Goal: Task Accomplishment & Management: Use online tool/utility

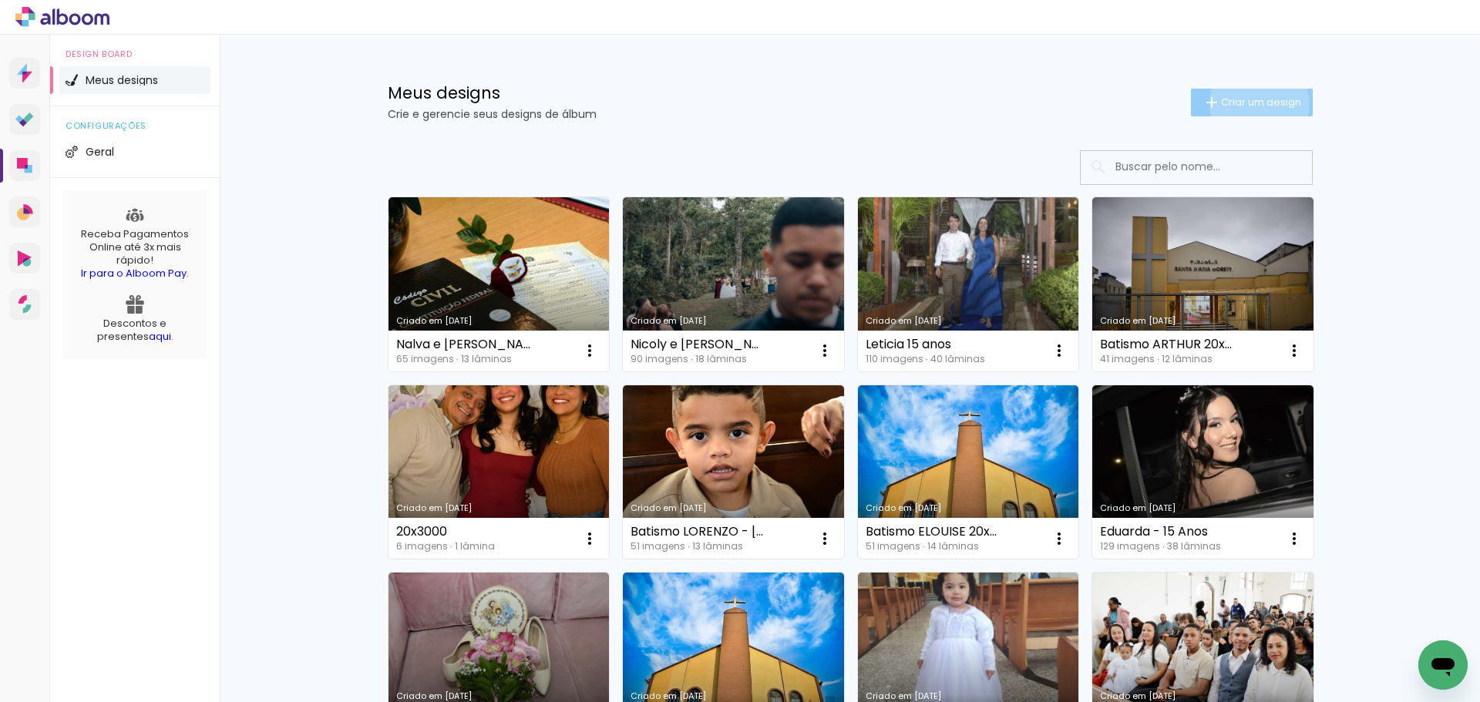
click at [1250, 104] on span "Criar um design" at bounding box center [1261, 102] width 80 height 10
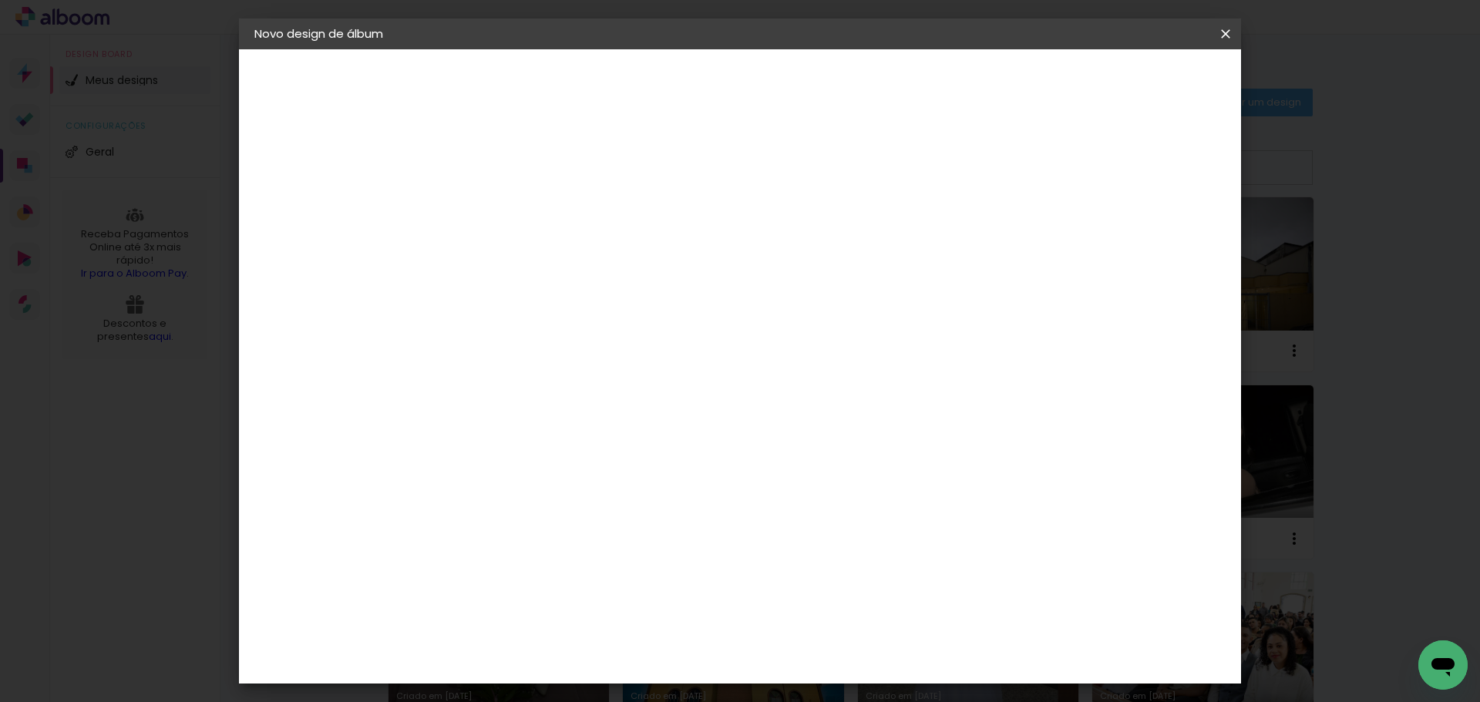
click at [506, 207] on input at bounding box center [506, 207] width 0 height 24
type input "Album Batismo HELENA - 15x20"
type paper-input "Album Batismo HELENA - 15x20"
click at [0, 0] on slot "Avançar" at bounding box center [0, 0] width 0 height 0
click at [795, 247] on paper-item "Tamanho Livre" at bounding box center [721, 234] width 148 height 34
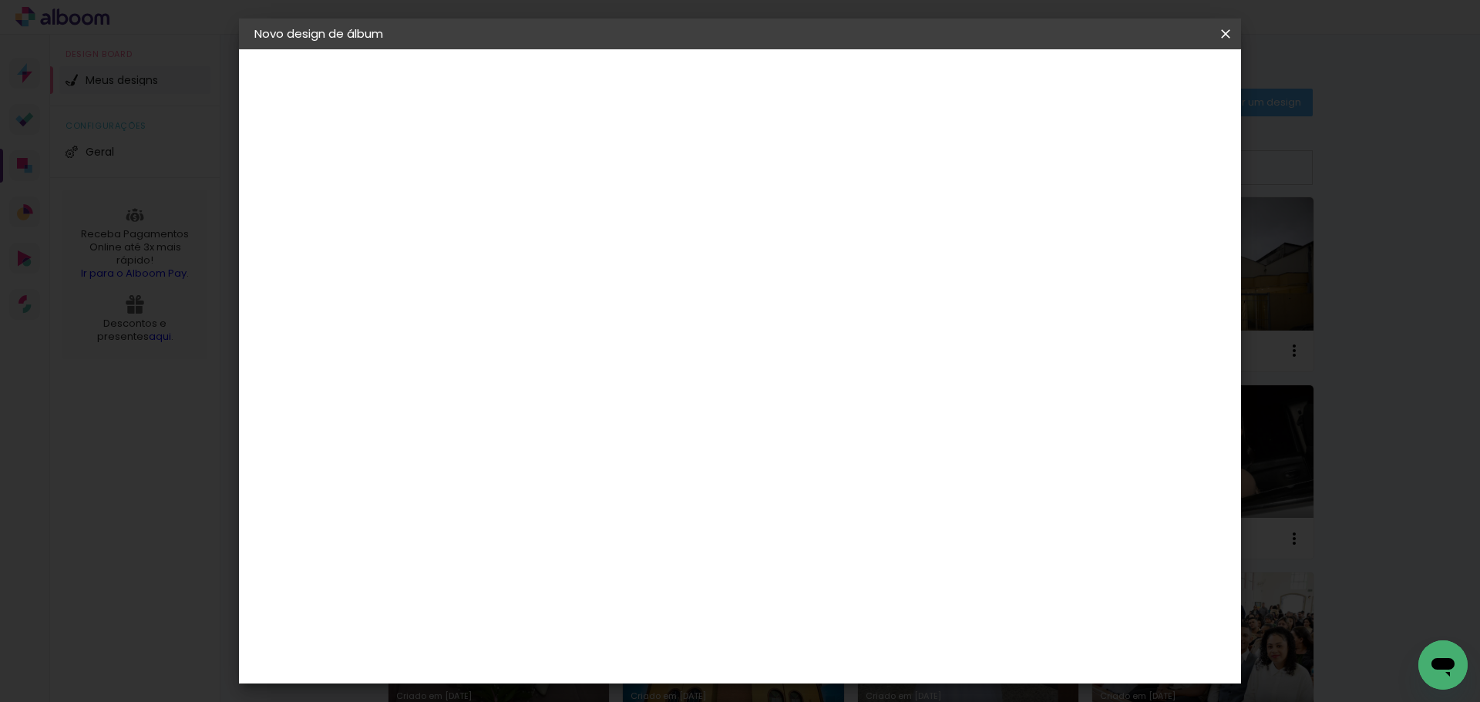
click at [0, 0] on slot "Avançar" at bounding box center [0, 0] width 0 height 0
click at [835, 648] on input "60" at bounding box center [825, 642] width 40 height 23
type input "30"
type paper-input "30"
click at [543, 508] on input "30" at bounding box center [536, 511] width 40 height 23
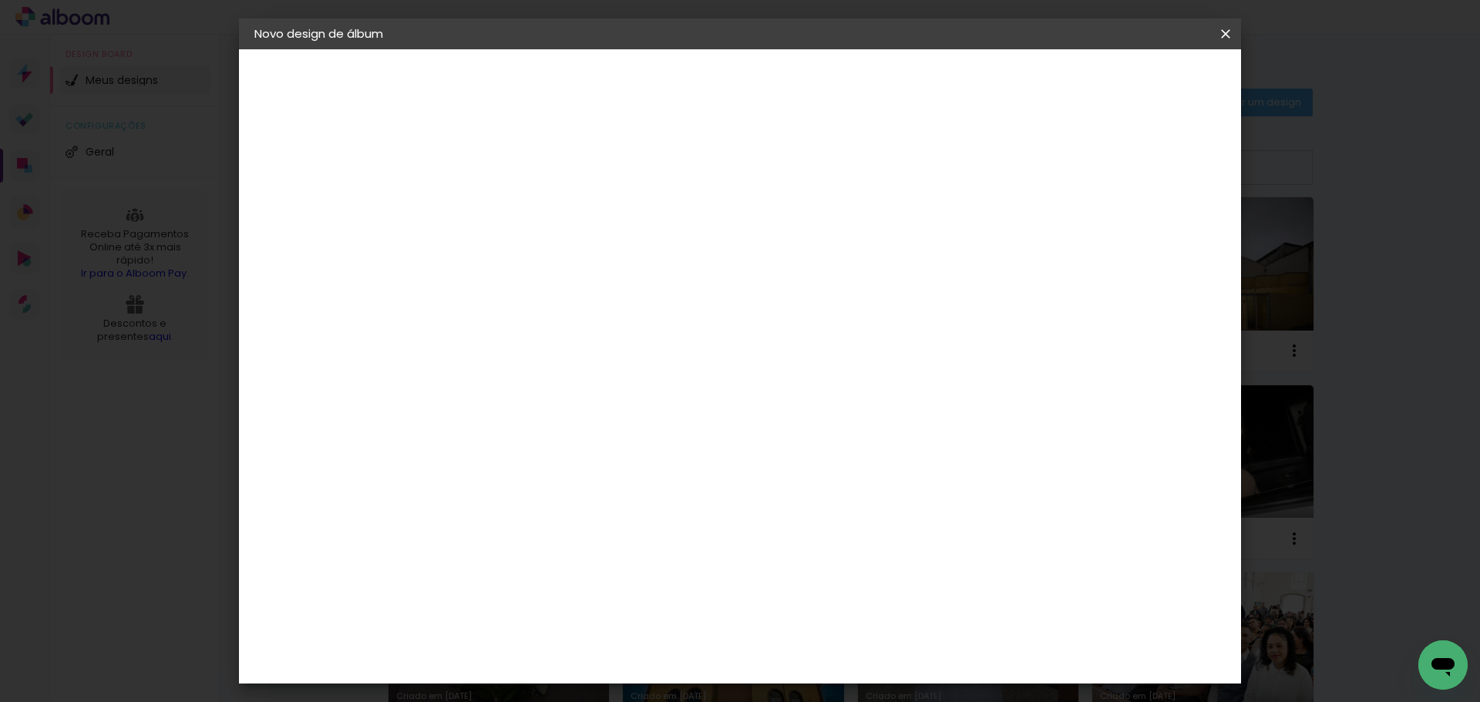
scroll to position [146, 0]
type input "20"
type paper-input "20"
click at [1144, 78] on paper-button "Iniciar design" at bounding box center [1093, 82] width 101 height 26
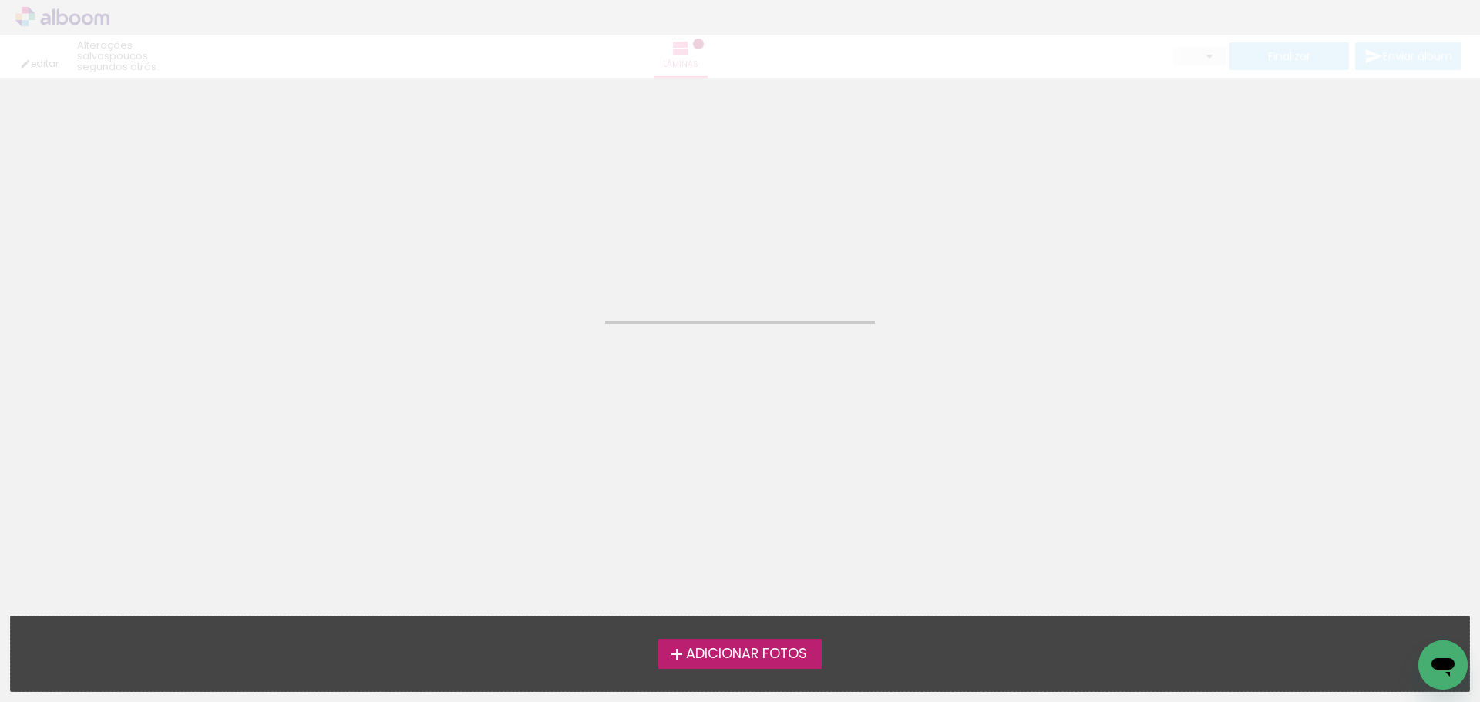
click at [763, 651] on span "Adicionar Fotos" at bounding box center [746, 654] width 121 height 14
click at [0, 0] on input "file" at bounding box center [0, 0] width 0 height 0
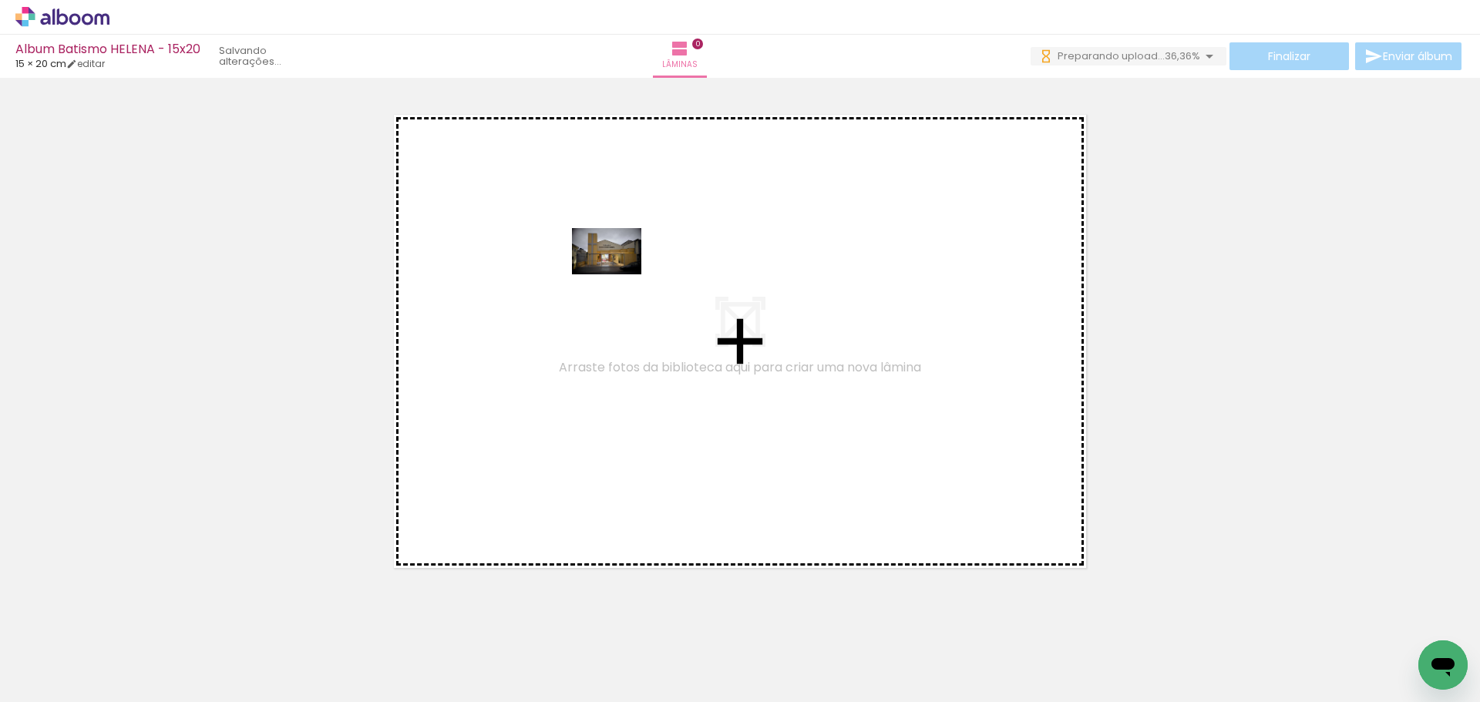
drag, startPoint x: 155, startPoint y: 657, endPoint x: 618, endPoint y: 274, distance: 601.0
click at [618, 274] on quentale-workspace at bounding box center [740, 351] width 1480 height 702
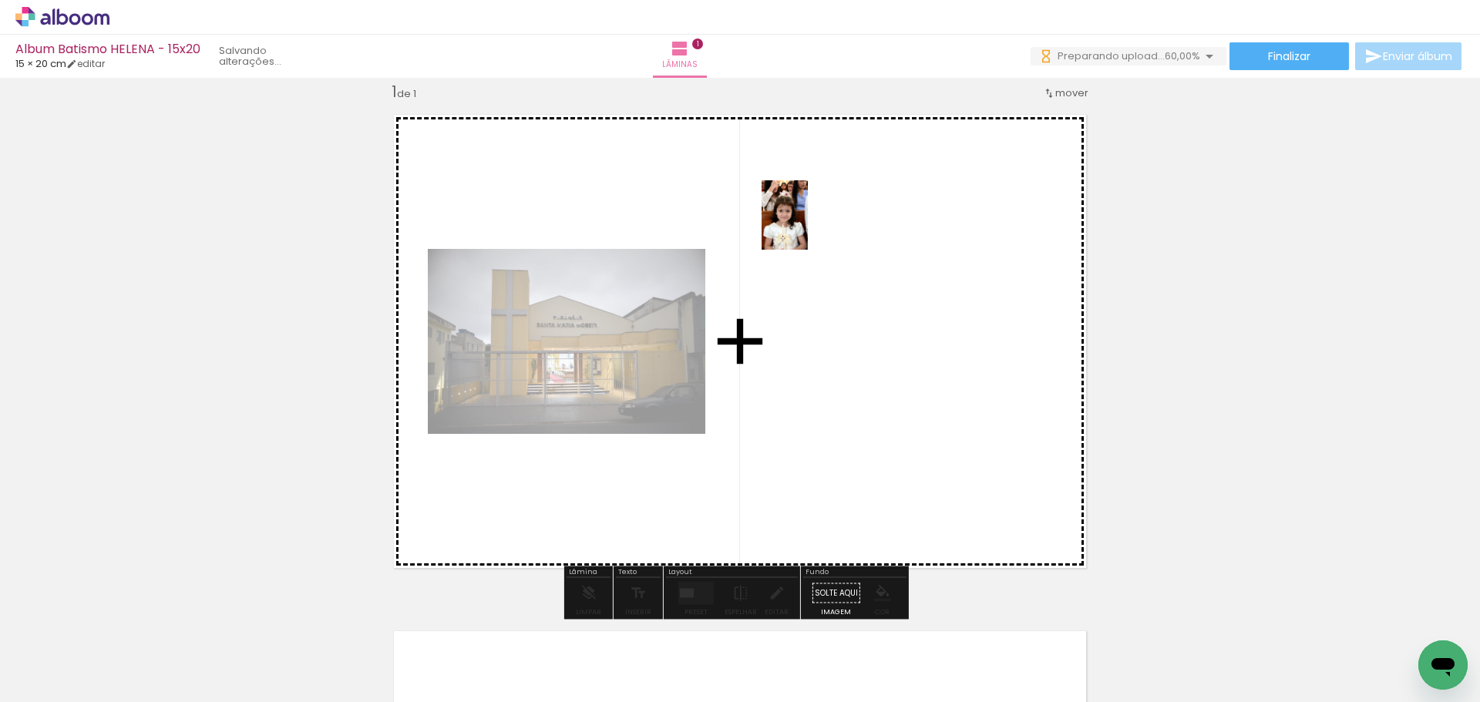
drag, startPoint x: 526, startPoint y: 637, endPoint x: 808, endPoint y: 227, distance: 497.8
click at [808, 227] on quentale-workspace at bounding box center [740, 351] width 1480 height 702
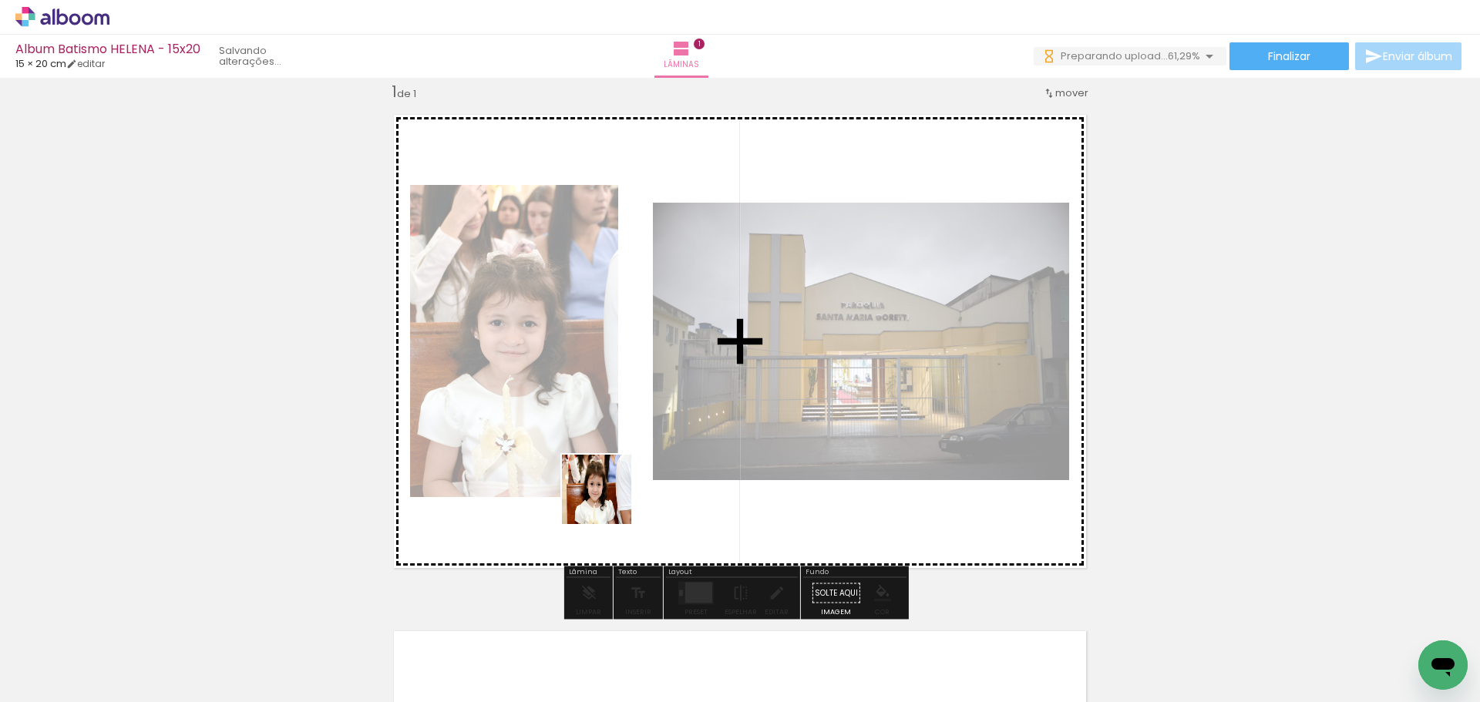
drag, startPoint x: 610, startPoint y: 658, endPoint x: 634, endPoint y: 373, distance: 286.2
click at [634, 373] on quentale-workspace at bounding box center [740, 351] width 1480 height 702
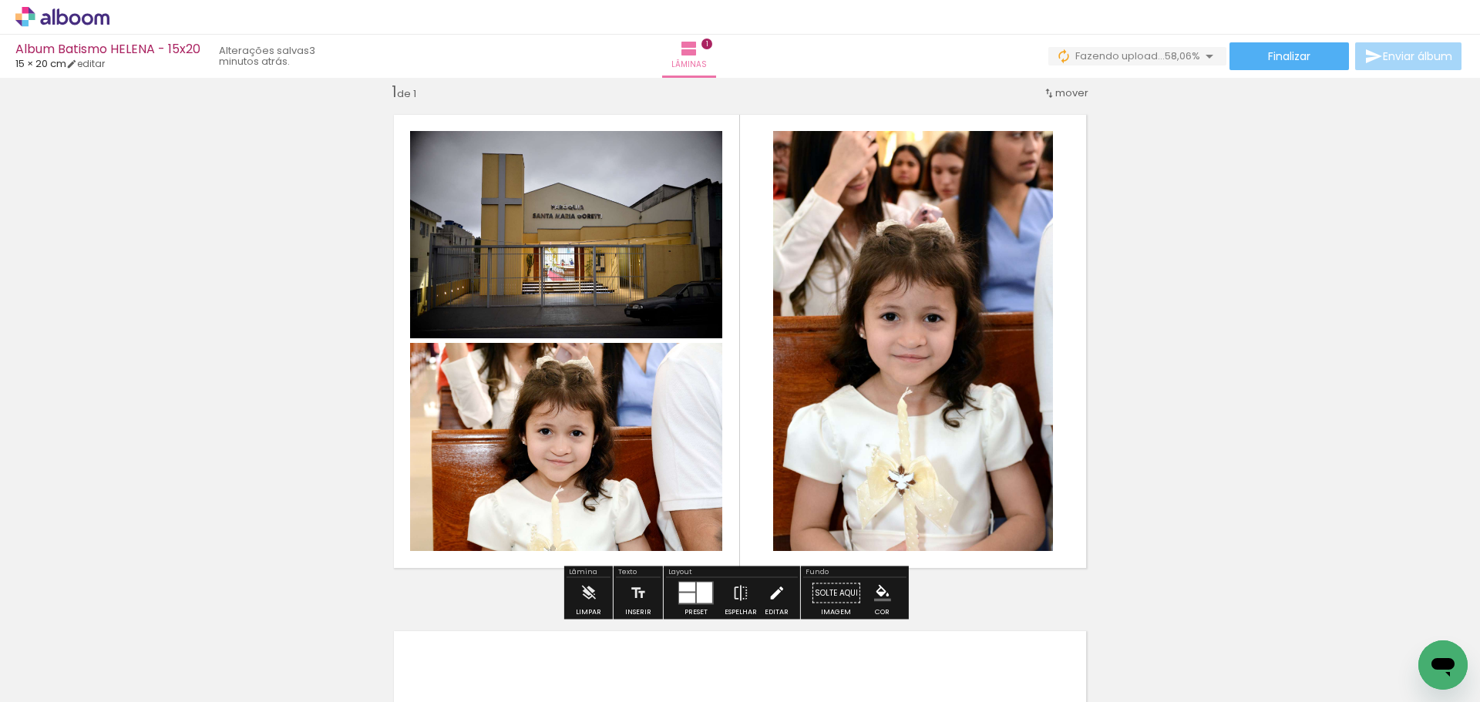
click at [777, 587] on iron-icon at bounding box center [775, 593] width 17 height 31
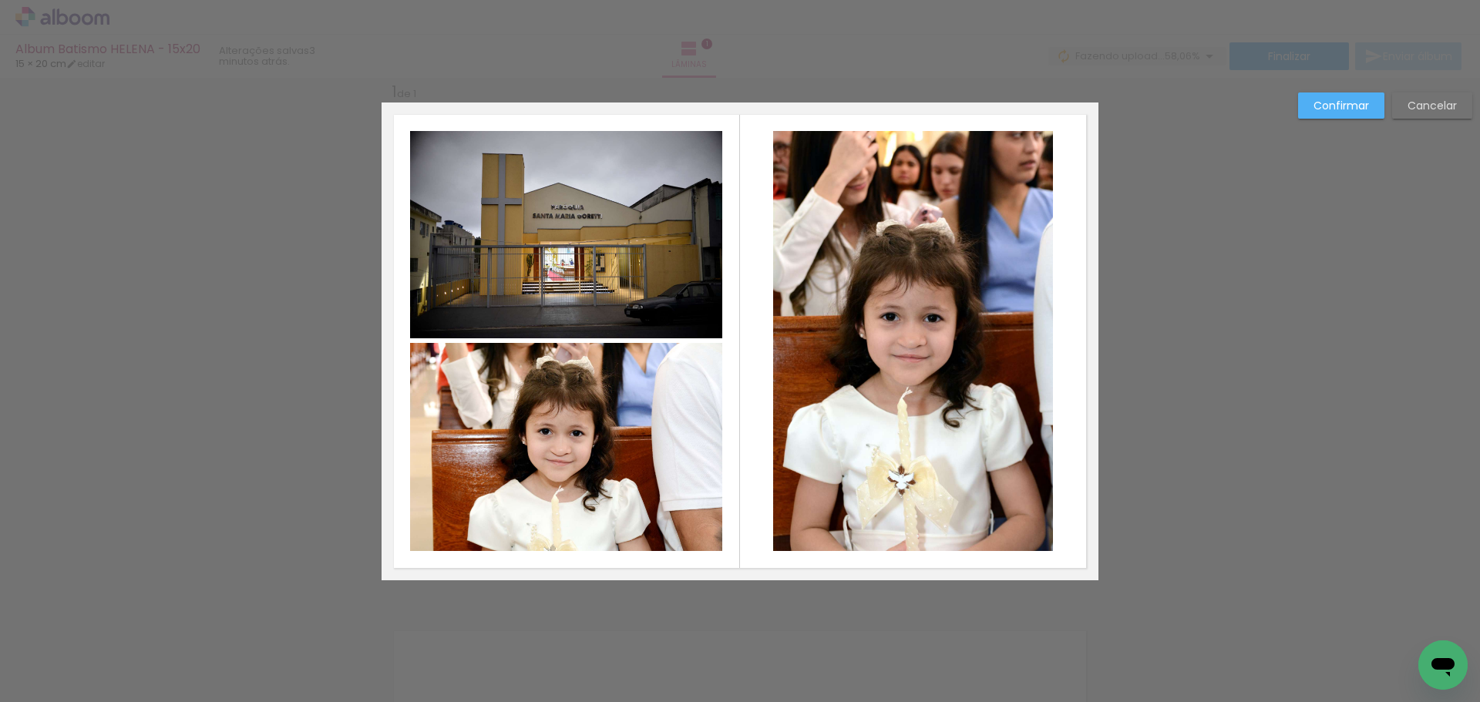
click at [884, 379] on quentale-photo at bounding box center [913, 341] width 280 height 420
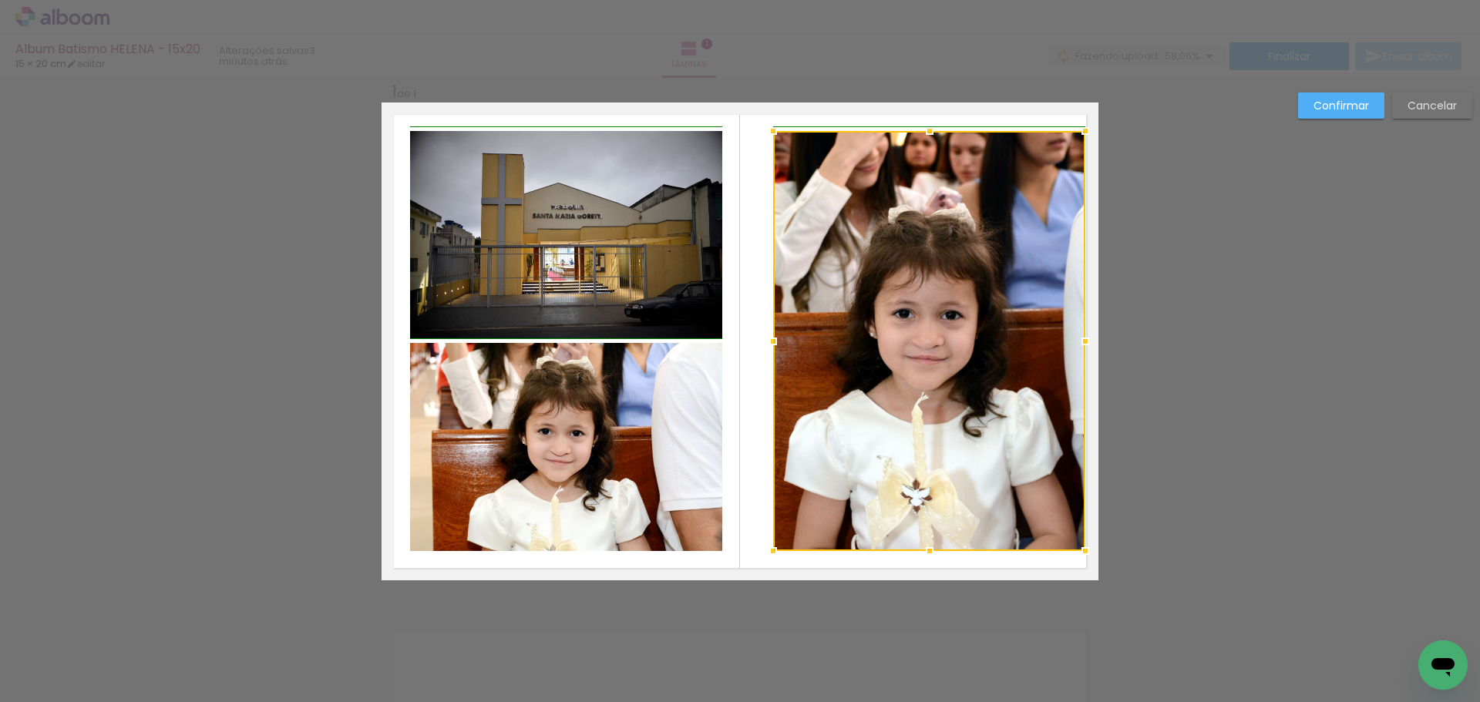
drag, startPoint x: 1050, startPoint y: 348, endPoint x: 1079, endPoint y: 343, distance: 28.9
click at [1079, 343] on div at bounding box center [1085, 341] width 31 height 31
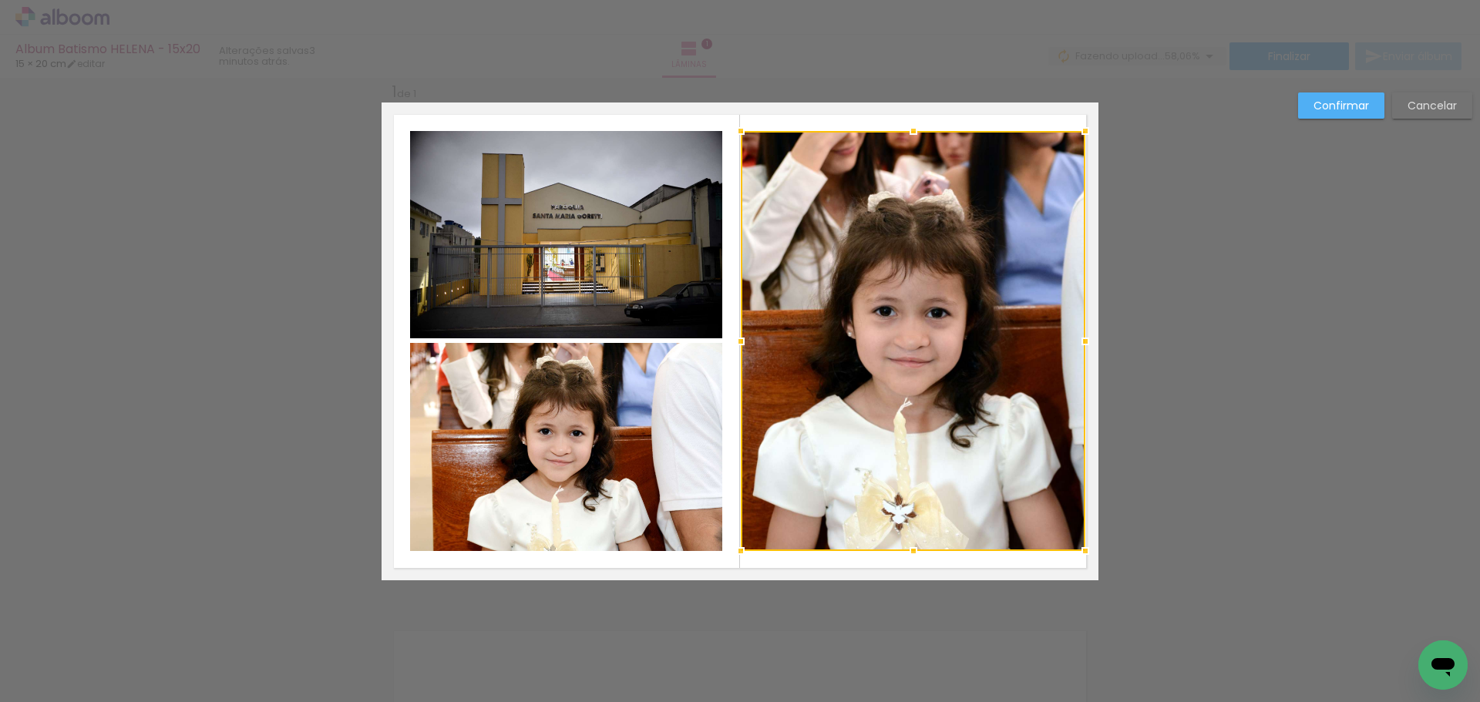
drag, startPoint x: 777, startPoint y: 344, endPoint x: 748, endPoint y: 350, distance: 29.0
click at [748, 350] on div at bounding box center [740, 341] width 31 height 31
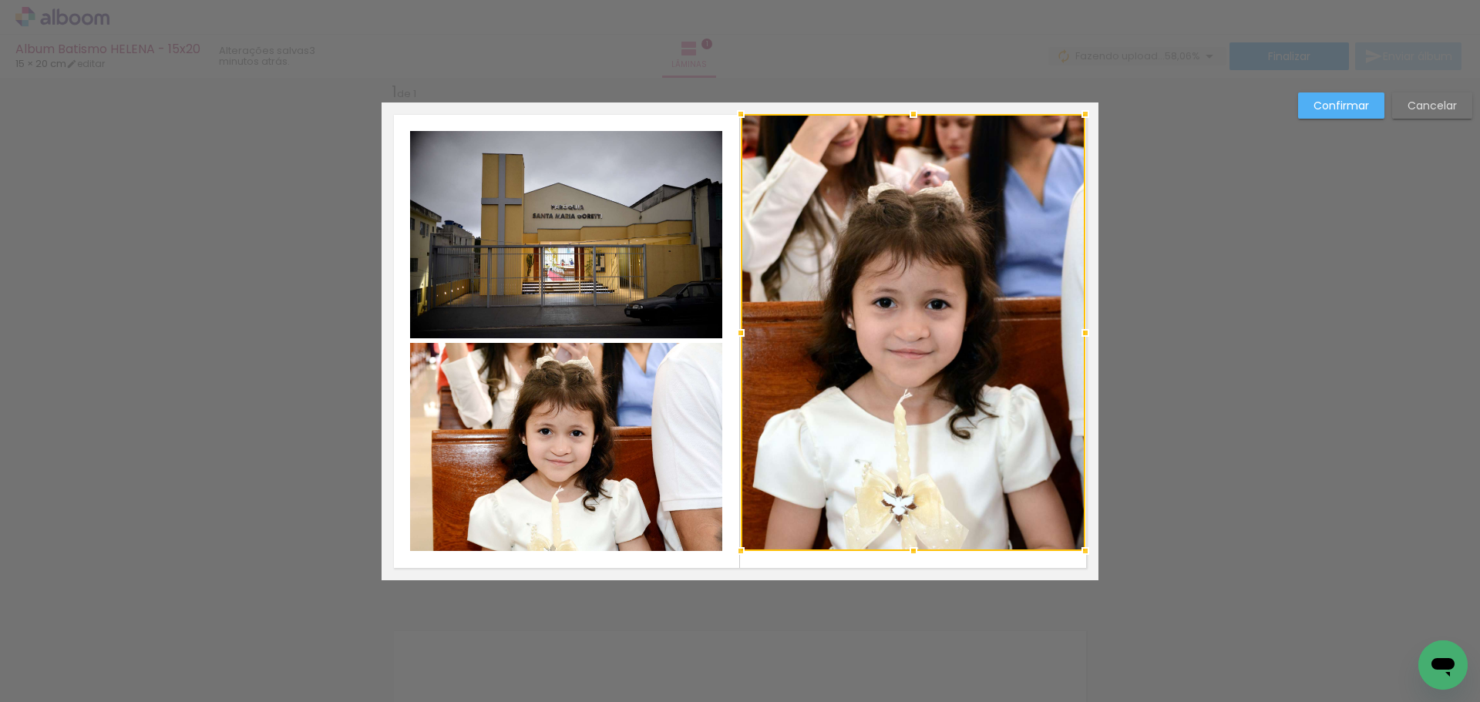
drag, startPoint x: 901, startPoint y: 136, endPoint x: 904, endPoint y: 119, distance: 17.2
click at [904, 119] on div at bounding box center [913, 114] width 31 height 31
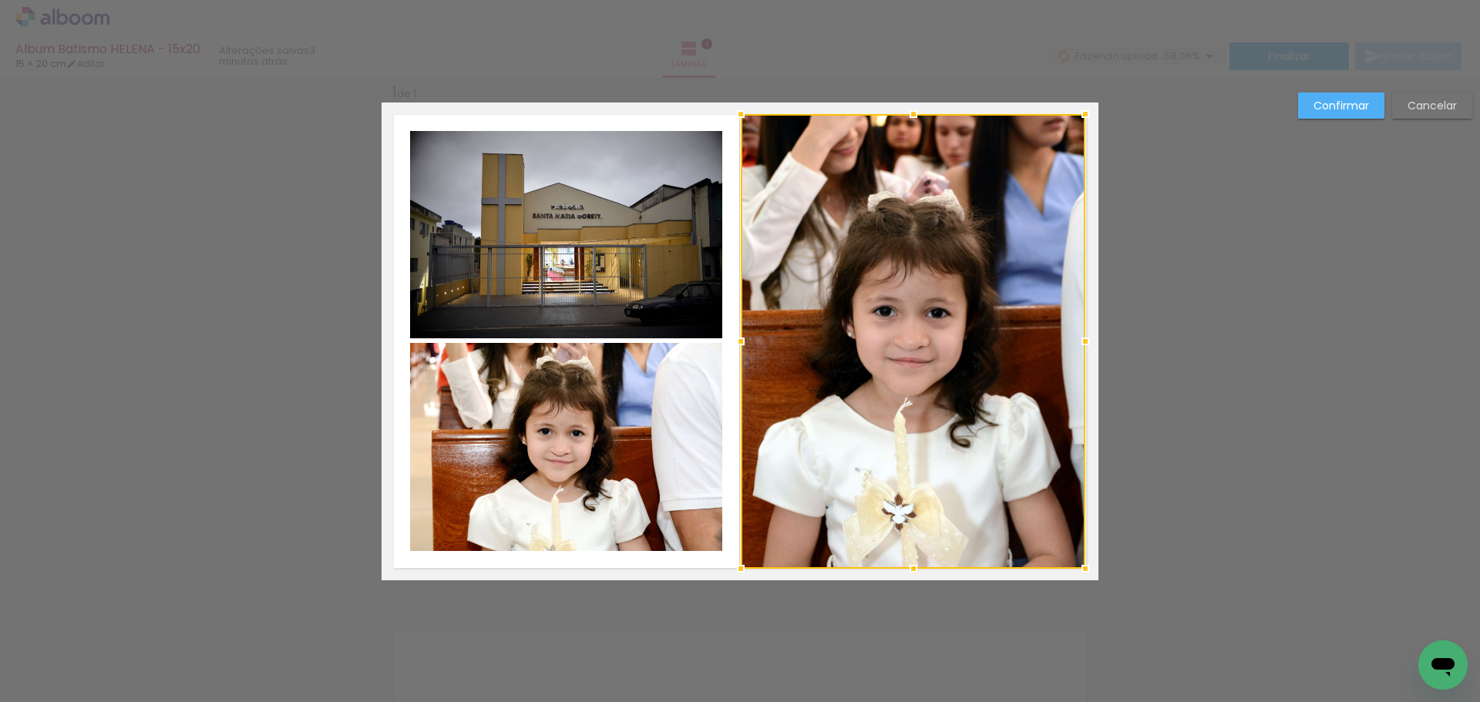
drag, startPoint x: 912, startPoint y: 549, endPoint x: 911, endPoint y: 566, distance: 17.7
click at [911, 566] on div at bounding box center [913, 568] width 31 height 31
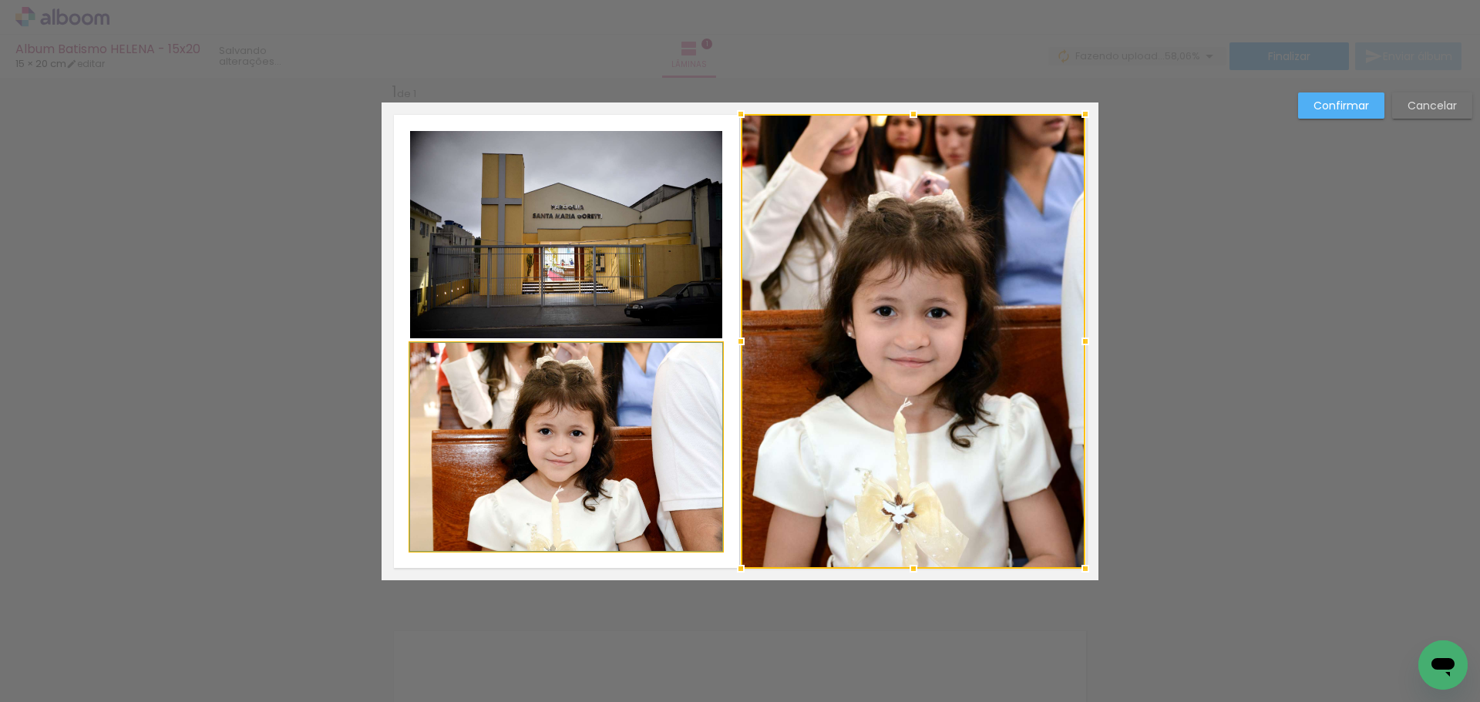
click at [535, 450] on quentale-photo at bounding box center [566, 447] width 312 height 208
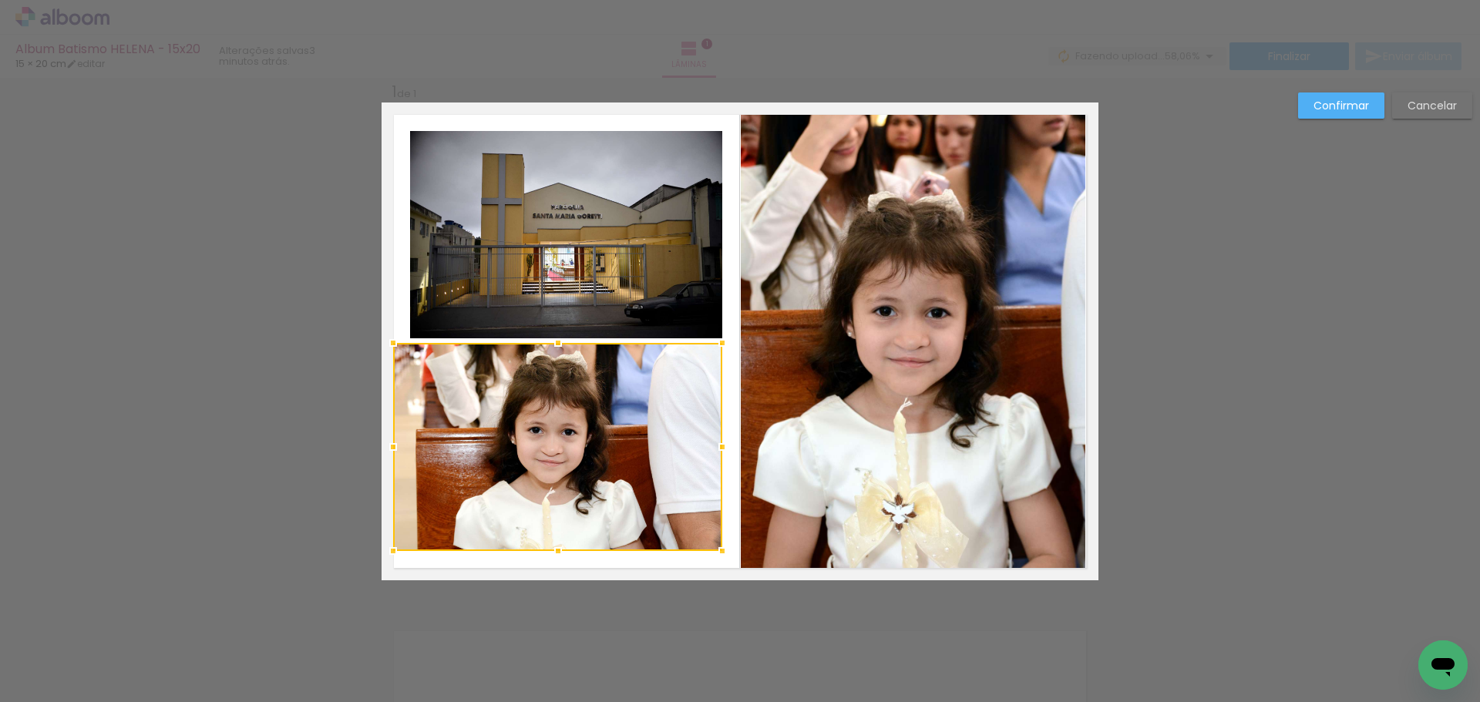
drag, startPoint x: 409, startPoint y: 445, endPoint x: 392, endPoint y: 452, distance: 18.3
click at [392, 452] on div at bounding box center [393, 447] width 31 height 31
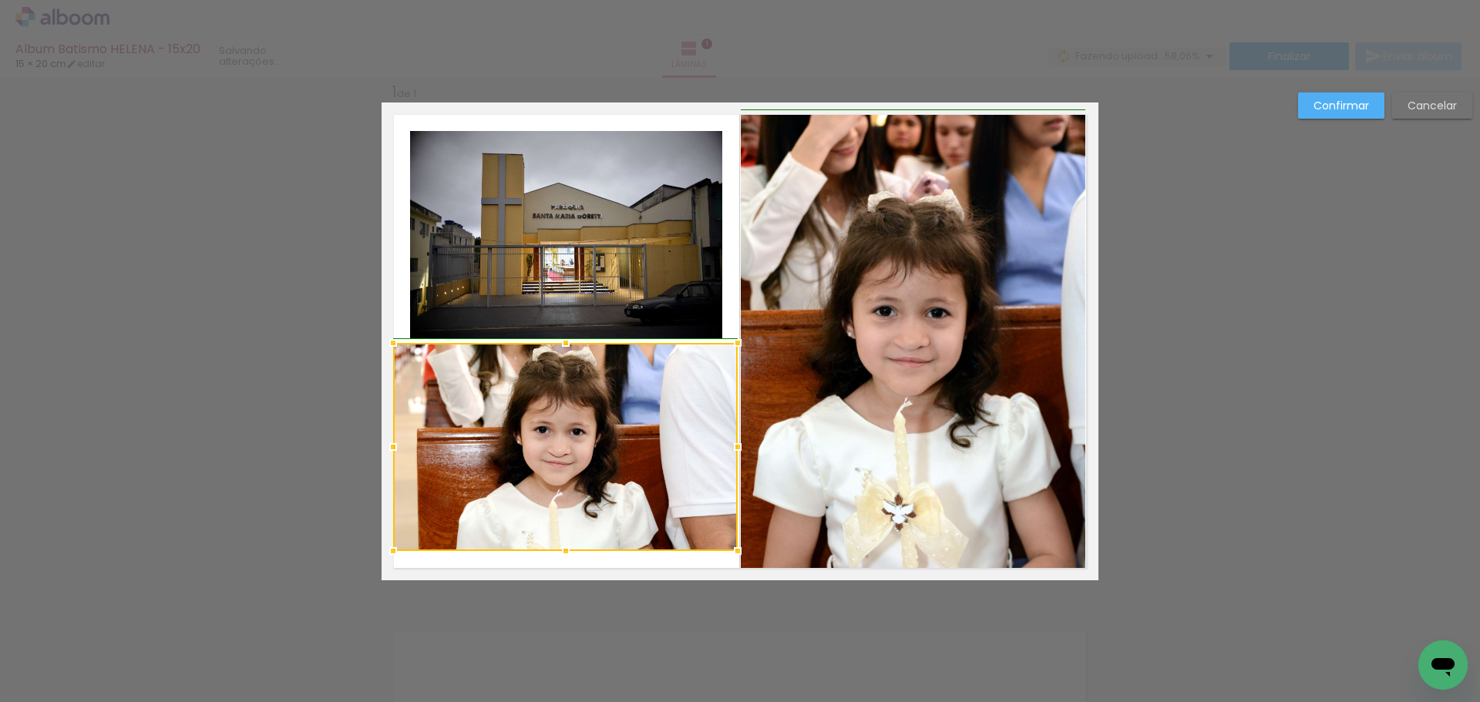
drag, startPoint x: 714, startPoint y: 444, endPoint x: 726, endPoint y: 446, distance: 11.8
click at [726, 446] on div at bounding box center [737, 447] width 31 height 31
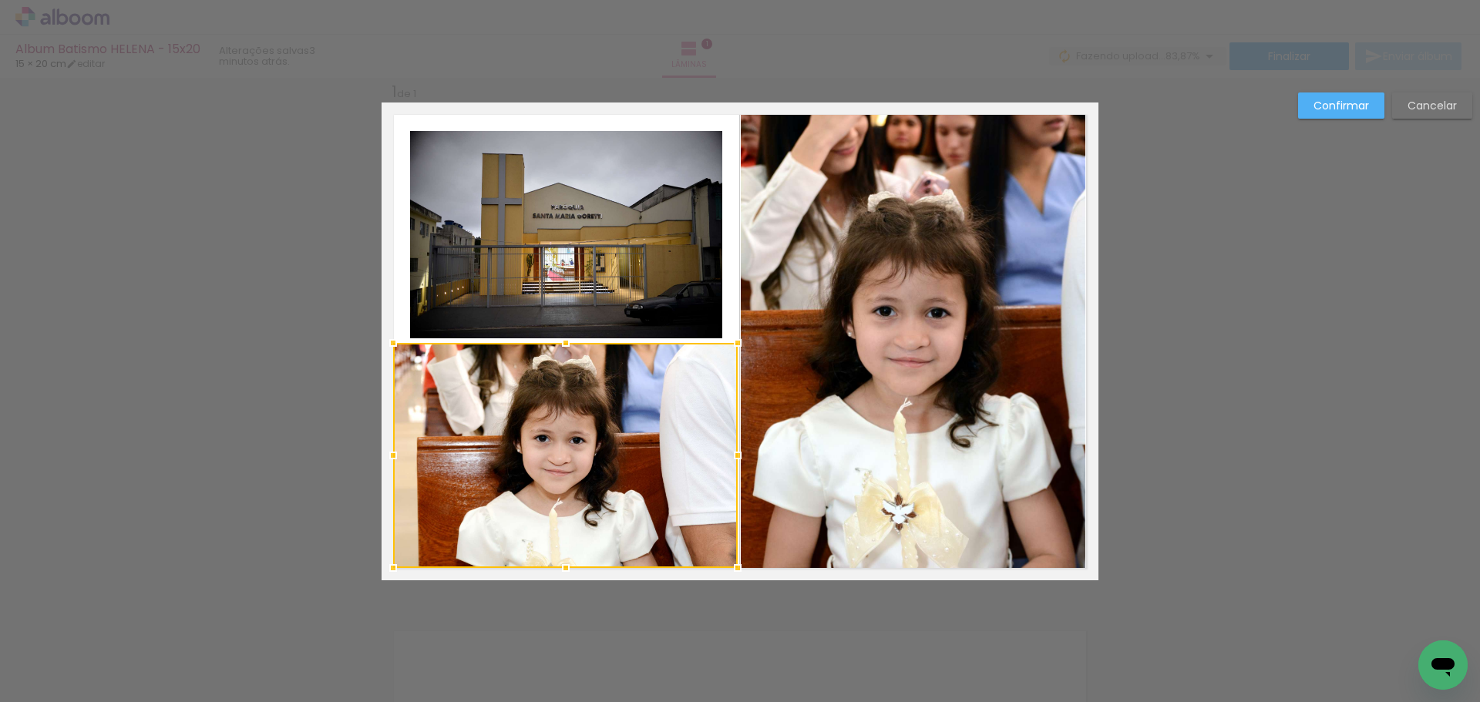
drag, startPoint x: 559, startPoint y: 550, endPoint x: 562, endPoint y: 567, distance: 17.2
click at [562, 567] on div at bounding box center [565, 568] width 31 height 31
click at [530, 264] on quentale-photo at bounding box center [566, 234] width 312 height 207
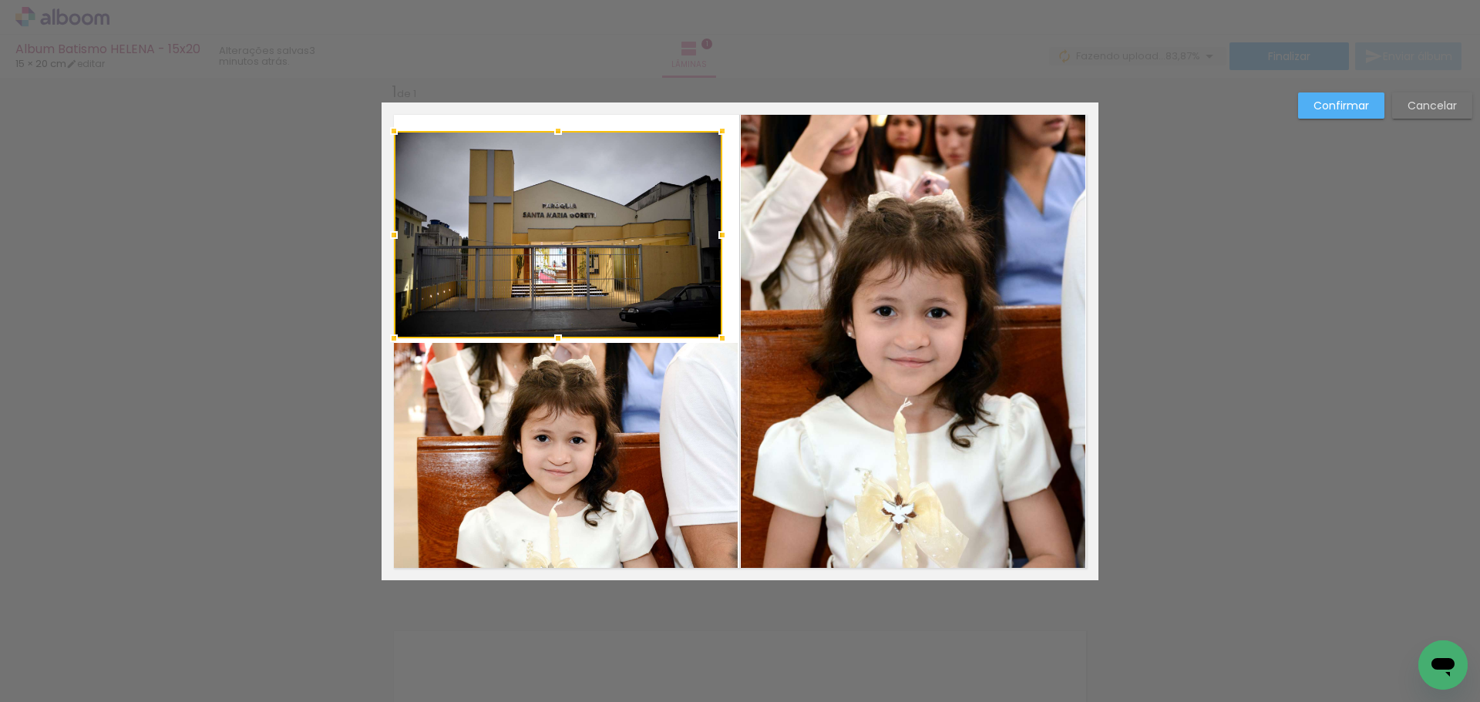
drag, startPoint x: 411, startPoint y: 233, endPoint x: 395, endPoint y: 239, distance: 17.1
click at [395, 239] on div at bounding box center [393, 235] width 31 height 31
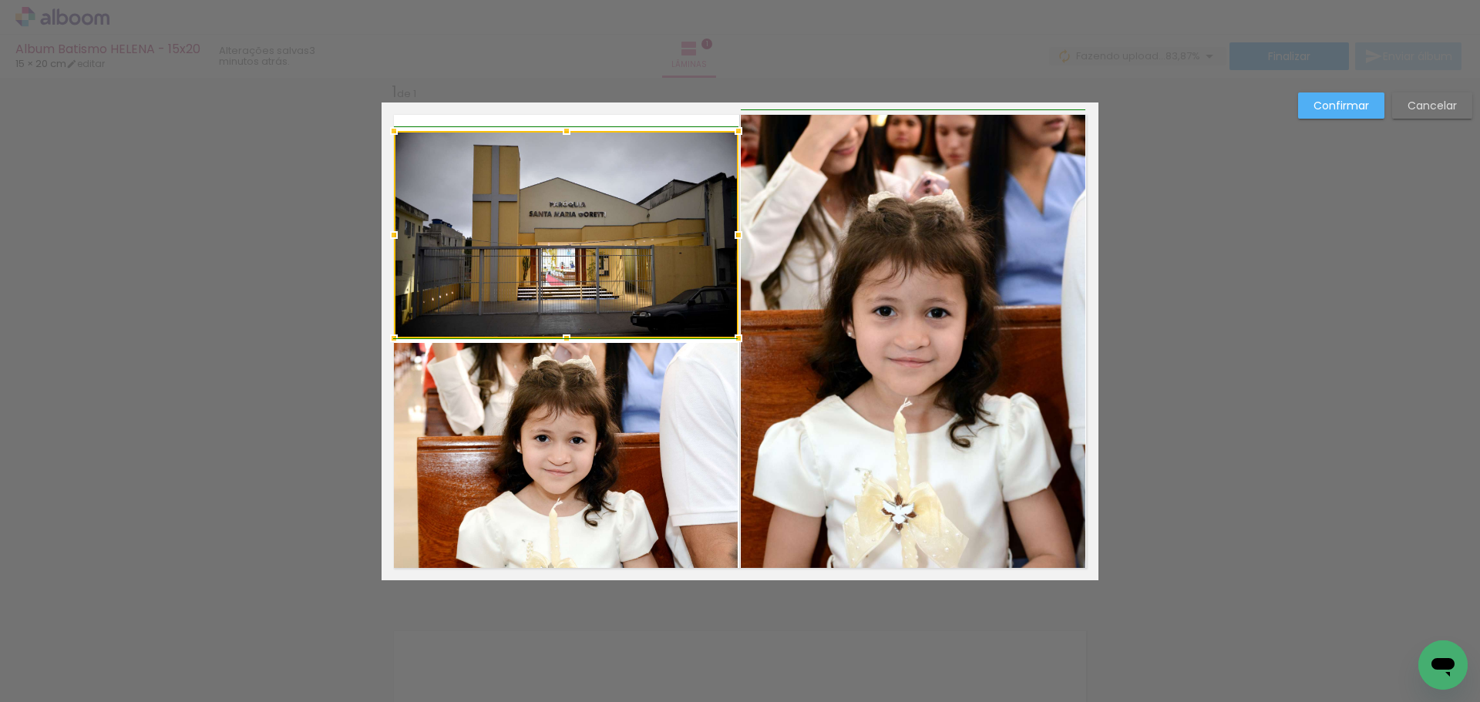
click at [726, 232] on div at bounding box center [738, 235] width 31 height 31
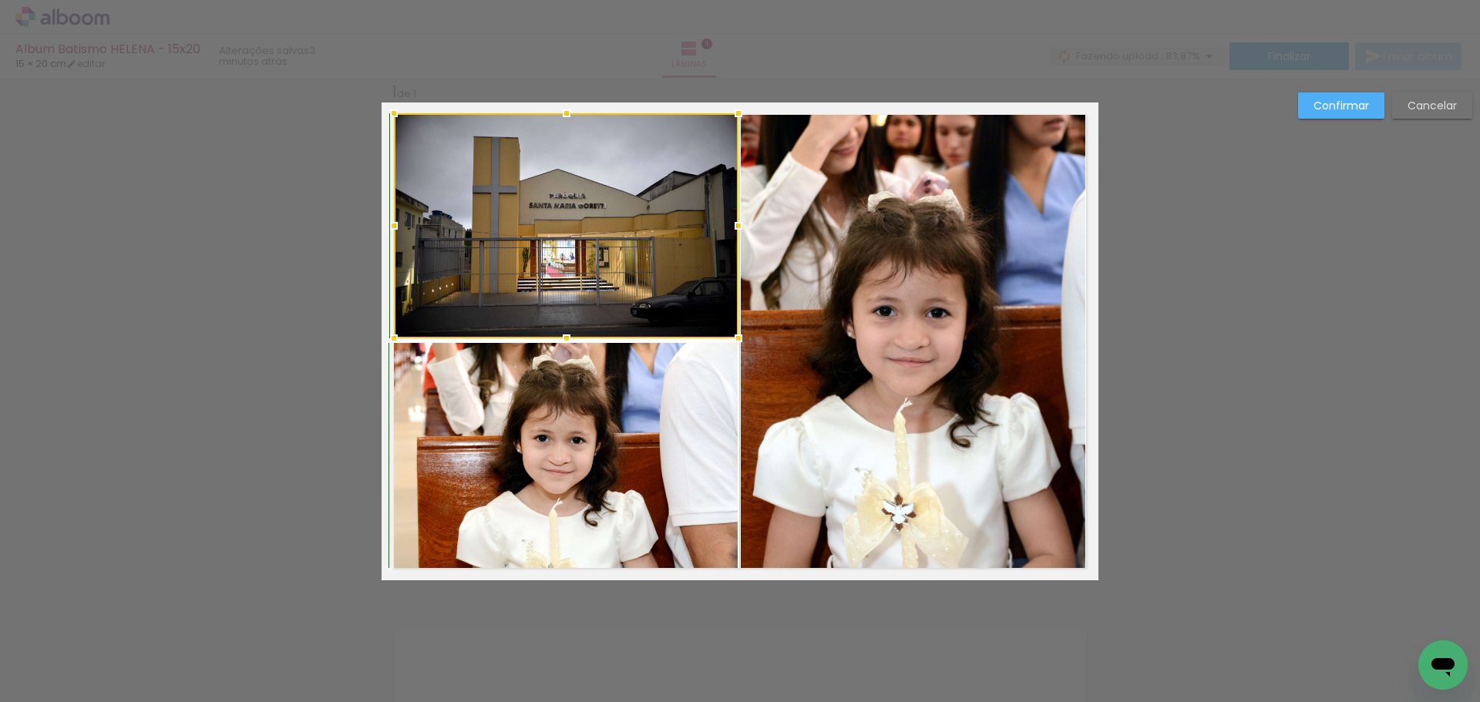
drag, startPoint x: 554, startPoint y: 132, endPoint x: 554, endPoint y: 120, distance: 11.6
click at [554, 120] on div at bounding box center [566, 113] width 31 height 31
click at [0, 0] on slot "Confirmar" at bounding box center [0, 0] width 0 height 0
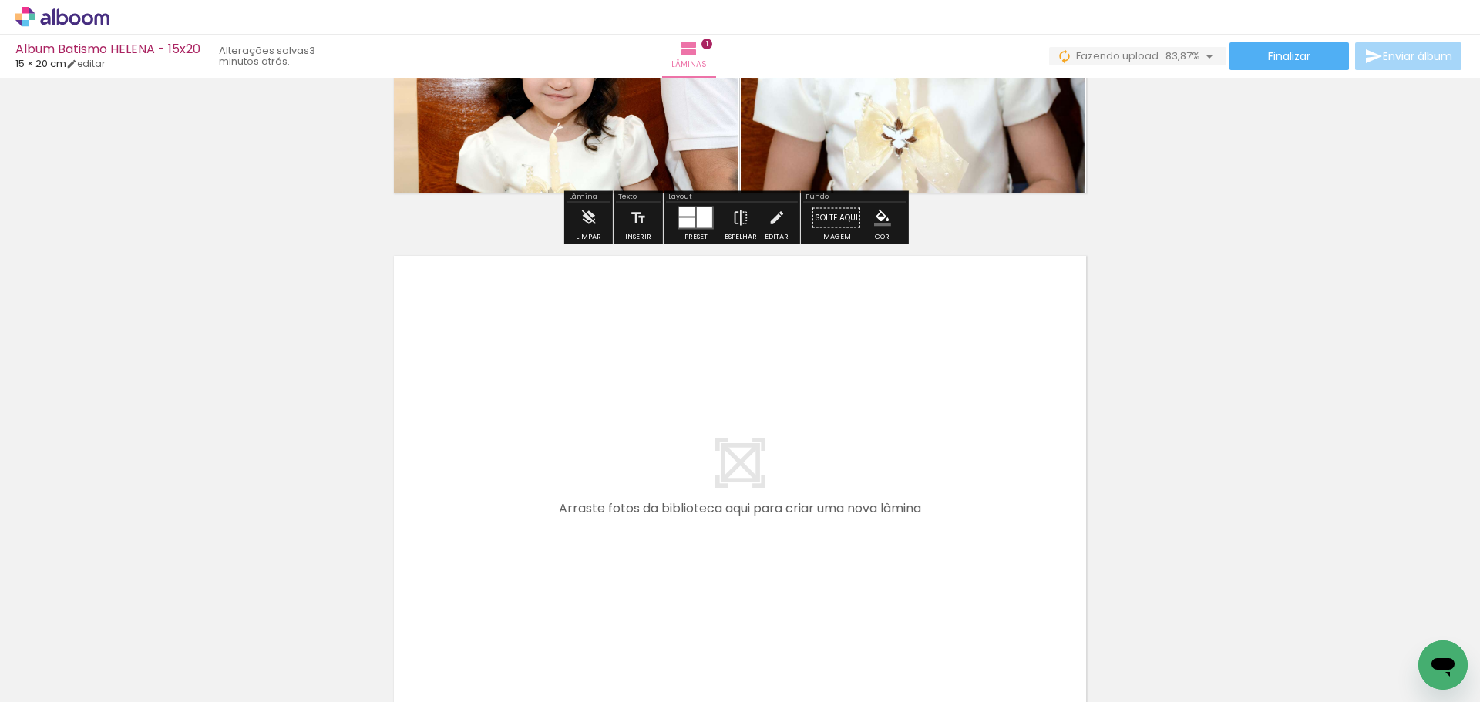
scroll to position [405, 0]
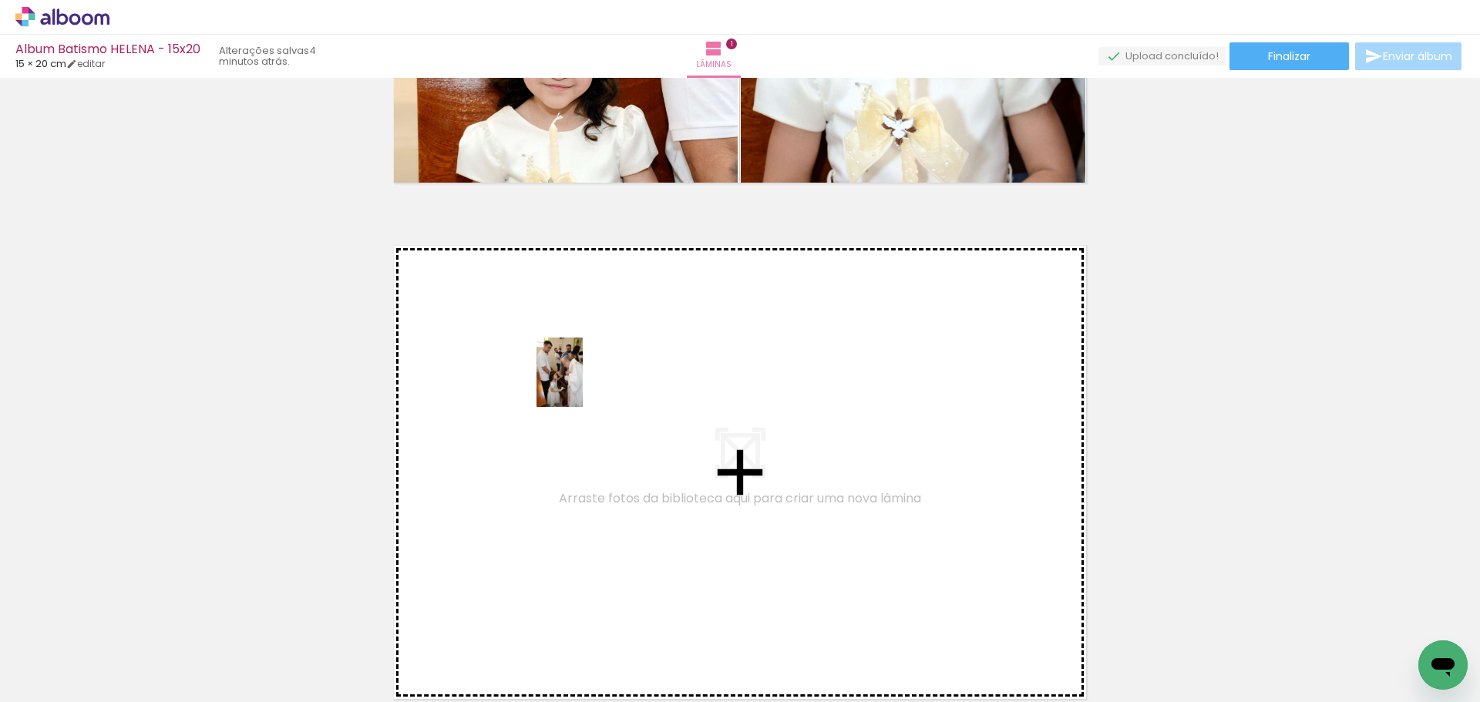
drag, startPoint x: 677, startPoint y: 659, endPoint x: 583, endPoint y: 384, distance: 291.0
click at [583, 384] on quentale-workspace at bounding box center [740, 351] width 1480 height 702
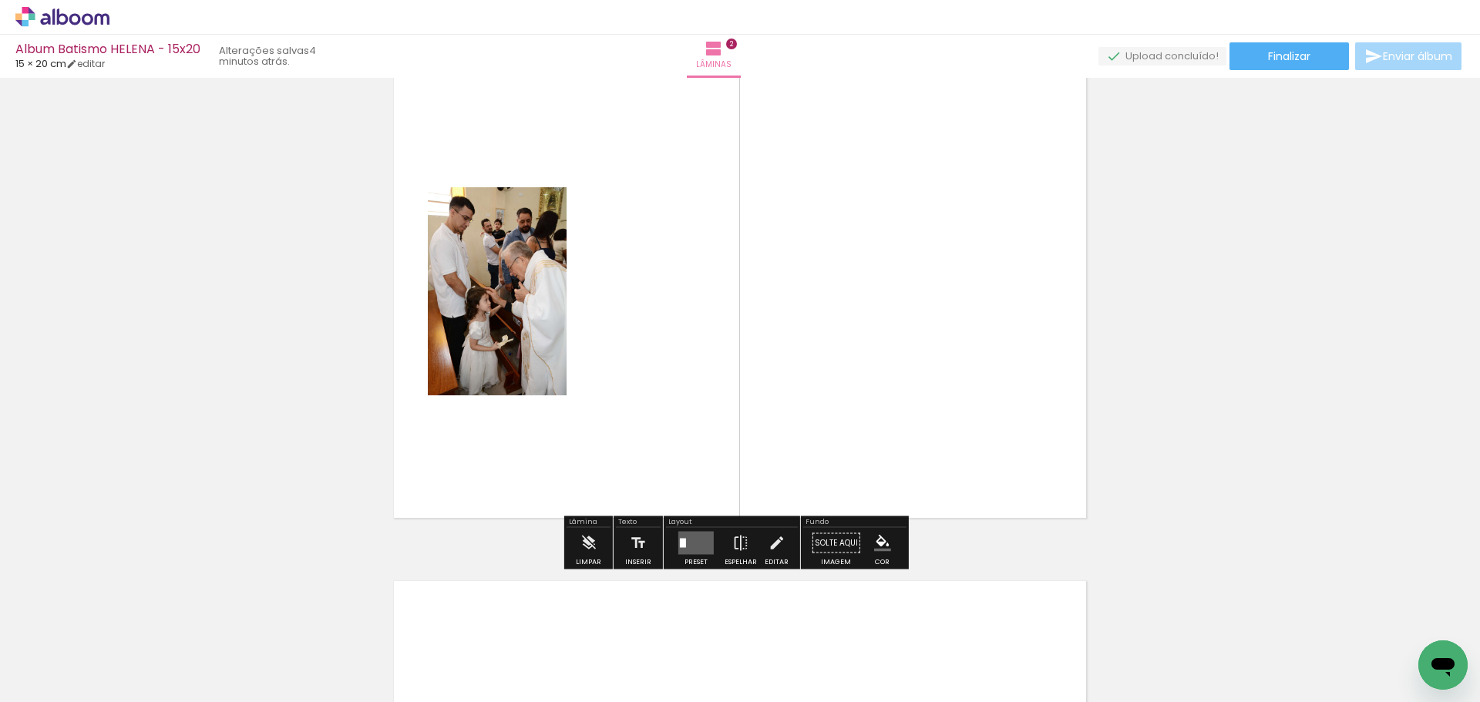
scroll to position [613, 0]
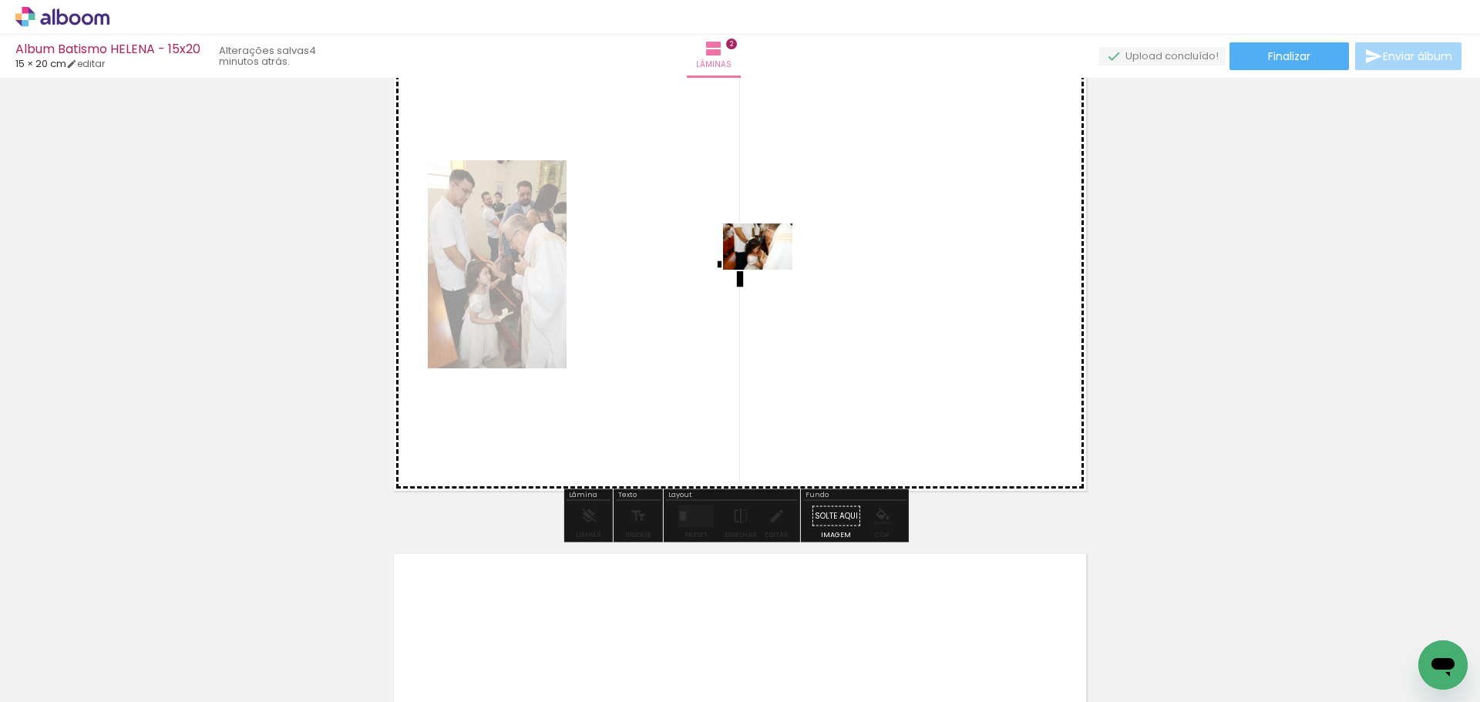
drag, startPoint x: 761, startPoint y: 652, endPoint x: 772, endPoint y: 258, distance: 393.9
click at [772, 258] on quentale-workspace at bounding box center [740, 351] width 1480 height 702
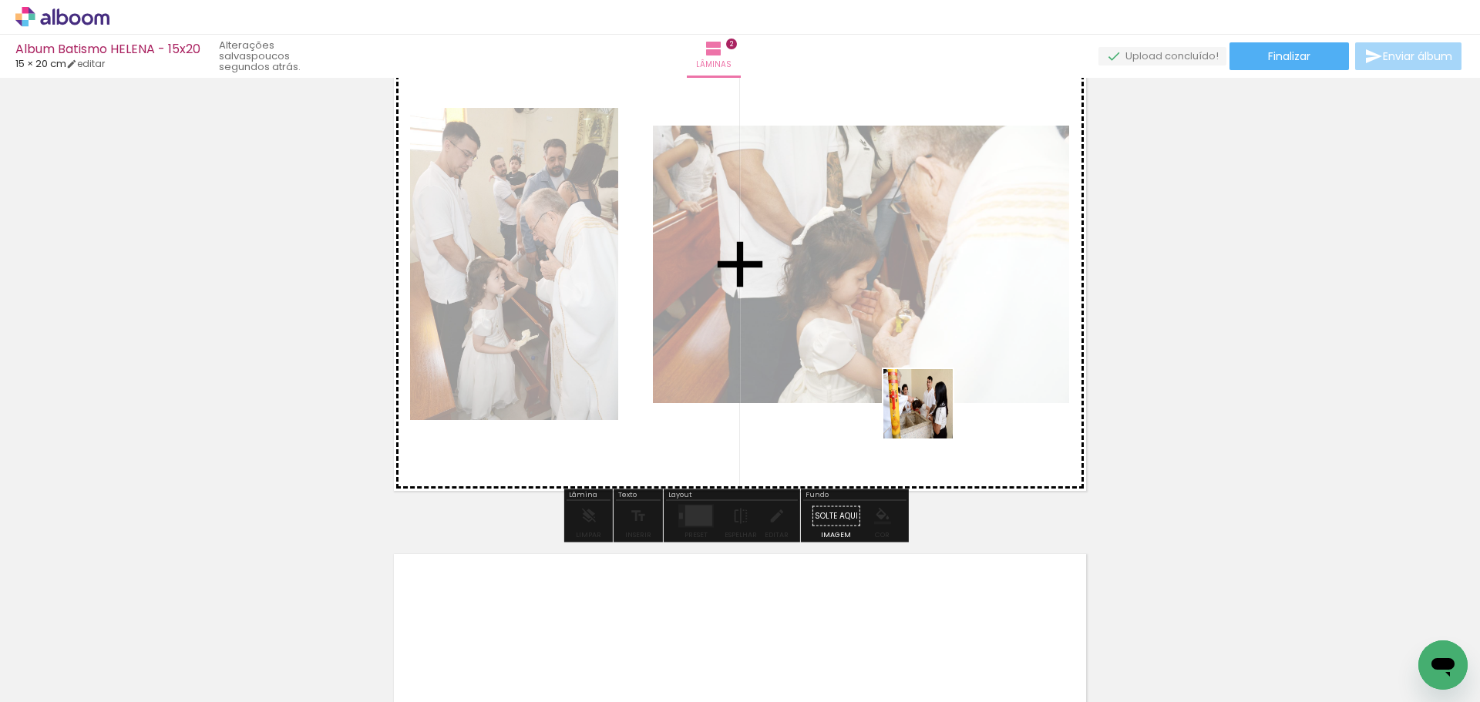
drag, startPoint x: 860, startPoint y: 664, endPoint x: 930, endPoint y: 413, distance: 260.8
click at [930, 413] on quentale-workspace at bounding box center [740, 351] width 1480 height 702
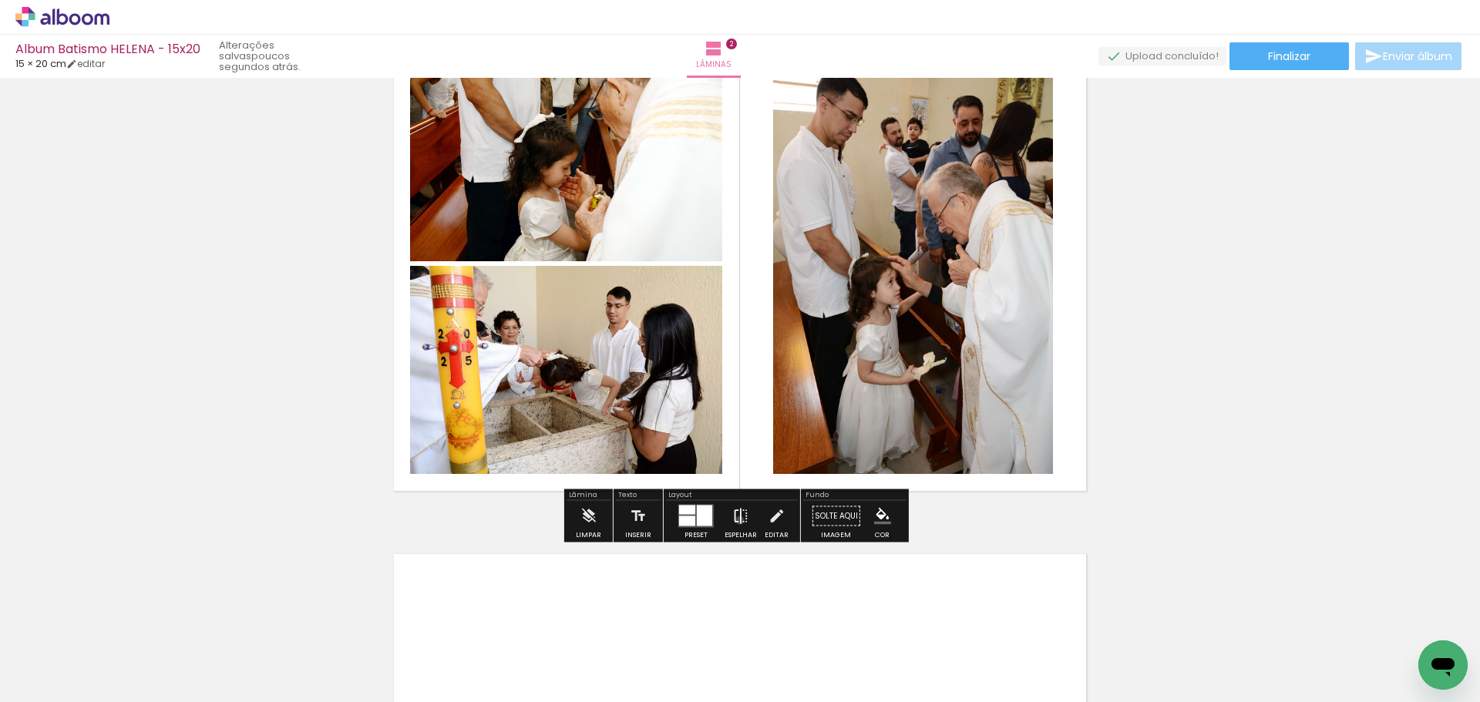
click at [736, 520] on iron-icon at bounding box center [740, 516] width 17 height 31
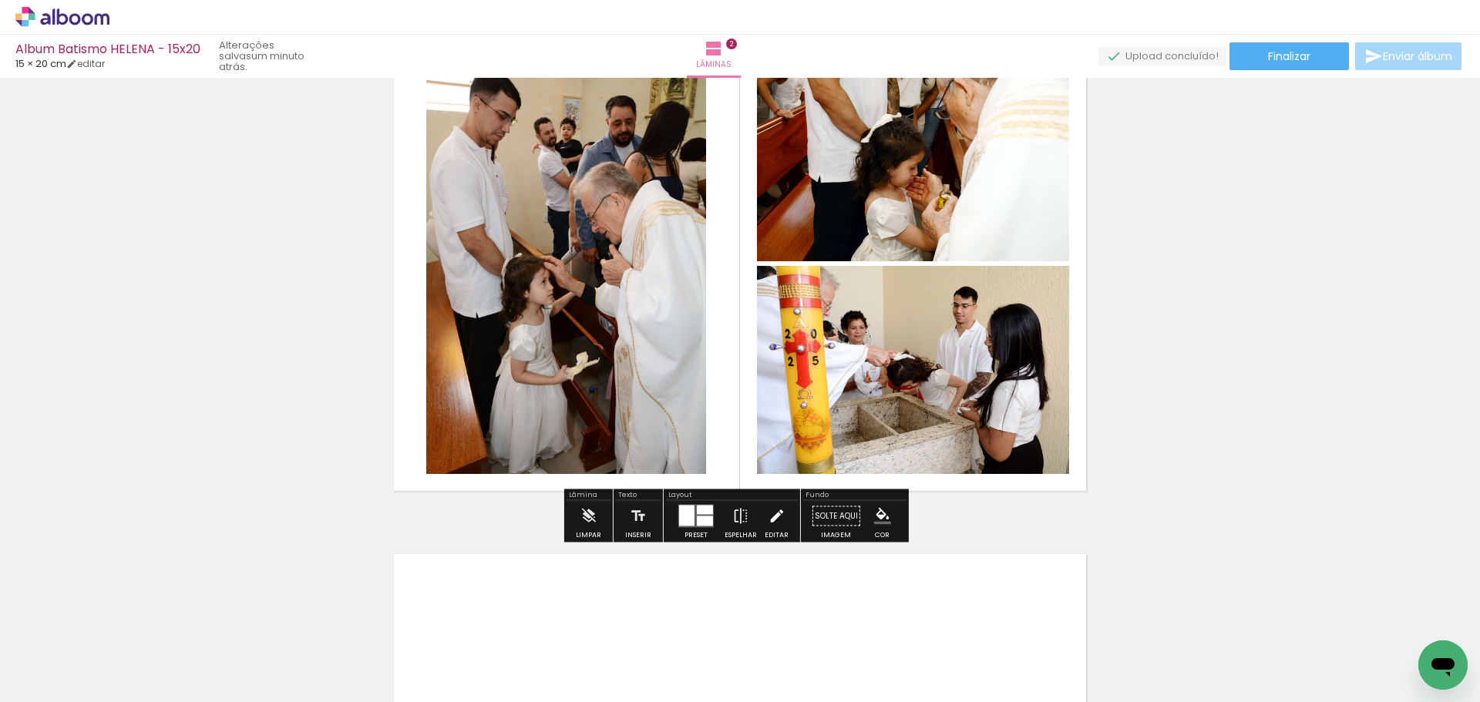
click at [772, 522] on iron-icon at bounding box center [775, 516] width 17 height 31
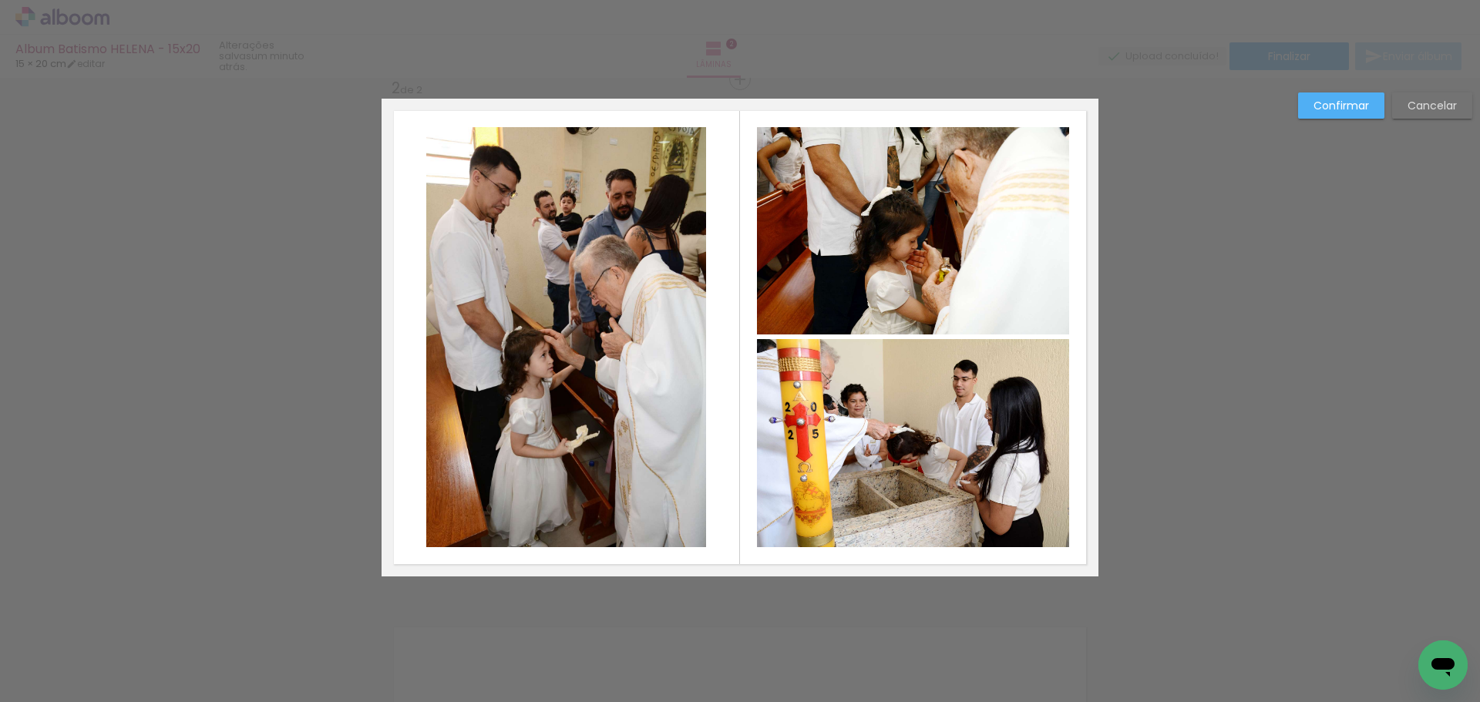
scroll to position [536, 0]
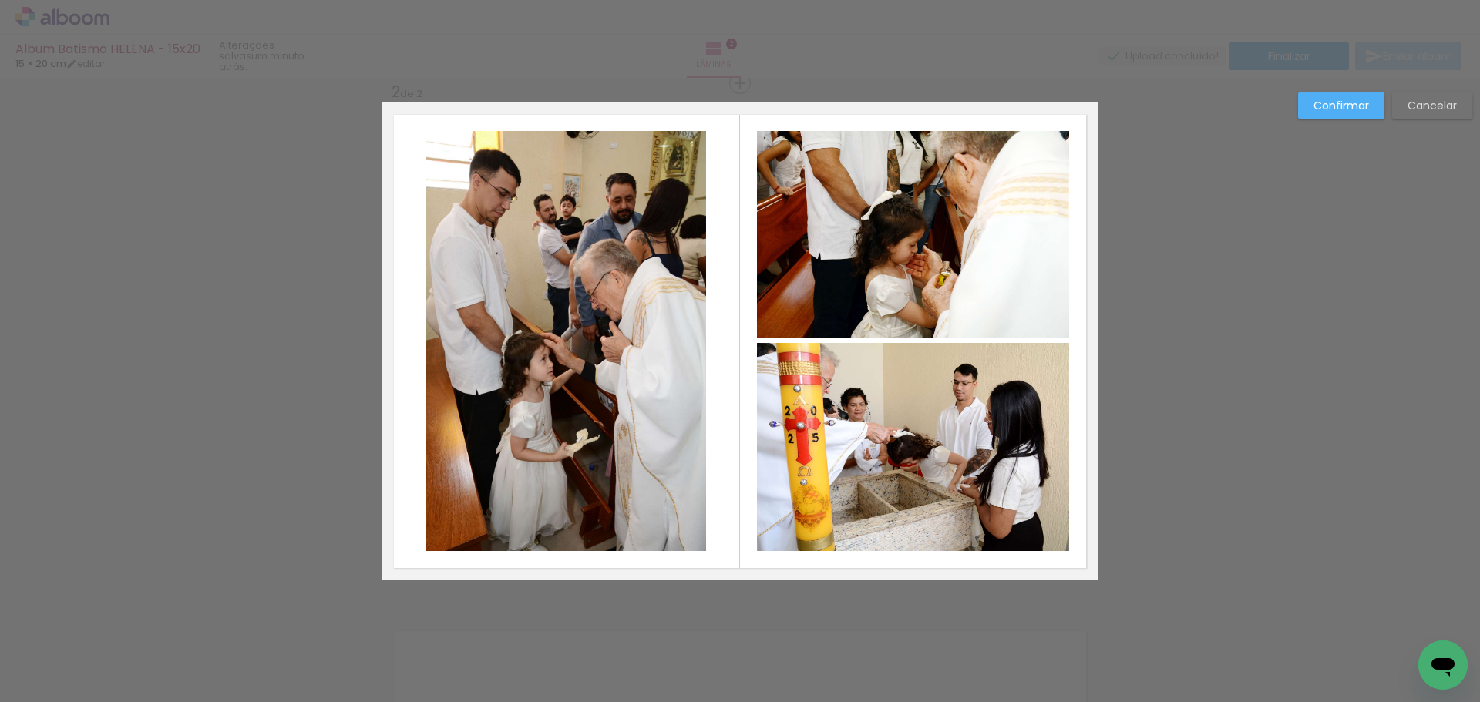
click at [593, 322] on quentale-photo at bounding box center [566, 341] width 280 height 420
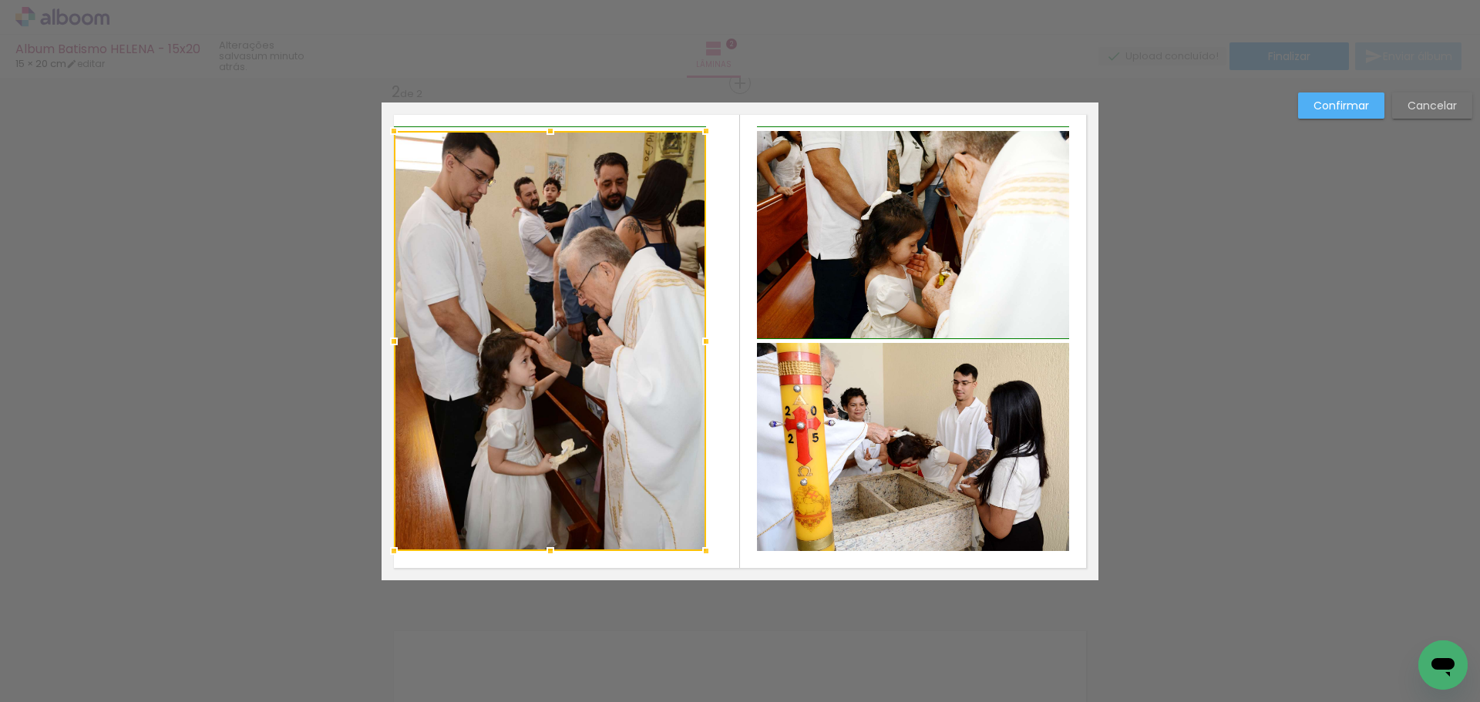
drag, startPoint x: 428, startPoint y: 340, endPoint x: 399, endPoint y: 341, distance: 28.6
click at [399, 341] on div at bounding box center [393, 341] width 31 height 31
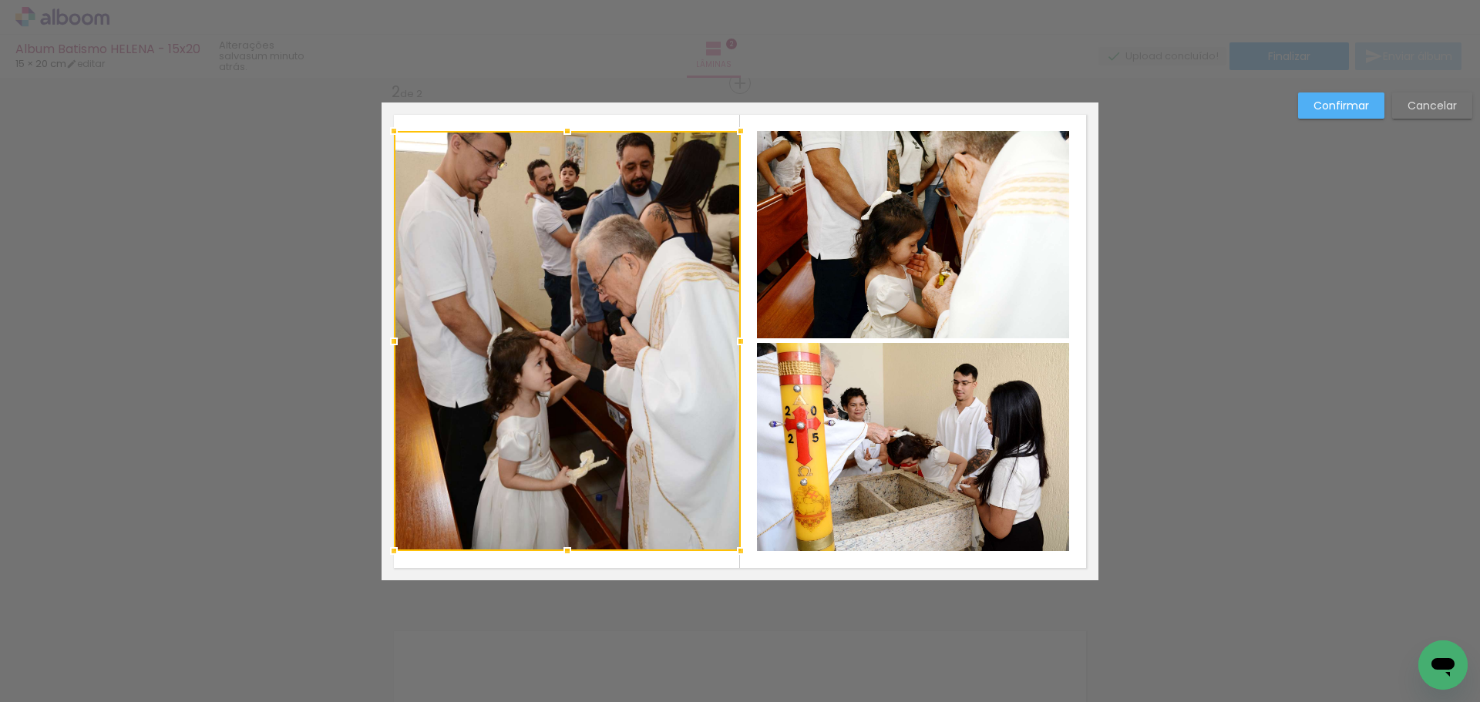
drag, startPoint x: 706, startPoint y: 338, endPoint x: 729, endPoint y: 341, distance: 23.2
click at [729, 341] on div at bounding box center [740, 341] width 31 height 31
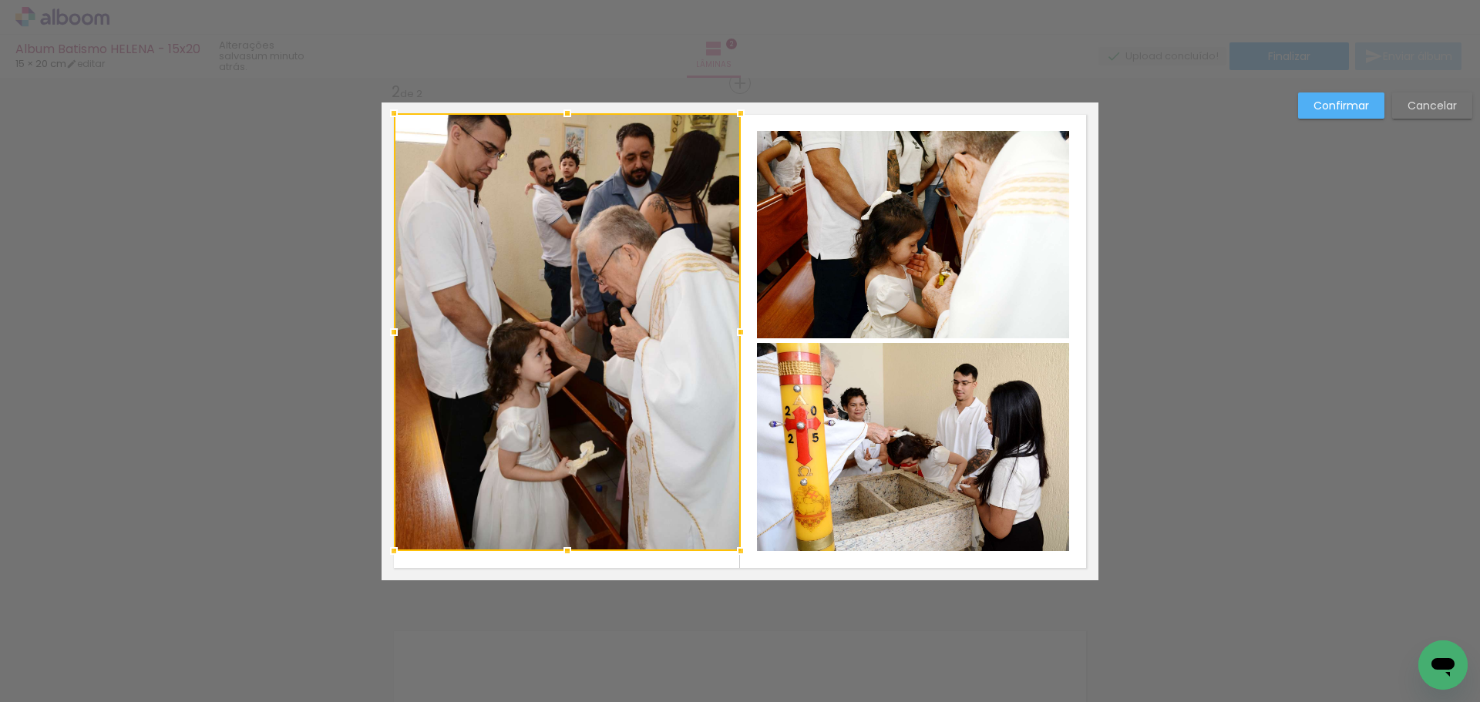
drag, startPoint x: 565, startPoint y: 135, endPoint x: 567, endPoint y: 117, distance: 17.9
click at [567, 117] on div at bounding box center [567, 113] width 31 height 31
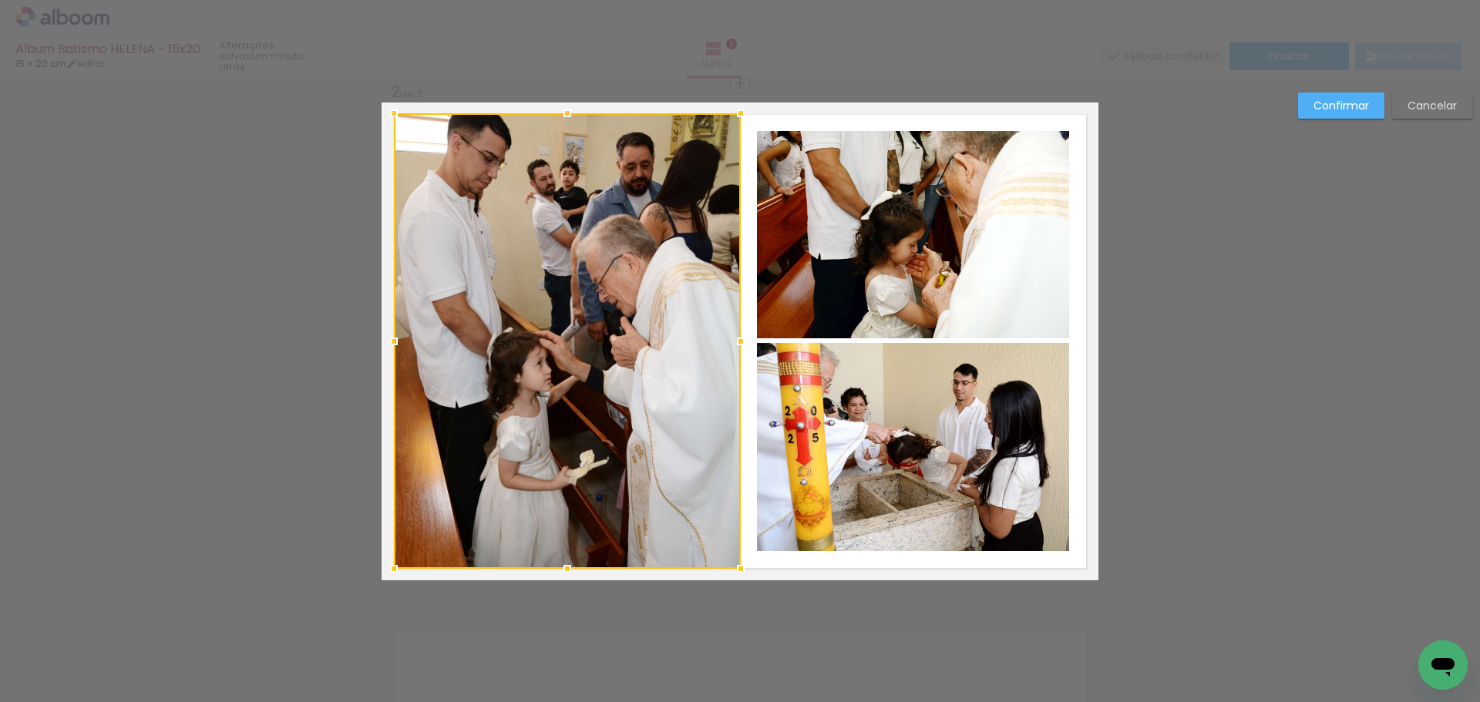
drag, startPoint x: 564, startPoint y: 543, endPoint x: 569, endPoint y: 561, distance: 18.3
click at [569, 561] on div at bounding box center [567, 568] width 31 height 31
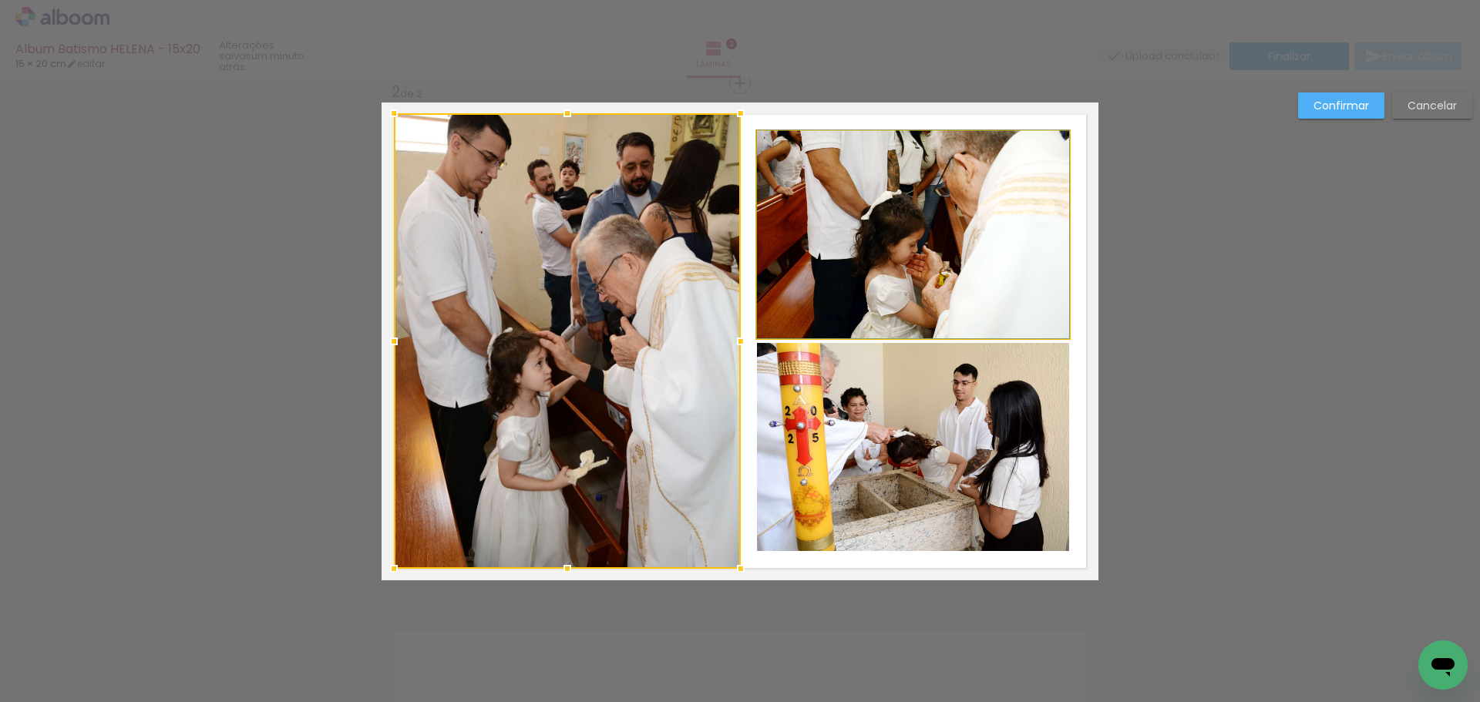
click at [835, 267] on quentale-photo at bounding box center [913, 234] width 312 height 207
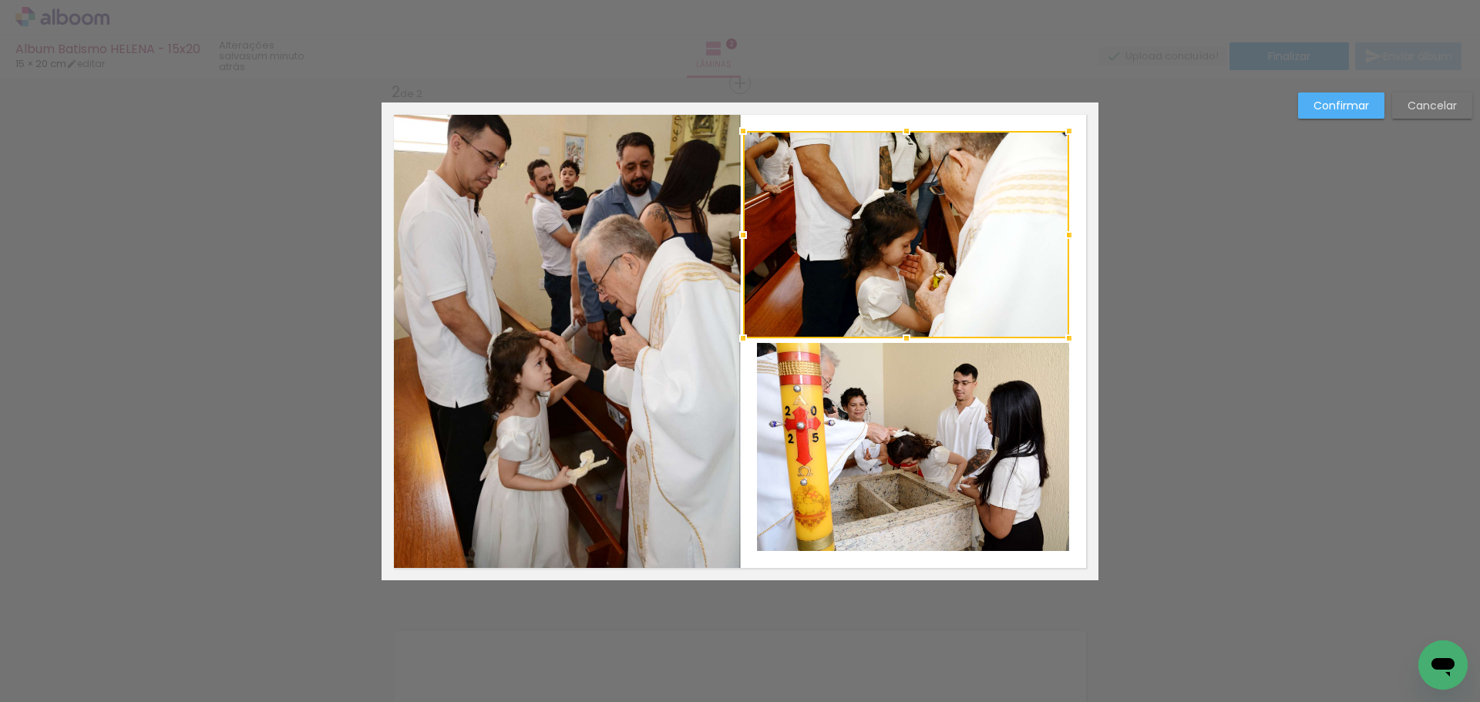
drag, startPoint x: 756, startPoint y: 237, endPoint x: 742, endPoint y: 239, distance: 14.1
click at [742, 239] on div at bounding box center [742, 235] width 31 height 31
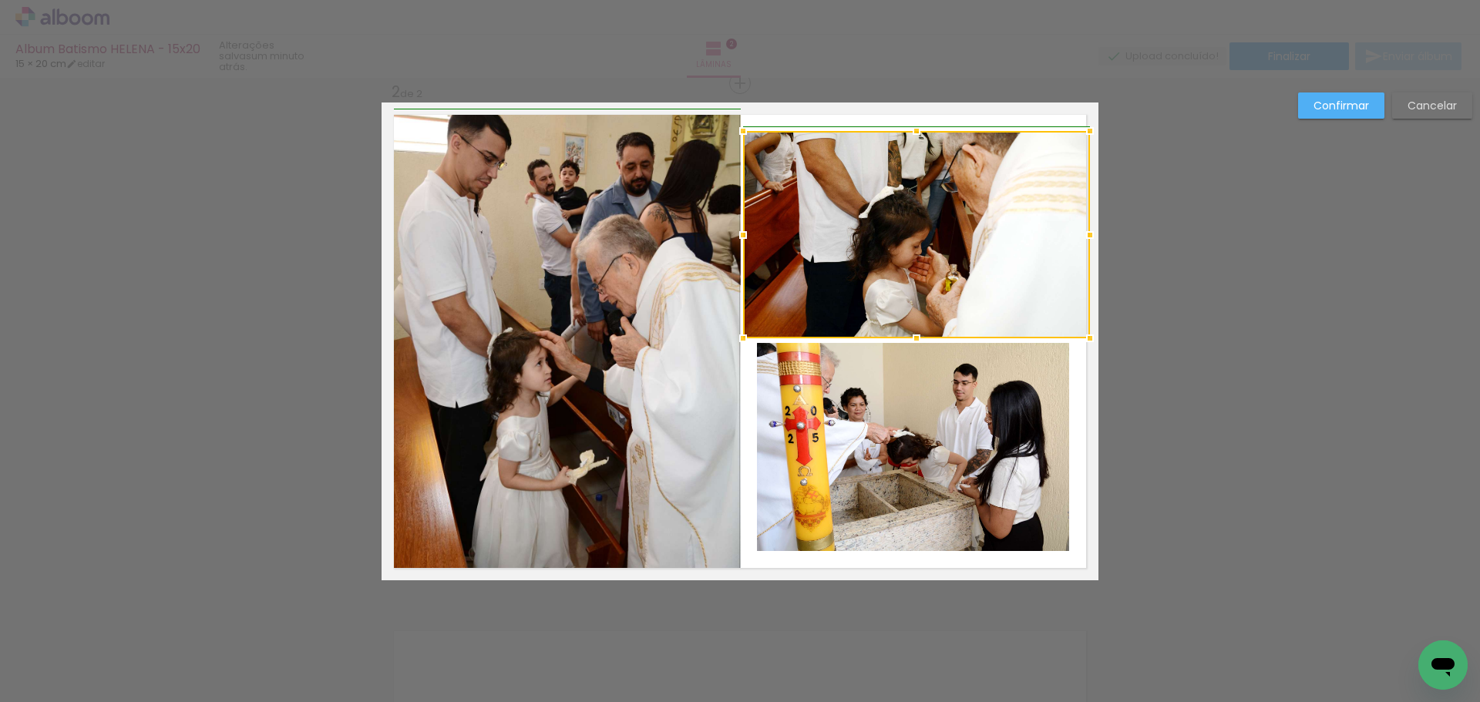
drag, startPoint x: 1062, startPoint y: 233, endPoint x: 1080, endPoint y: 233, distance: 18.5
click at [1080, 233] on div at bounding box center [1089, 235] width 31 height 31
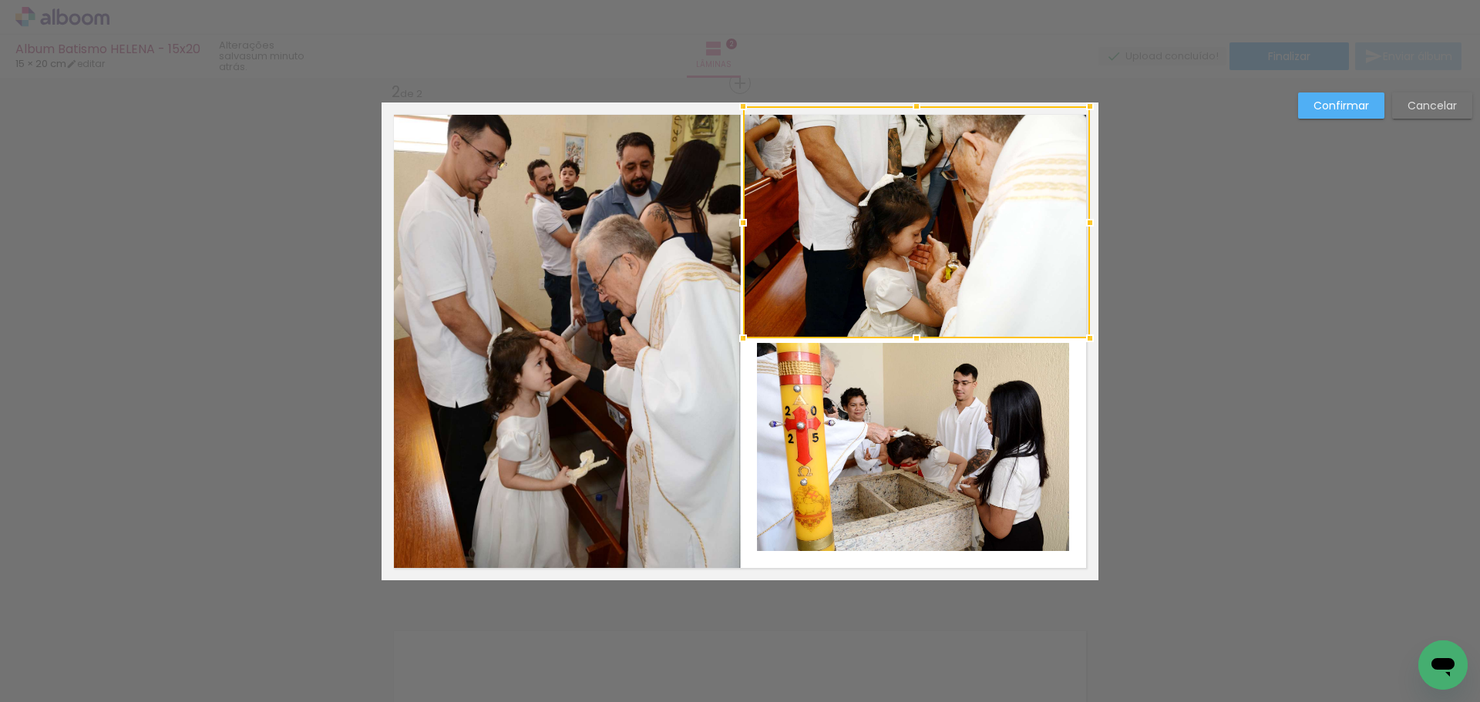
drag, startPoint x: 917, startPoint y: 127, endPoint x: 922, endPoint y: 113, distance: 15.4
click at [922, 113] on div at bounding box center [916, 106] width 31 height 31
click at [905, 430] on quentale-photo at bounding box center [913, 447] width 312 height 208
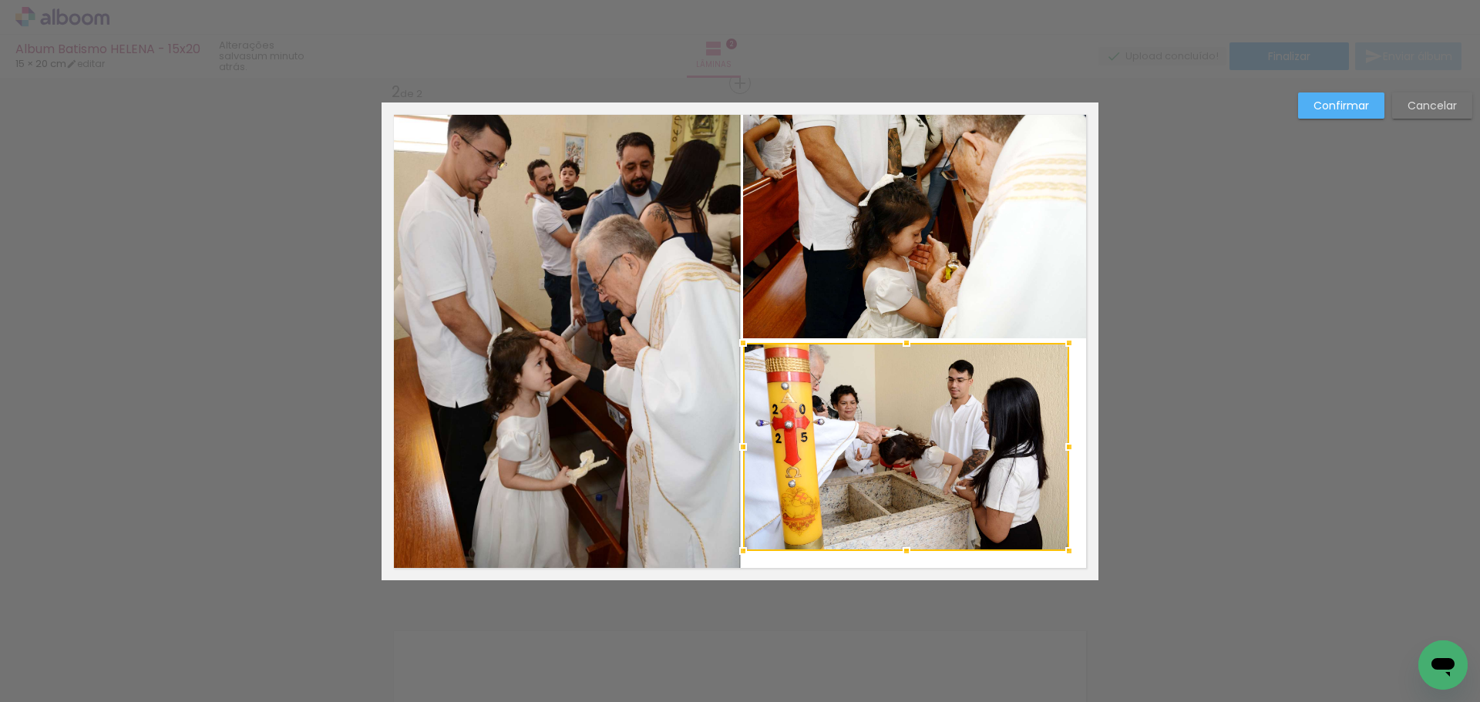
drag, startPoint x: 755, startPoint y: 443, endPoint x: 741, endPoint y: 448, distance: 14.9
click at [741, 448] on div at bounding box center [742, 447] width 31 height 31
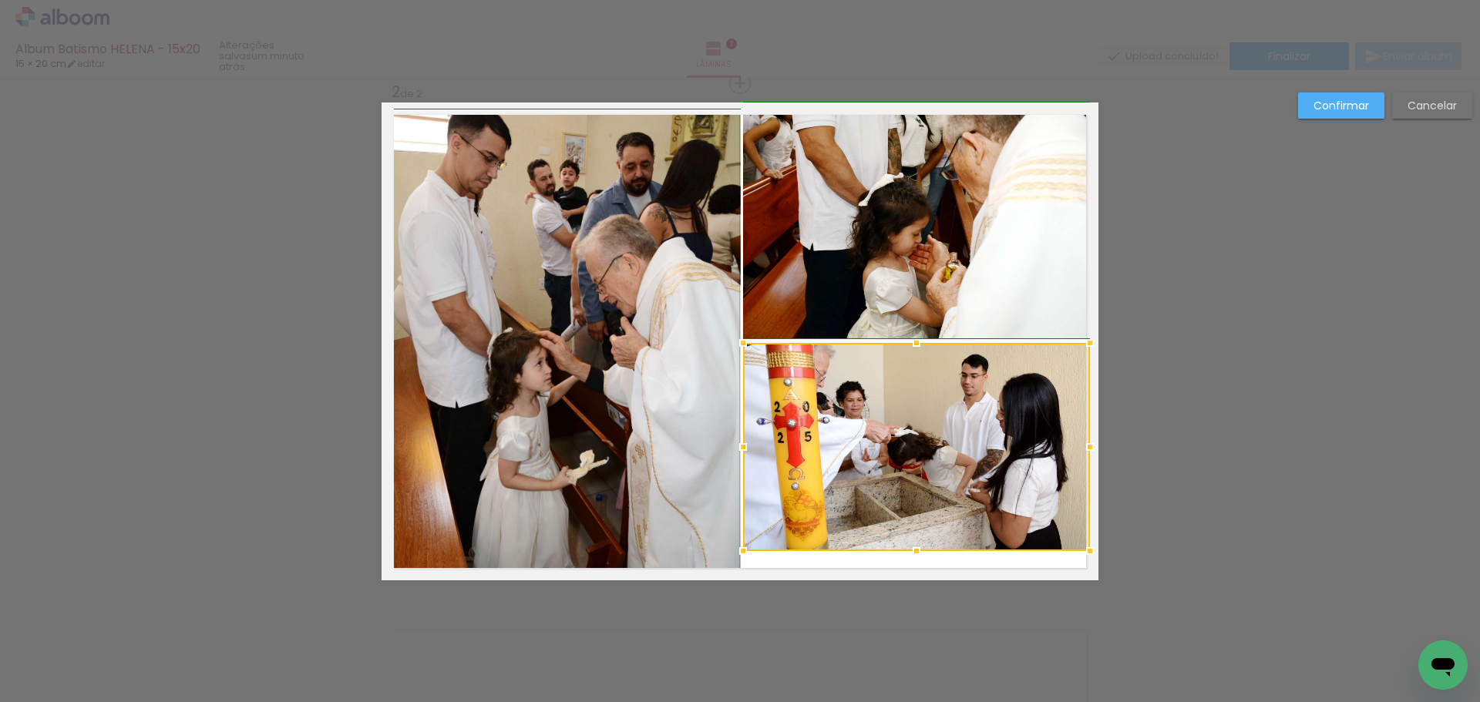
drag, startPoint x: 1066, startPoint y: 450, endPoint x: 1081, endPoint y: 449, distance: 14.7
click at [1081, 449] on div at bounding box center [1089, 447] width 31 height 31
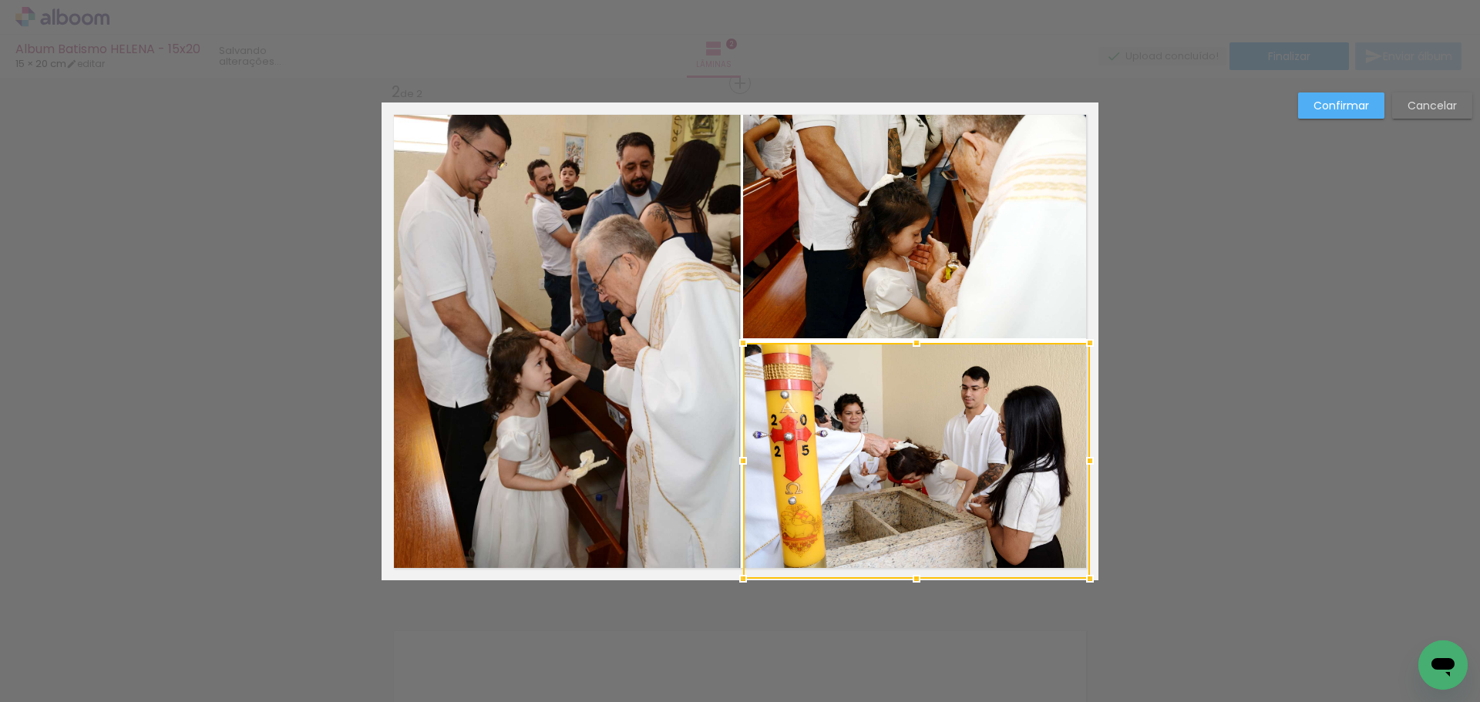
drag, startPoint x: 910, startPoint y: 553, endPoint x: 920, endPoint y: 569, distance: 19.0
click at [920, 569] on div at bounding box center [916, 578] width 31 height 31
click at [0, 0] on slot "Confirmar" at bounding box center [0, 0] width 0 height 0
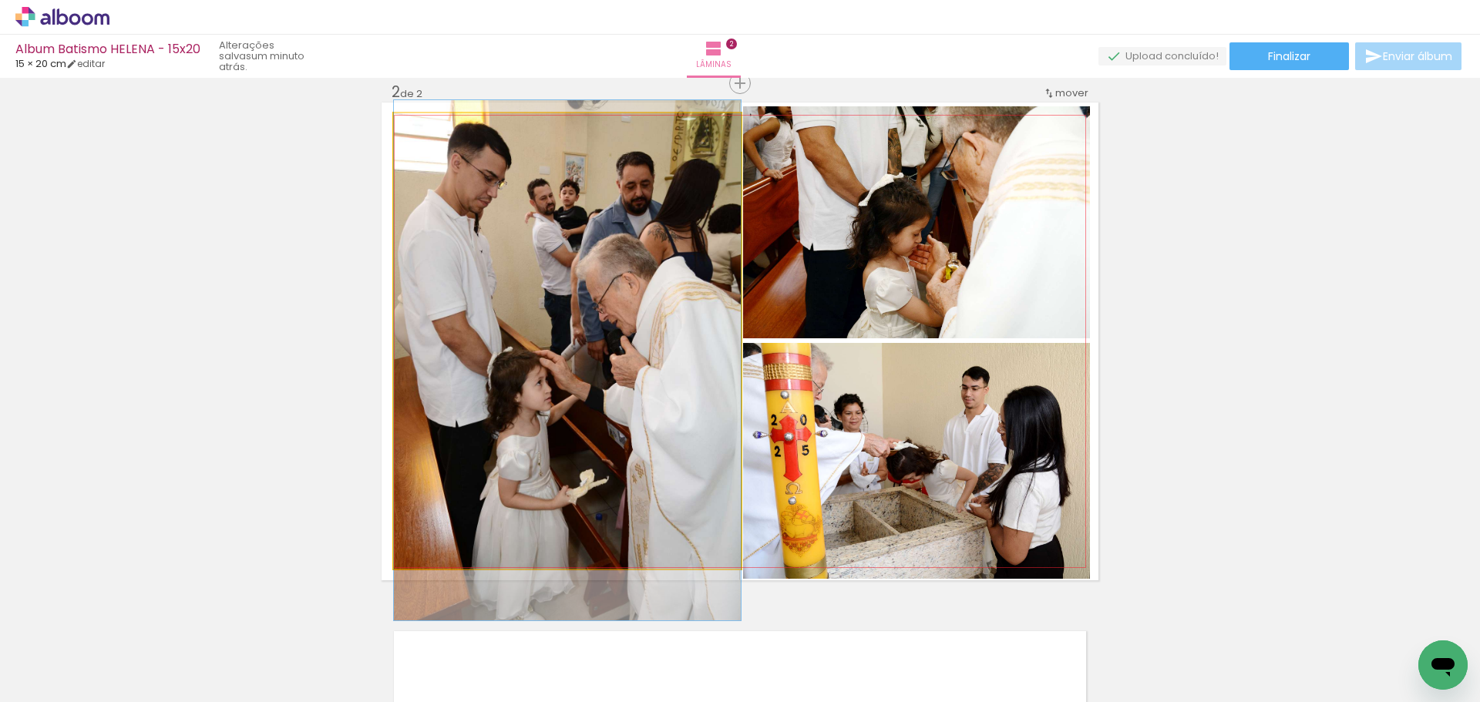
drag, startPoint x: 621, startPoint y: 264, endPoint x: 621, endPoint y: 284, distance: 19.3
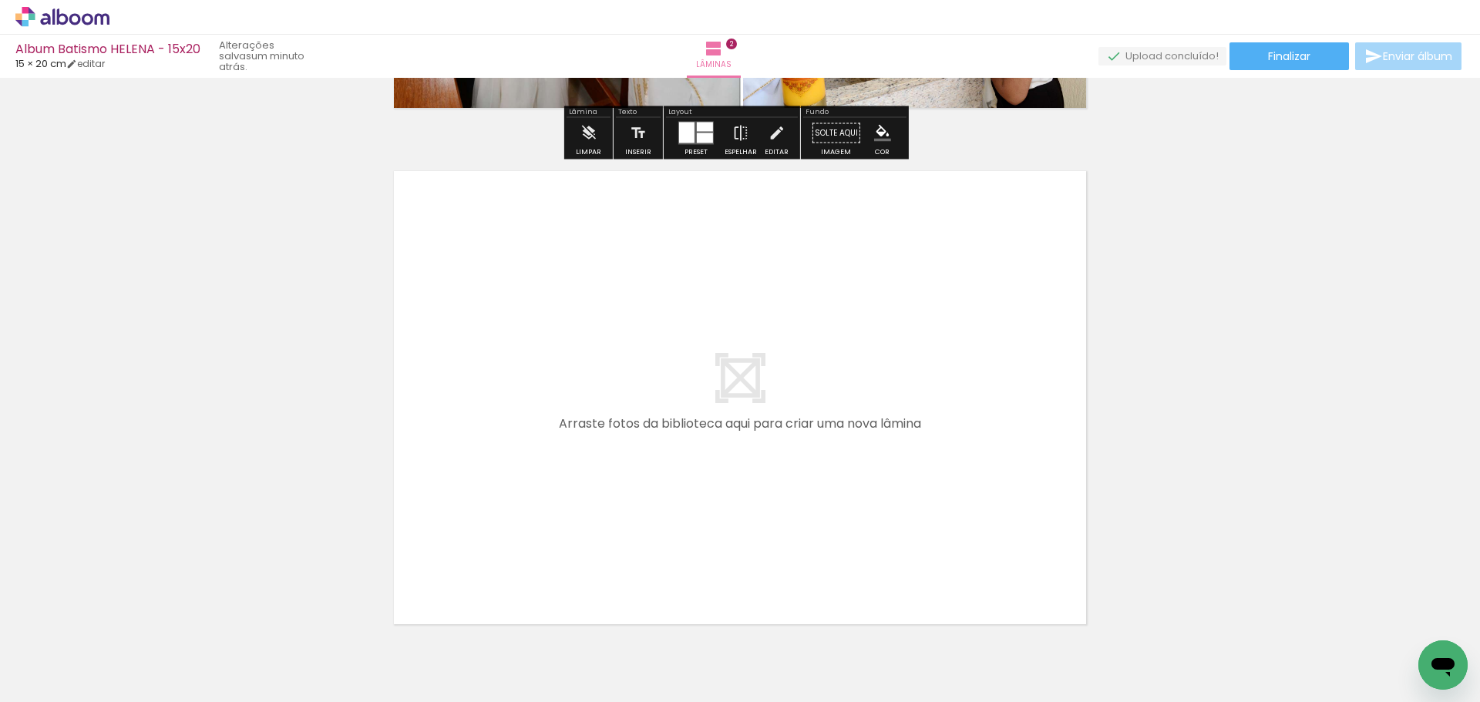
scroll to position [1004, 0]
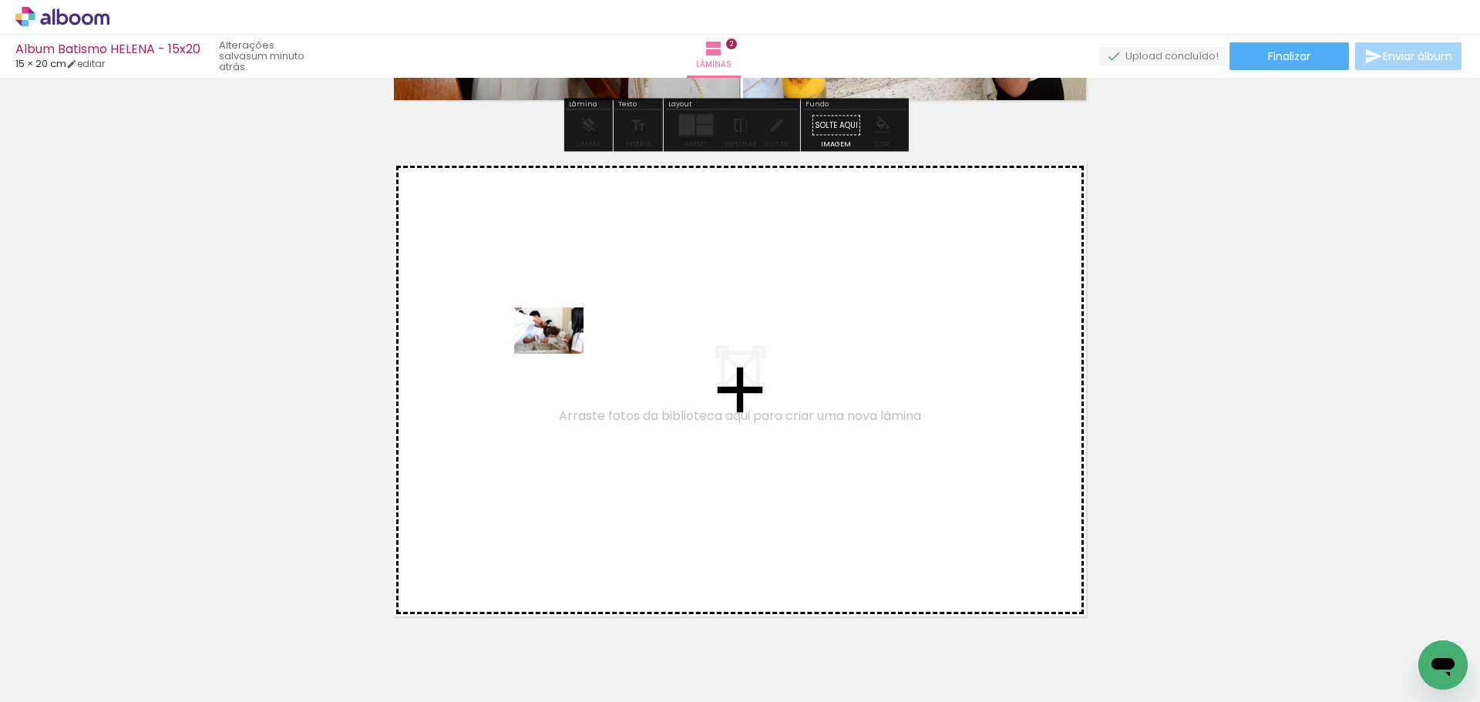
drag, startPoint x: 238, startPoint y: 650, endPoint x: 563, endPoint y: 351, distance: 441.2
click at [563, 351] on quentale-workspace at bounding box center [740, 351] width 1480 height 702
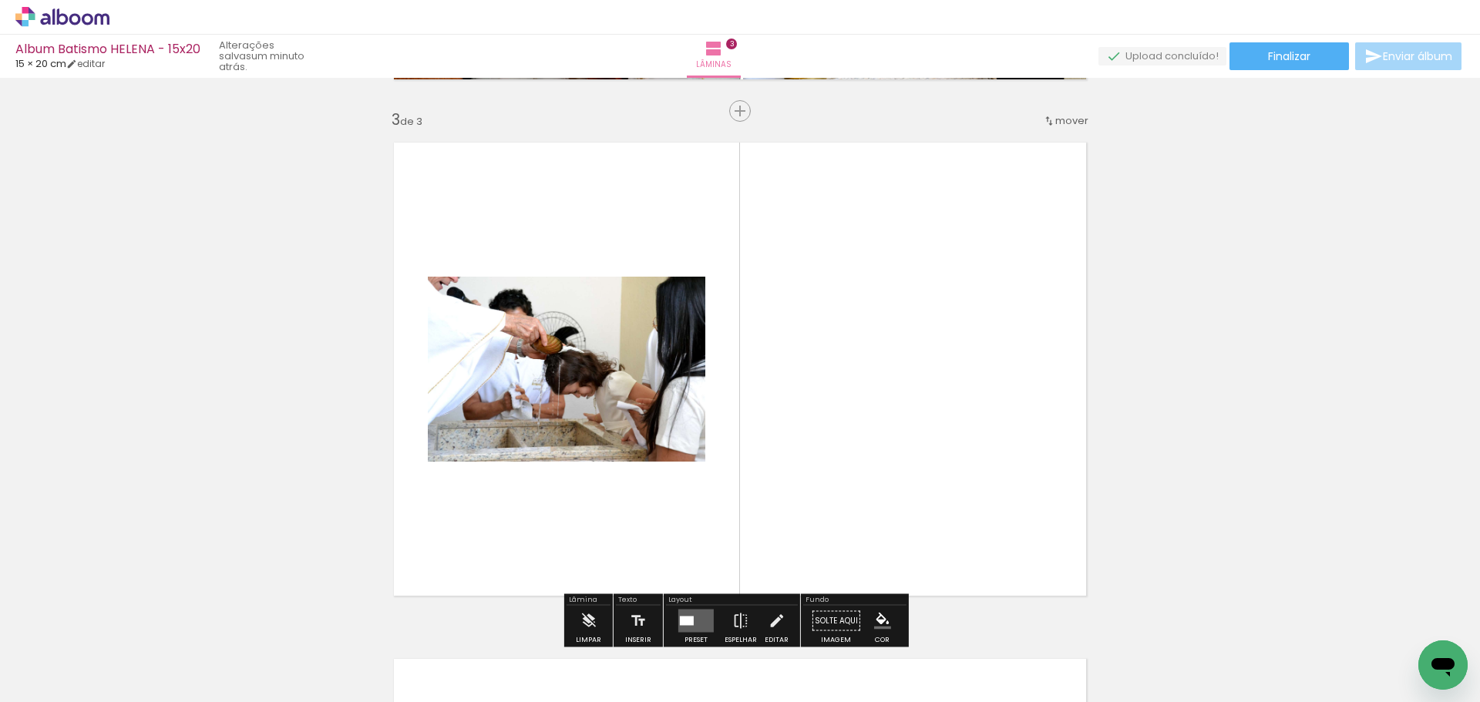
scroll to position [1053, 0]
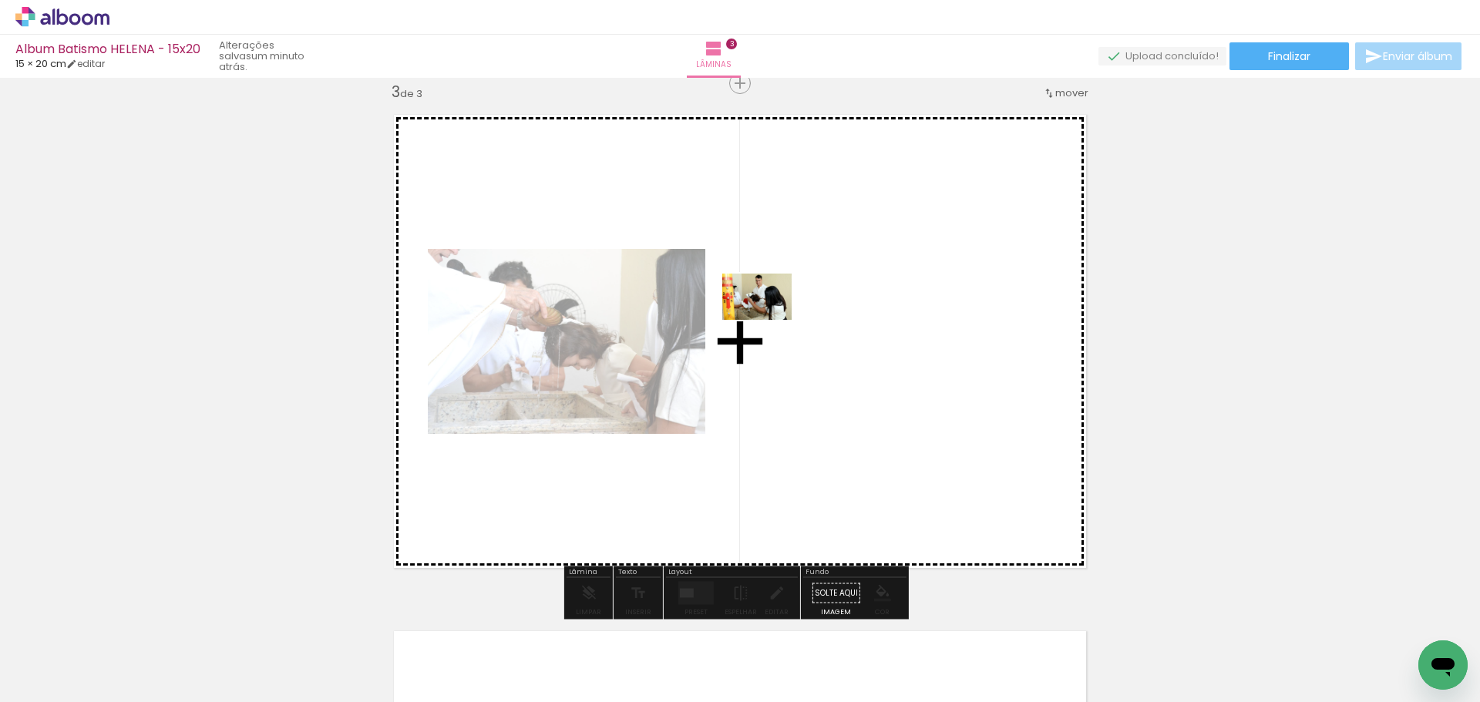
drag, startPoint x: 953, startPoint y: 660, endPoint x: 767, endPoint y: 317, distance: 389.7
click at [767, 317] on quentale-workspace at bounding box center [740, 351] width 1480 height 702
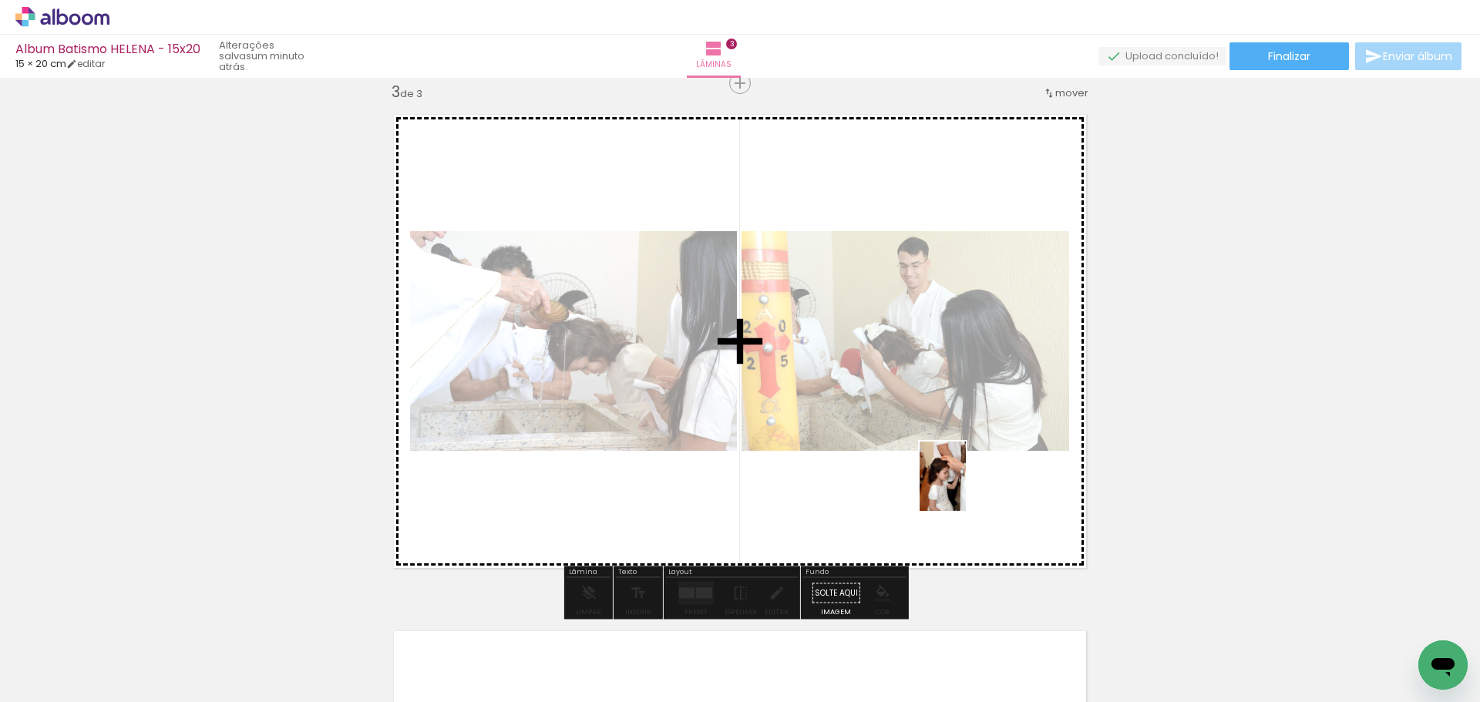
drag, startPoint x: 1031, startPoint y: 658, endPoint x: 965, endPoint y: 486, distance: 184.2
click at [965, 486] on quentale-workspace at bounding box center [740, 351] width 1480 height 702
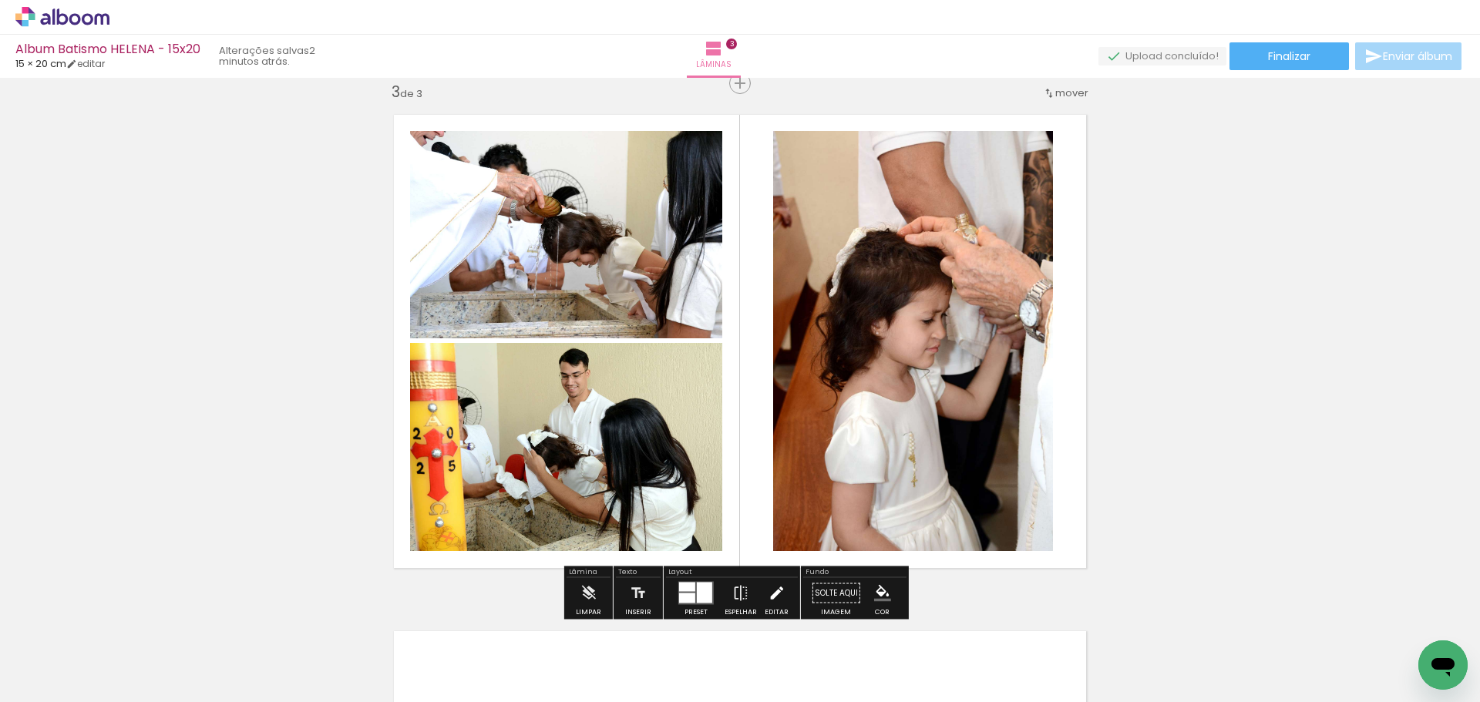
click at [775, 598] on iron-icon at bounding box center [775, 593] width 17 height 31
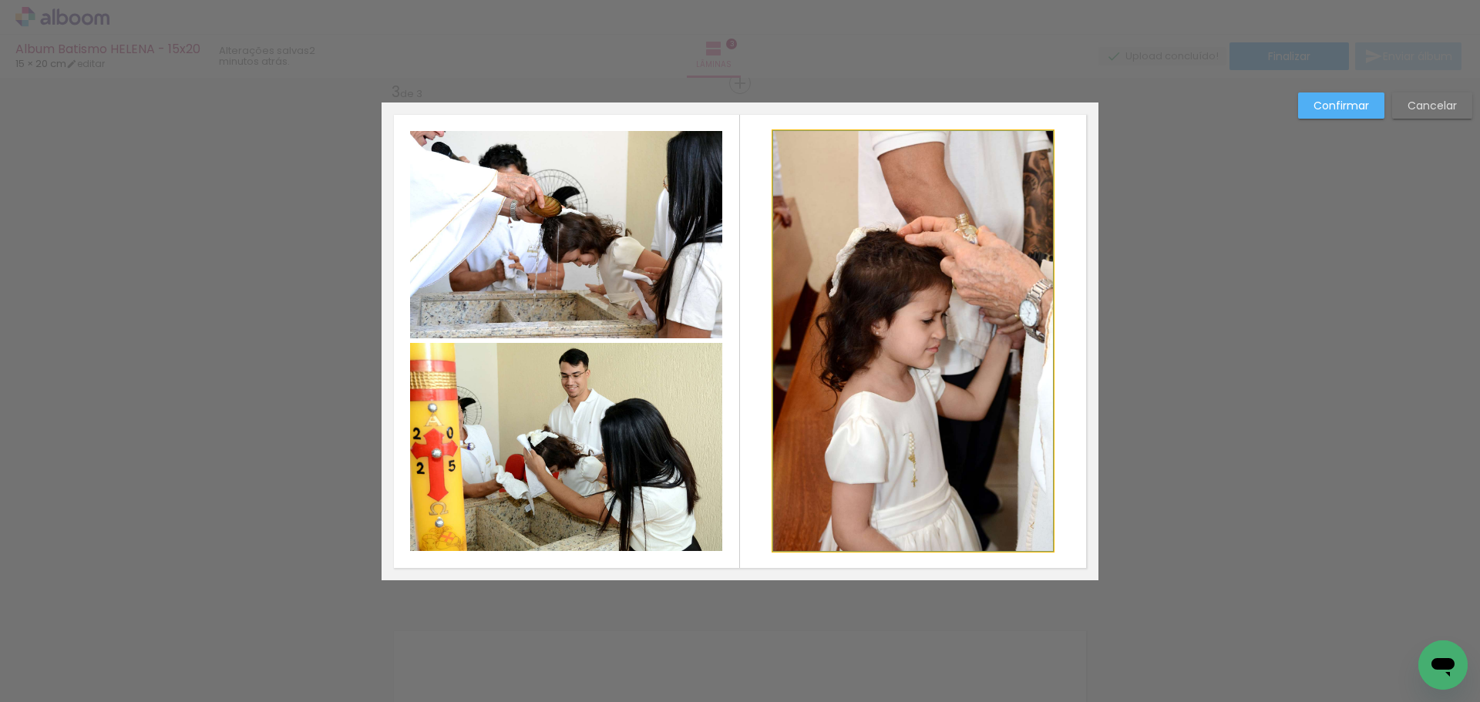
click at [848, 364] on quentale-photo at bounding box center [913, 341] width 280 height 420
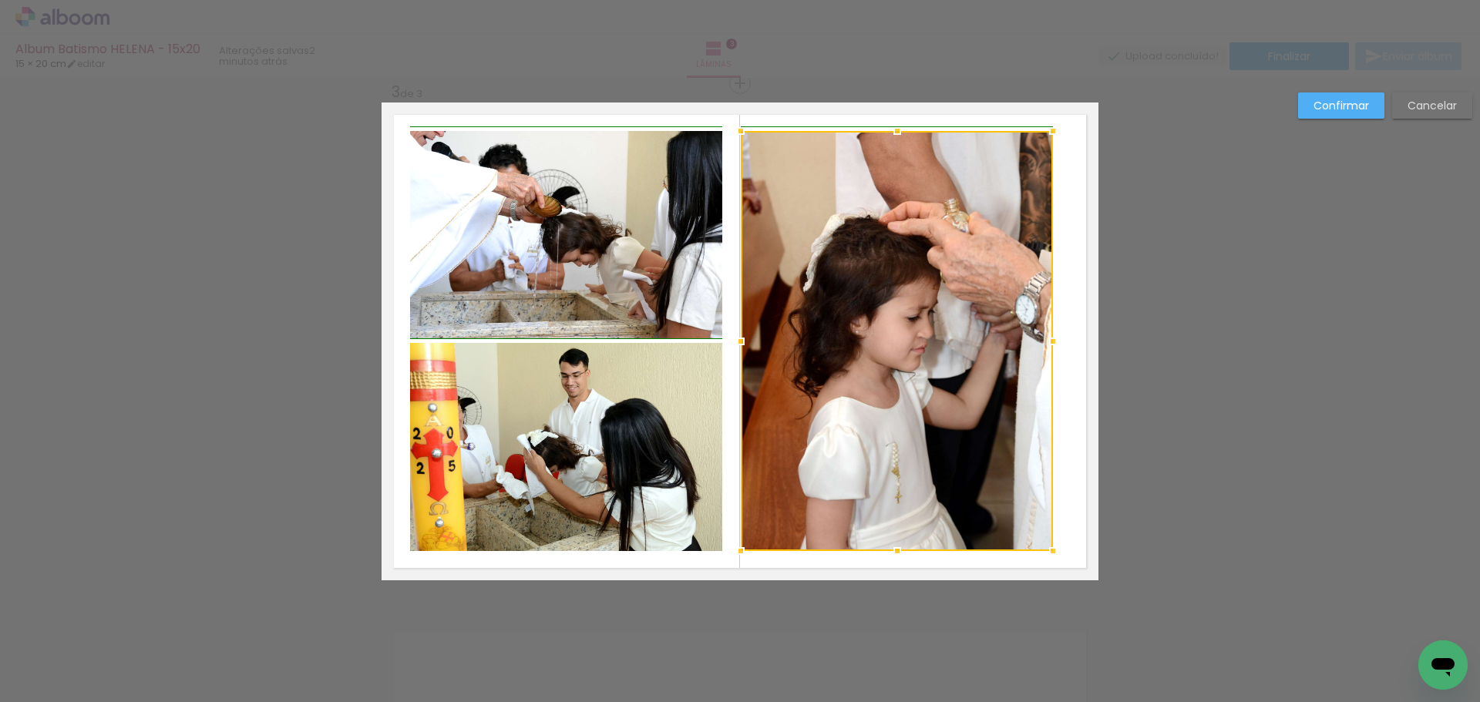
drag, startPoint x: 773, startPoint y: 348, endPoint x: 747, endPoint y: 356, distance: 26.8
click at [747, 356] on div at bounding box center [740, 341] width 31 height 31
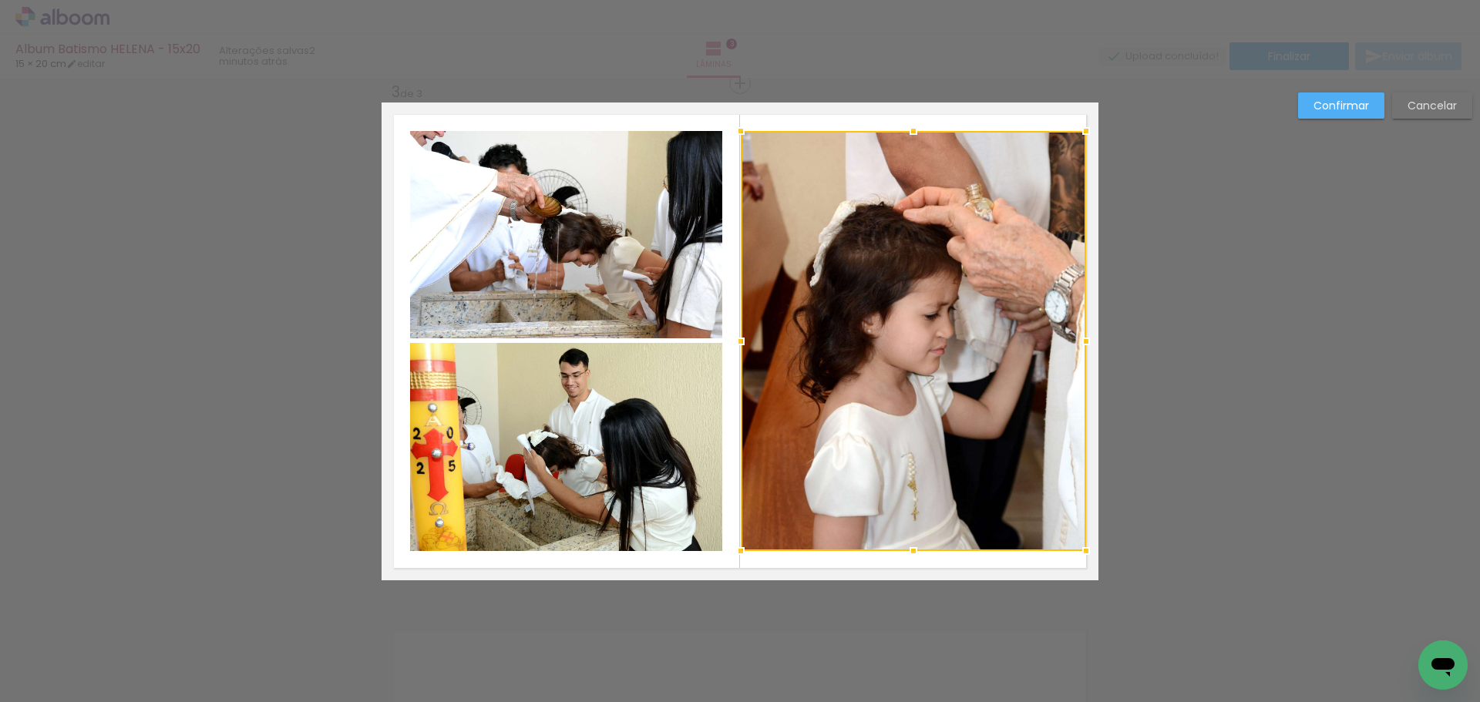
drag, startPoint x: 1048, startPoint y: 344, endPoint x: 1071, endPoint y: 347, distance: 23.3
click at [1071, 347] on div at bounding box center [1085, 341] width 31 height 31
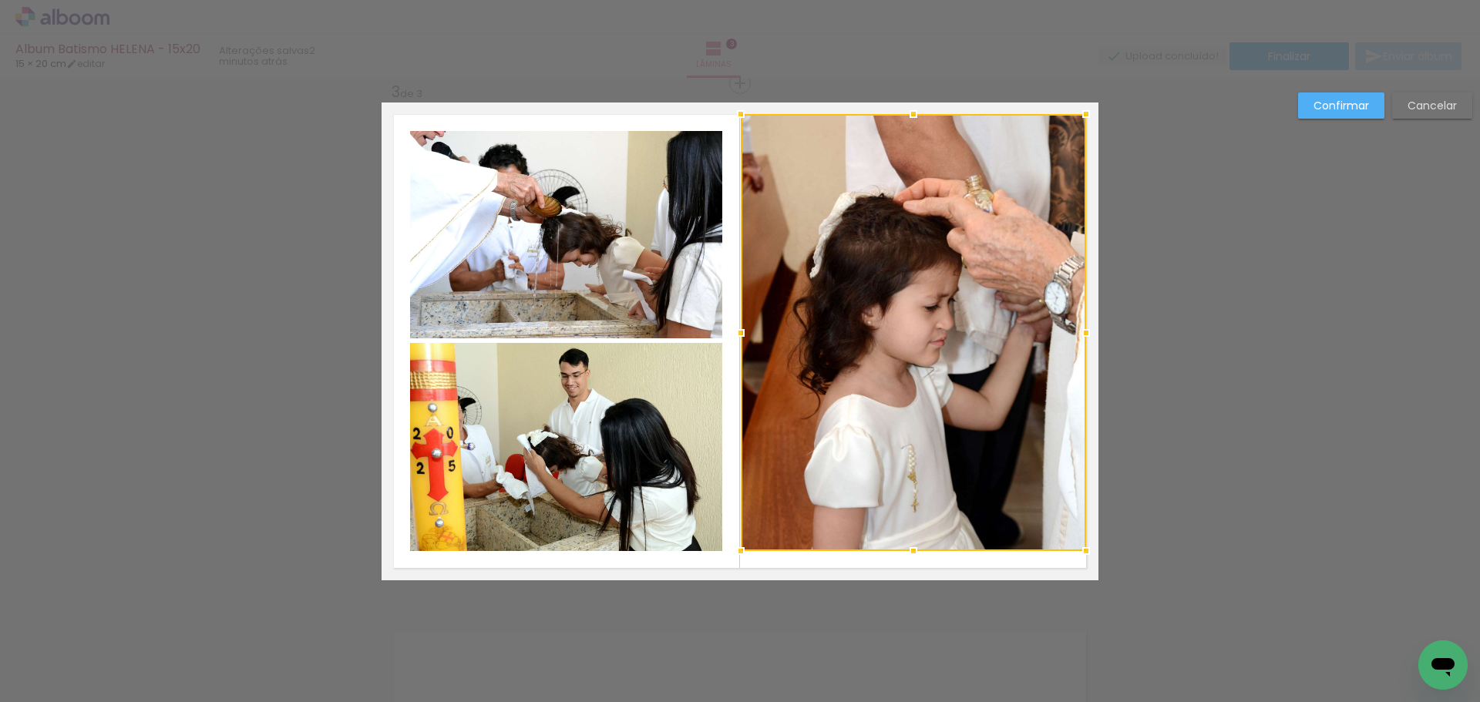
drag, startPoint x: 915, startPoint y: 133, endPoint x: 914, endPoint y: 116, distance: 17.0
click at [914, 116] on div at bounding box center [913, 114] width 31 height 31
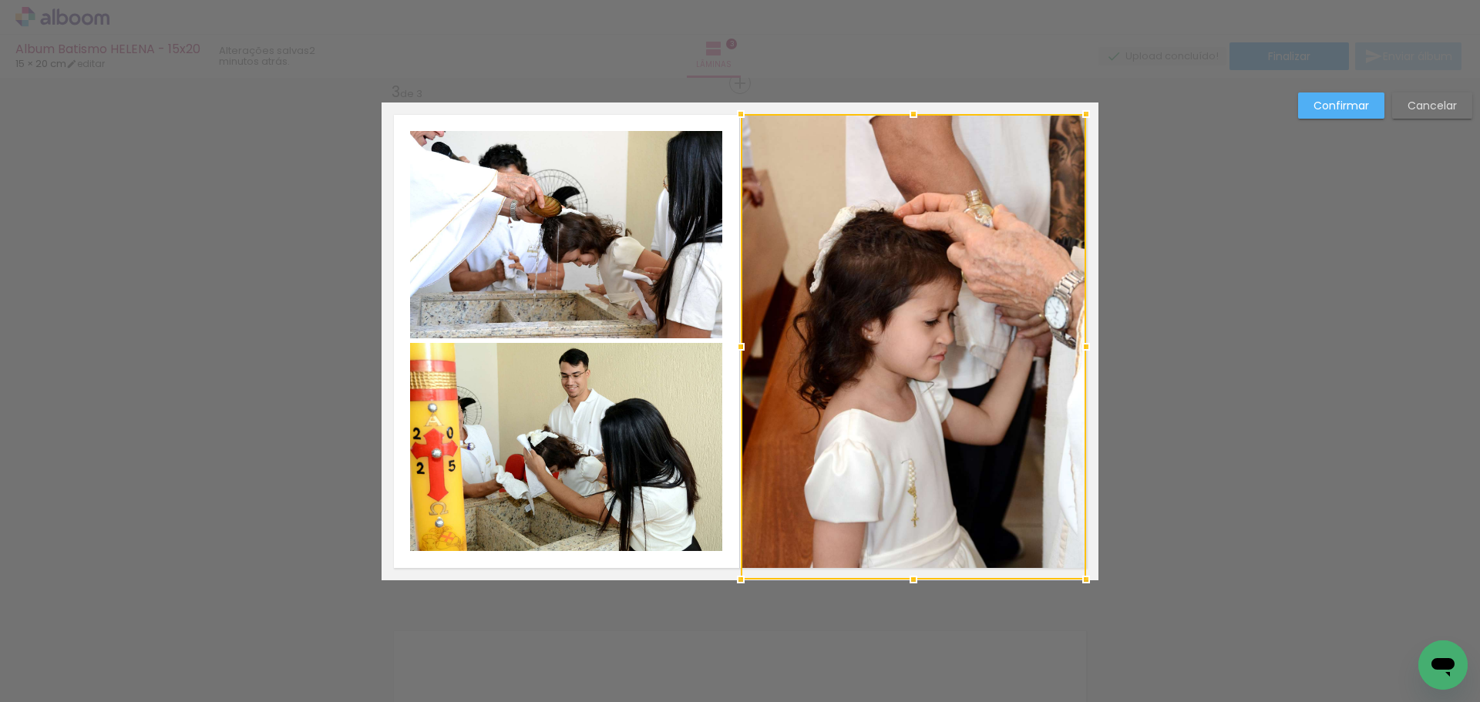
drag, startPoint x: 906, startPoint y: 552, endPoint x: 910, endPoint y: 570, distance: 18.9
click at [910, 570] on div at bounding box center [913, 579] width 31 height 31
click at [612, 454] on quentale-photo at bounding box center [566, 447] width 312 height 208
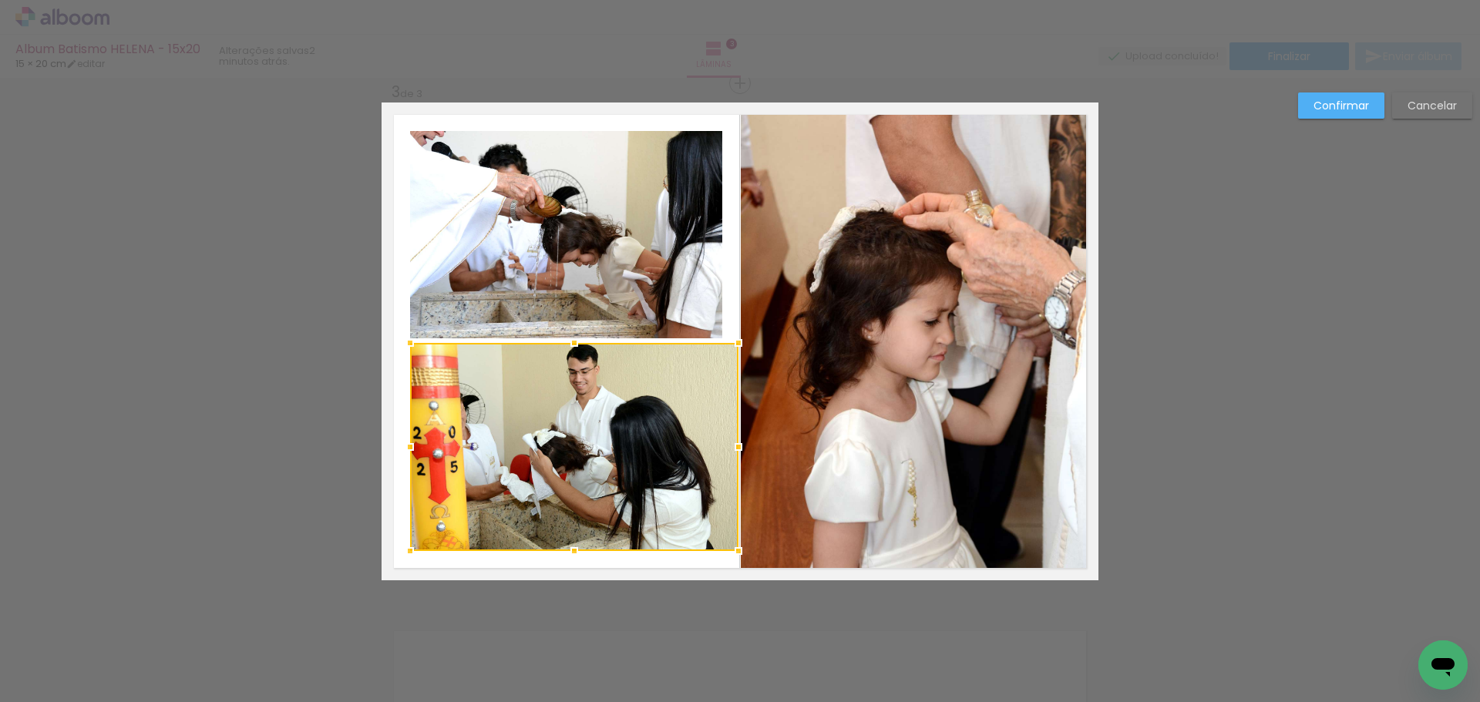
drag, startPoint x: 715, startPoint y: 451, endPoint x: 731, endPoint y: 453, distance: 16.3
click at [731, 453] on div at bounding box center [738, 447] width 31 height 31
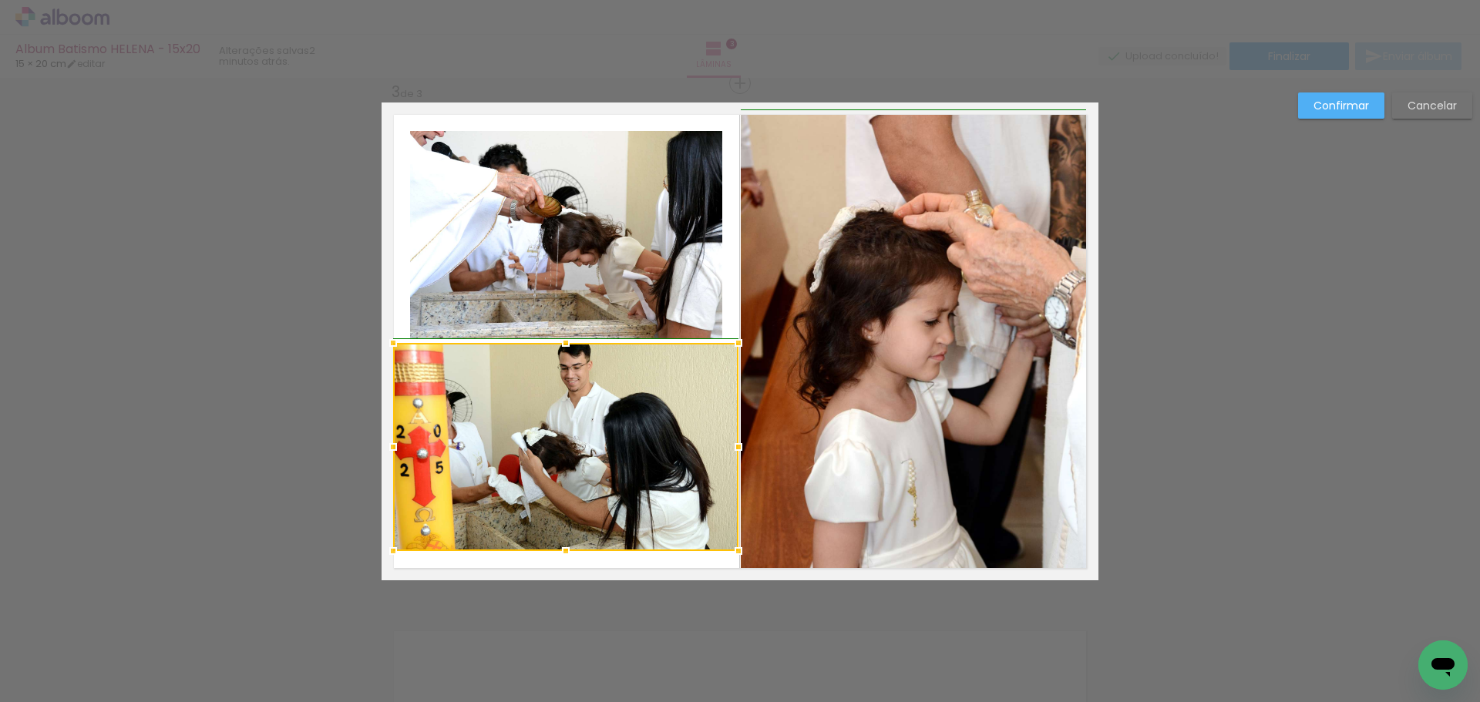
drag, startPoint x: 411, startPoint y: 448, endPoint x: 400, endPoint y: 449, distance: 11.7
click at [400, 449] on div at bounding box center [393, 447] width 31 height 31
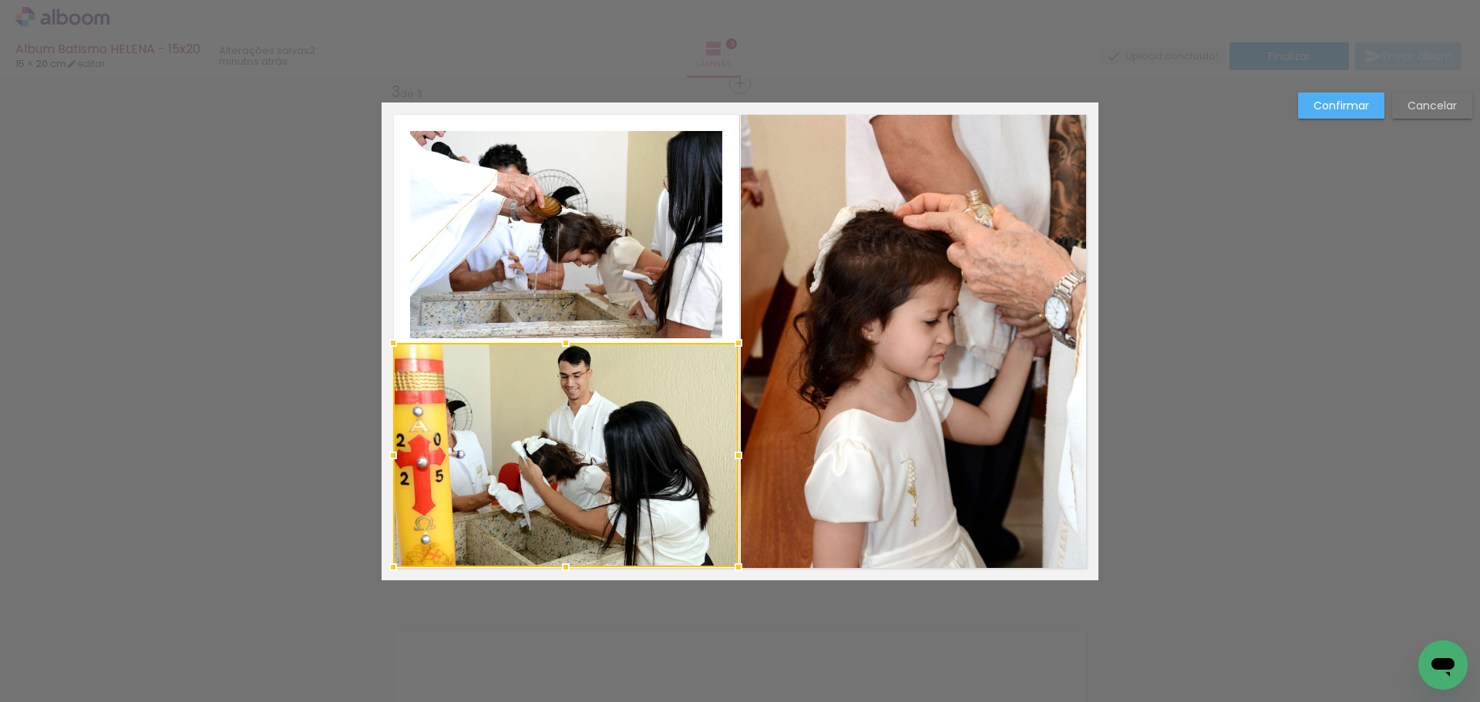
drag, startPoint x: 553, startPoint y: 546, endPoint x: 563, endPoint y: 563, distance: 19.0
click at [563, 563] on div at bounding box center [565, 567] width 31 height 31
click at [452, 236] on quentale-photo at bounding box center [566, 234] width 312 height 207
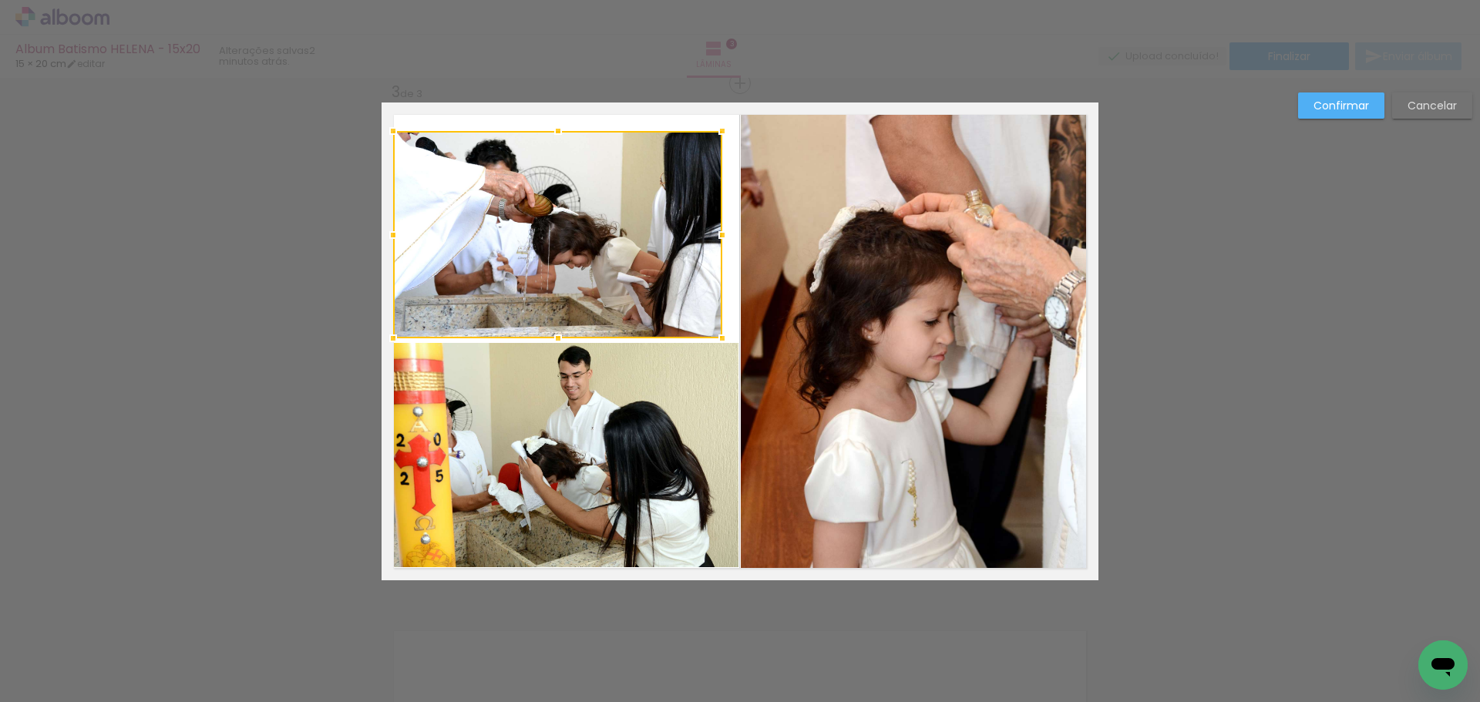
drag, startPoint x: 410, startPoint y: 236, endPoint x: 396, endPoint y: 237, distance: 14.0
click at [396, 237] on div at bounding box center [393, 235] width 31 height 31
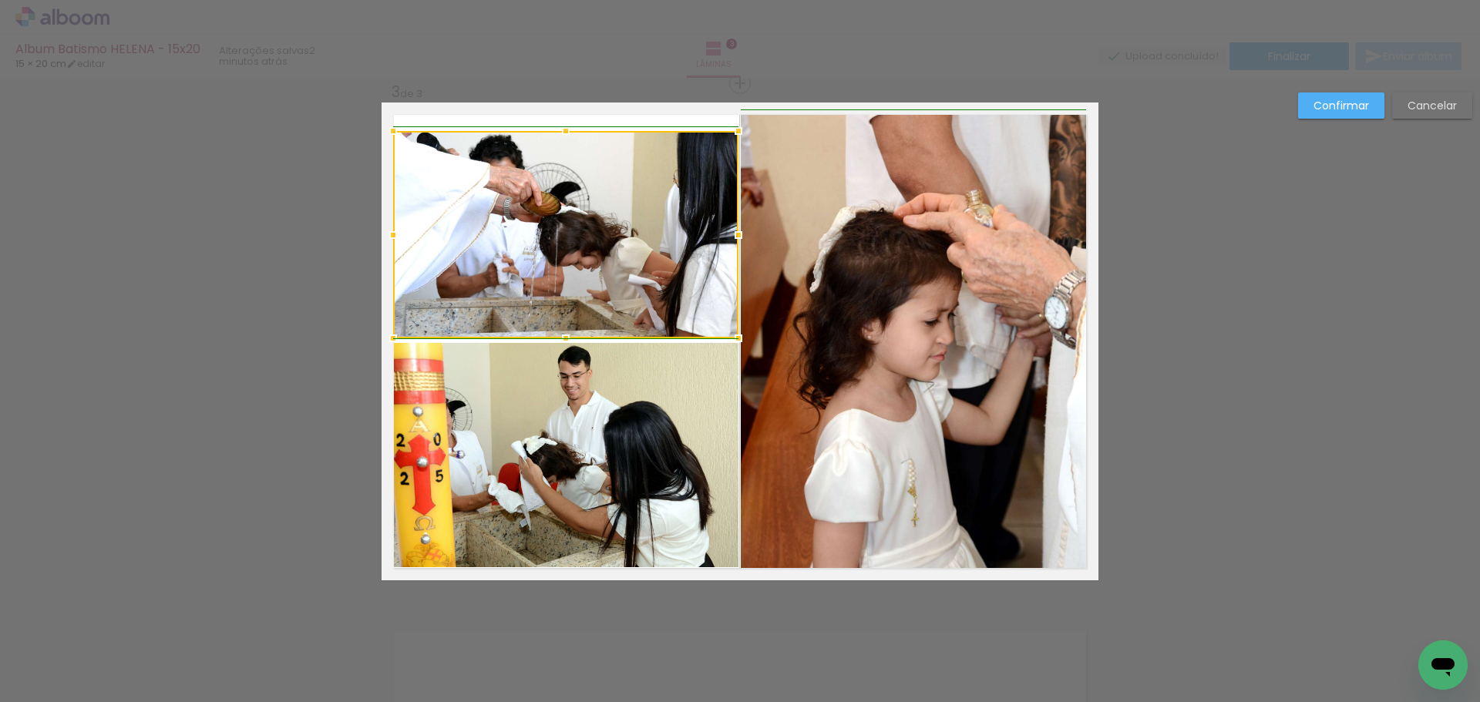
drag, startPoint x: 716, startPoint y: 235, endPoint x: 728, endPoint y: 237, distance: 12.5
click at [728, 237] on div at bounding box center [738, 235] width 31 height 31
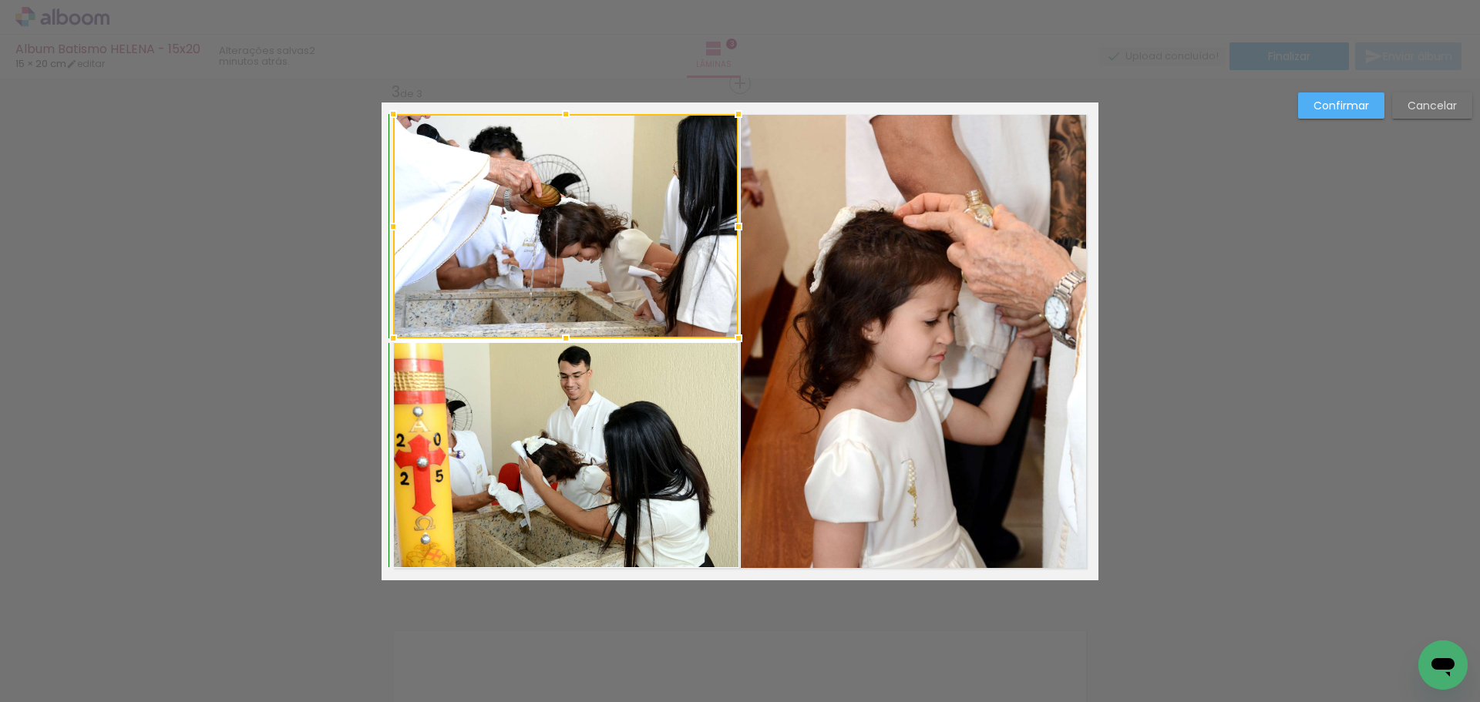
drag, startPoint x: 562, startPoint y: 133, endPoint x: 565, endPoint y: 119, distance: 13.5
click at [565, 119] on div at bounding box center [565, 114] width 31 height 31
click at [0, 0] on slot "Confirmar" at bounding box center [0, 0] width 0 height 0
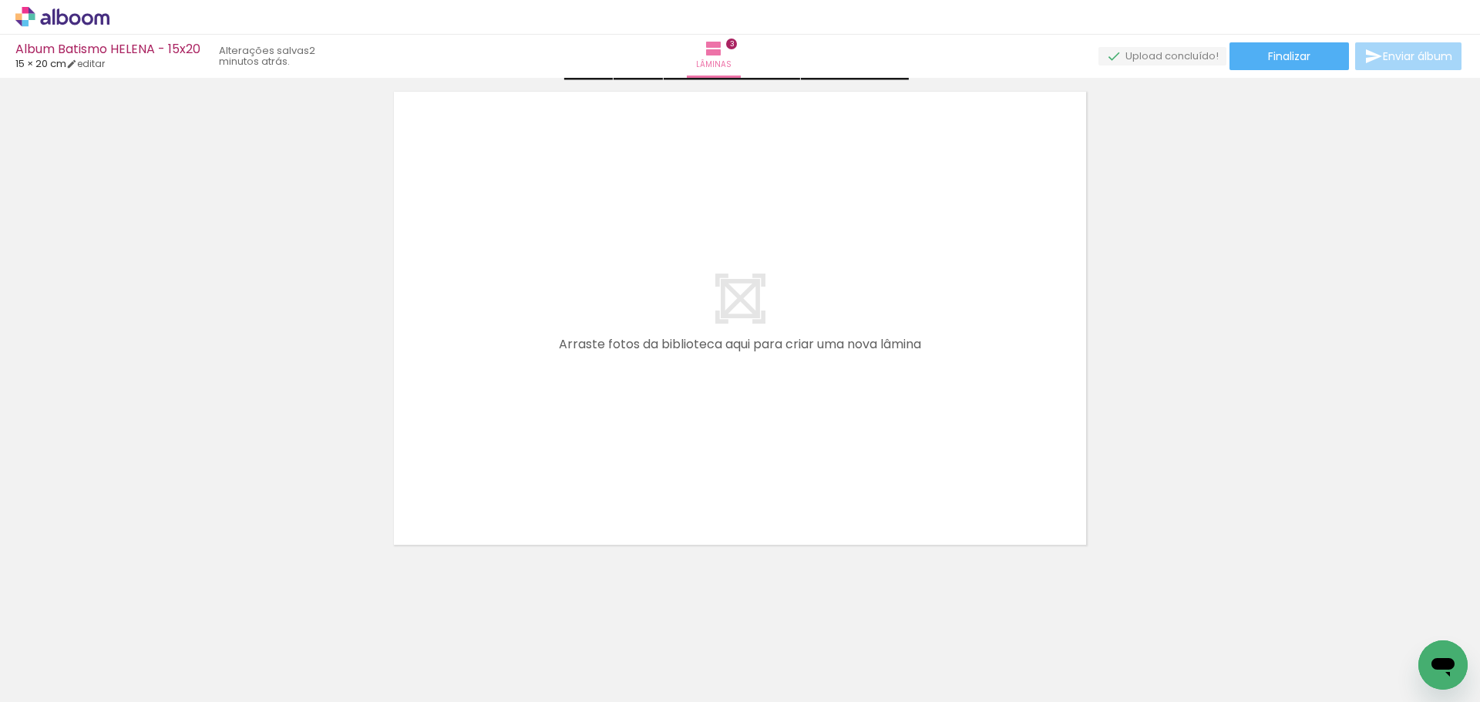
scroll to position [1597, 0]
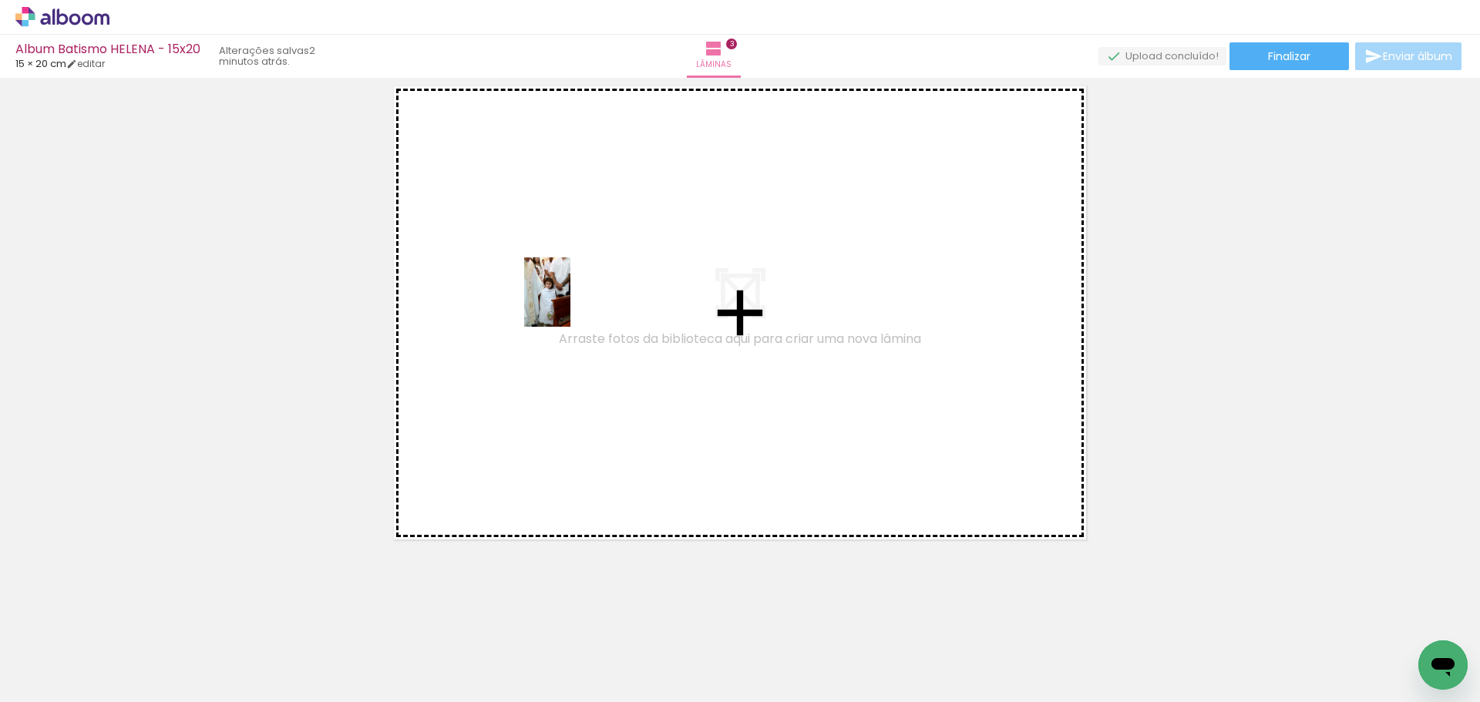
drag, startPoint x: 1107, startPoint y: 660, endPoint x: 570, endPoint y: 304, distance: 643.7
click at [570, 304] on quentale-workspace at bounding box center [740, 351] width 1480 height 702
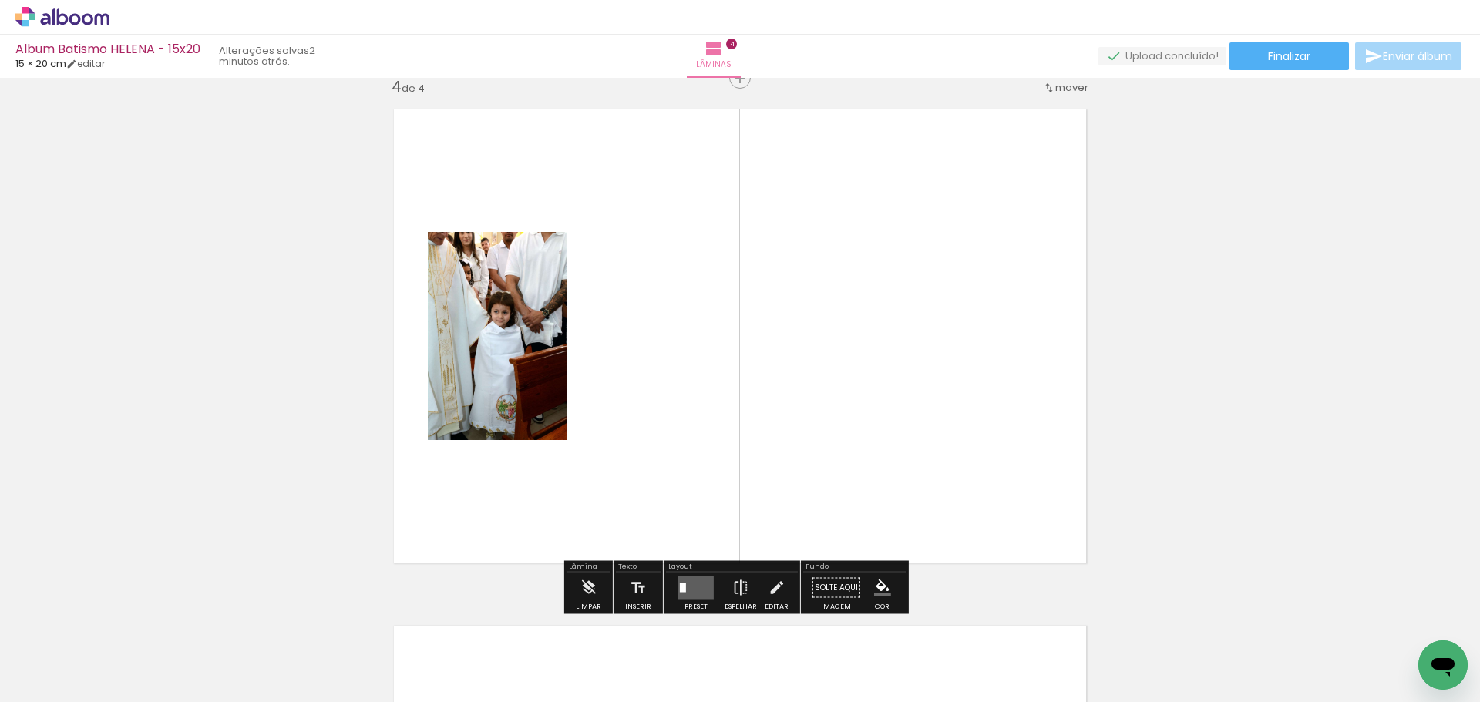
scroll to position [1569, 0]
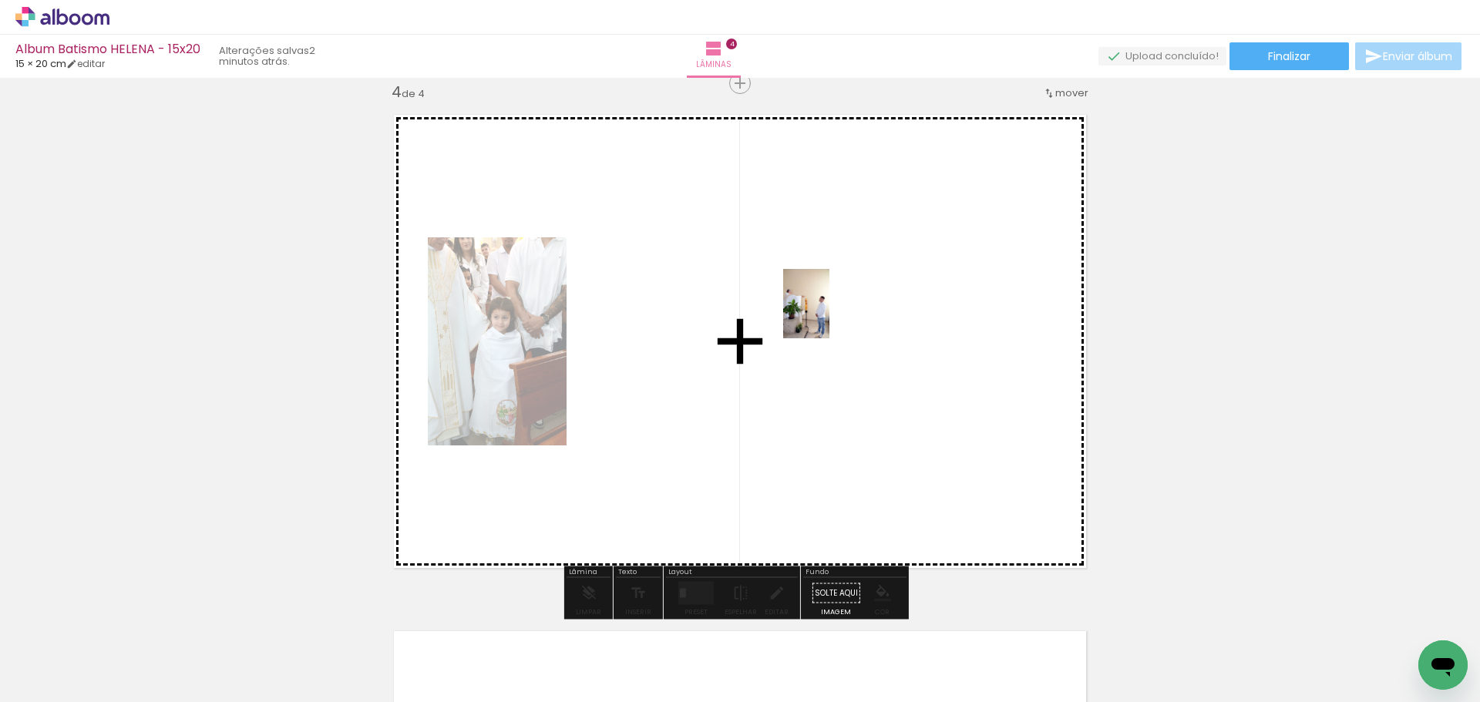
drag, startPoint x: 1205, startPoint y: 665, endPoint x: 829, endPoint y: 315, distance: 513.6
click at [829, 315] on quentale-workspace at bounding box center [740, 351] width 1480 height 702
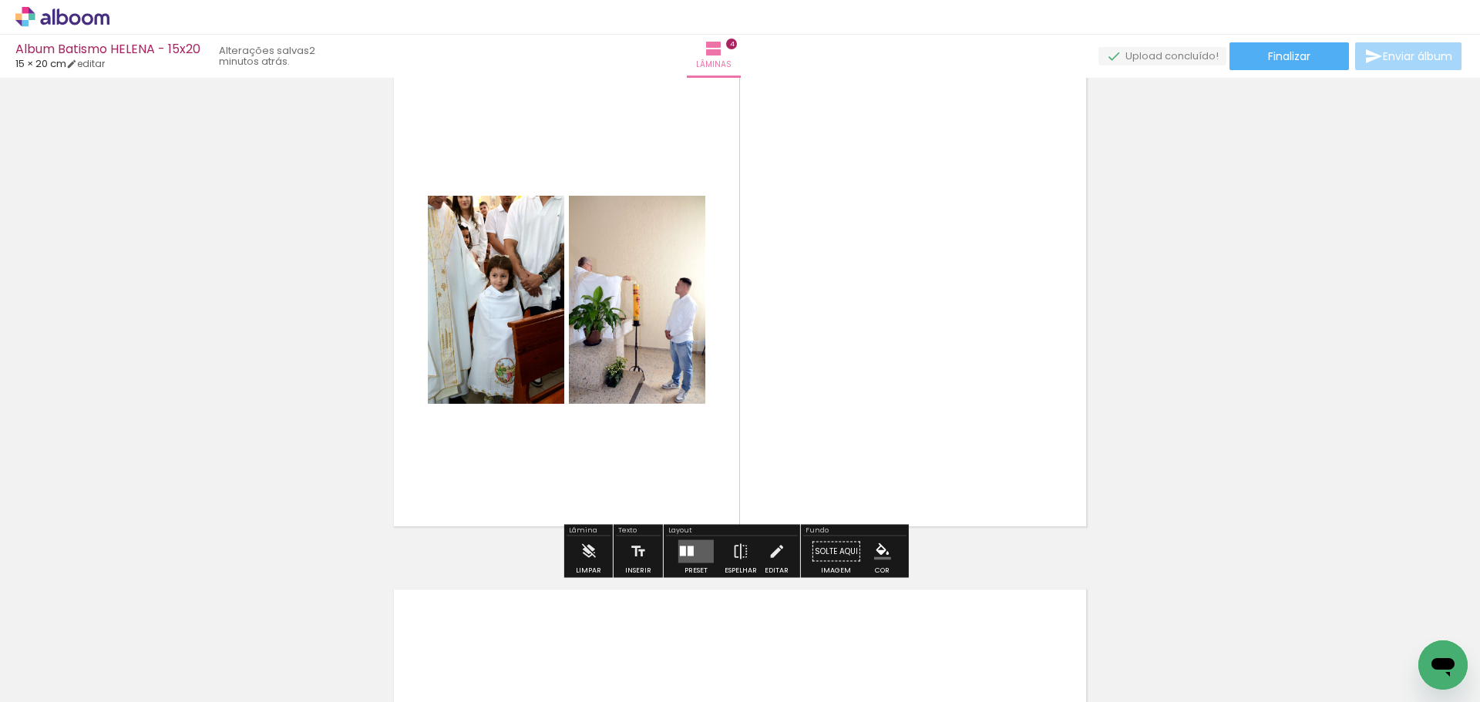
scroll to position [1646, 0]
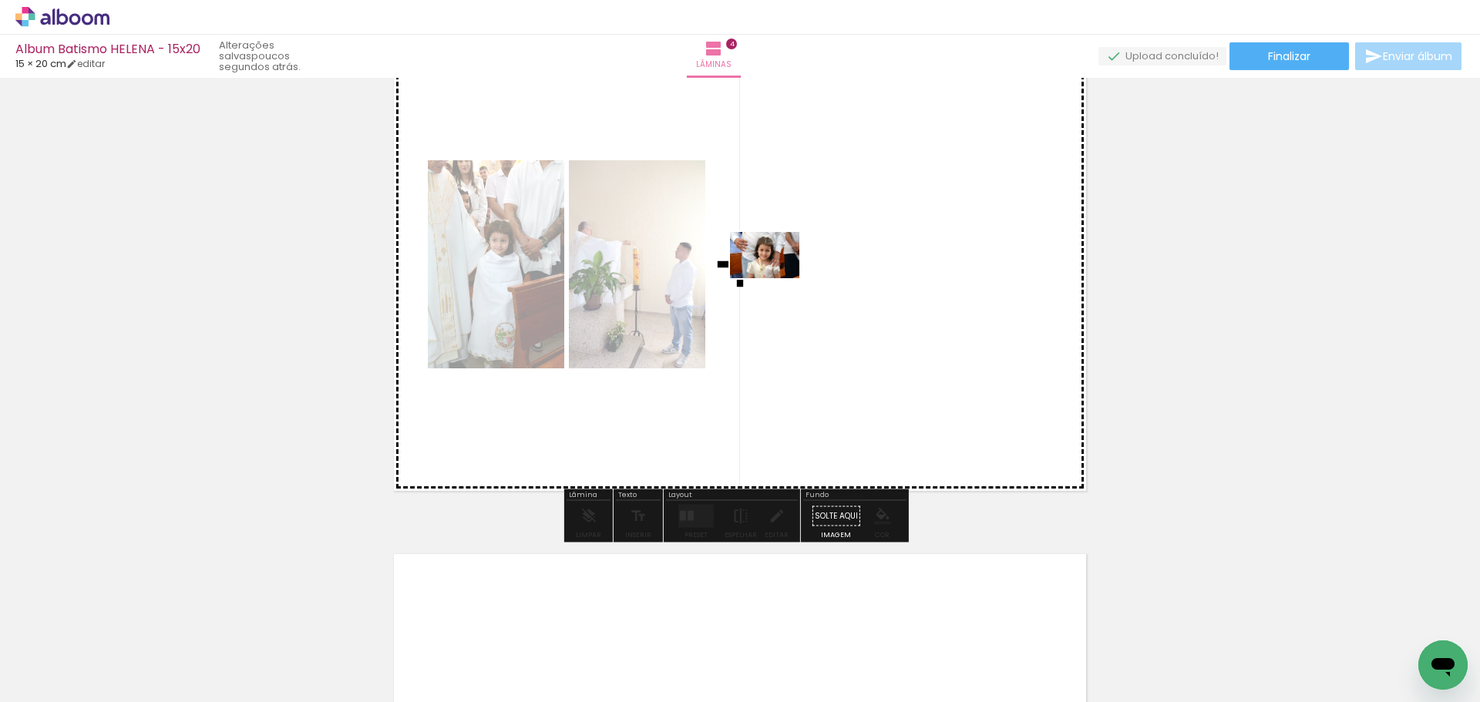
drag, startPoint x: 338, startPoint y: 664, endPoint x: 776, endPoint y: 278, distance: 583.6
click at [776, 278] on quentale-workspace at bounding box center [740, 351] width 1480 height 702
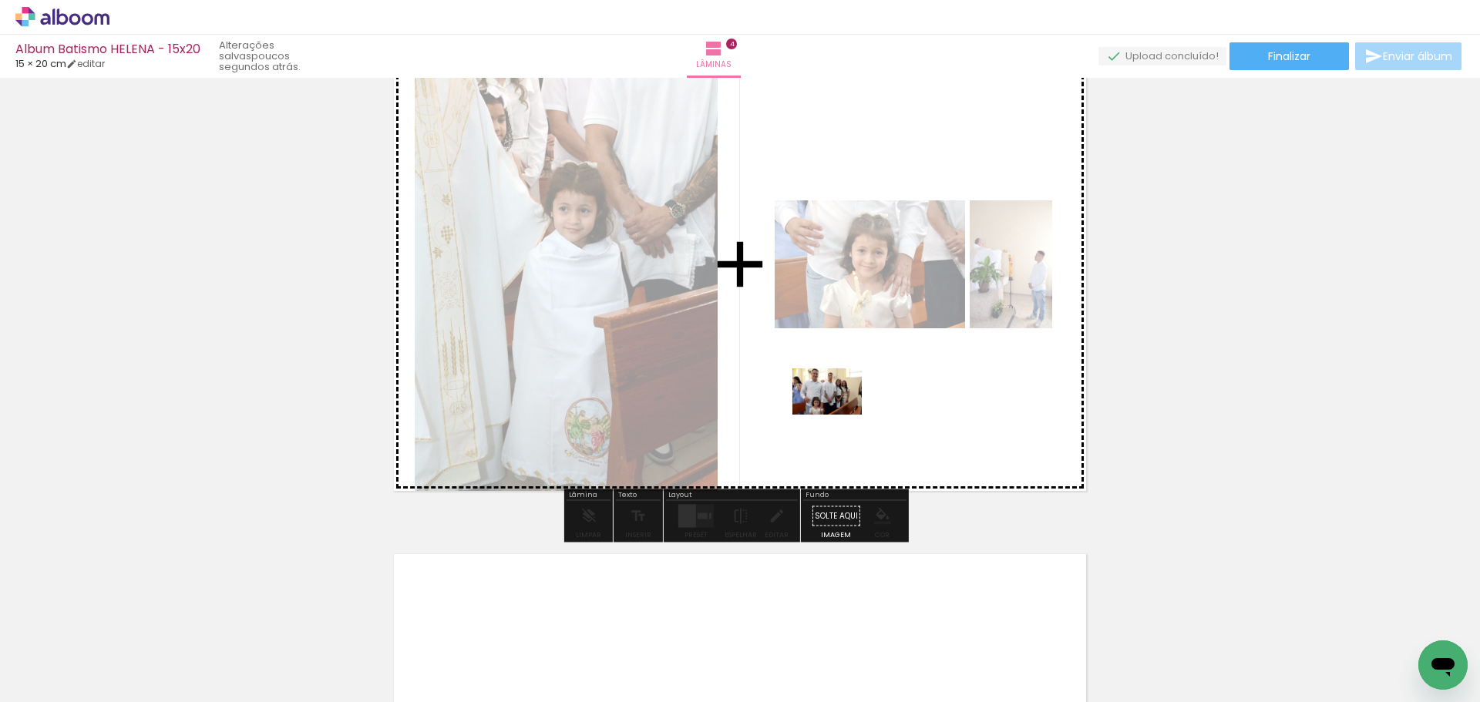
drag, startPoint x: 418, startPoint y: 647, endPoint x: 838, endPoint y: 415, distance: 480.1
click at [838, 415] on quentale-workspace at bounding box center [740, 351] width 1480 height 702
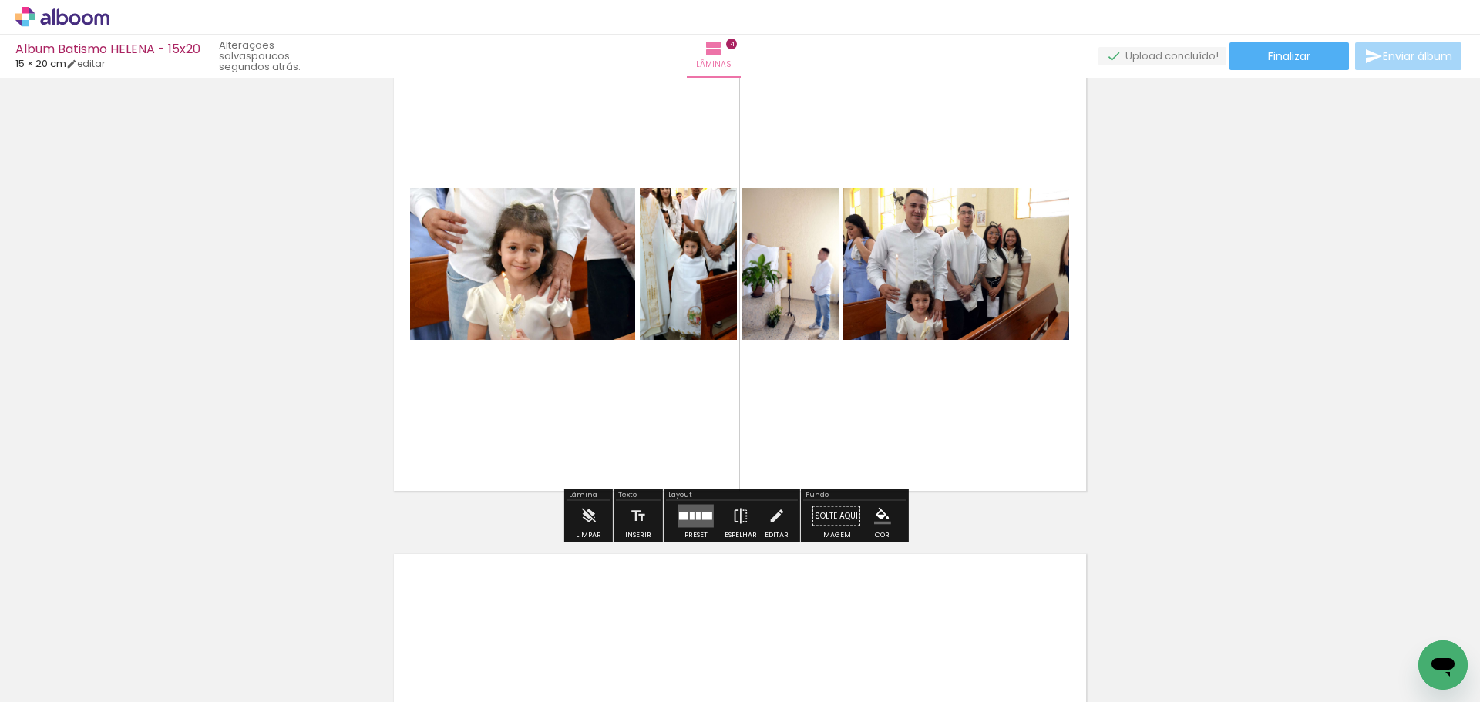
click at [697, 516] on quentale-layouter at bounding box center [695, 516] width 35 height 23
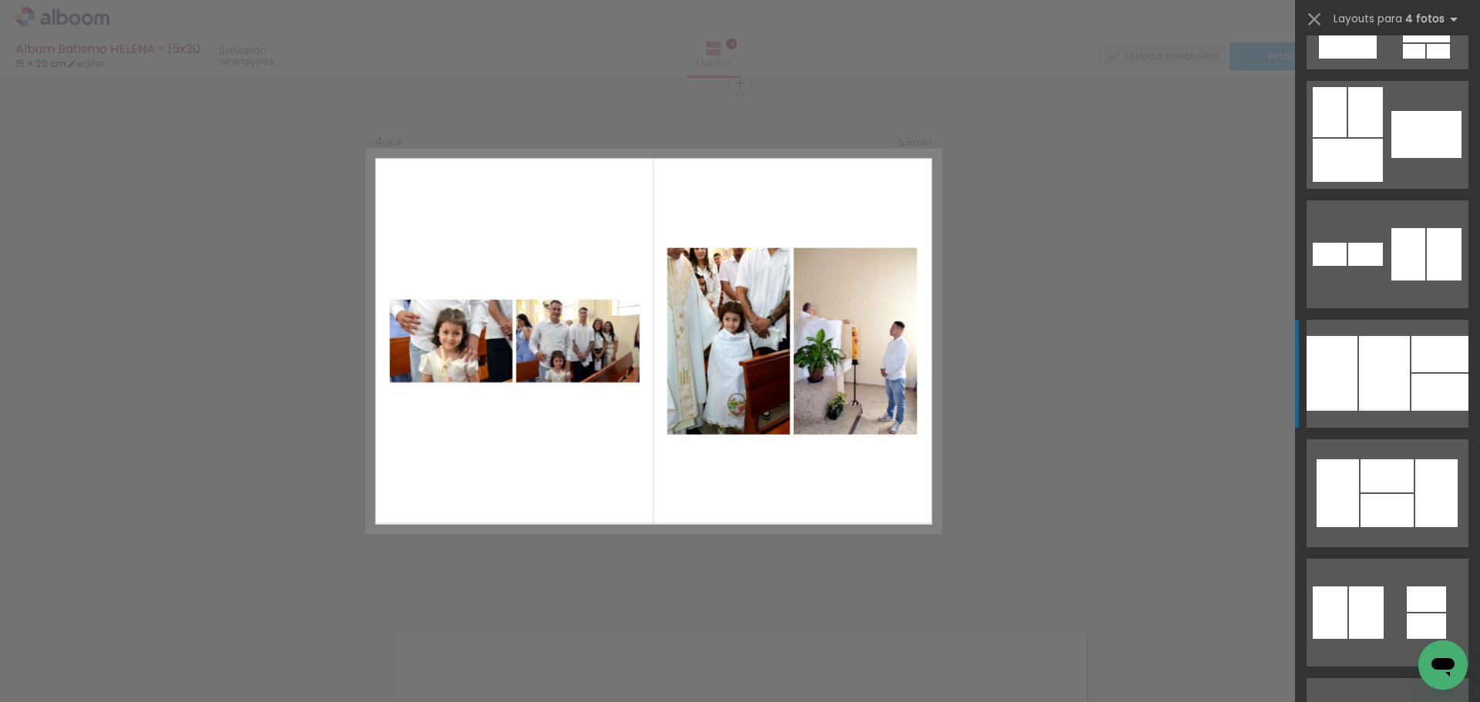
scroll to position [1618, 0]
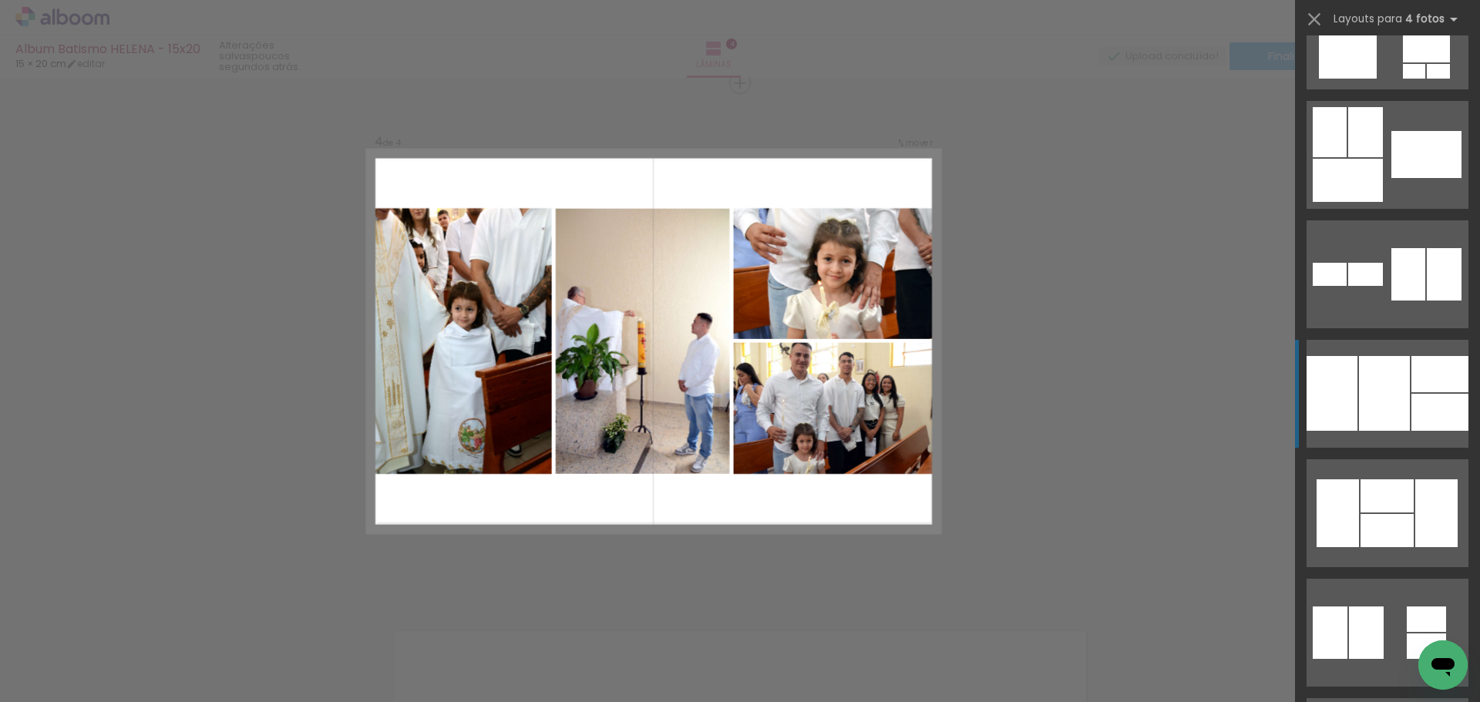
click at [1396, 385] on div at bounding box center [1384, 393] width 51 height 75
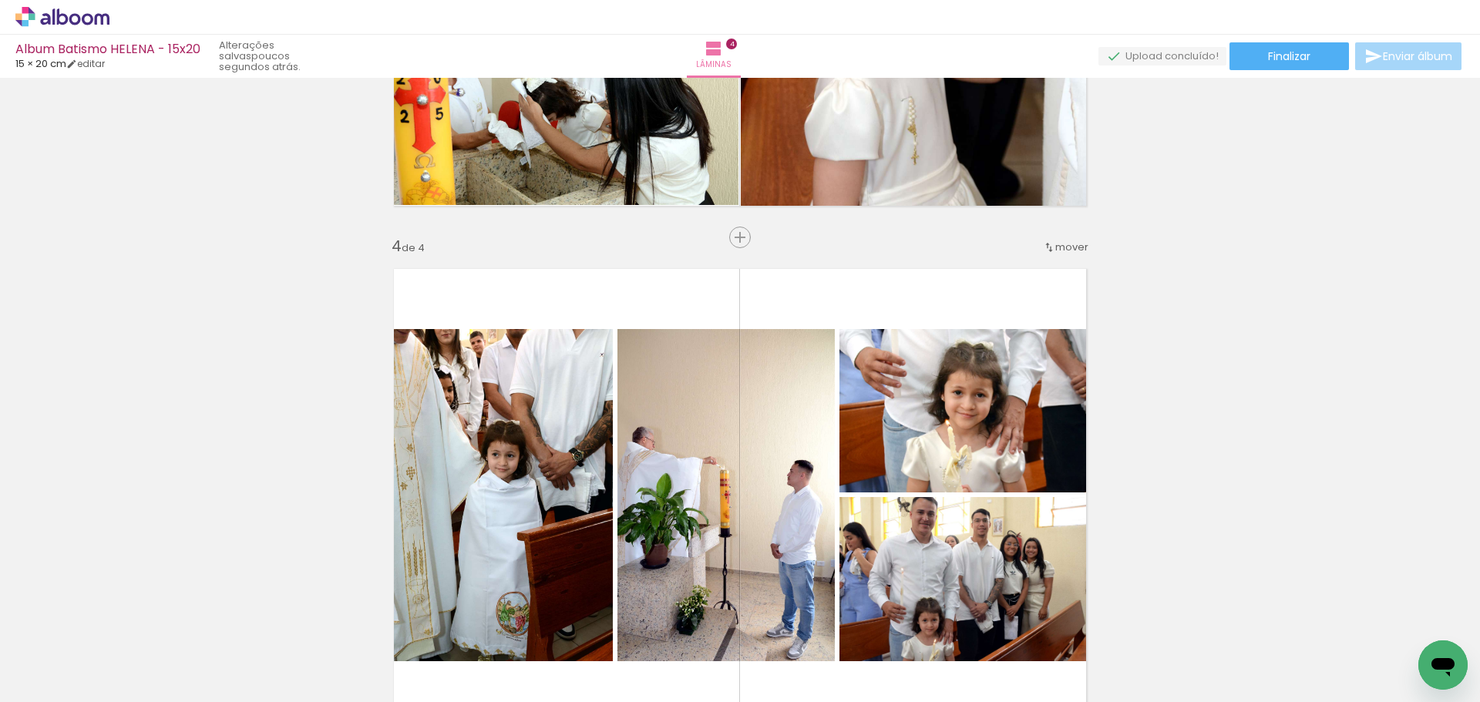
scroll to position [1569, 0]
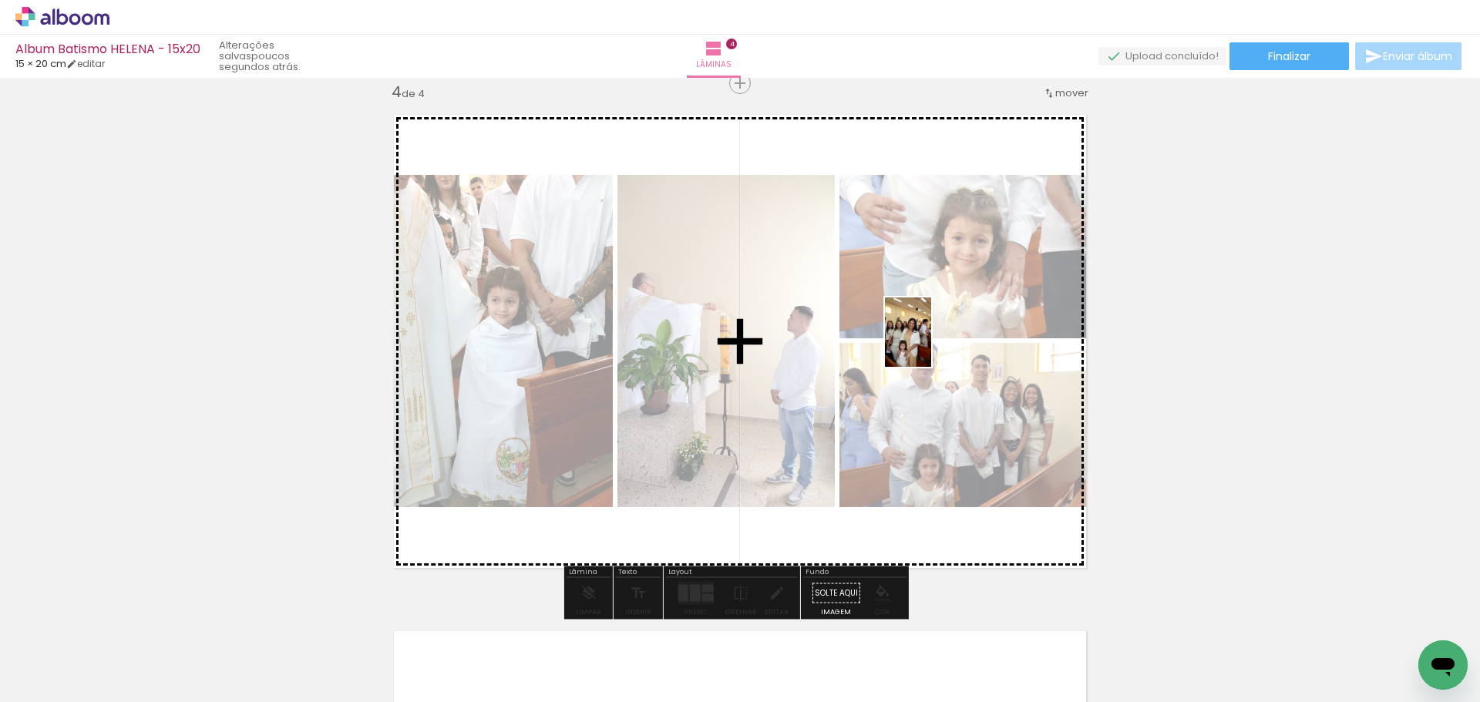
drag, startPoint x: 660, startPoint y: 654, endPoint x: 931, endPoint y: 344, distance: 411.8
click at [931, 344] on quentale-workspace at bounding box center [740, 351] width 1480 height 702
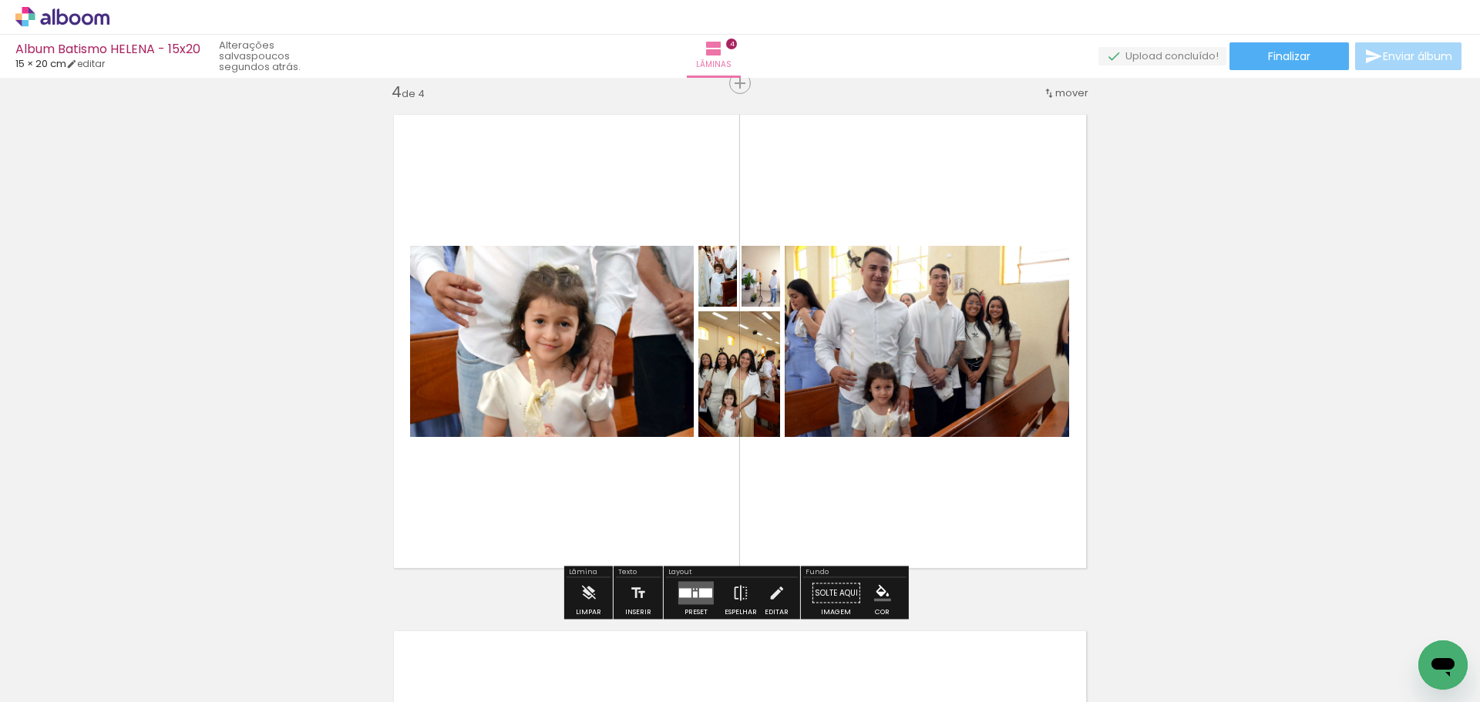
click at [694, 598] on quentale-layouter at bounding box center [695, 593] width 35 height 23
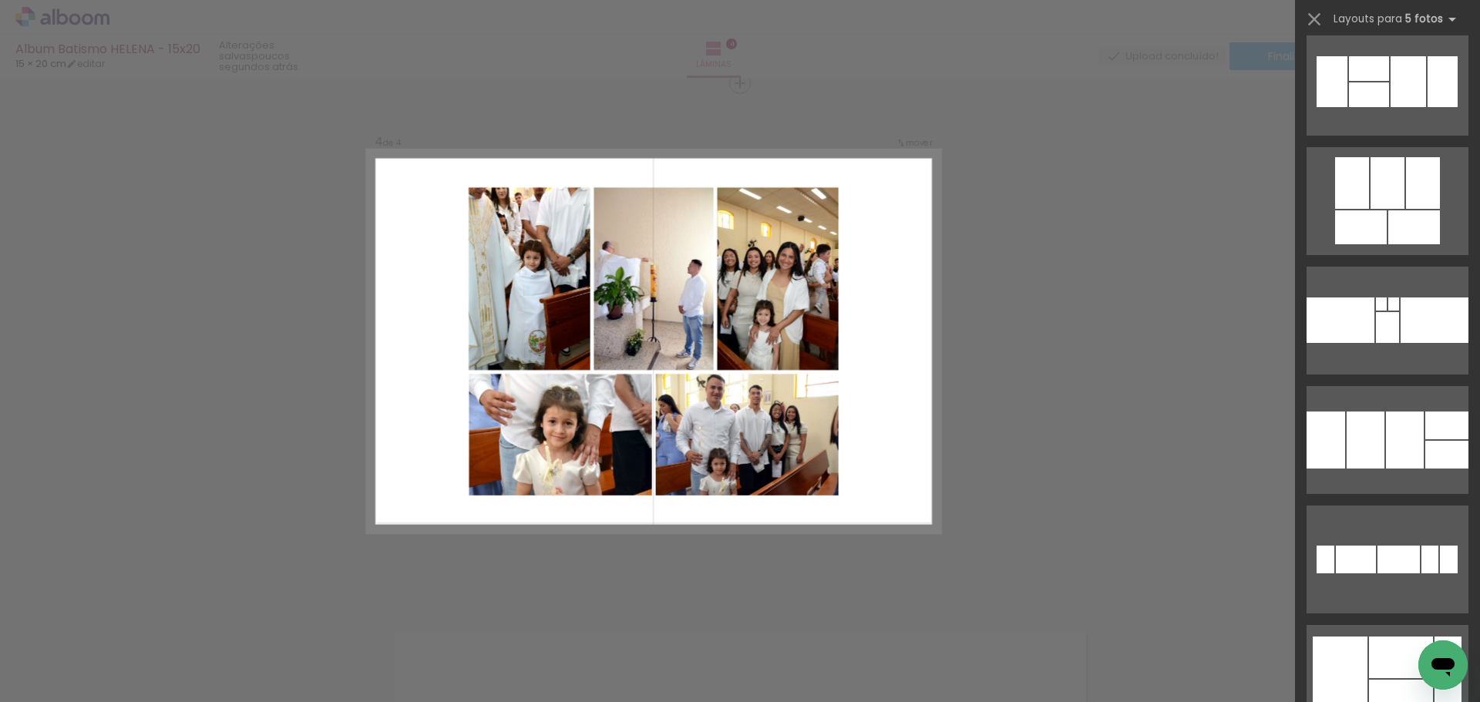
scroll to position [3313, 0]
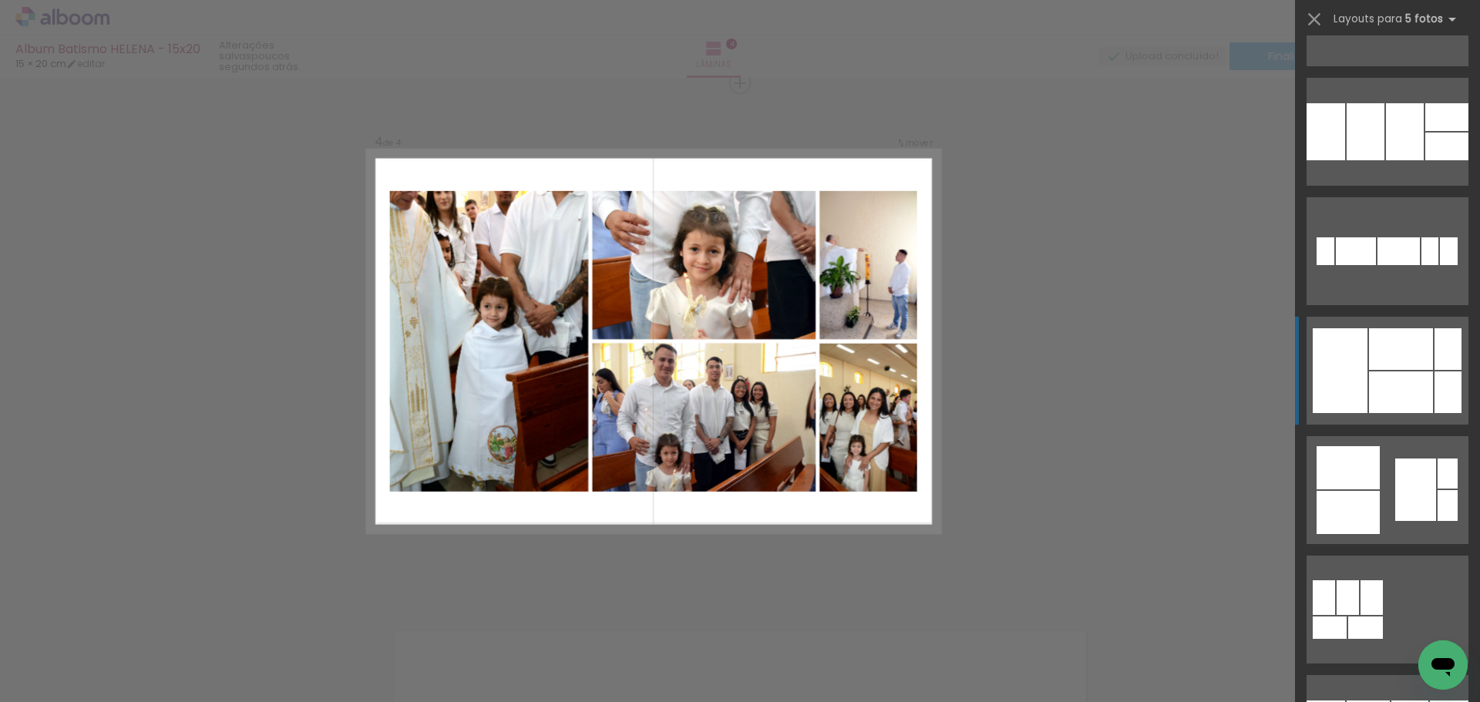
click at [1389, 336] on div at bounding box center [1401, 349] width 64 height 42
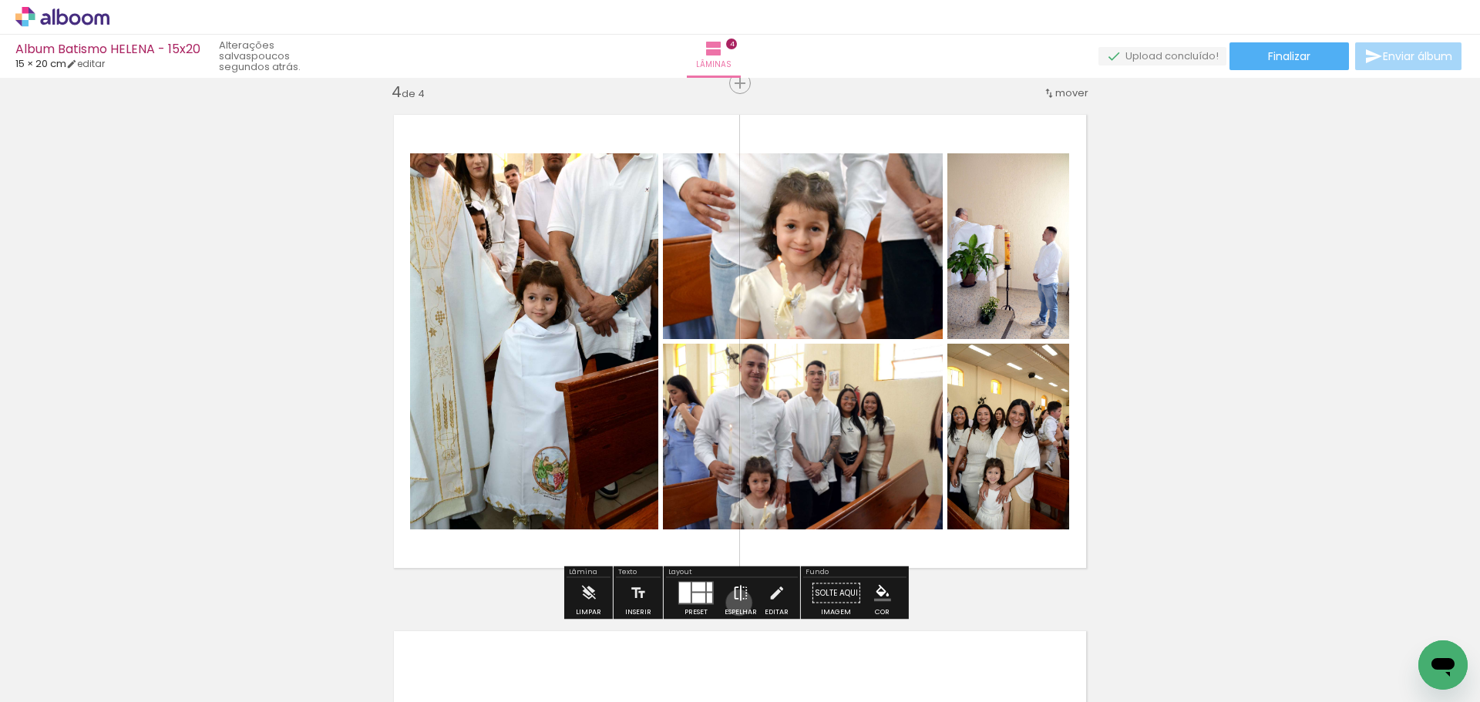
click at [735, 603] on iron-icon at bounding box center [740, 593] width 17 height 31
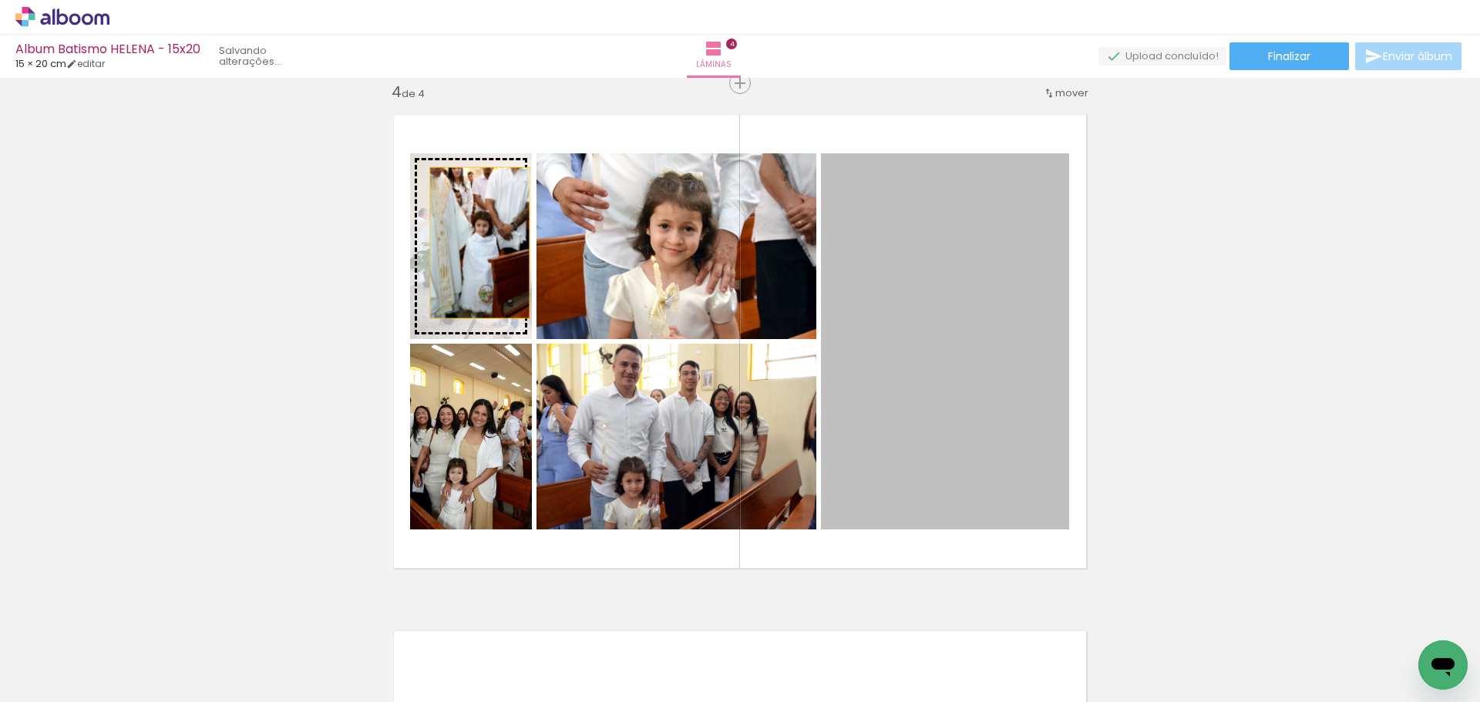
drag, startPoint x: 907, startPoint y: 360, endPoint x: 474, endPoint y: 243, distance: 448.6
click at [0, 0] on slot at bounding box center [0, 0] width 0 height 0
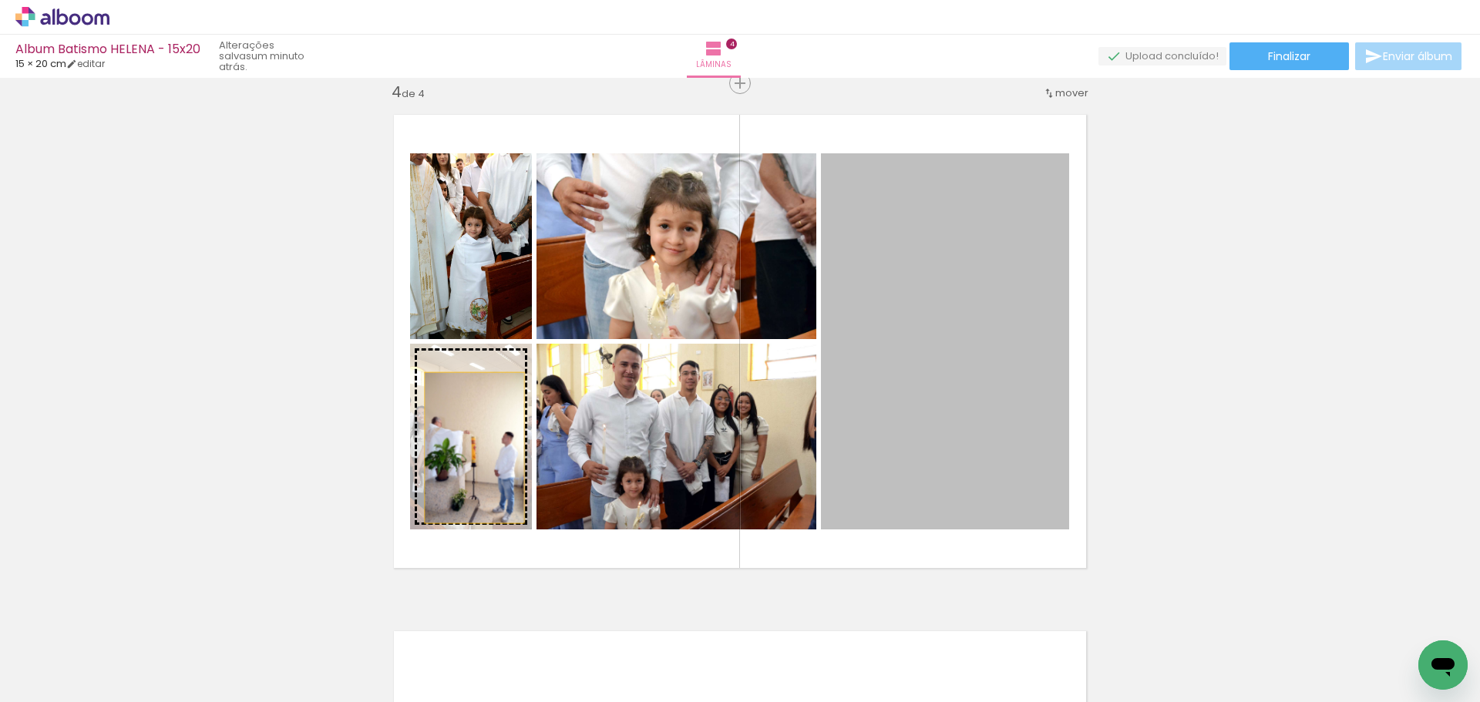
drag, startPoint x: 946, startPoint y: 399, endPoint x: 469, endPoint y: 448, distance: 480.2
click at [0, 0] on slot at bounding box center [0, 0] width 0 height 0
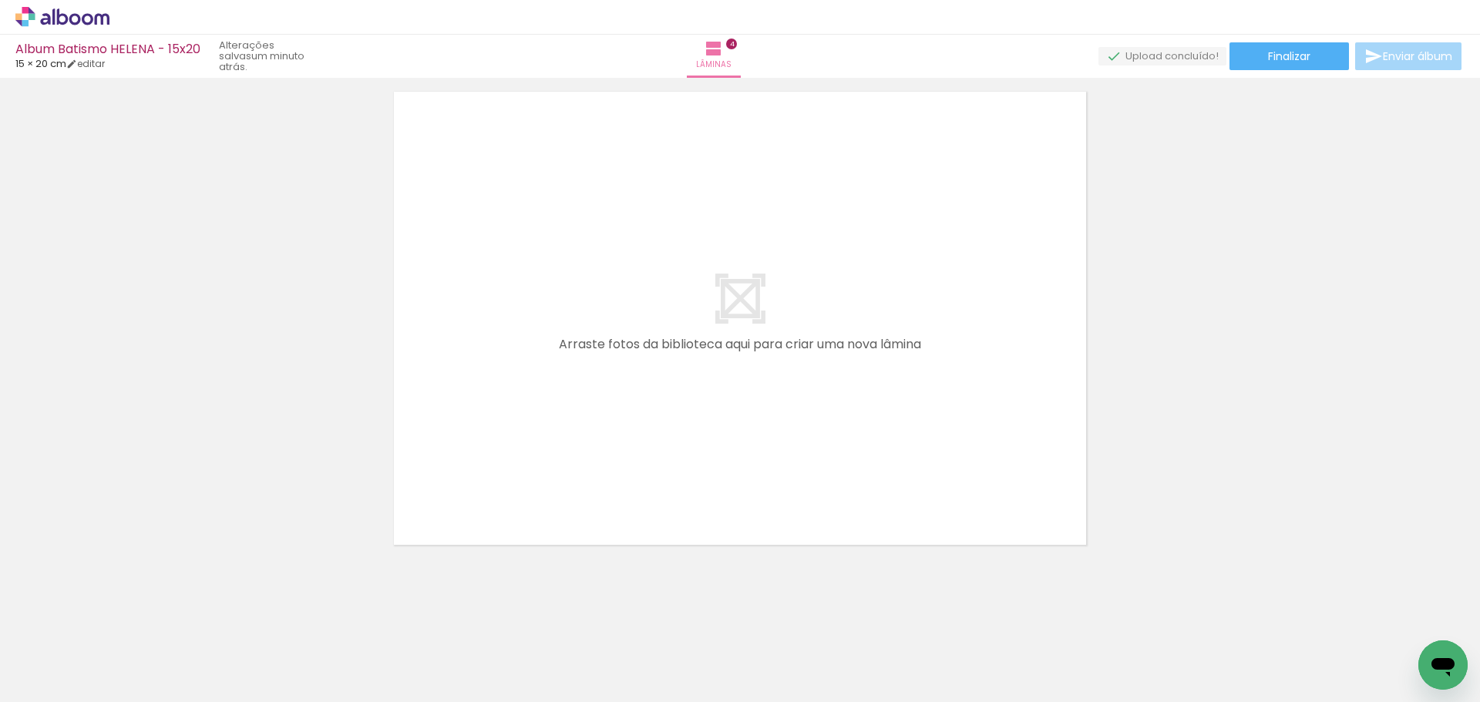
scroll to position [0, 790]
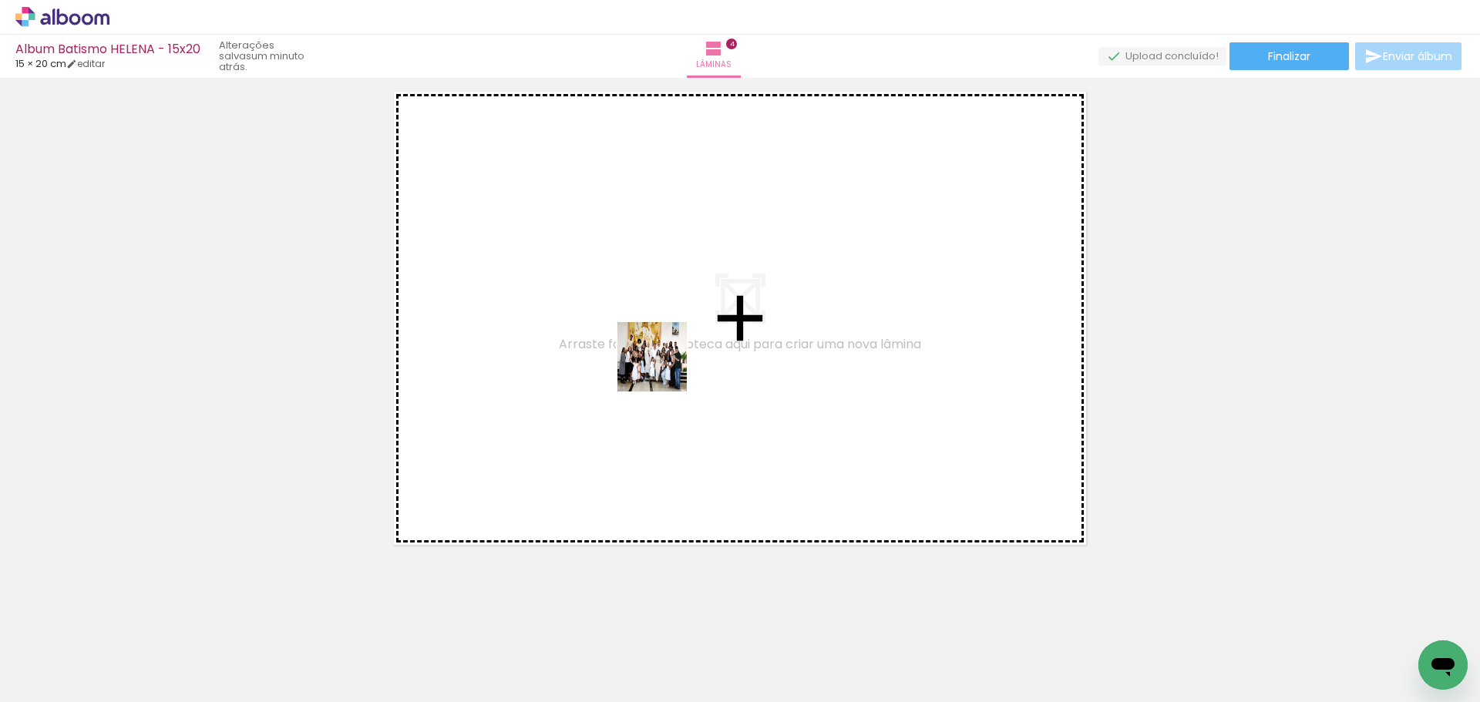
drag, startPoint x: 572, startPoint y: 659, endPoint x: 670, endPoint y: 354, distance: 319.7
click at [670, 354] on quentale-workspace at bounding box center [740, 351] width 1480 height 702
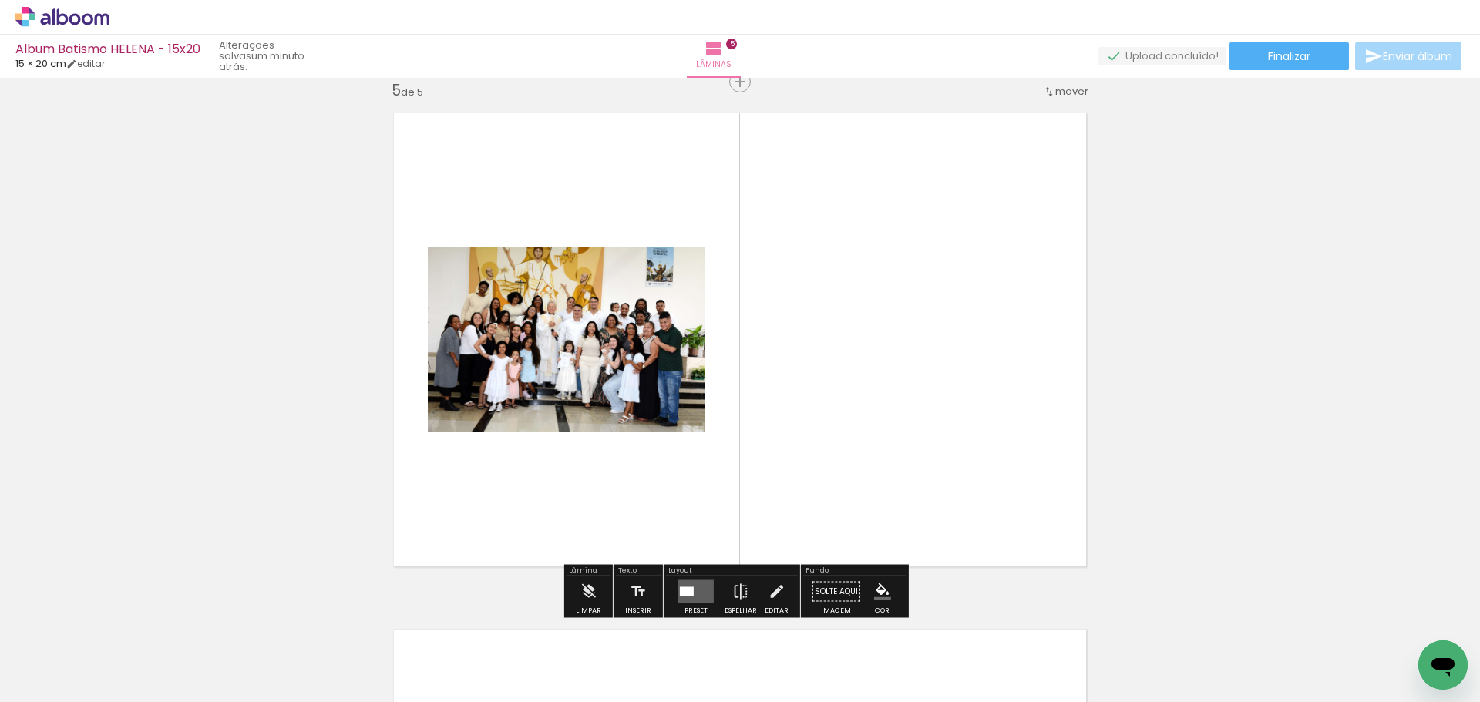
scroll to position [2085, 0]
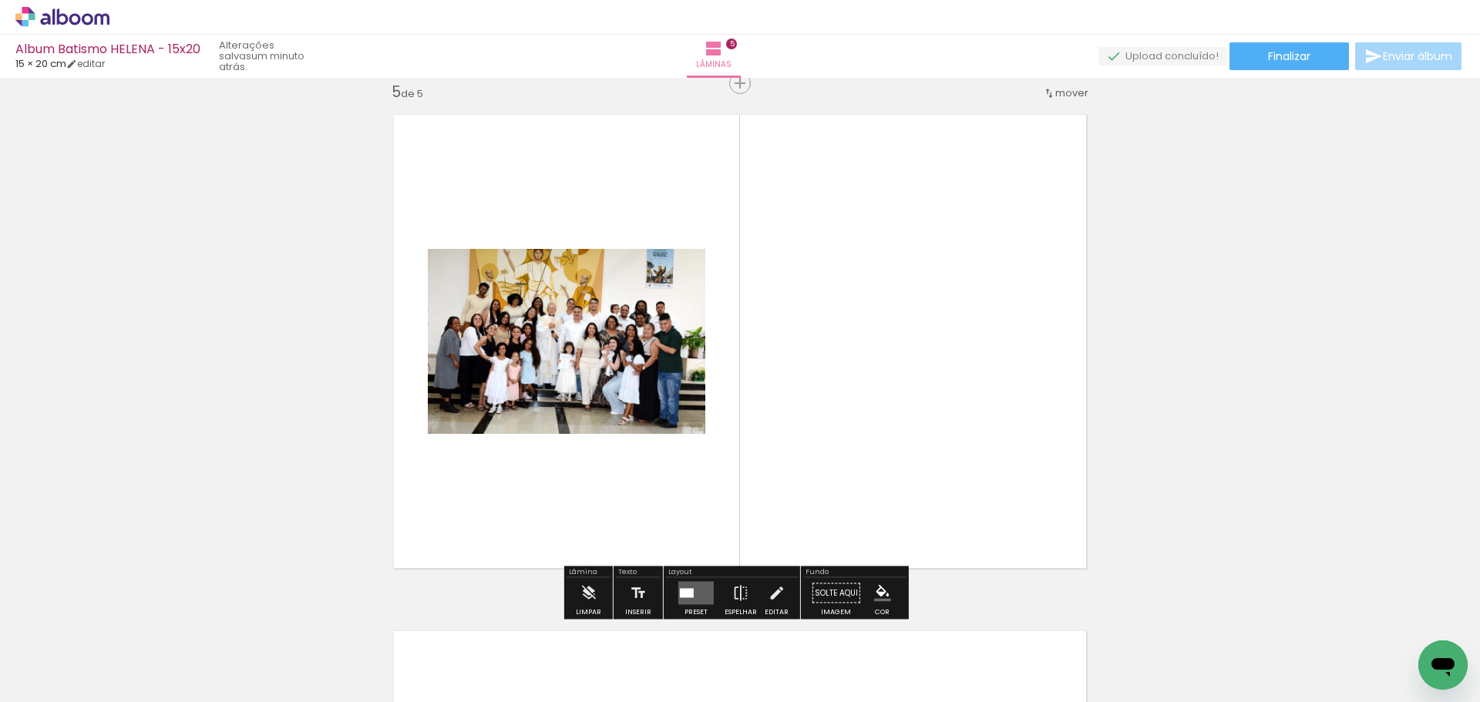
click at [684, 596] on div at bounding box center [687, 593] width 14 height 9
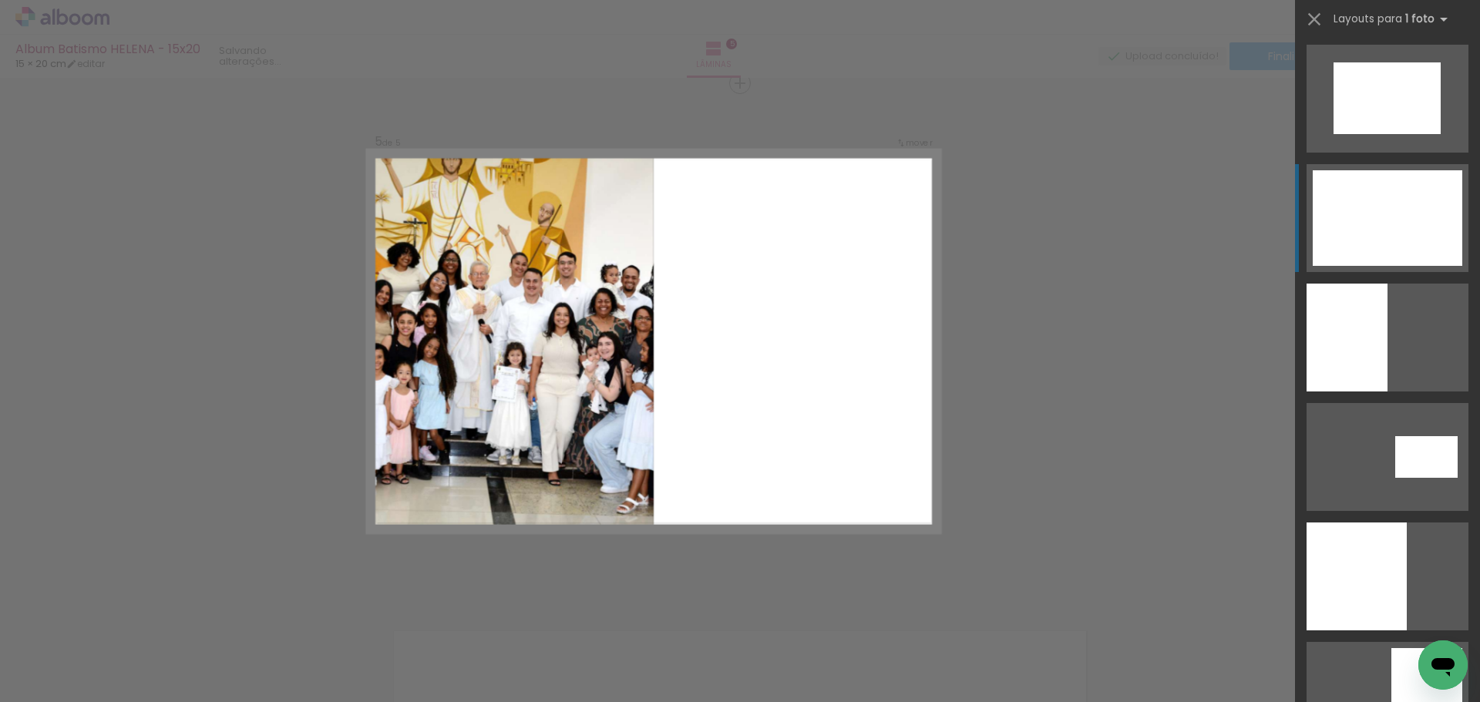
scroll to position [1079, 0]
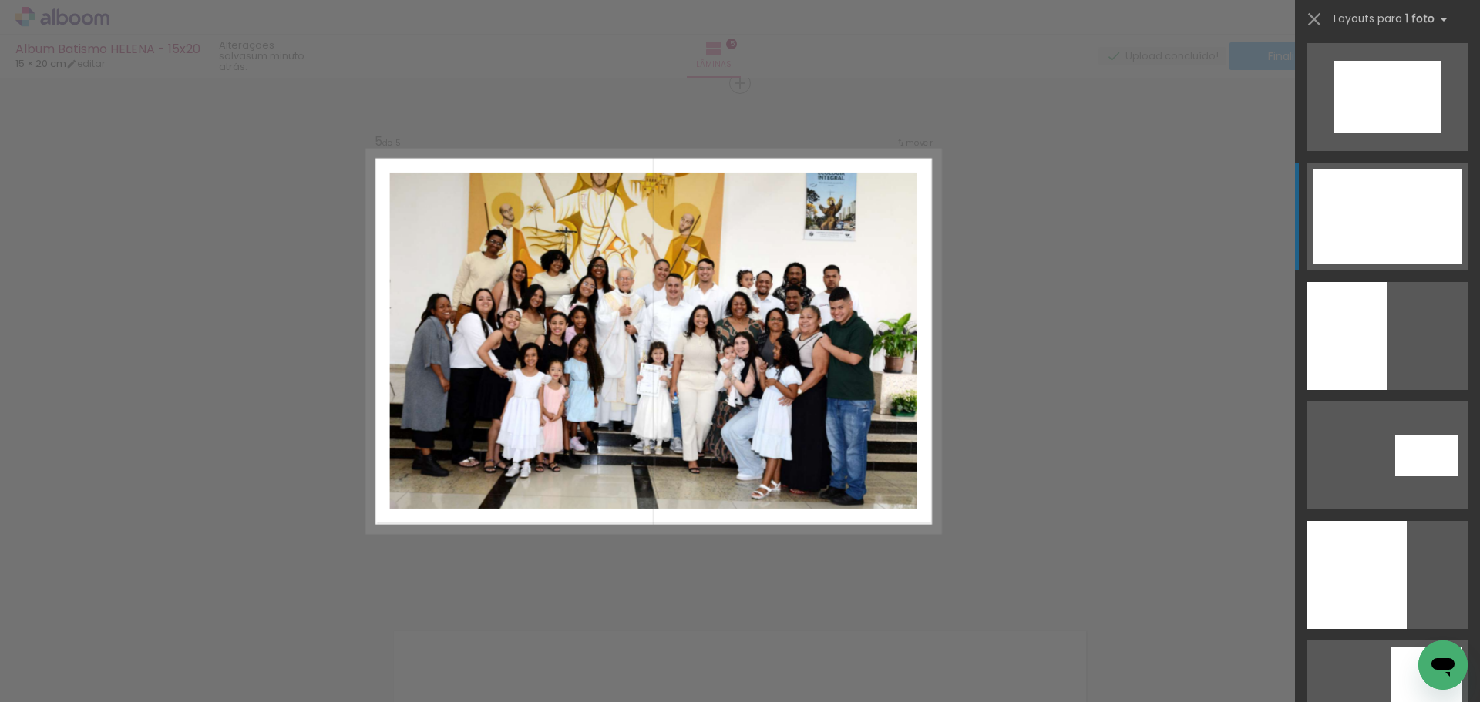
click at [1379, 230] on div at bounding box center [1386, 217] width 149 height 96
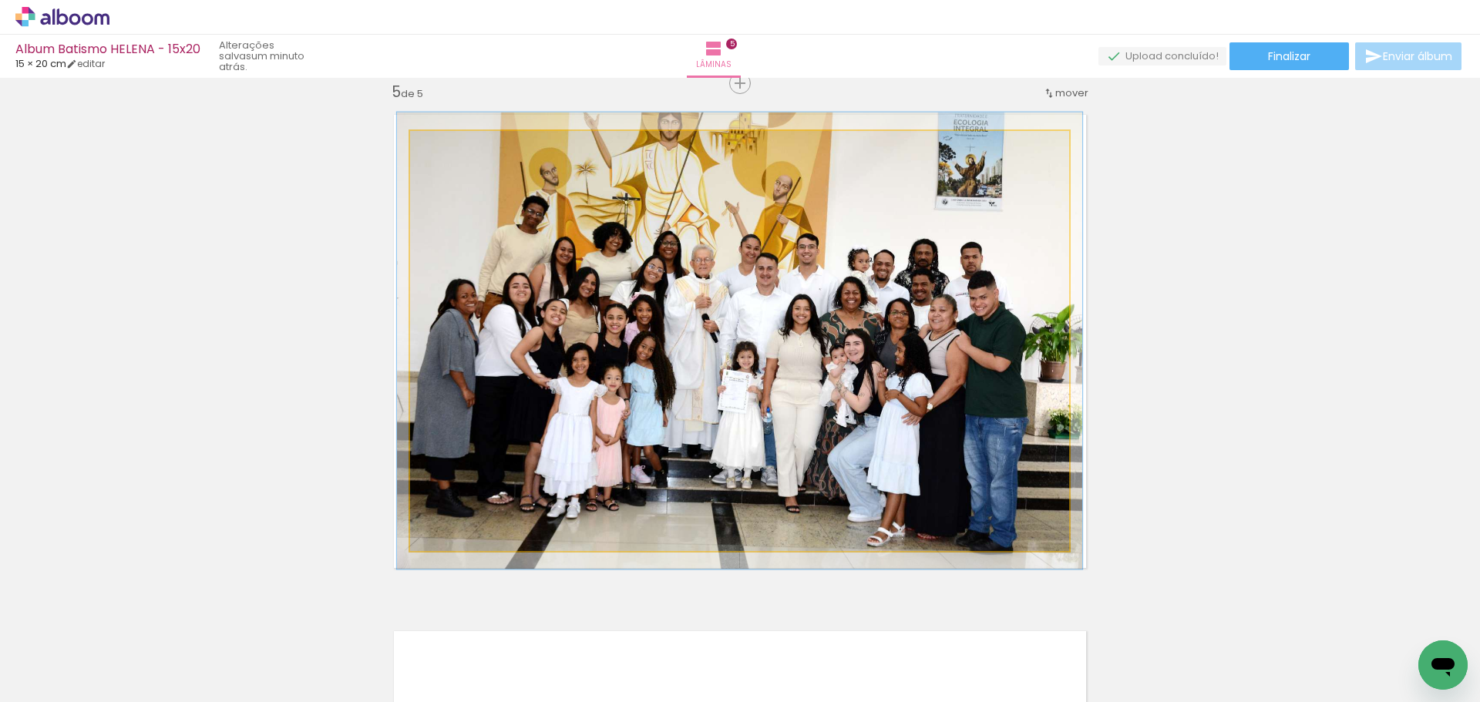
type paper-slider "104"
click at [442, 146] on div at bounding box center [449, 147] width 14 height 14
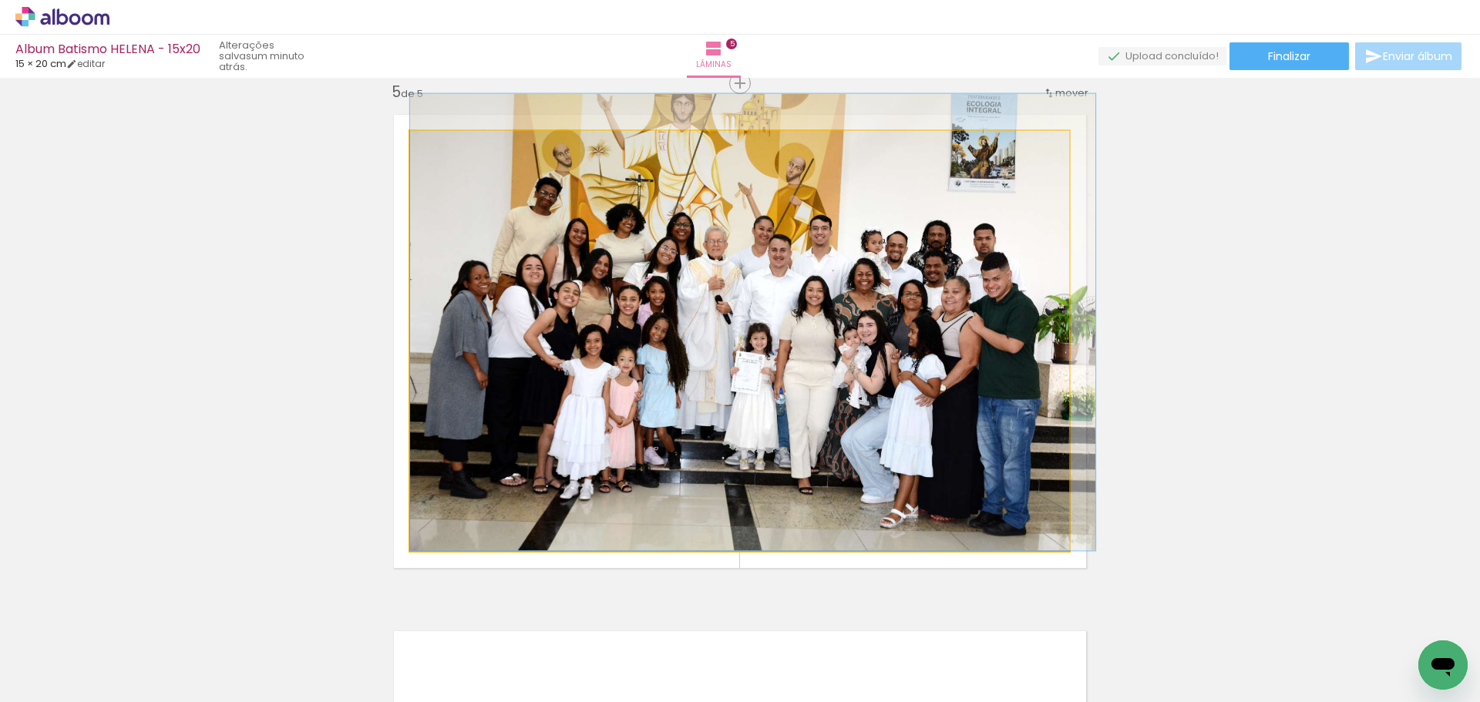
drag, startPoint x: 475, startPoint y: 379, endPoint x: 493, endPoint y: 358, distance: 28.4
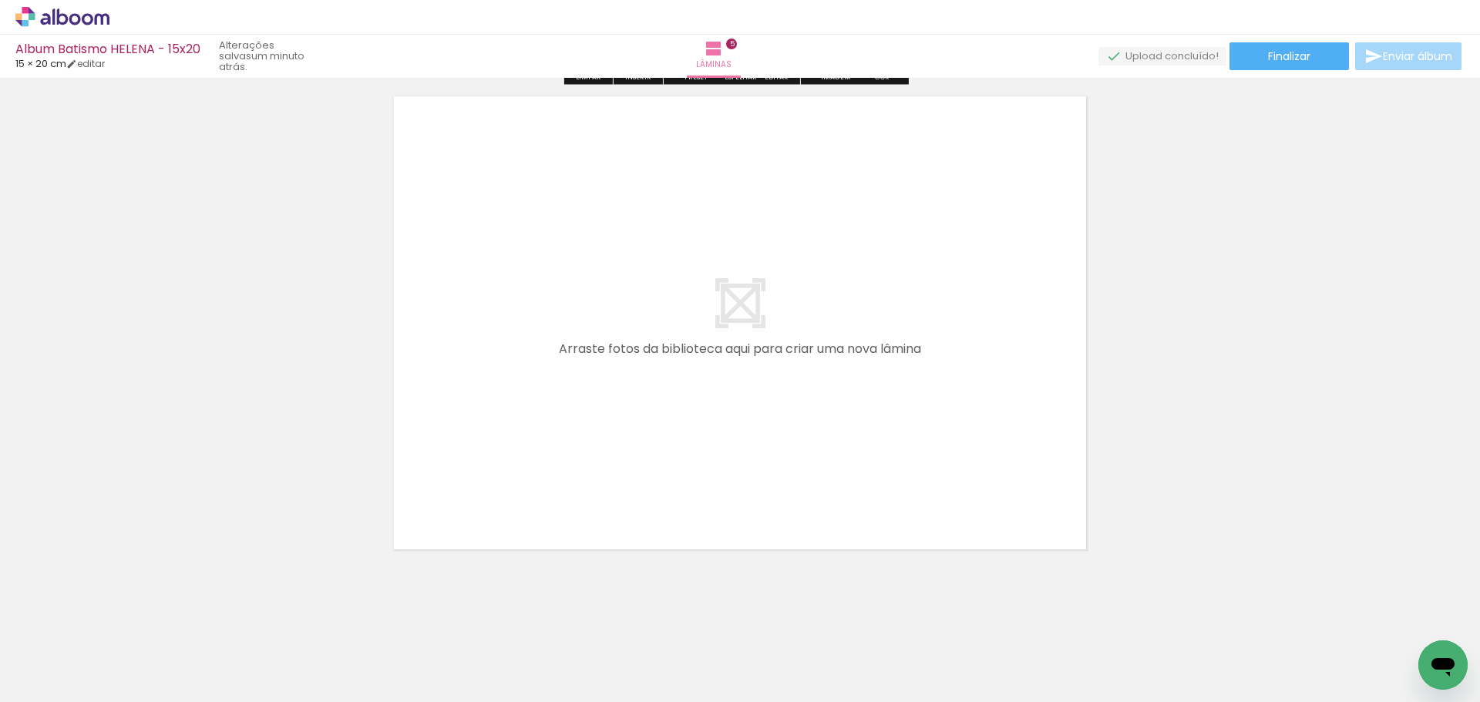
scroll to position [2625, 0]
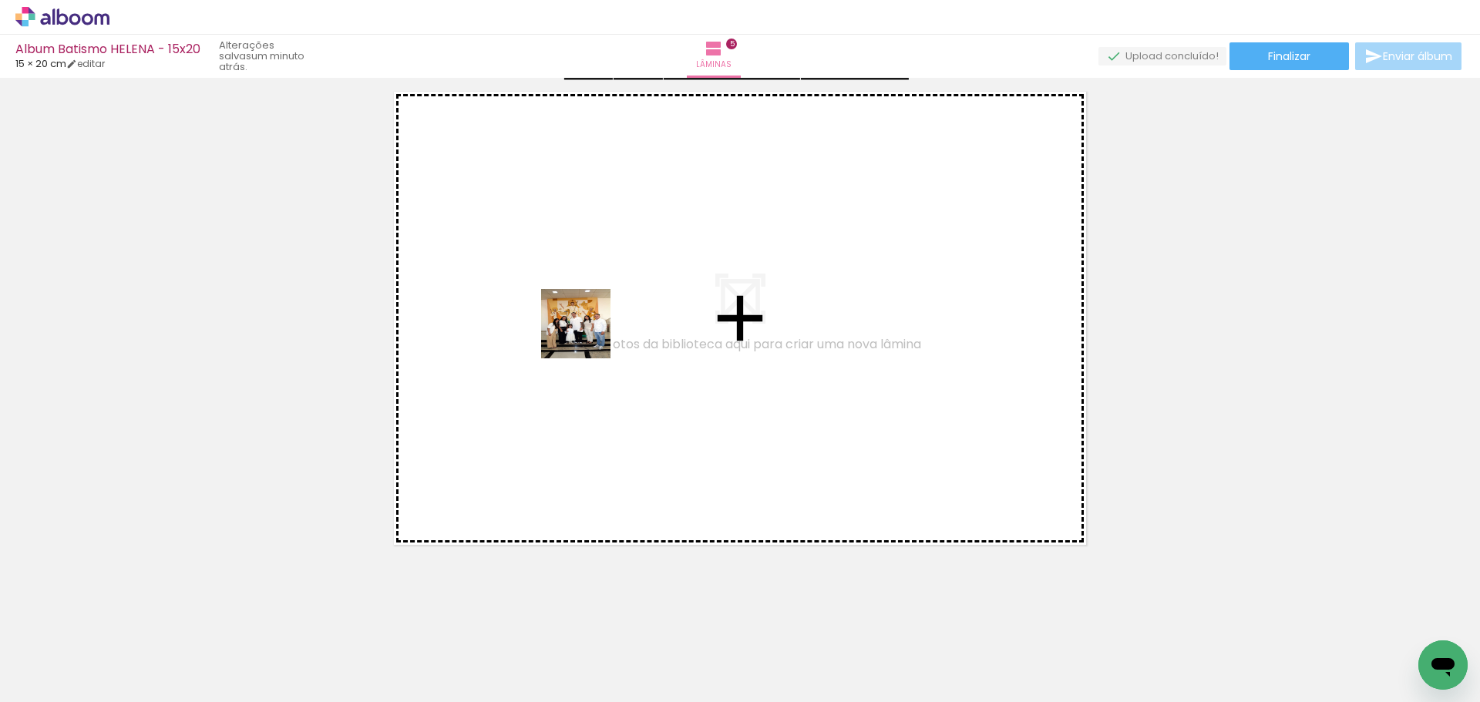
drag, startPoint x: 667, startPoint y: 663, endPoint x: 586, endPoint y: 331, distance: 342.0
click at [586, 331] on quentale-workspace at bounding box center [740, 351] width 1480 height 702
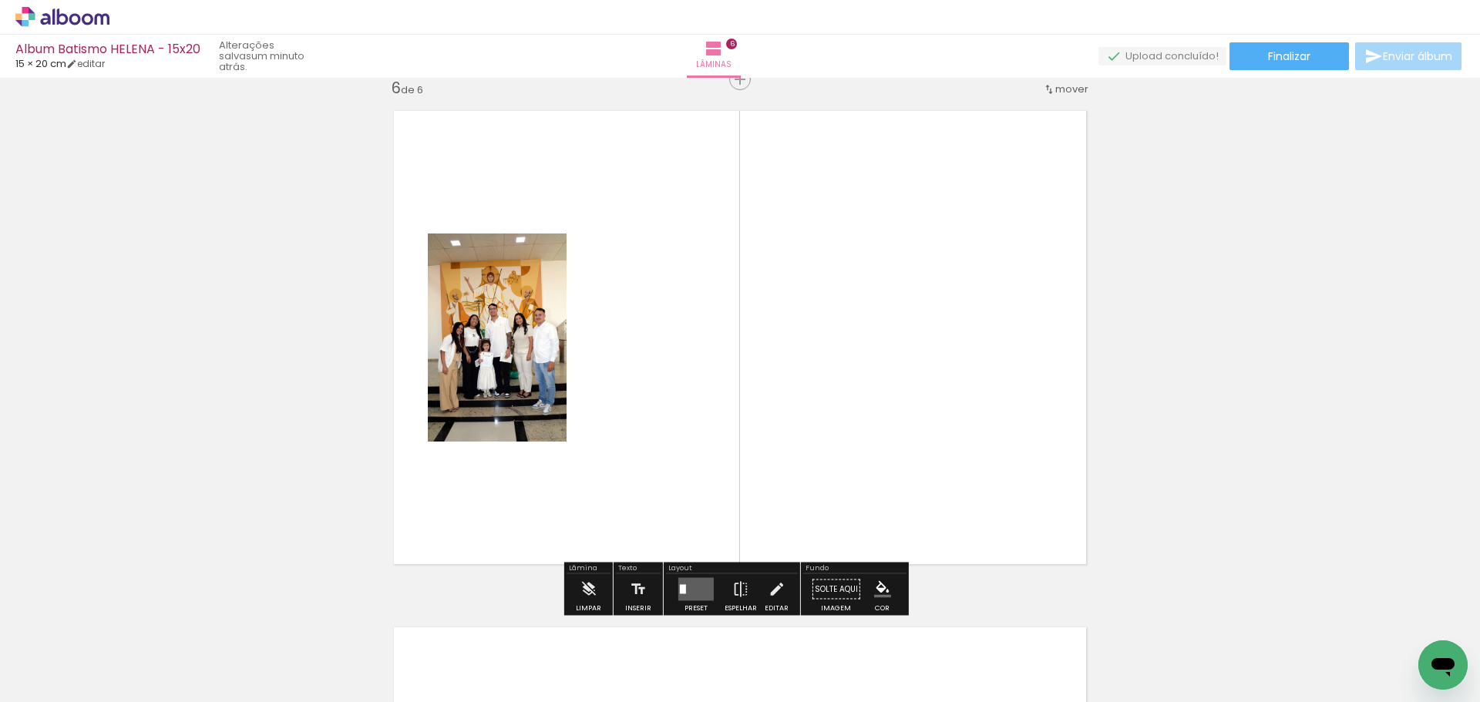
scroll to position [2601, 0]
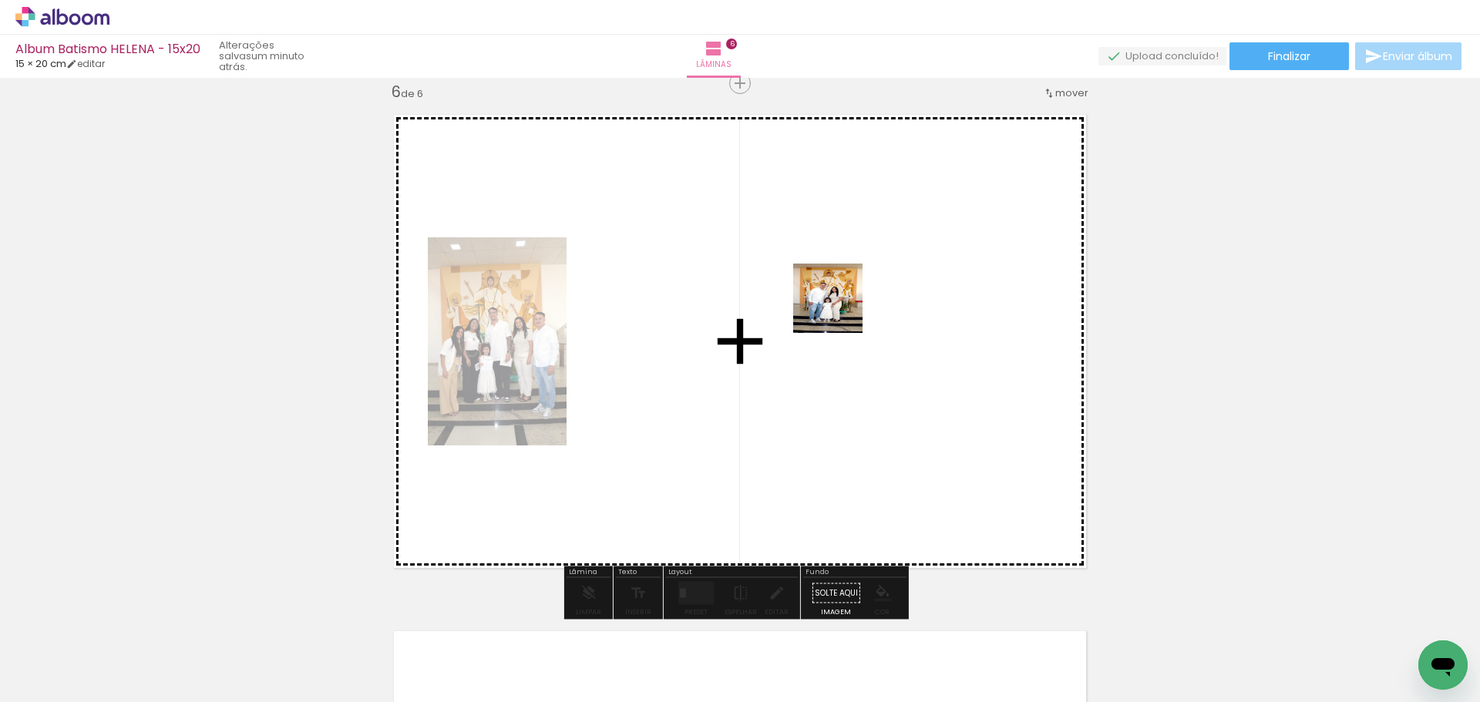
drag, startPoint x: 751, startPoint y: 653, endPoint x: 845, endPoint y: 295, distance: 369.7
click at [845, 295] on quentale-workspace at bounding box center [740, 351] width 1480 height 702
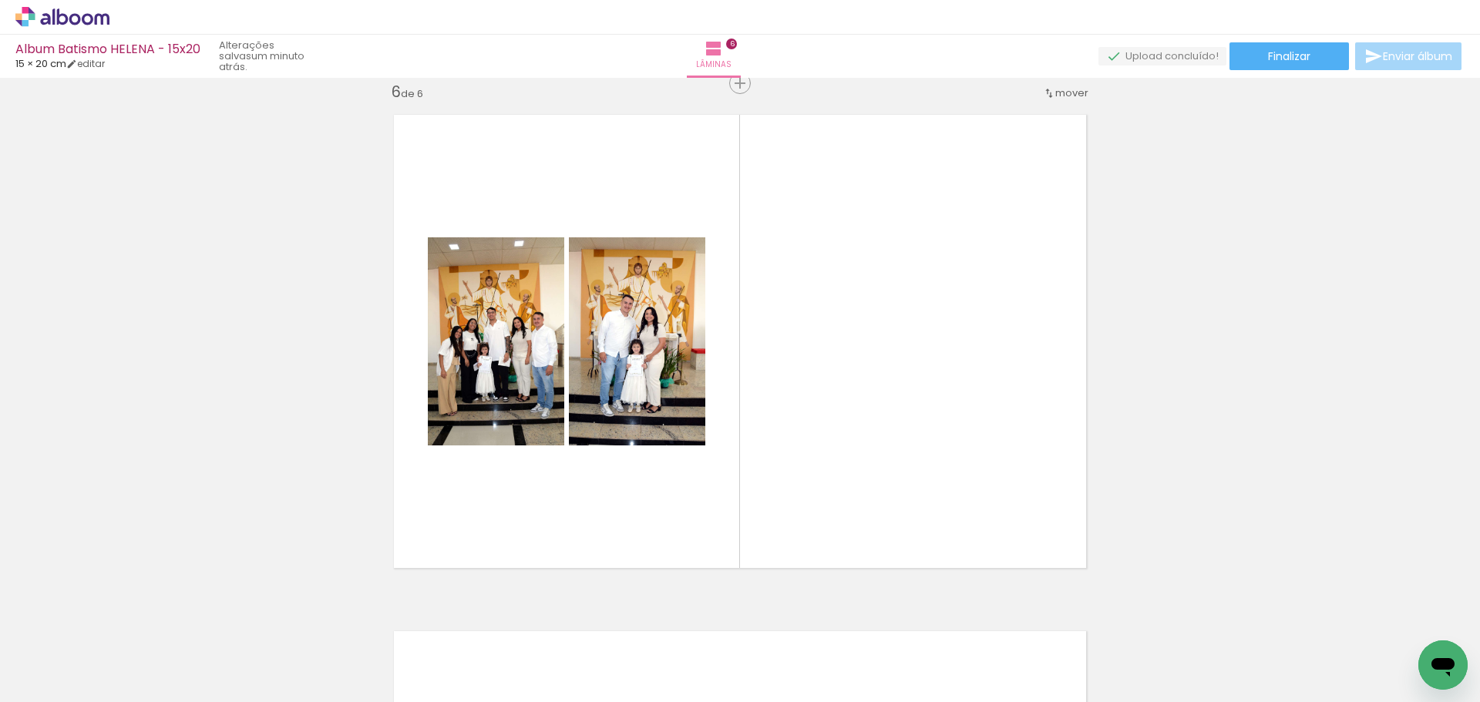
scroll to position [0, 1205]
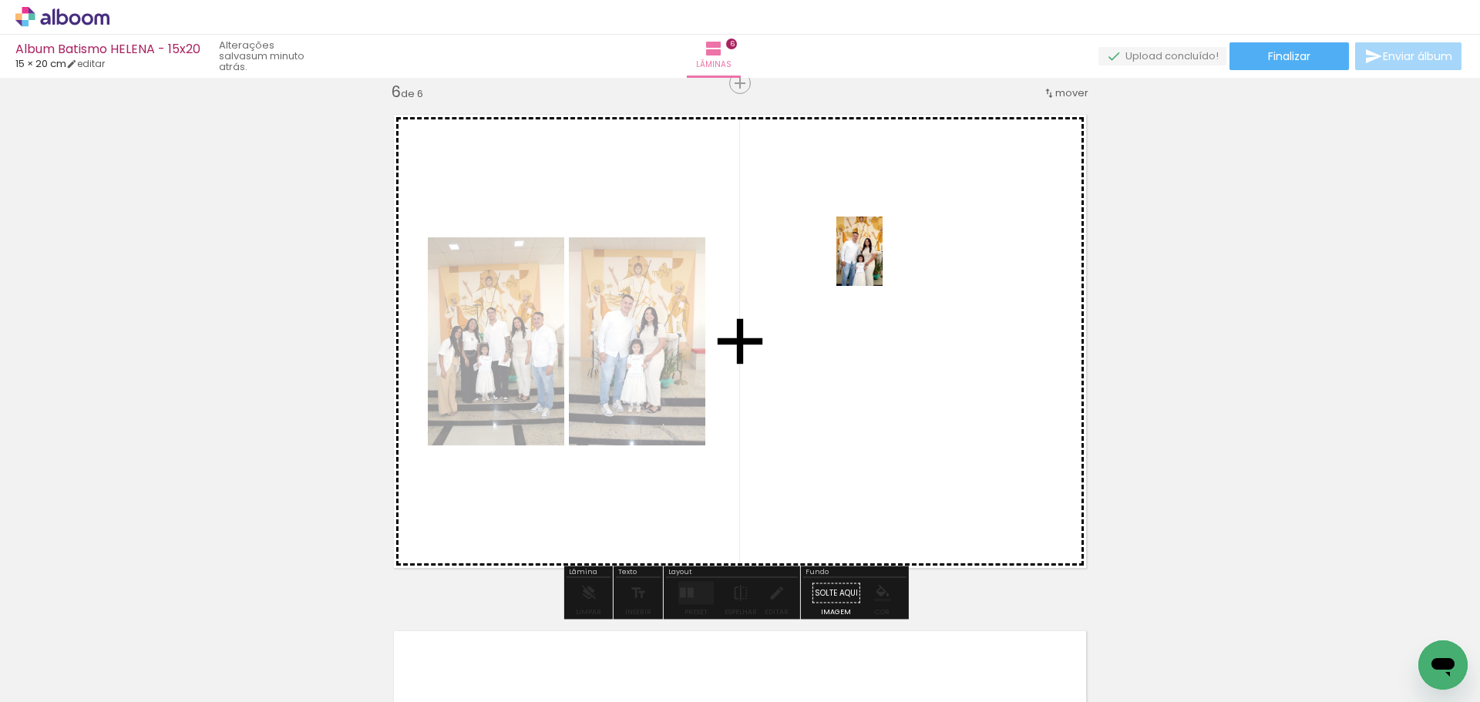
drag, startPoint x: 433, startPoint y: 653, endPoint x: 882, endPoint y: 263, distance: 595.4
click at [882, 263] on quentale-workspace at bounding box center [740, 351] width 1480 height 702
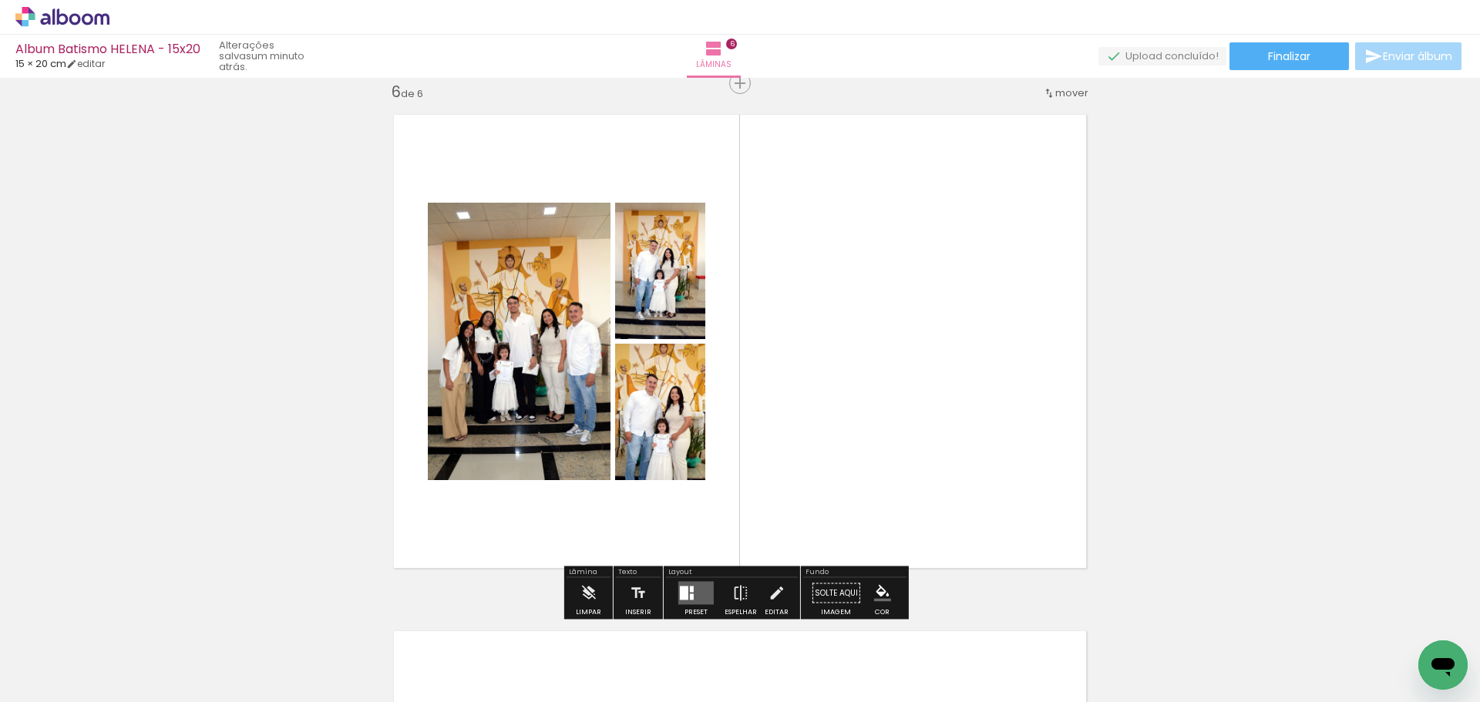
click at [680, 588] on div at bounding box center [684, 593] width 8 height 14
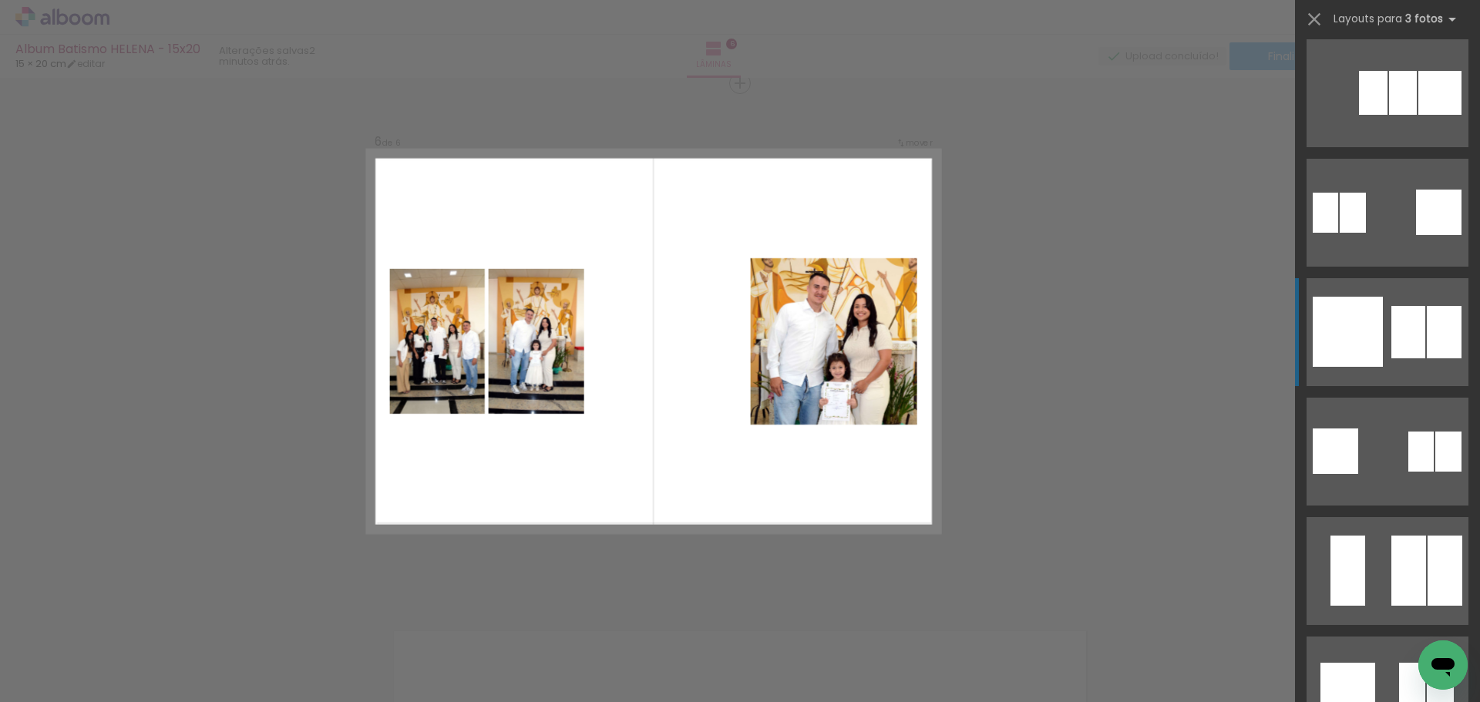
scroll to position [2277, 0]
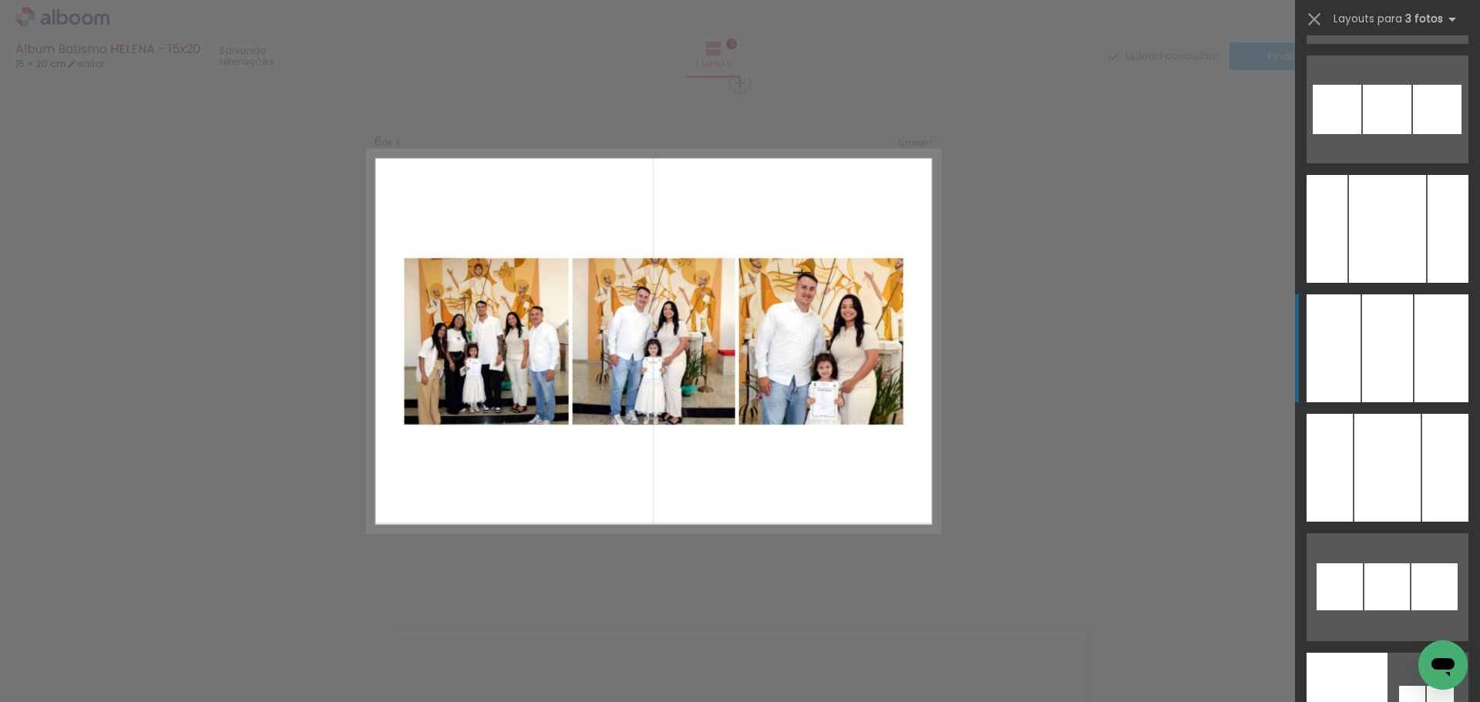
scroll to position [9093, 0]
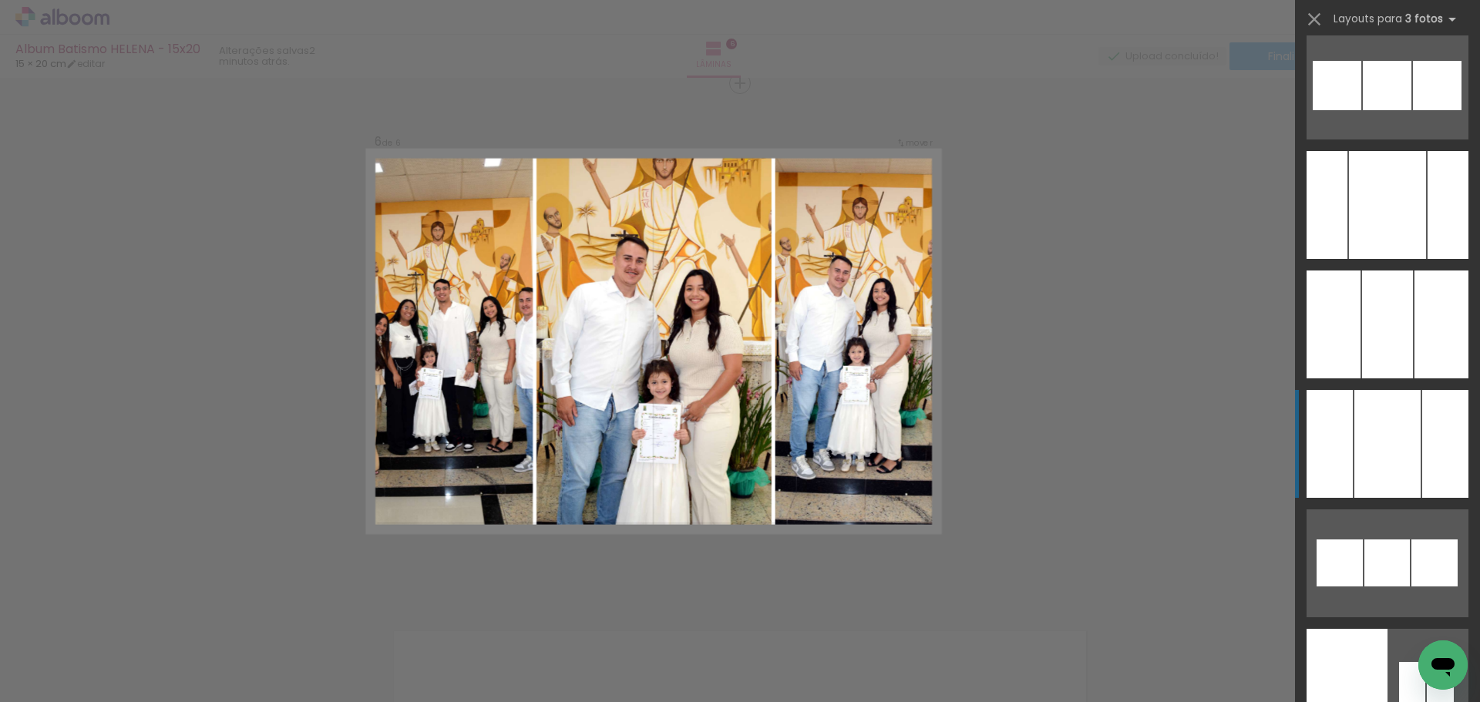
click at [1402, 455] on div at bounding box center [1387, 444] width 66 height 108
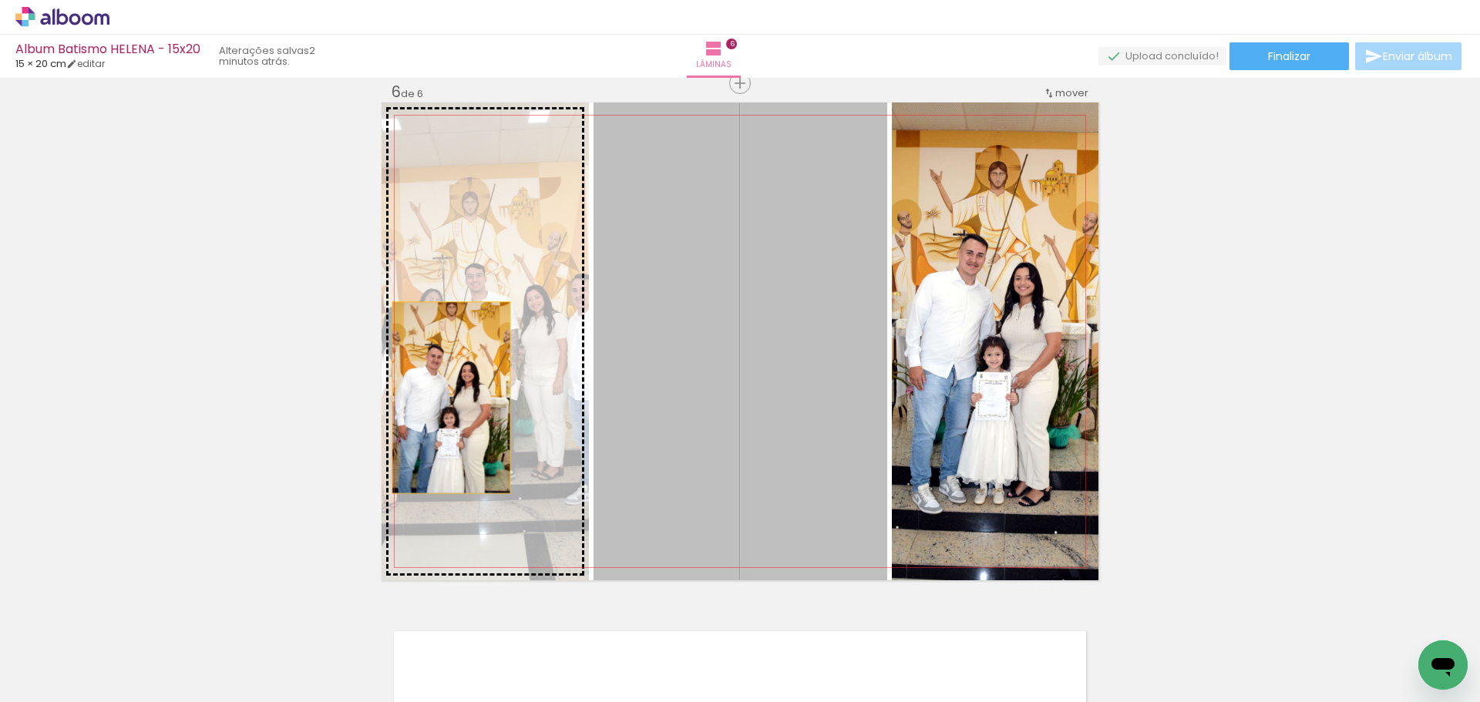
drag, startPoint x: 723, startPoint y: 422, endPoint x: 445, endPoint y: 398, distance: 279.3
click at [0, 0] on slot at bounding box center [0, 0] width 0 height 0
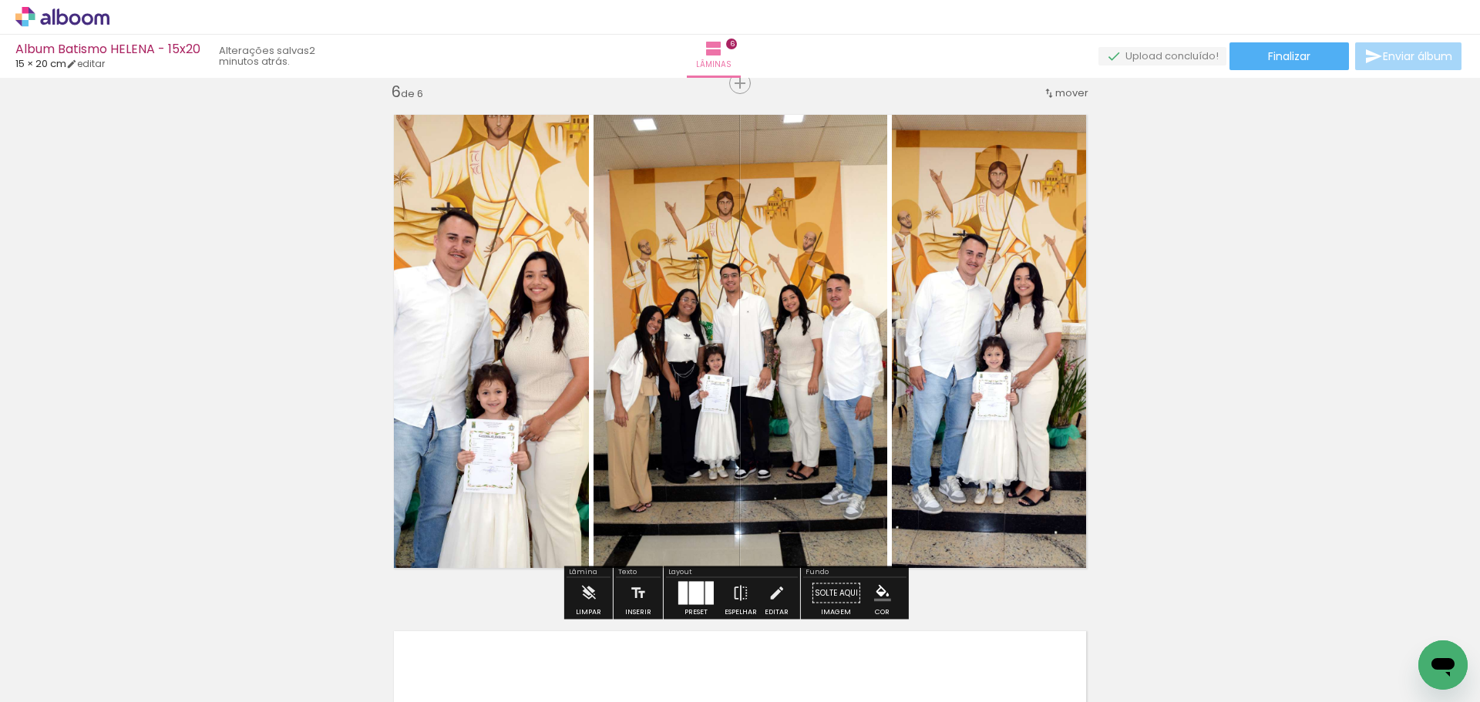
click at [678, 598] on div at bounding box center [682, 593] width 9 height 23
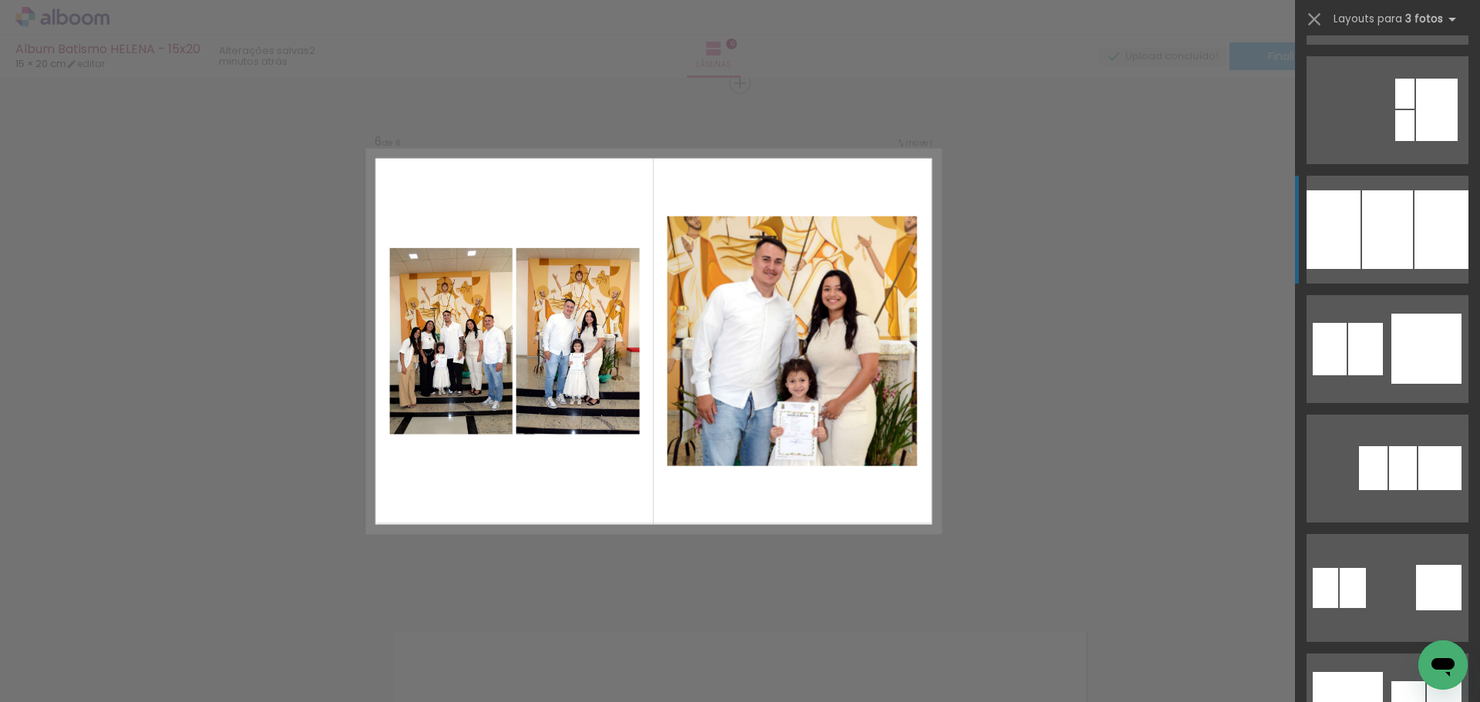
scroll to position [1772, 0]
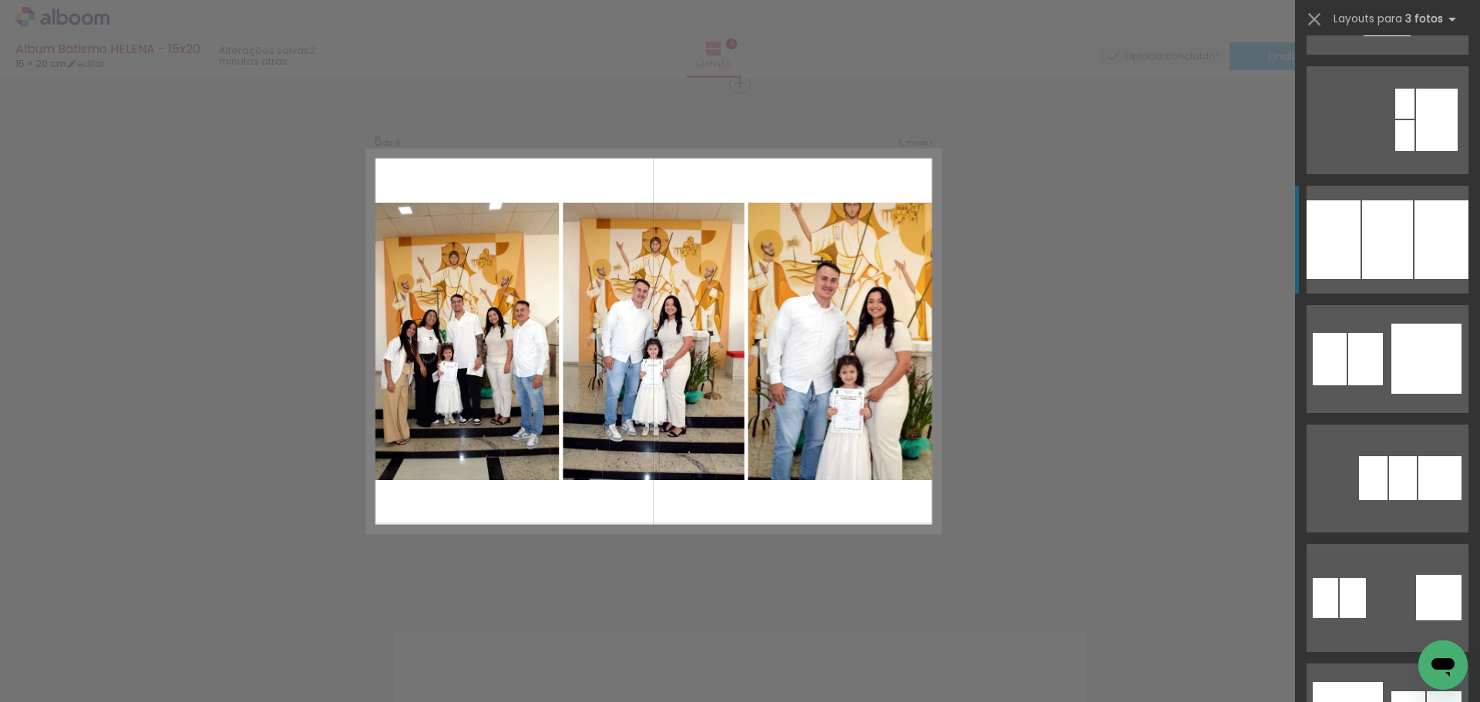
click at [1403, 256] on div at bounding box center [1387, 239] width 51 height 79
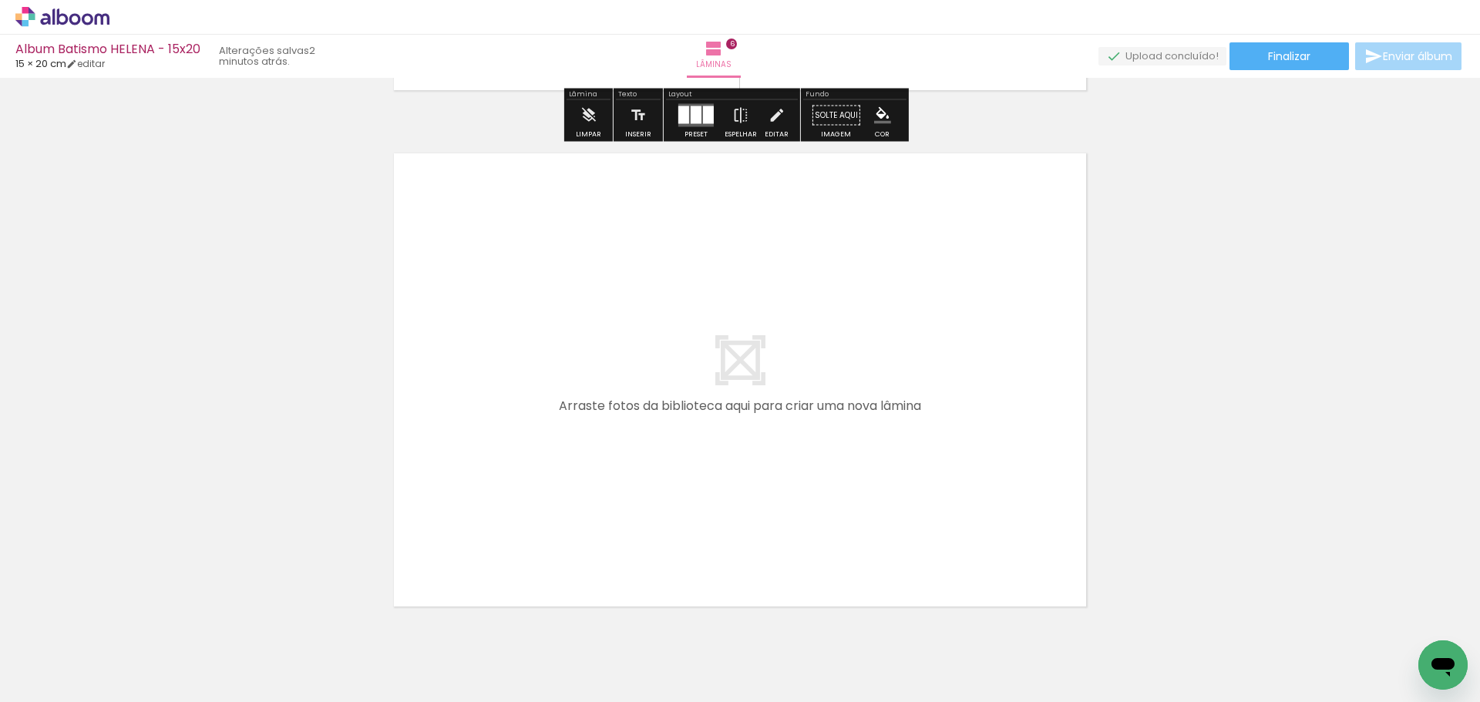
scroll to position [3141, 0]
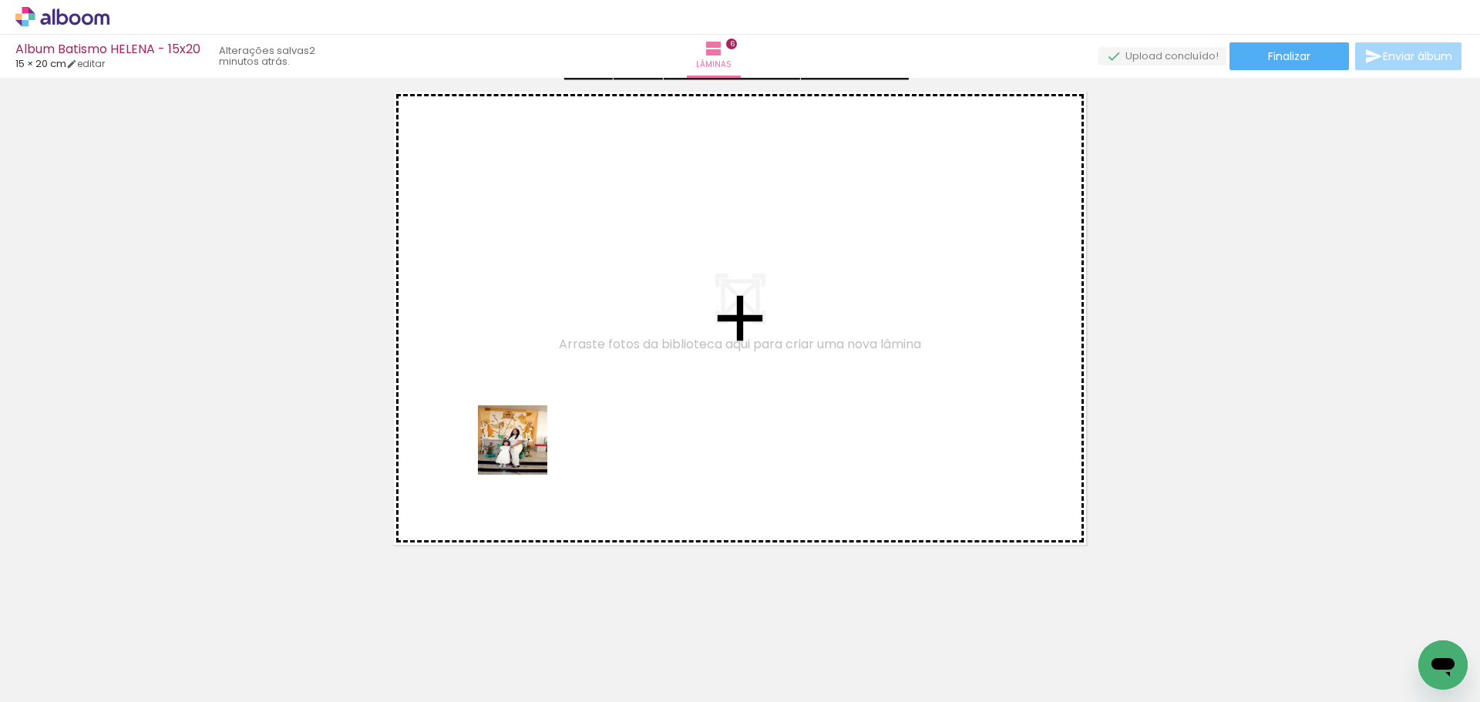
drag, startPoint x: 522, startPoint y: 658, endPoint x: 529, endPoint y: 415, distance: 243.6
click at [529, 415] on quentale-workspace at bounding box center [740, 351] width 1480 height 702
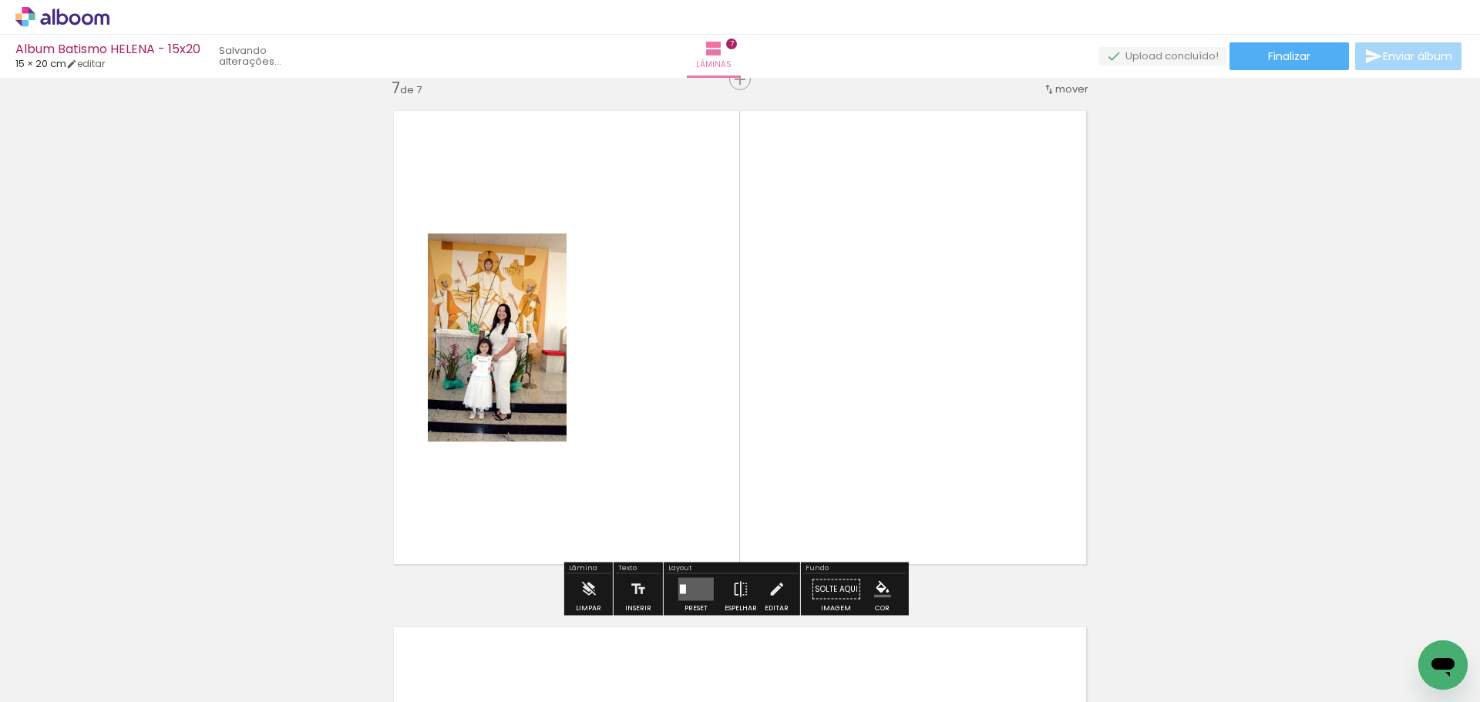
scroll to position [3118, 0]
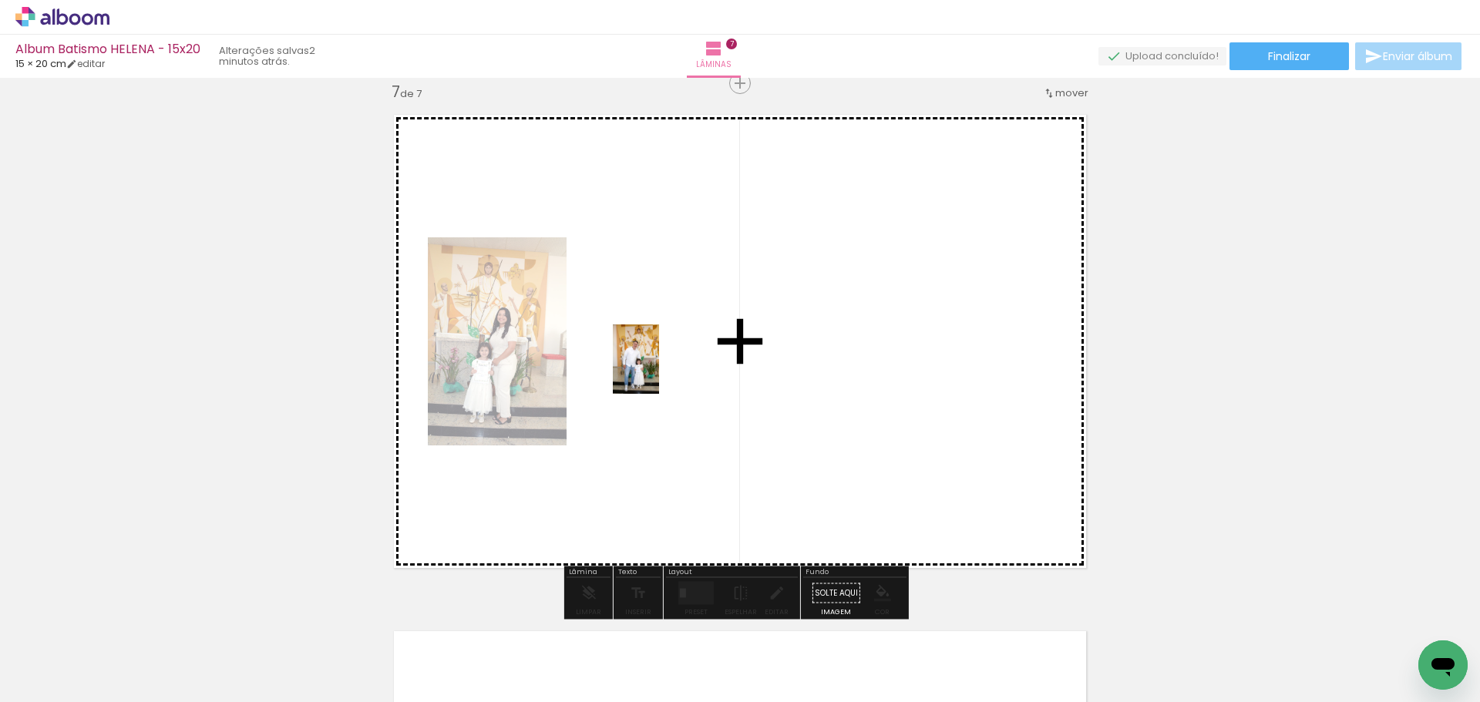
drag, startPoint x: 593, startPoint y: 665, endPoint x: 659, endPoint y: 371, distance: 301.6
click at [659, 371] on quentale-workspace at bounding box center [740, 351] width 1480 height 702
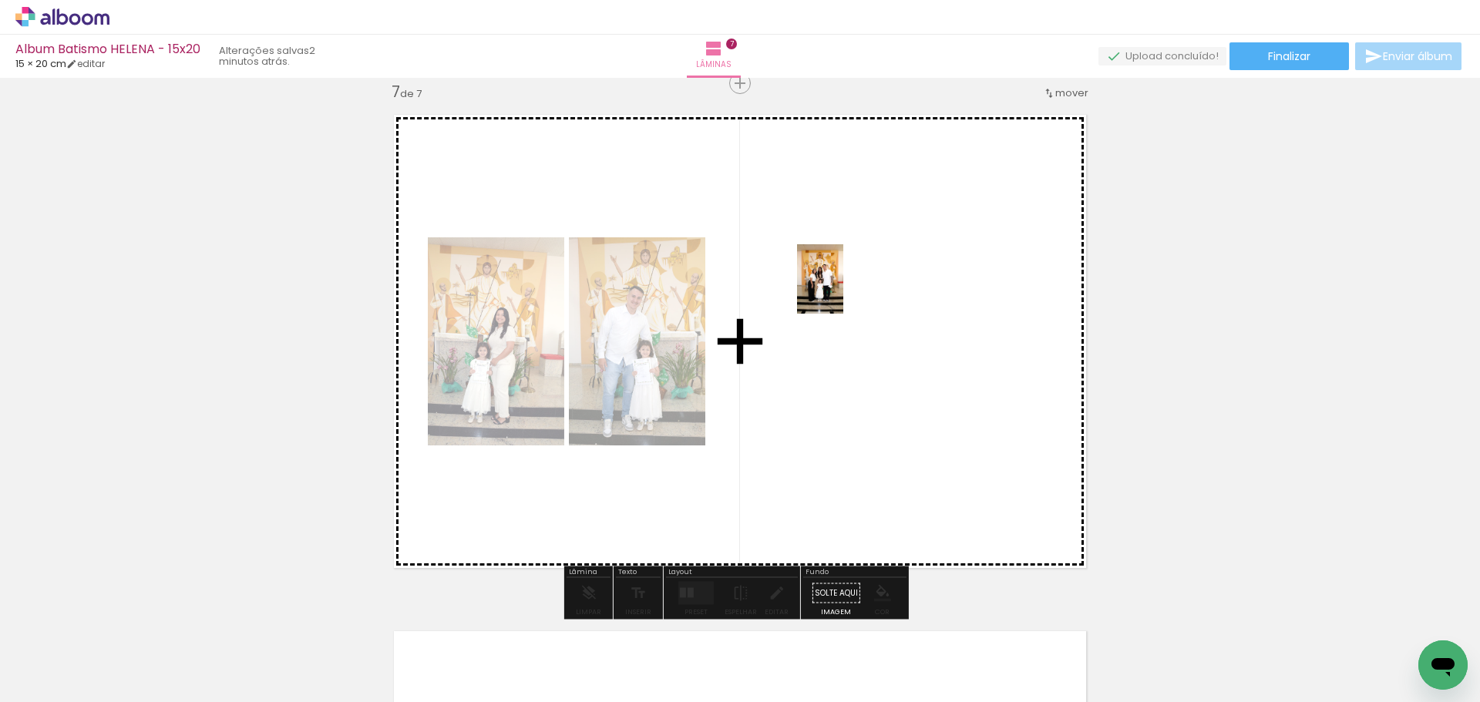
drag, startPoint x: 686, startPoint y: 663, endPoint x: 843, endPoint y: 291, distance: 404.0
click at [843, 291] on quentale-workspace at bounding box center [740, 351] width 1480 height 702
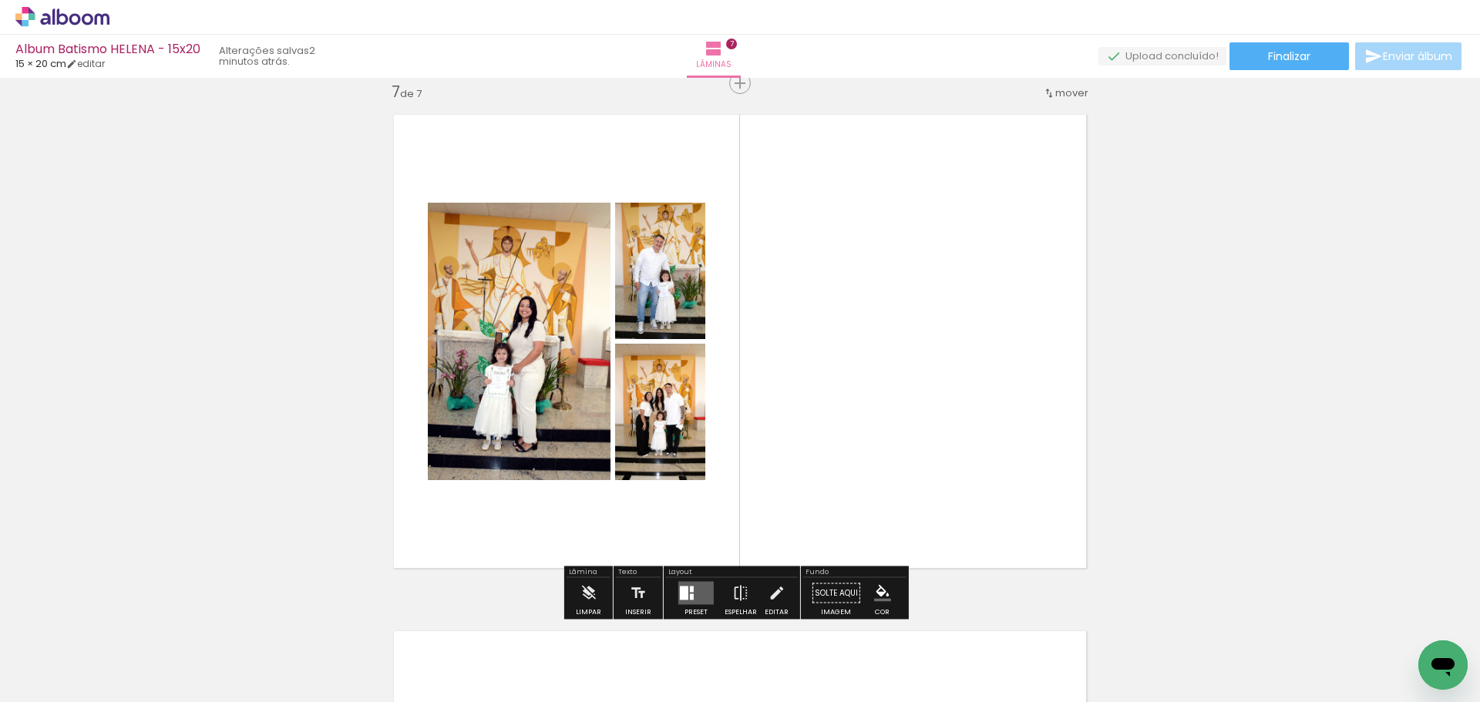
scroll to position [0, 1327]
click at [690, 592] on div at bounding box center [692, 589] width 4 height 6
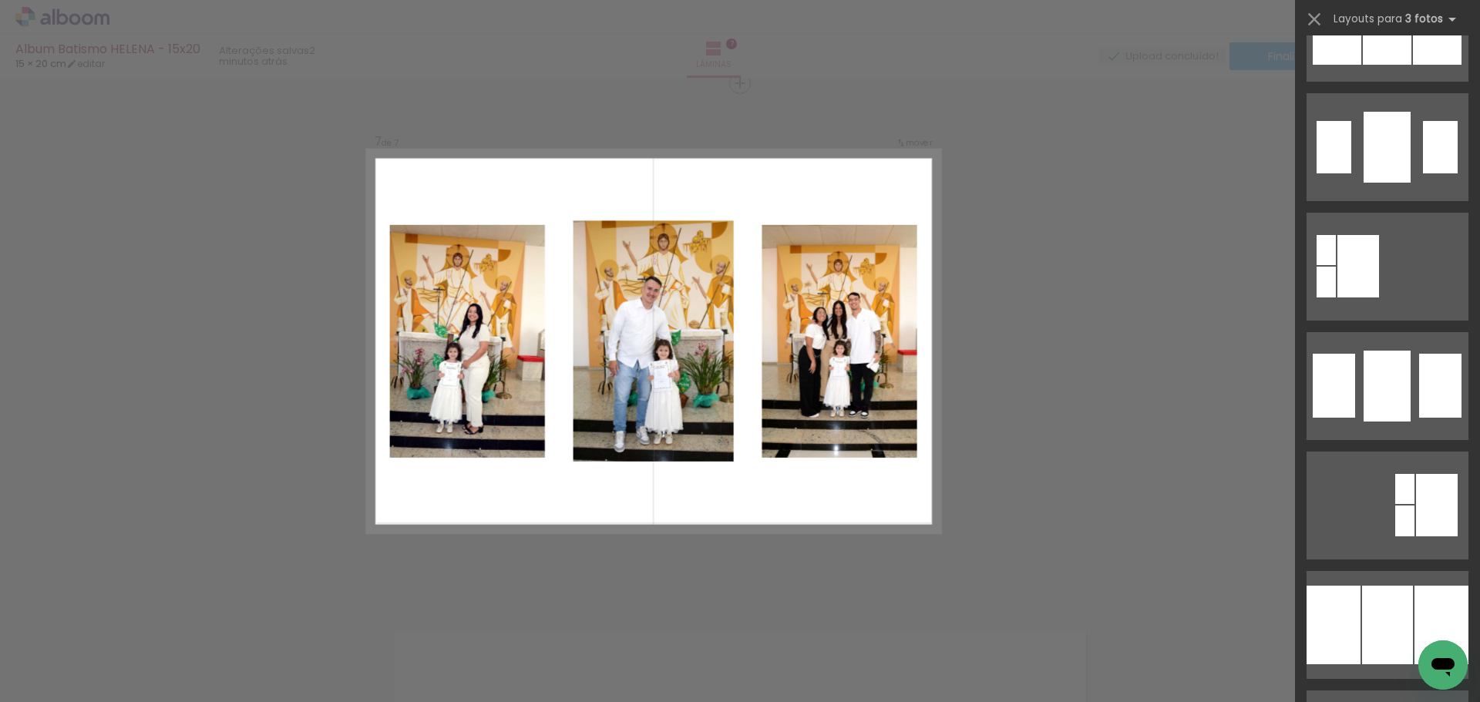
scroll to position [1772, 0]
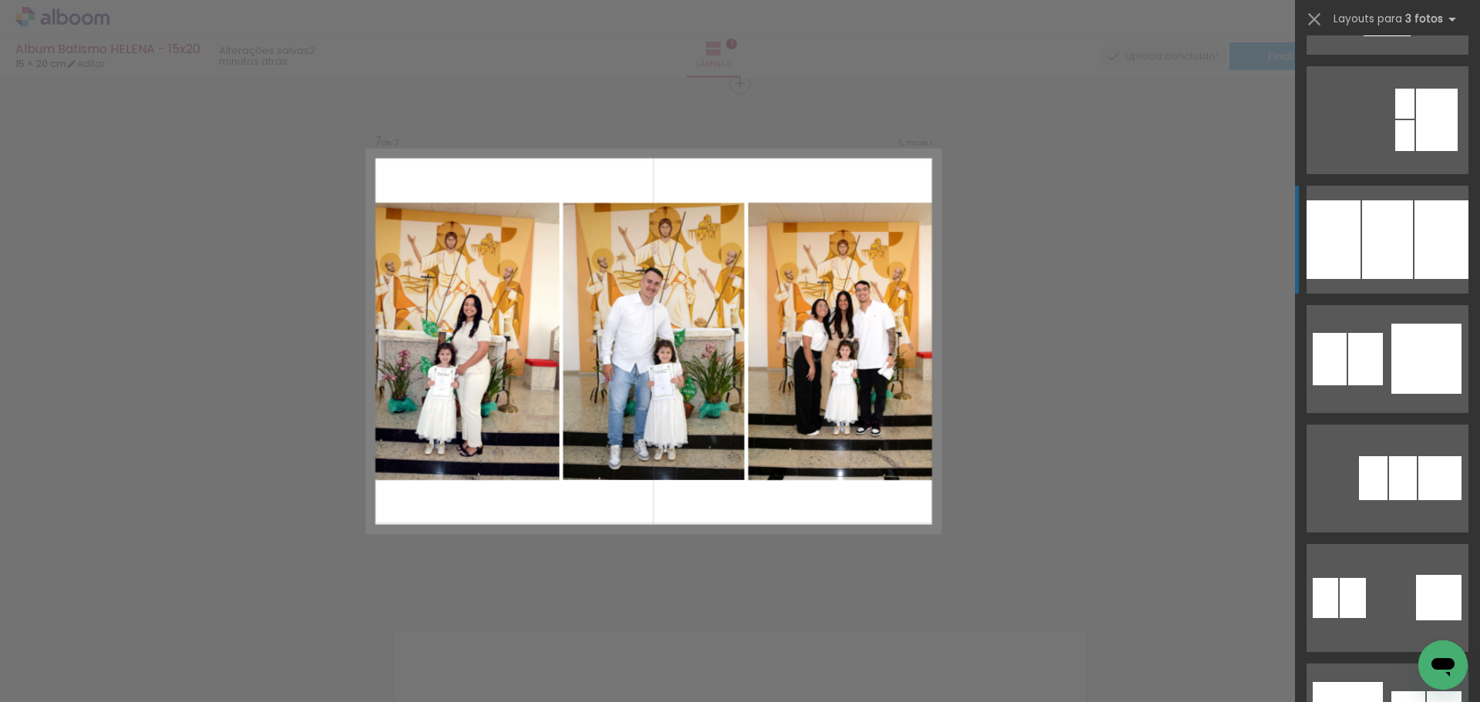
click at [1385, 232] on div at bounding box center [1387, 239] width 51 height 79
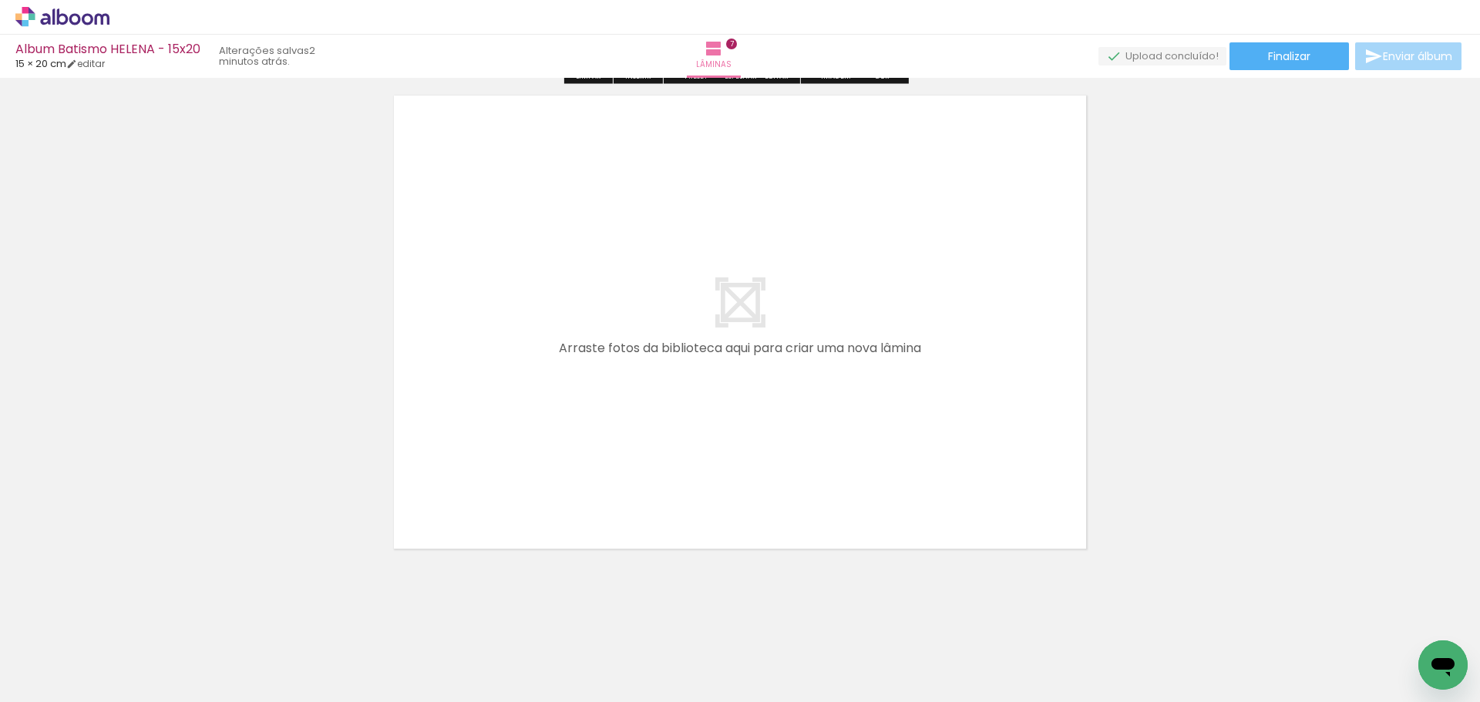
scroll to position [3663, 0]
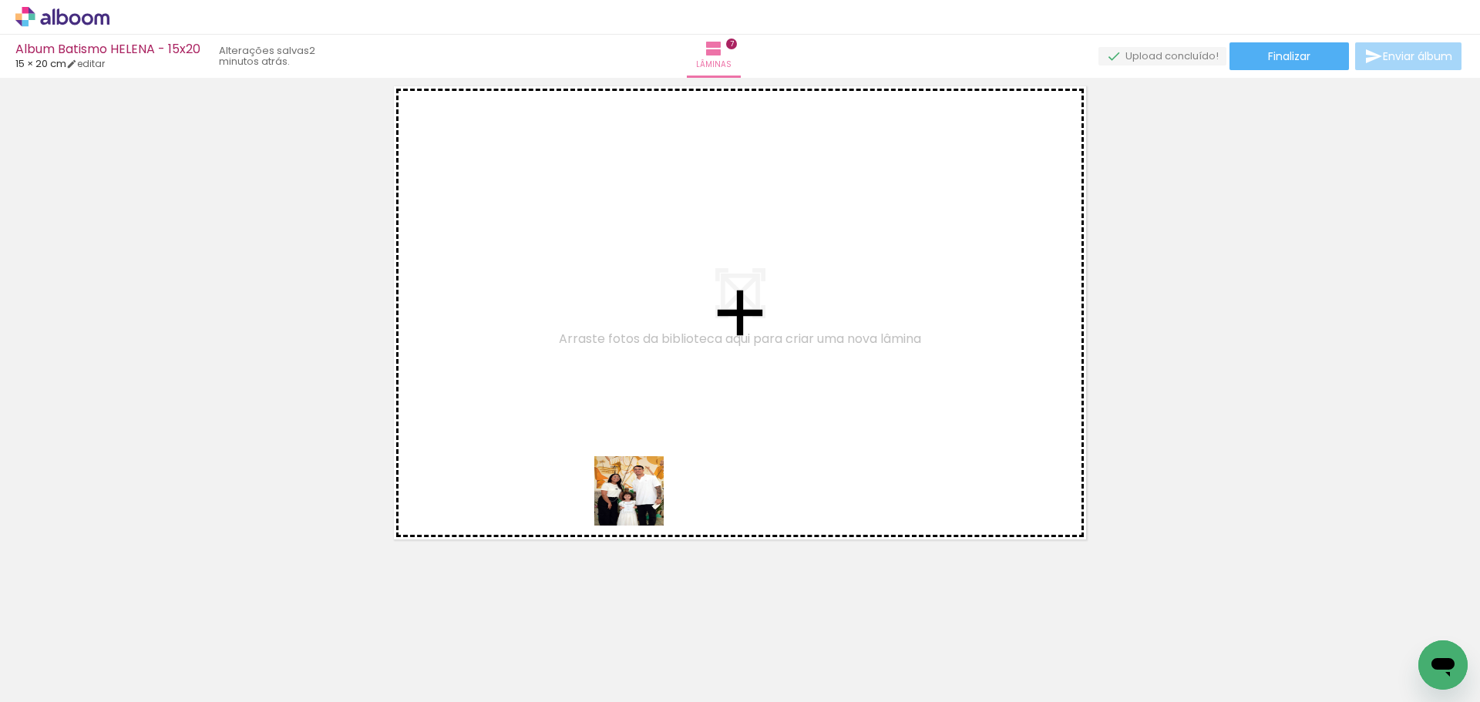
drag, startPoint x: 654, startPoint y: 660, endPoint x: 628, endPoint y: 420, distance: 241.8
click at [628, 420] on quentale-workspace at bounding box center [740, 351] width 1480 height 702
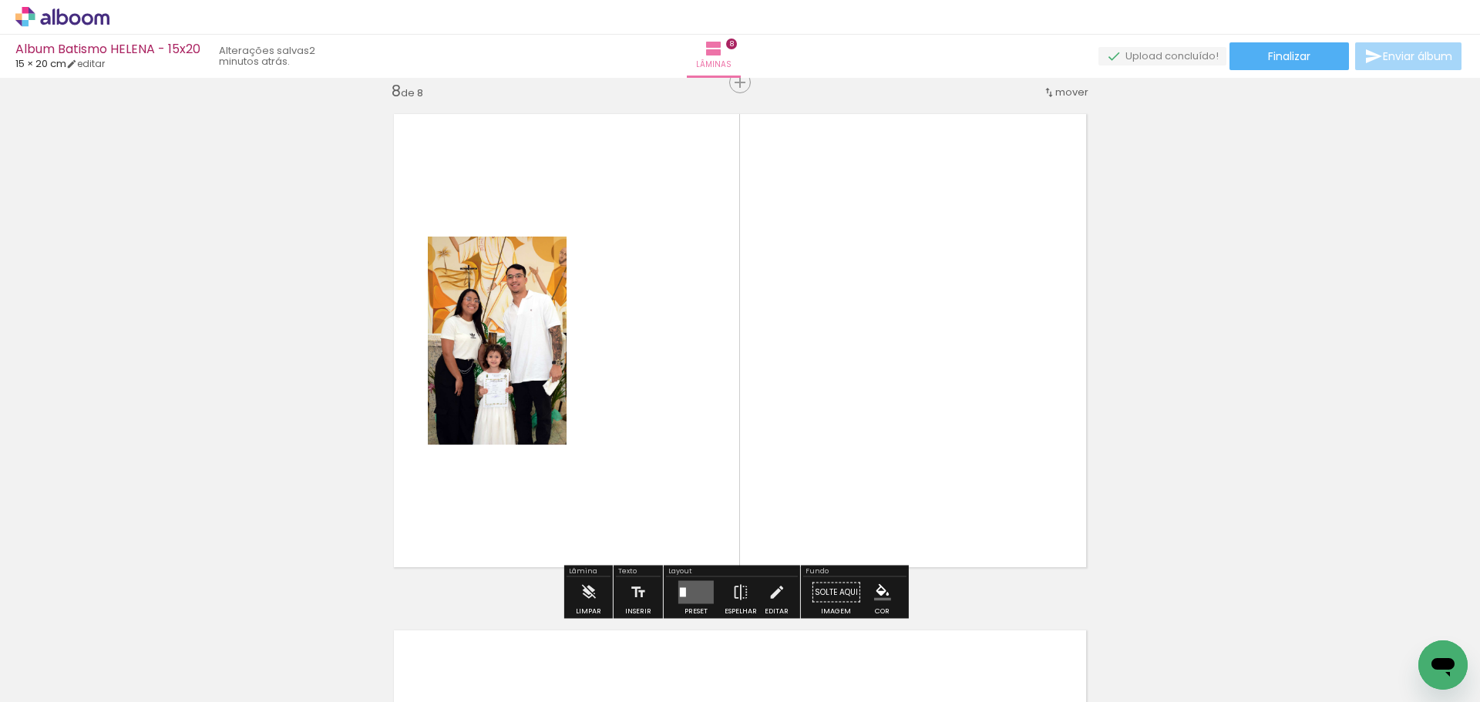
scroll to position [3634, 0]
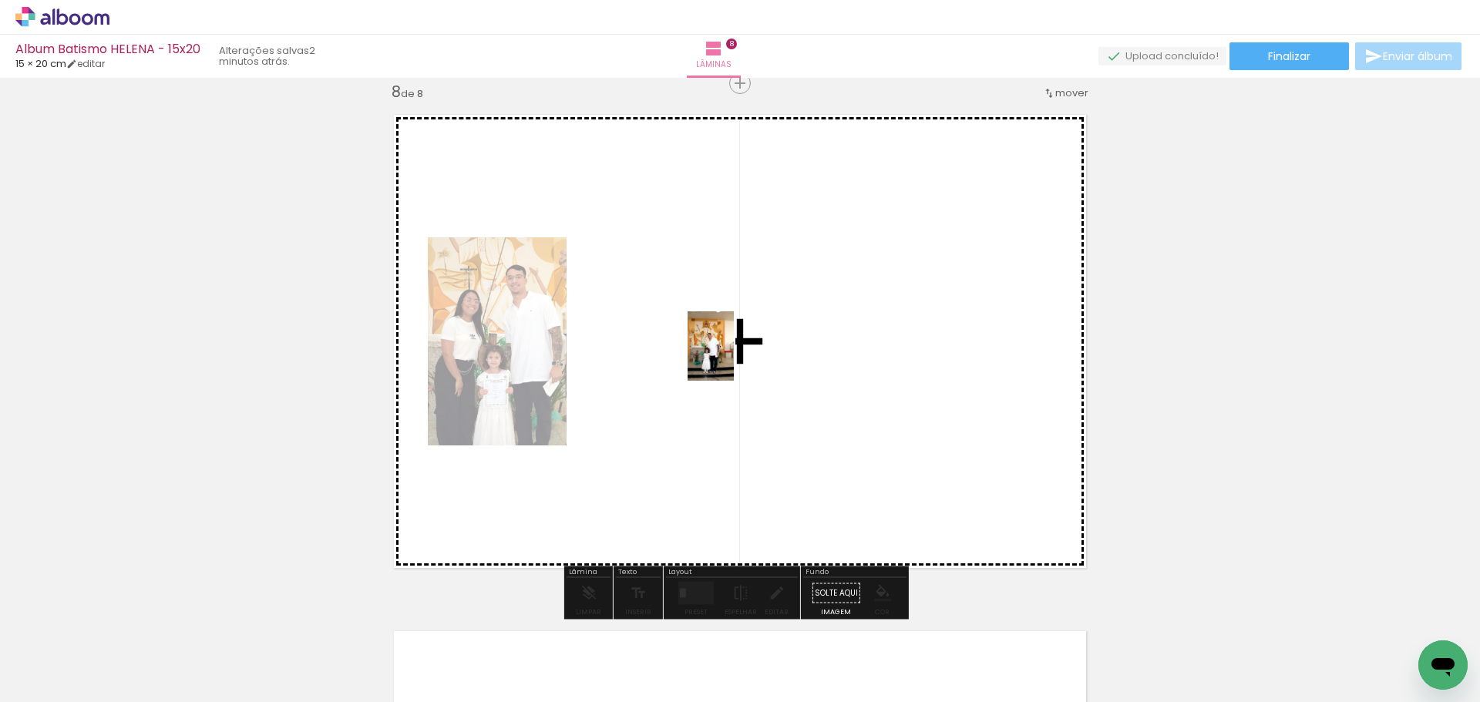
drag, startPoint x: 734, startPoint y: 641, endPoint x: 734, endPoint y: 358, distance: 283.6
click at [734, 358] on quentale-workspace at bounding box center [740, 351] width 1480 height 702
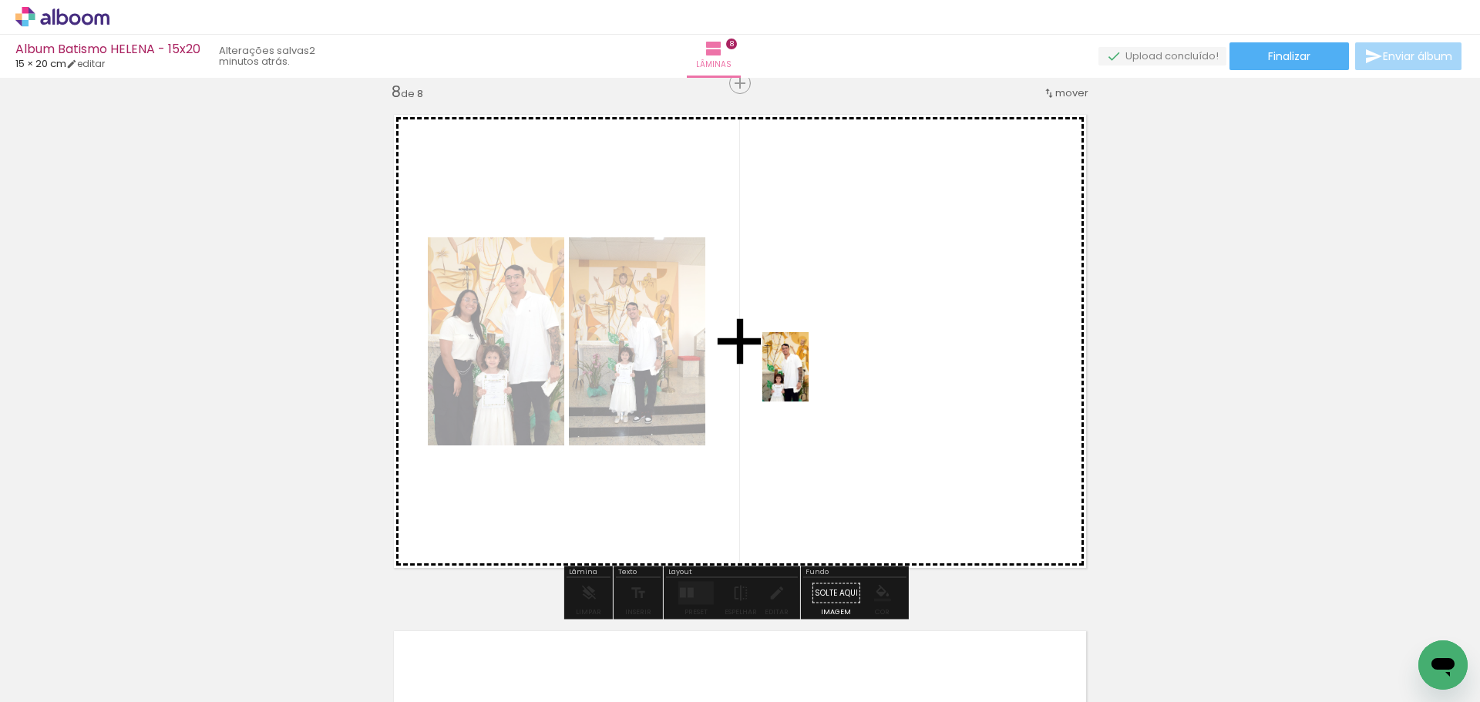
drag, startPoint x: 811, startPoint y: 657, endPoint x: 812, endPoint y: 364, distance: 292.0
click at [812, 364] on quentale-workspace at bounding box center [740, 351] width 1480 height 702
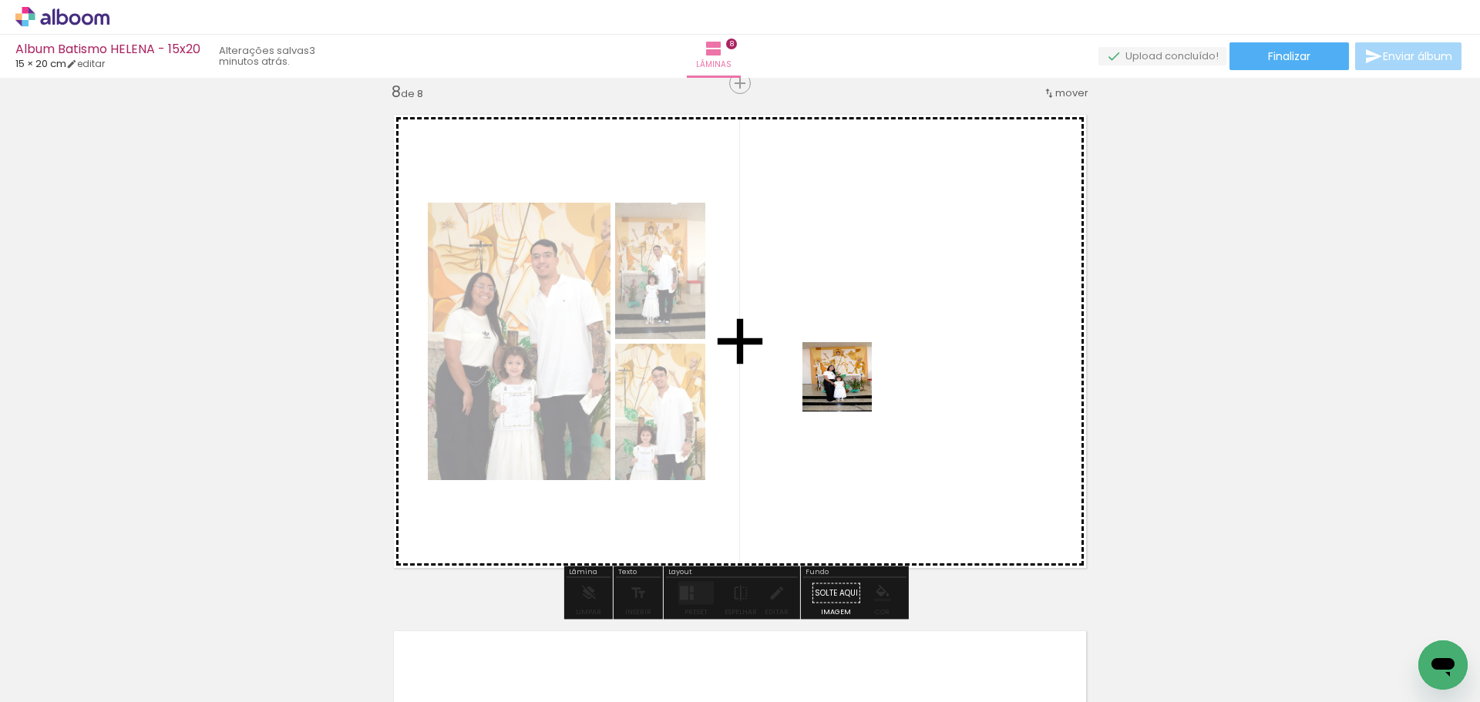
drag, startPoint x: 914, startPoint y: 673, endPoint x: 830, endPoint y: 292, distance: 389.8
click at [830, 292] on quentale-workspace at bounding box center [740, 351] width 1480 height 702
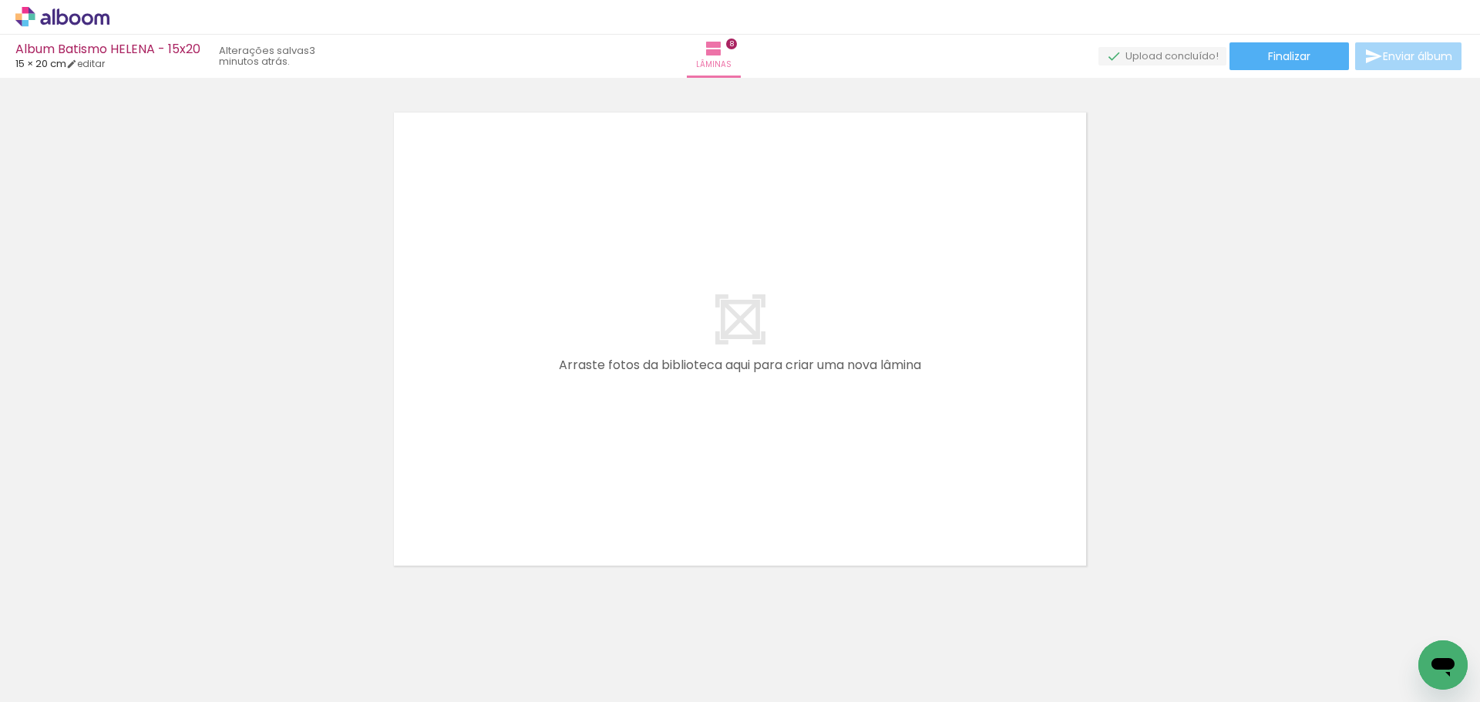
scroll to position [4173, 0]
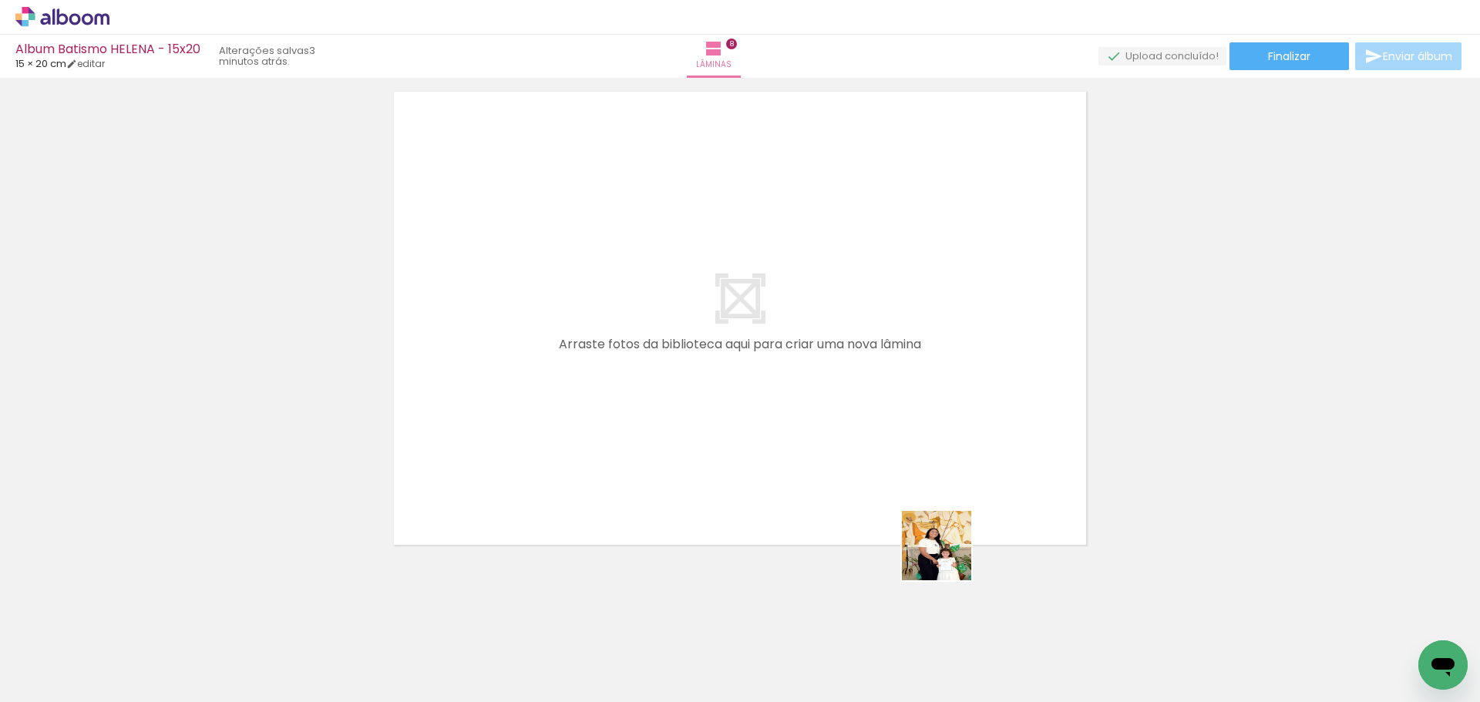
drag, startPoint x: 986, startPoint y: 653, endPoint x: 1006, endPoint y: 523, distance: 131.6
click at [874, 402] on quentale-workspace at bounding box center [740, 351] width 1480 height 702
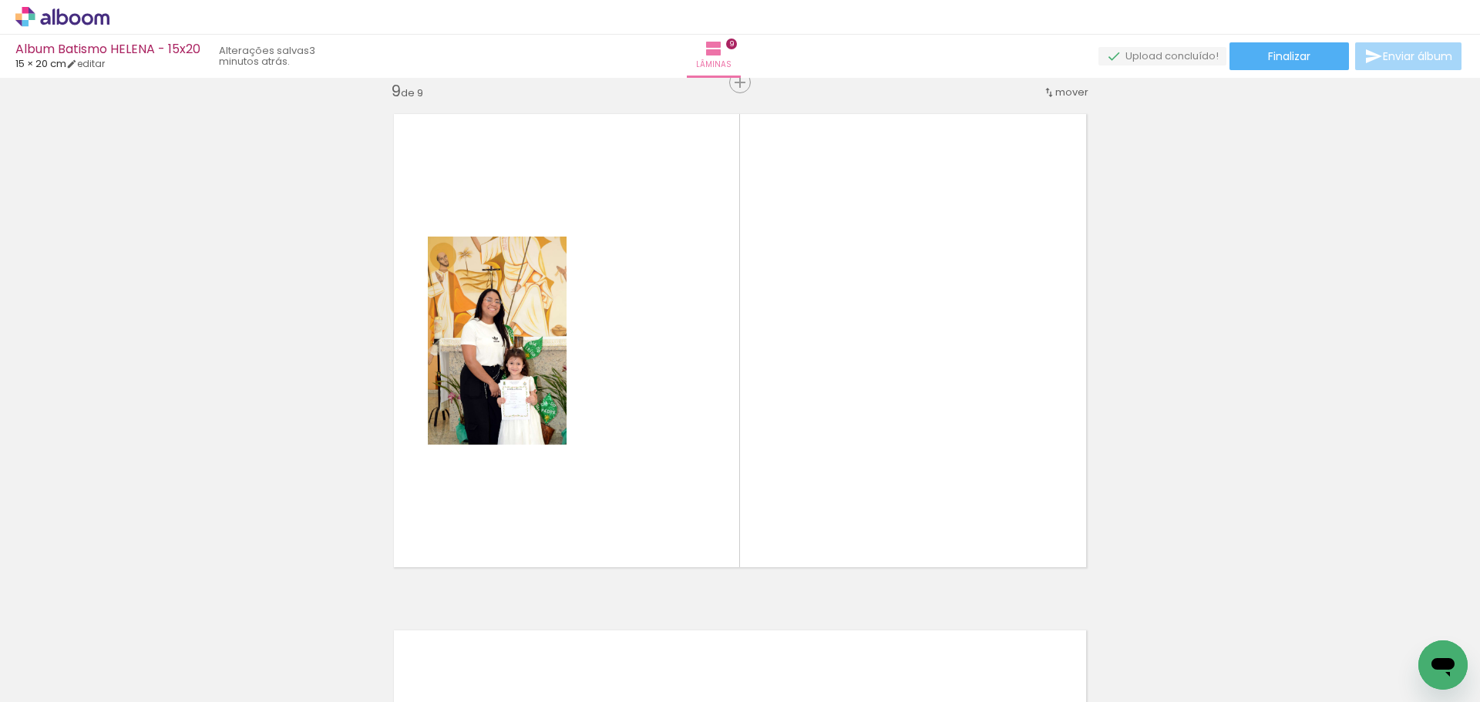
scroll to position [4150, 0]
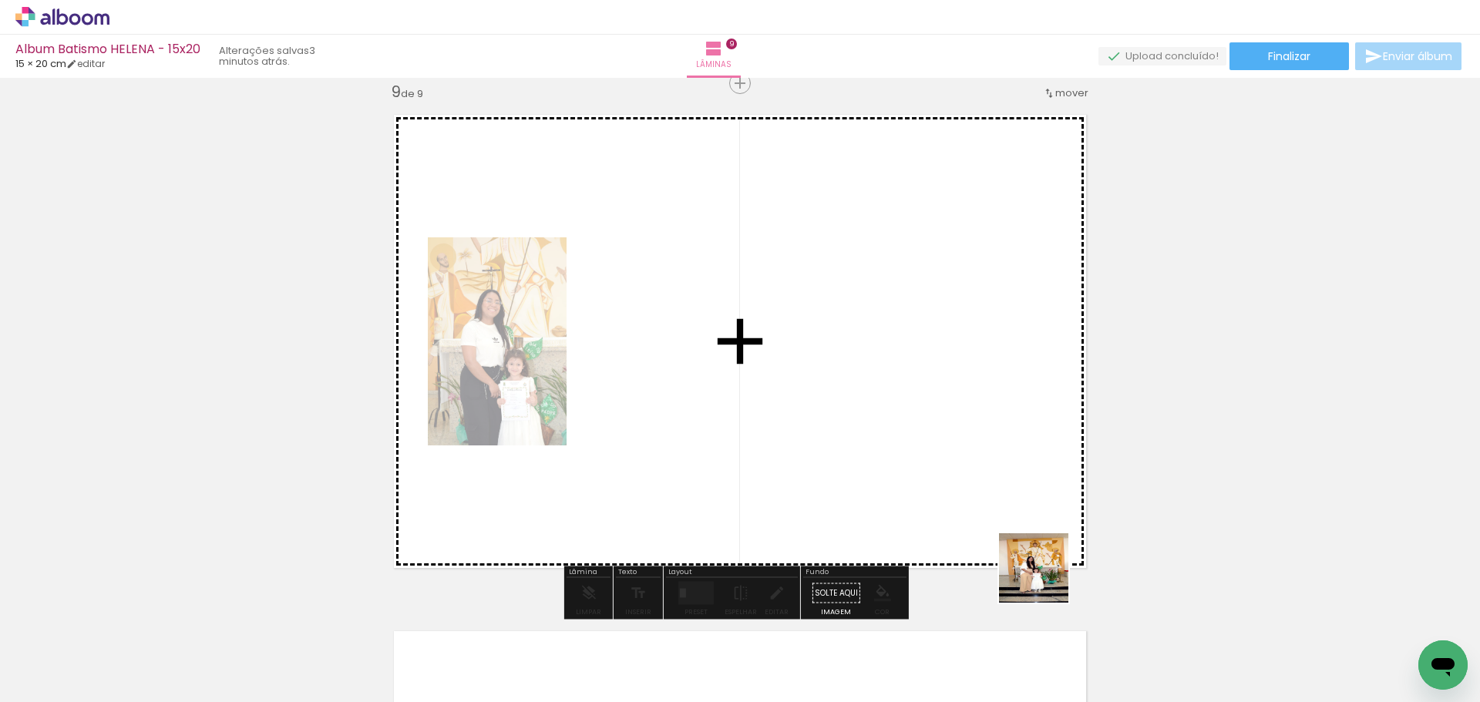
drag, startPoint x: 1060, startPoint y: 636, endPoint x: 956, endPoint y: 404, distance: 254.9
click at [956, 404] on quentale-workspace at bounding box center [740, 351] width 1480 height 702
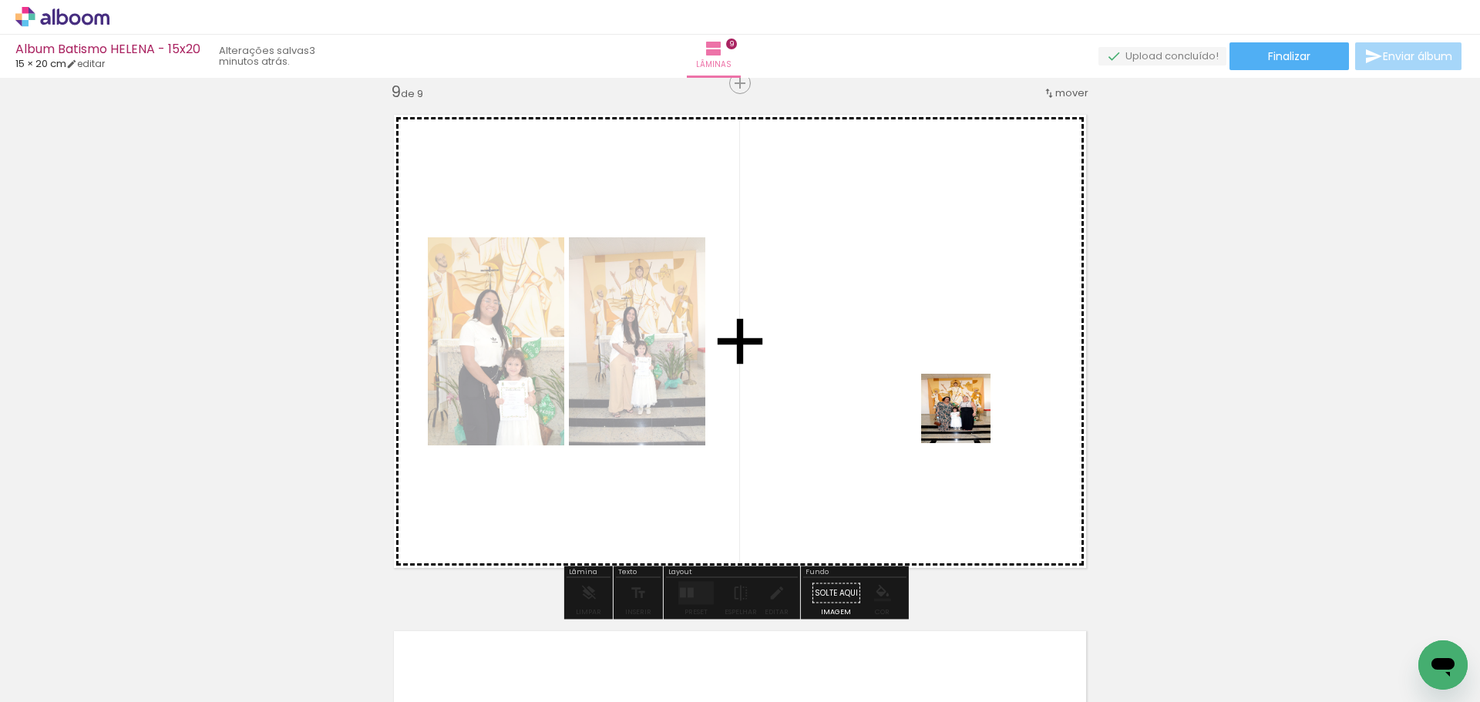
drag, startPoint x: 1166, startPoint y: 662, endPoint x: 1171, endPoint y: 500, distance: 161.9
click at [916, 360] on quentale-workspace at bounding box center [740, 351] width 1480 height 702
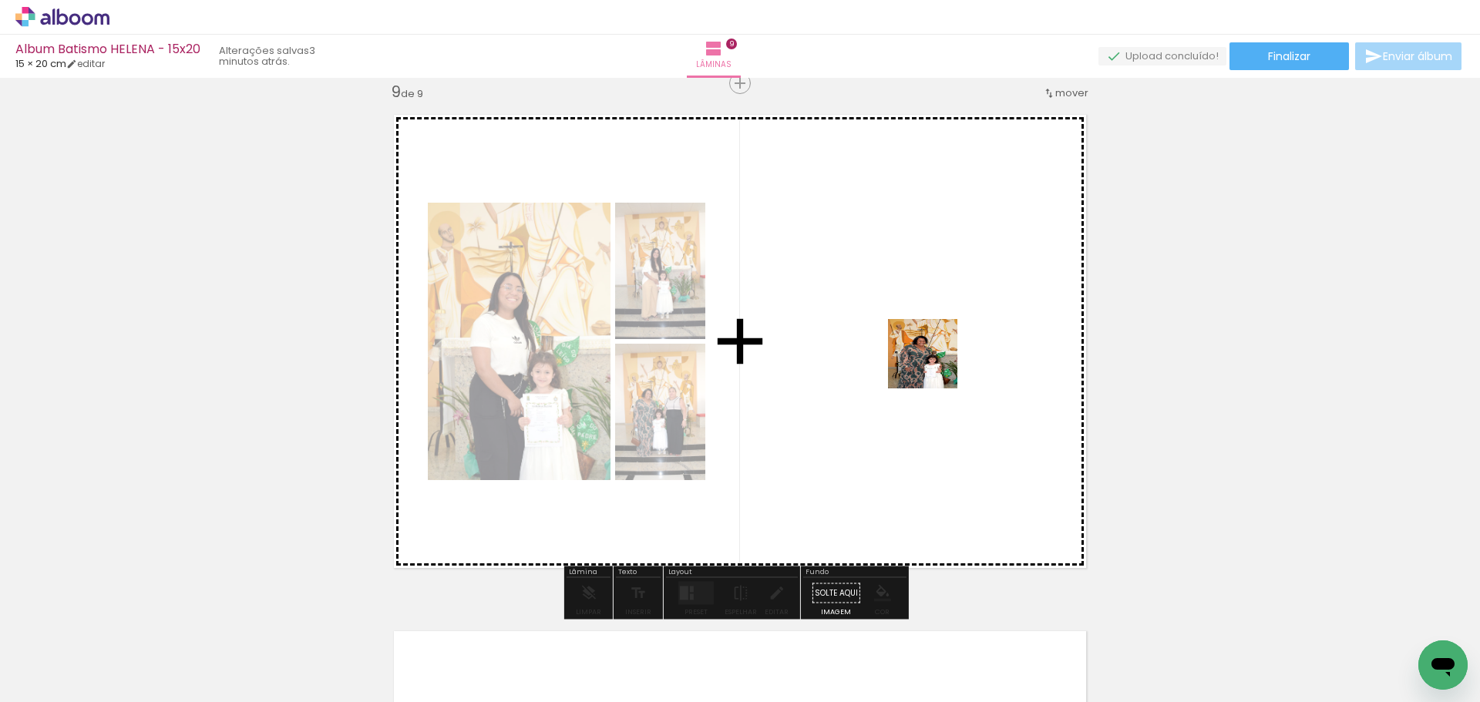
drag, startPoint x: 1251, startPoint y: 657, endPoint x: 905, endPoint y: 333, distance: 474.3
click at [905, 333] on quentale-workspace at bounding box center [740, 351] width 1480 height 702
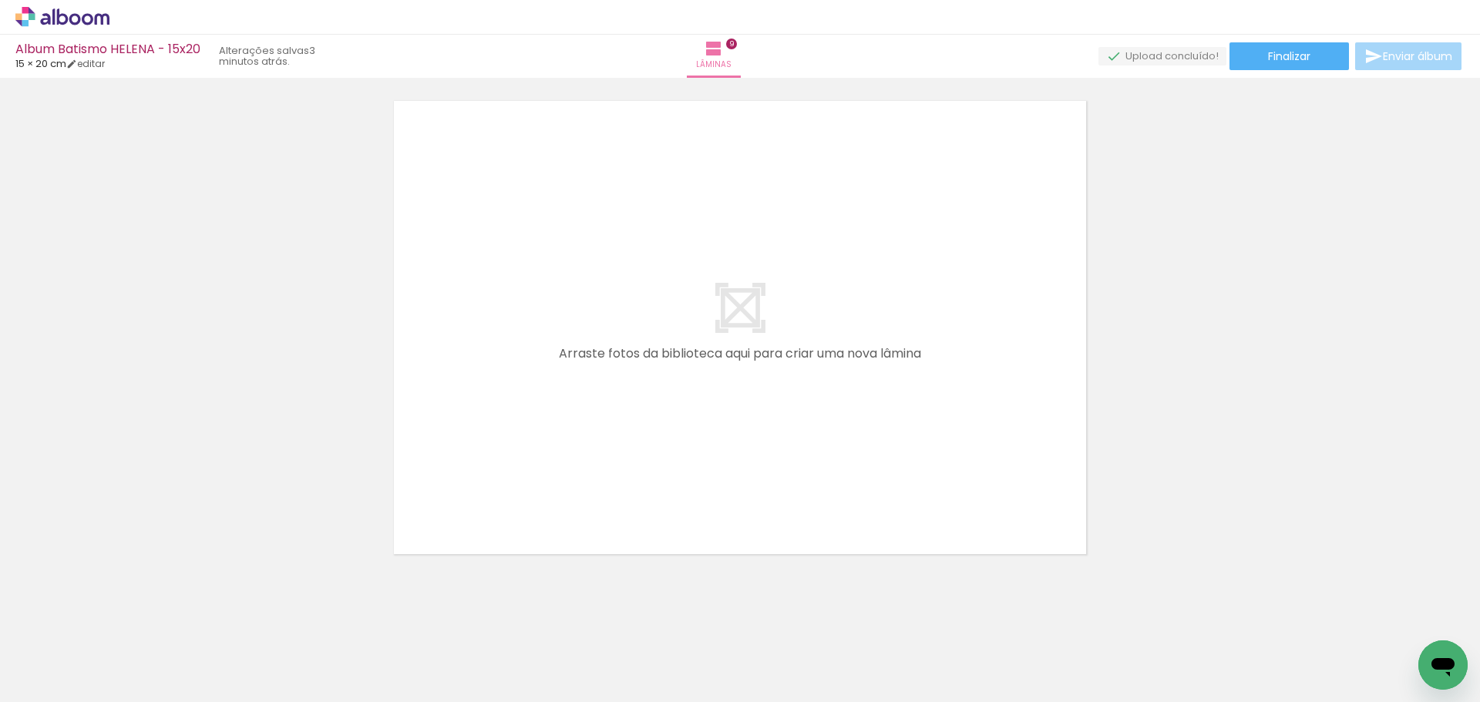
scroll to position [4695, 0]
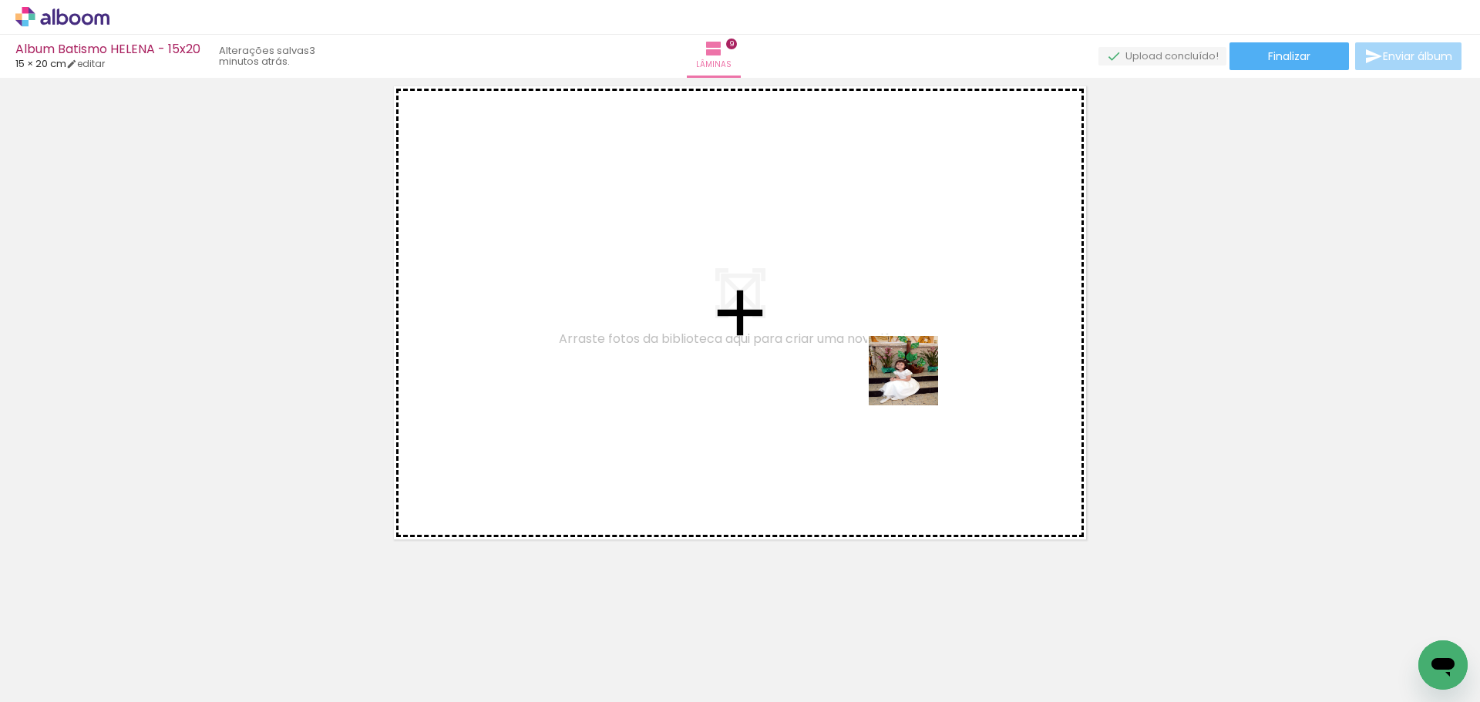
drag, startPoint x: 1321, startPoint y: 650, endPoint x: 849, endPoint y: 336, distance: 566.4
click at [849, 336] on quentale-workspace at bounding box center [740, 351] width 1480 height 702
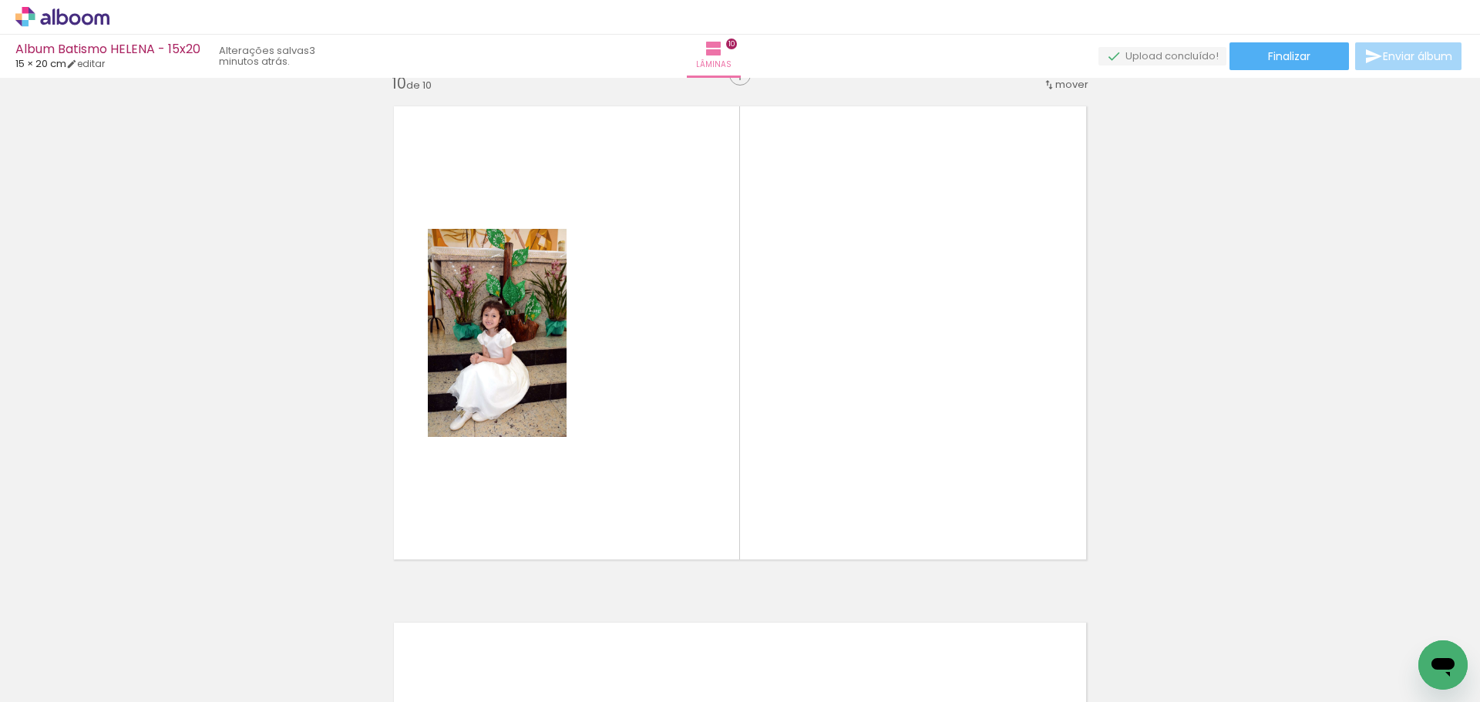
scroll to position [4667, 0]
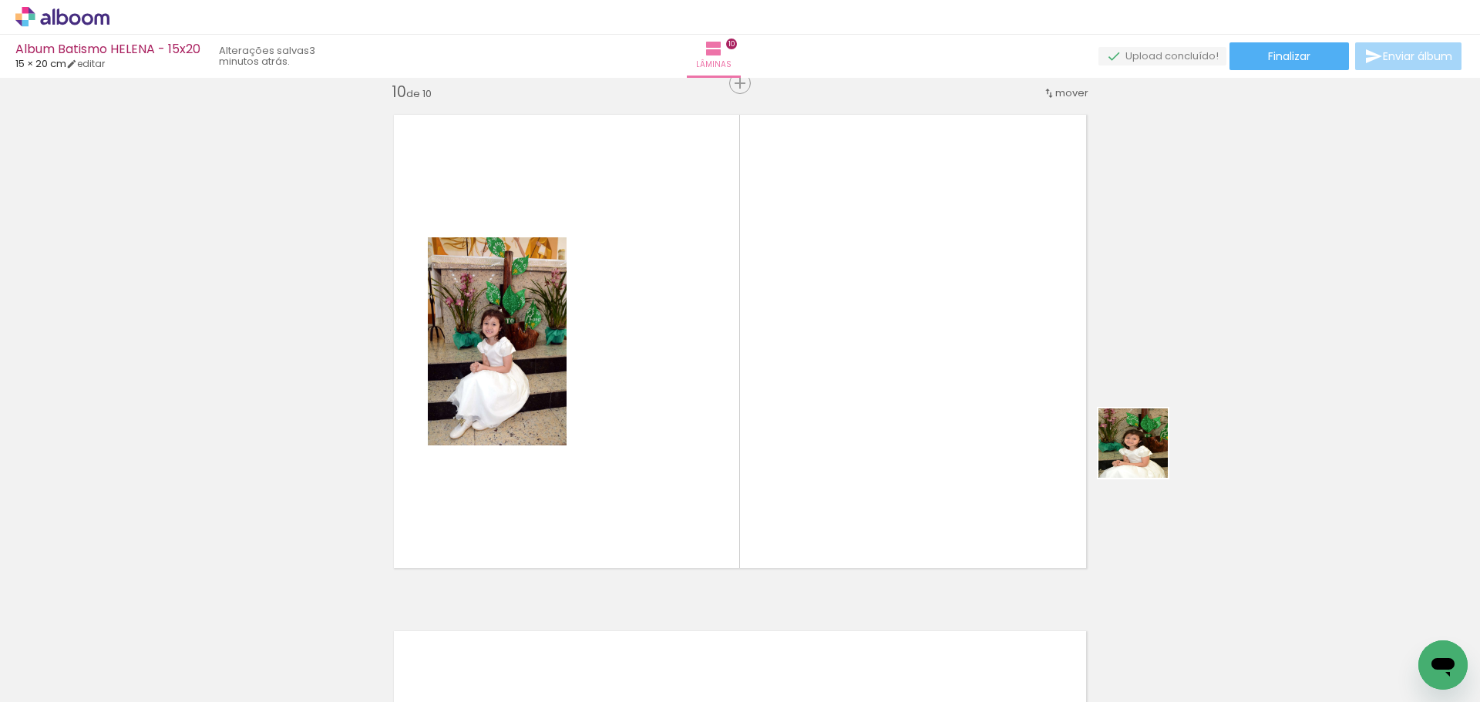
drag, startPoint x: 1416, startPoint y: 626, endPoint x: 921, endPoint y: 335, distance: 574.1
click at [927, 337] on quentale-workspace at bounding box center [740, 351] width 1480 height 702
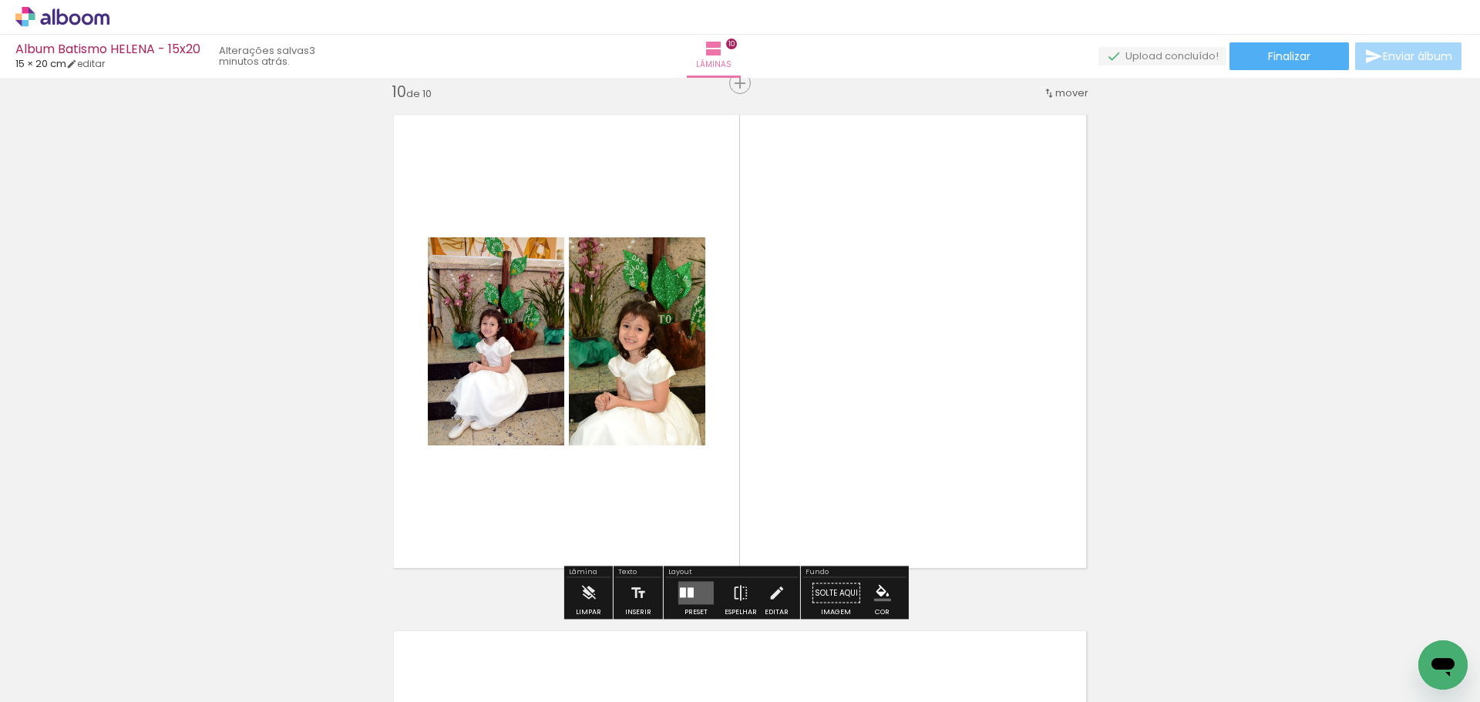
scroll to position [0, 1327]
click at [687, 591] on div at bounding box center [690, 593] width 6 height 10
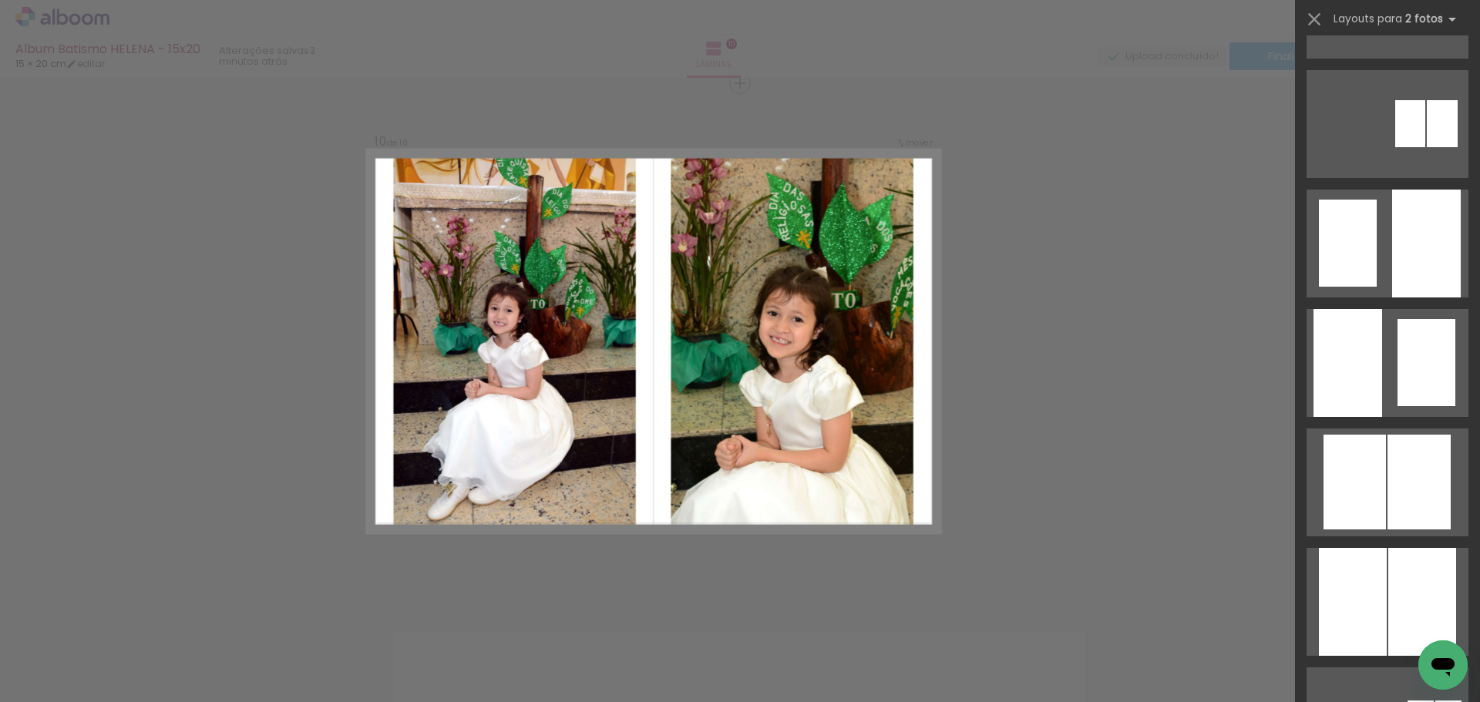
scroll to position [848, 0]
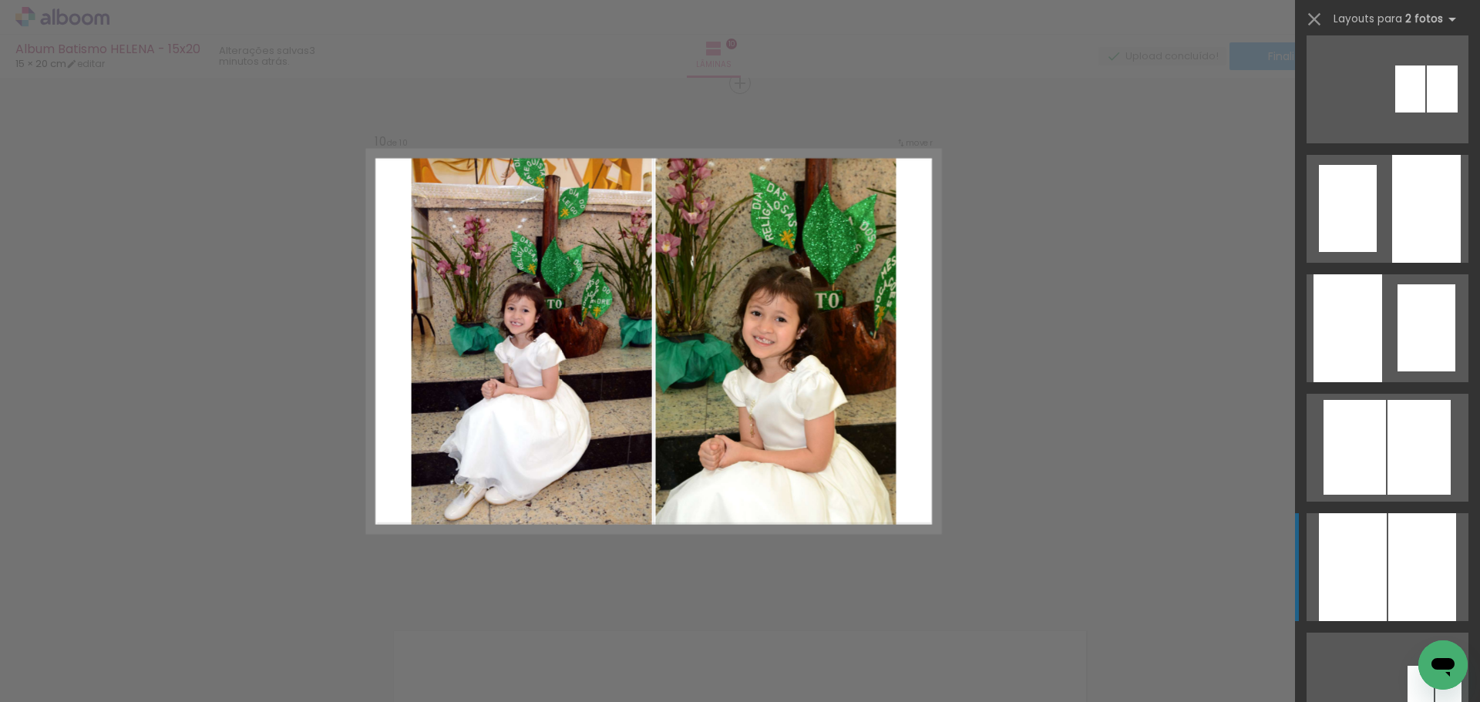
click at [1402, 545] on div at bounding box center [1422, 567] width 68 height 108
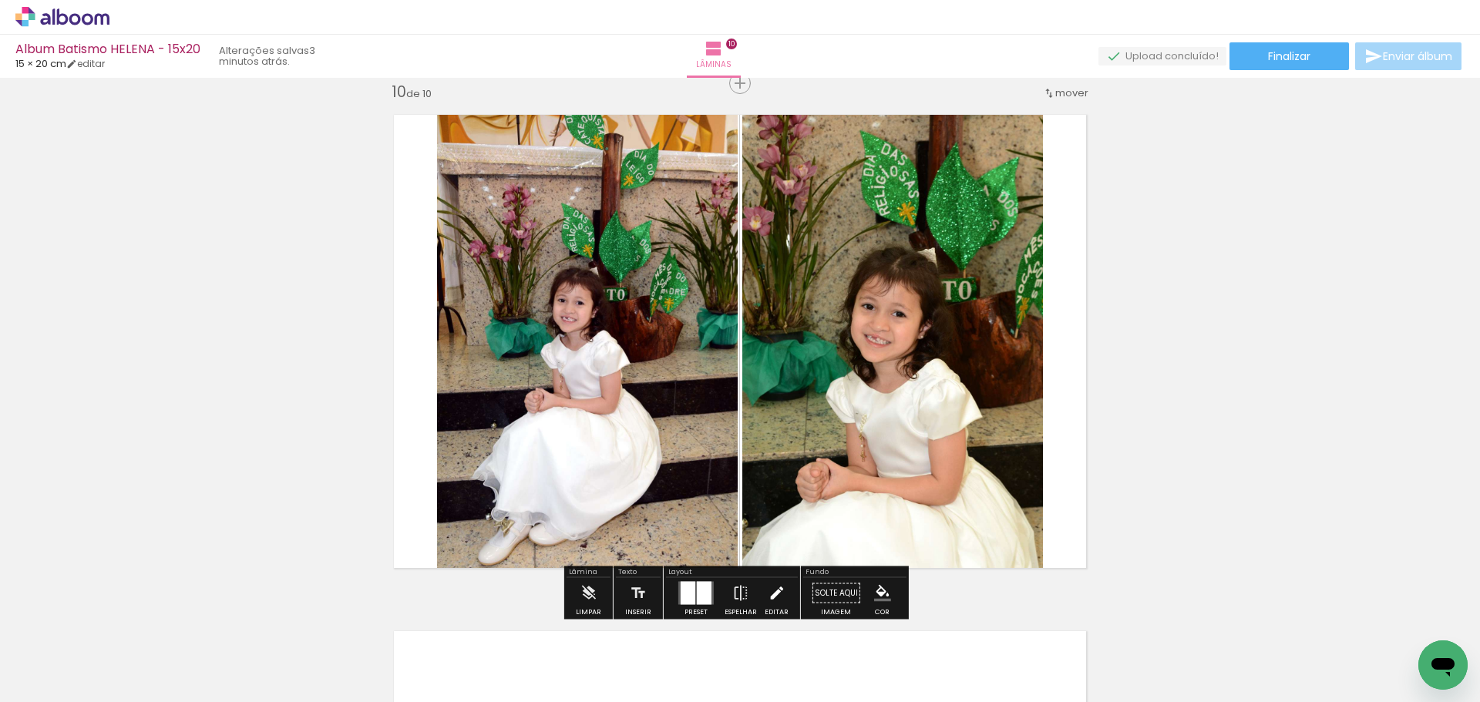
click at [779, 588] on iron-icon at bounding box center [775, 593] width 17 height 31
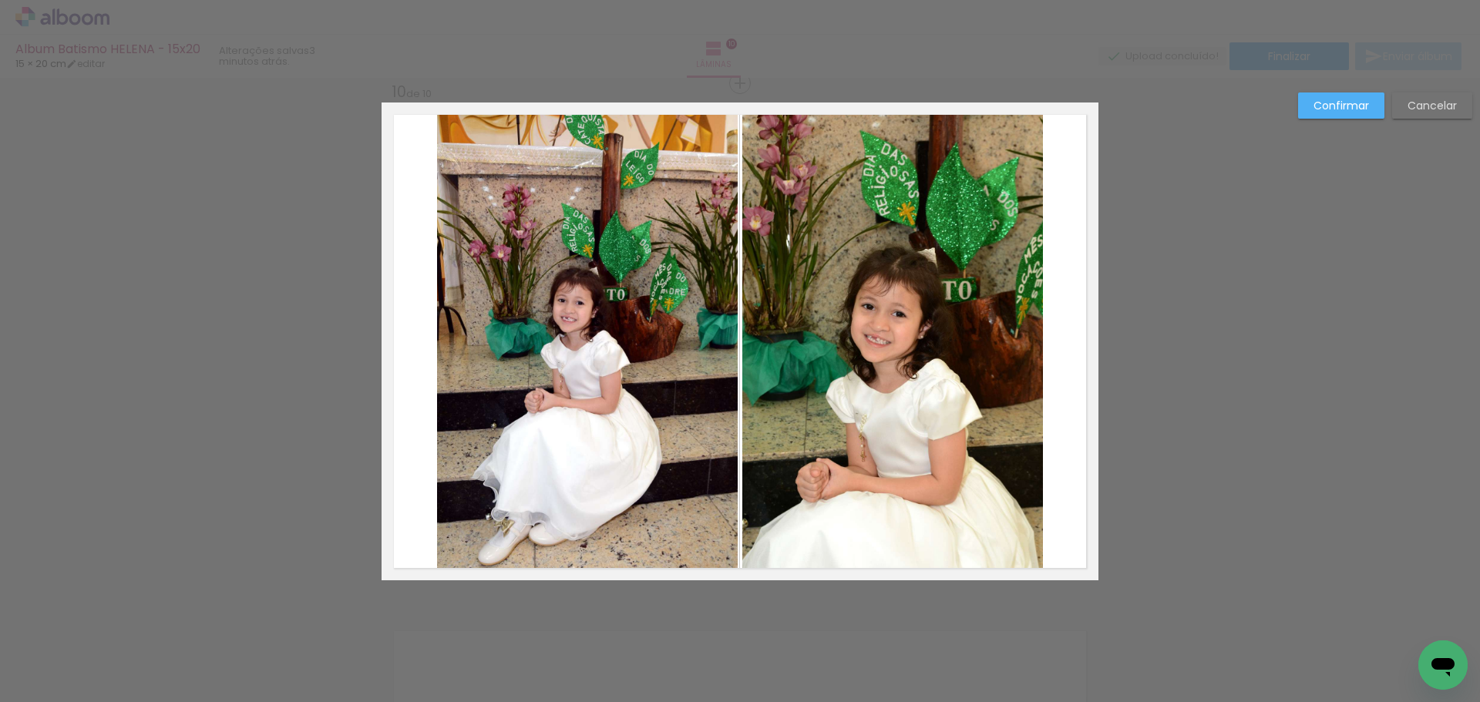
click at [989, 407] on quentale-photo at bounding box center [892, 341] width 301 height 478
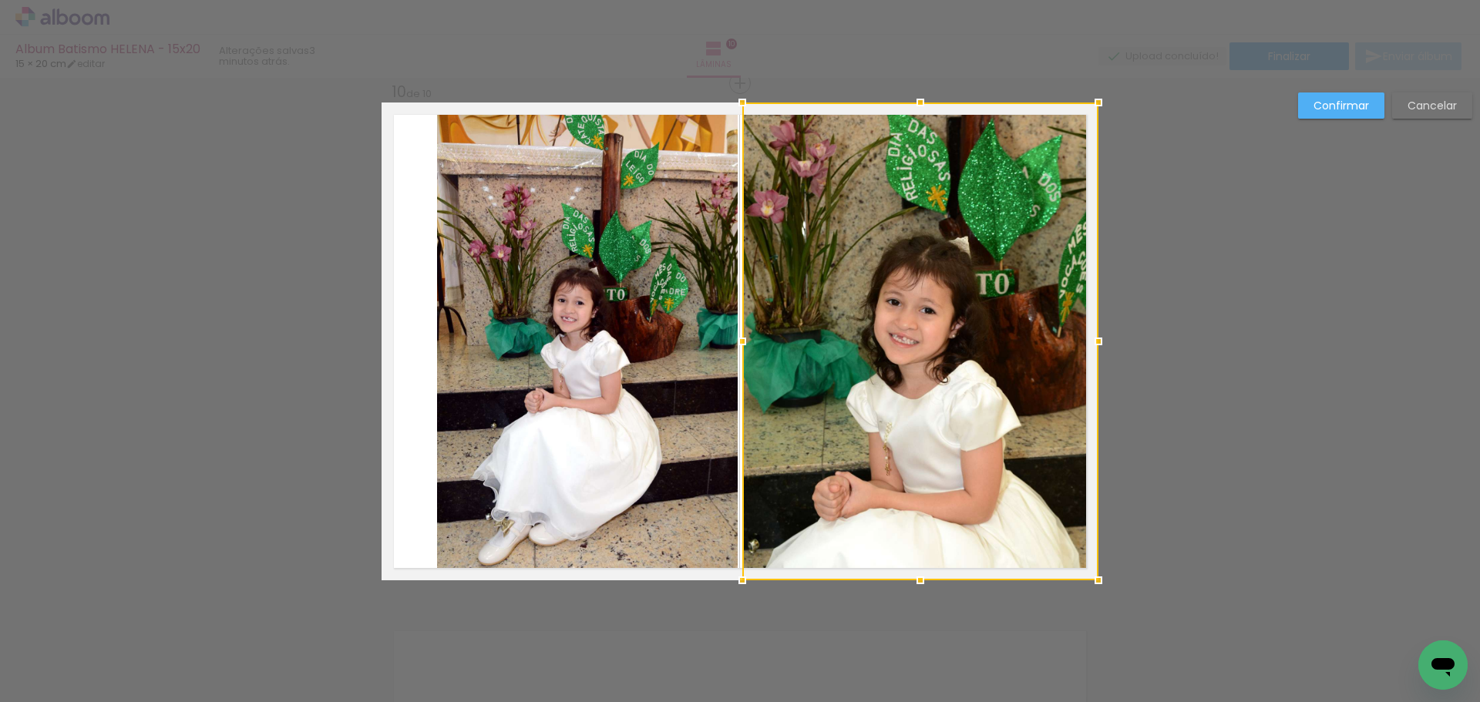
drag, startPoint x: 1037, startPoint y: 344, endPoint x: 1081, endPoint y: 348, distance: 44.1
click at [1083, 348] on div at bounding box center [1098, 341] width 31 height 31
click at [556, 348] on quentale-photo at bounding box center [587, 341] width 301 height 478
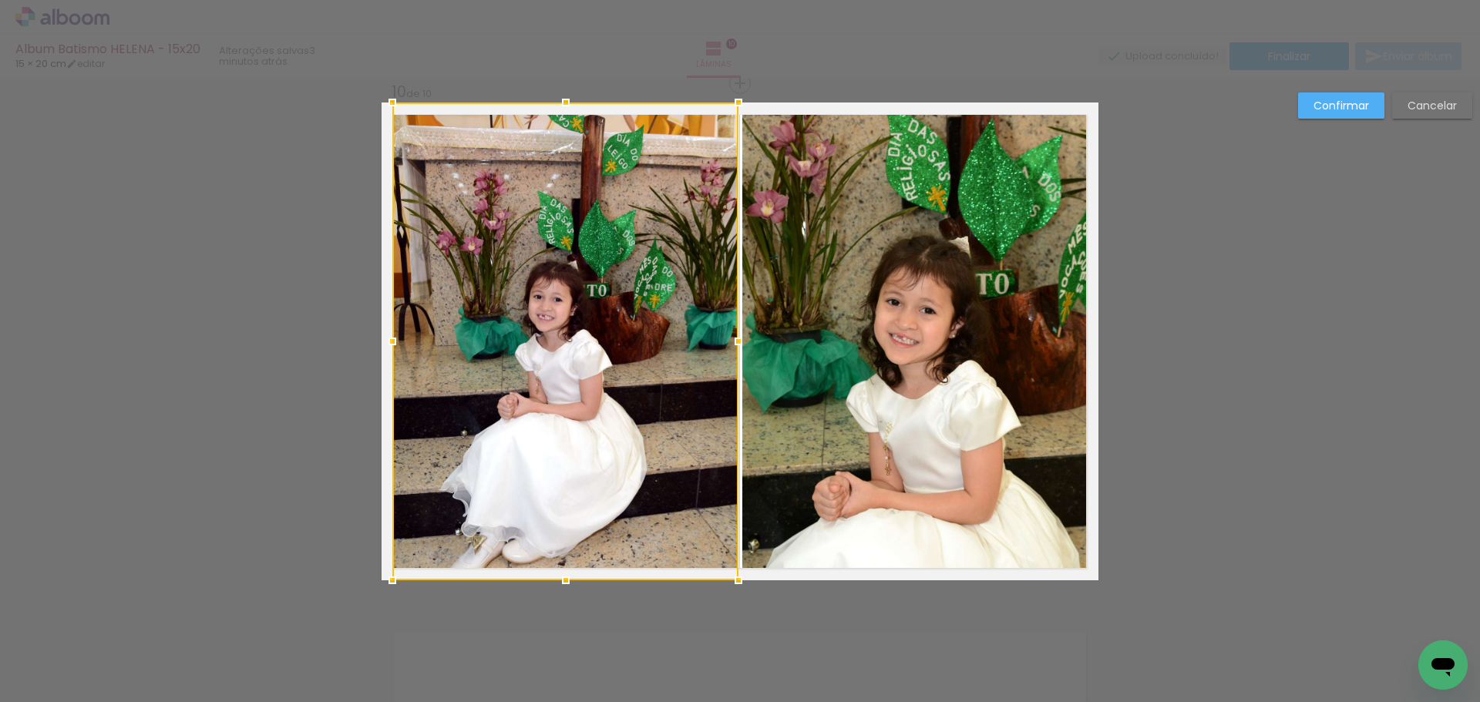
drag, startPoint x: 433, startPoint y: 341, endPoint x: 399, endPoint y: 344, distance: 34.0
click at [399, 344] on div at bounding box center [392, 341] width 31 height 31
click at [0, 0] on slot "Confirmar" at bounding box center [0, 0] width 0 height 0
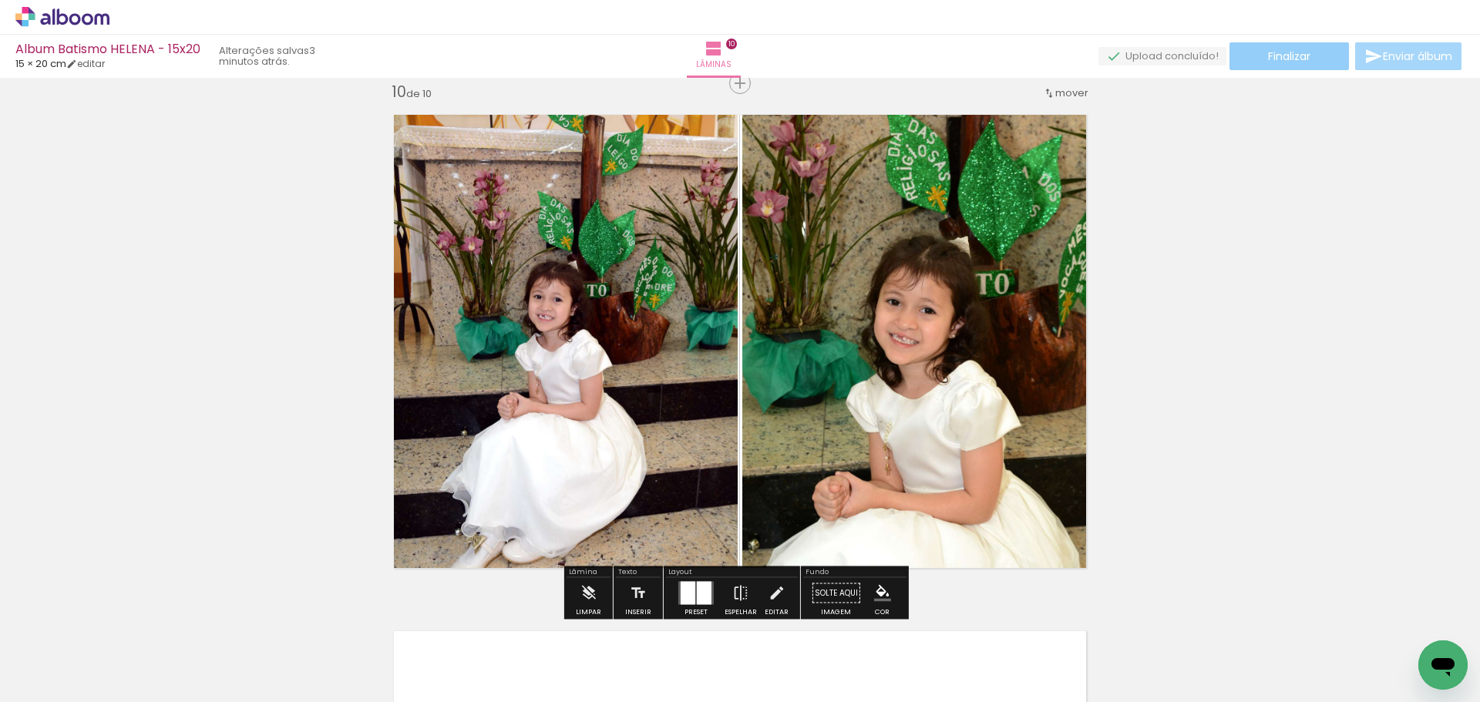
click at [1276, 59] on span "Finalizar" at bounding box center [1289, 56] width 42 height 11
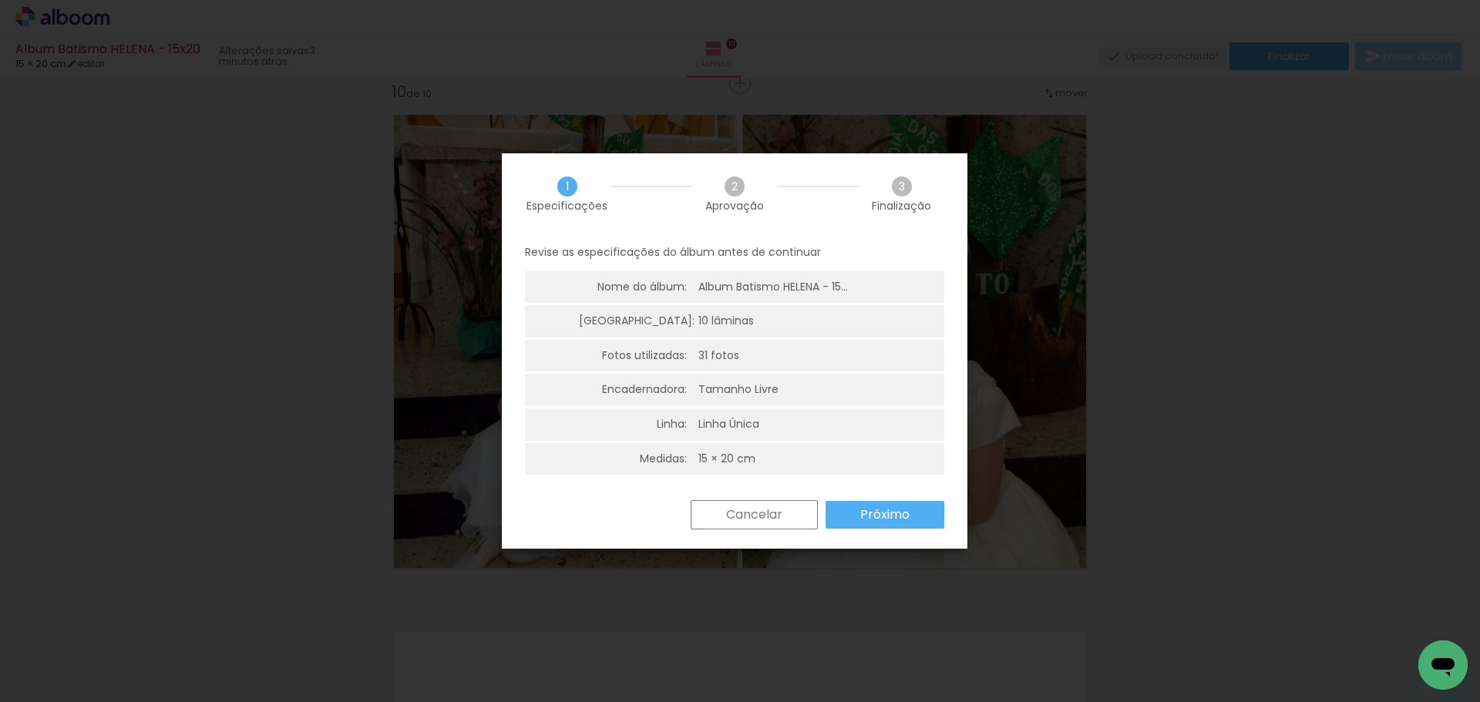
click at [912, 515] on paper-button "Próximo" at bounding box center [884, 515] width 119 height 28
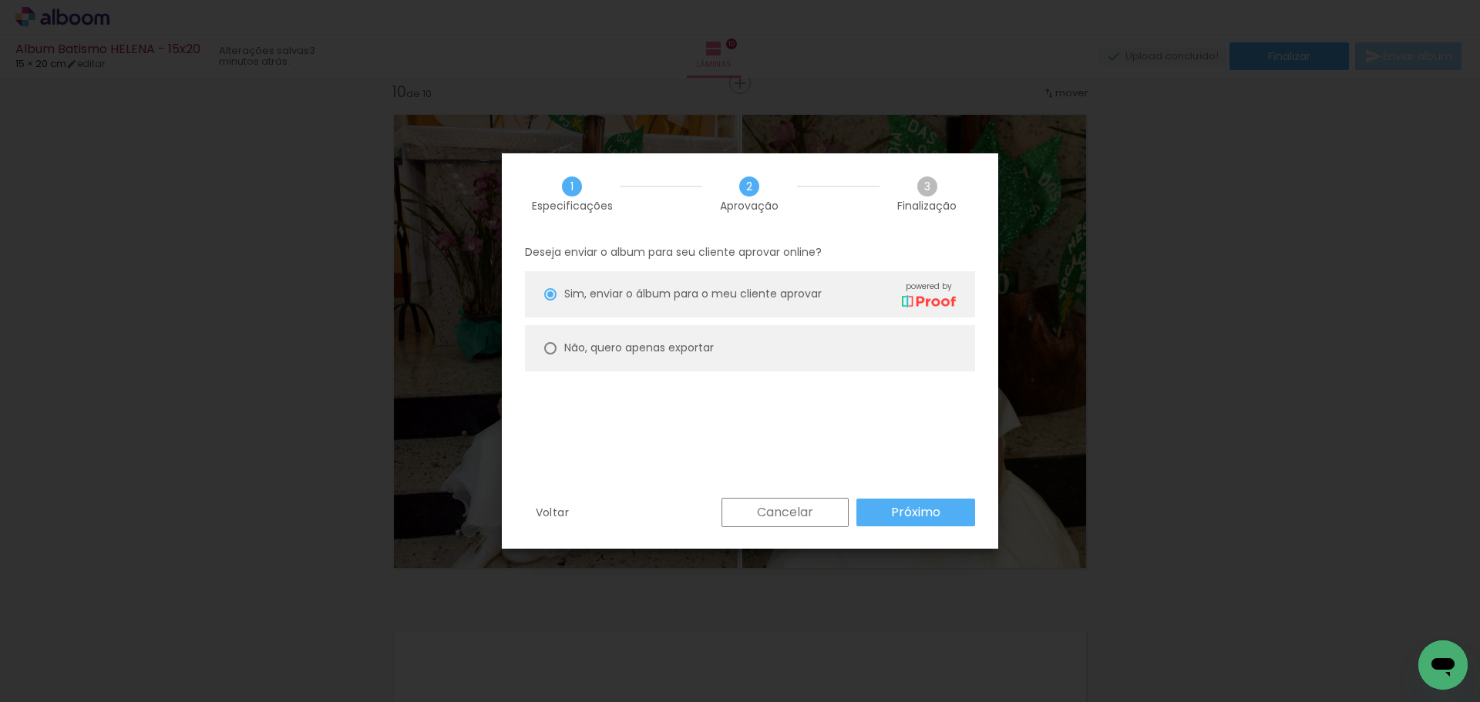
click at [0, 0] on slot "Não, quero apenas exportar" at bounding box center [0, 0] width 0 height 0
type paper-radio-button "on"
click at [941, 513] on paper-button "Próximo" at bounding box center [915, 513] width 119 height 28
type input "Alta, 300 DPI"
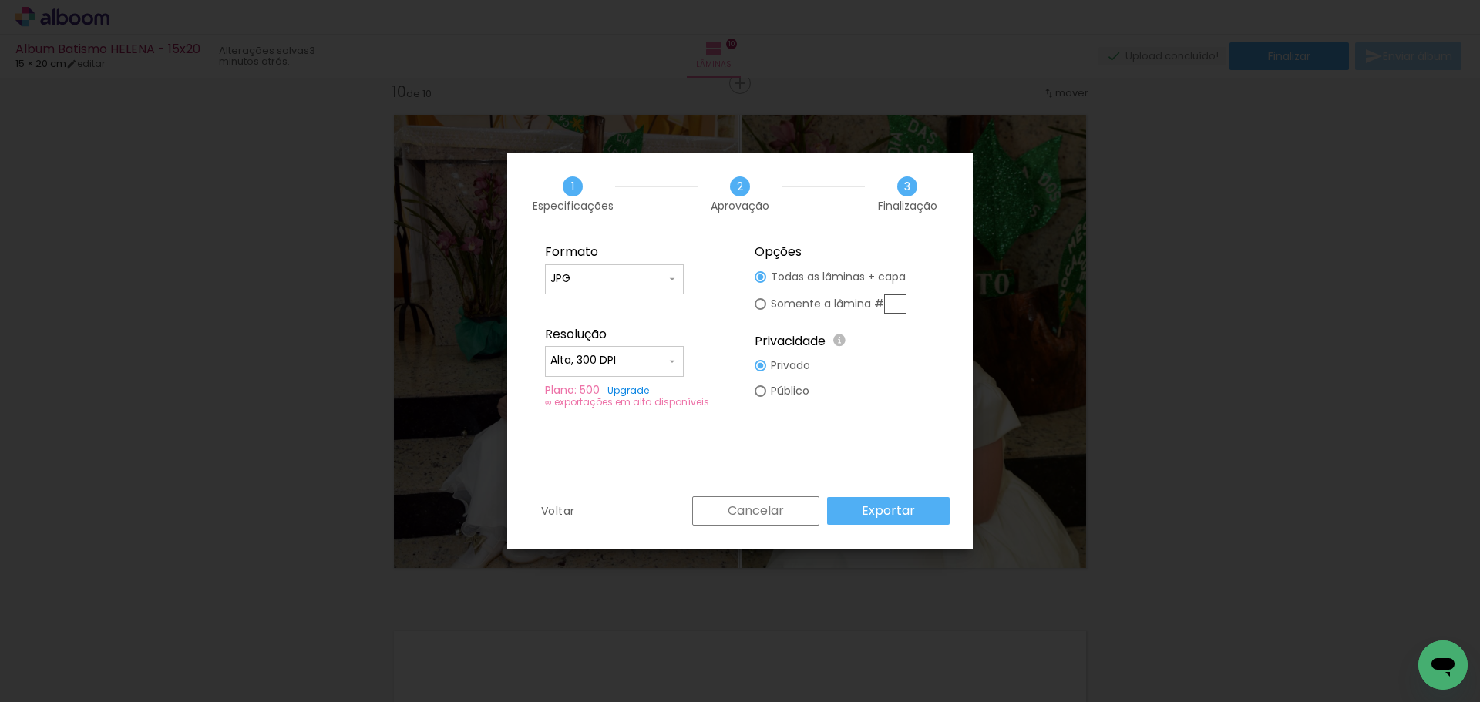
click at [0, 0] on slot "Exportar" at bounding box center [0, 0] width 0 height 0
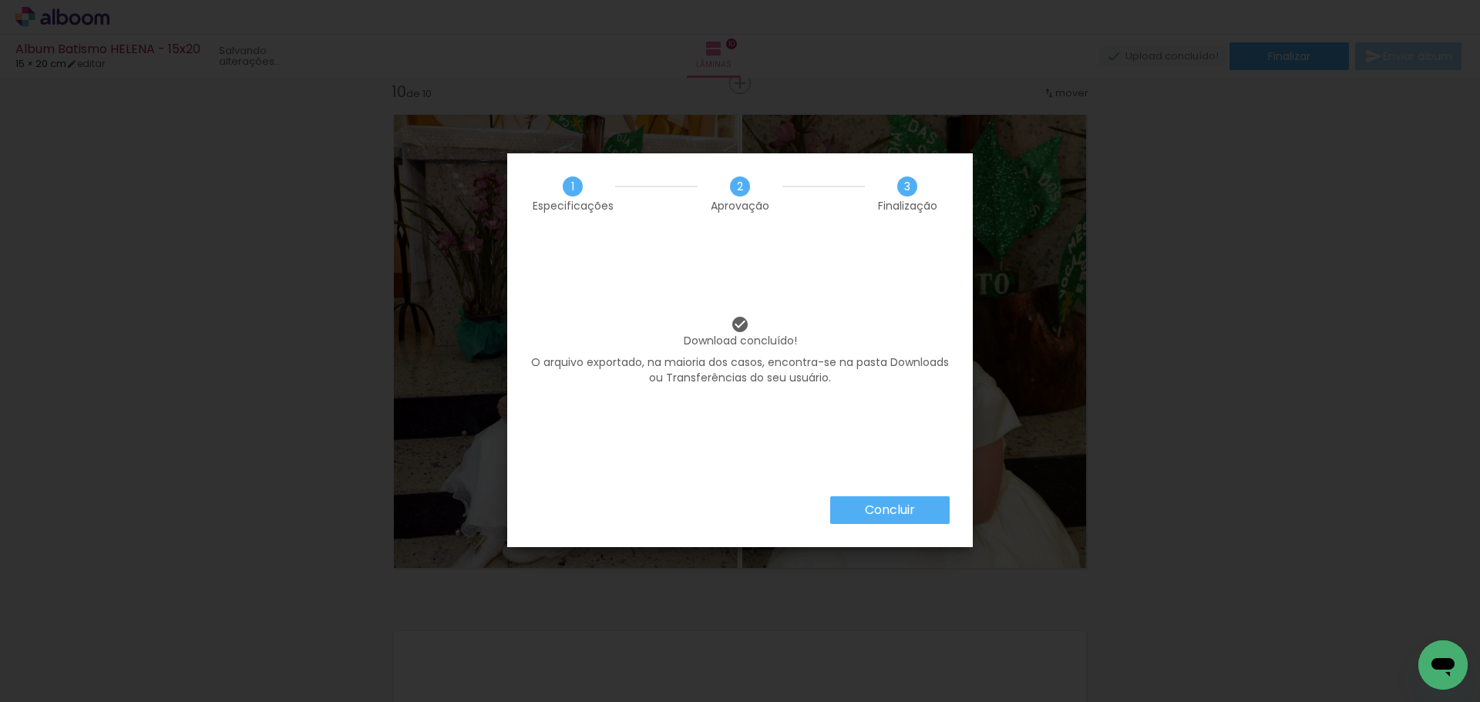
scroll to position [0, 1327]
click at [935, 512] on paper-button "Concluir" at bounding box center [889, 510] width 119 height 28
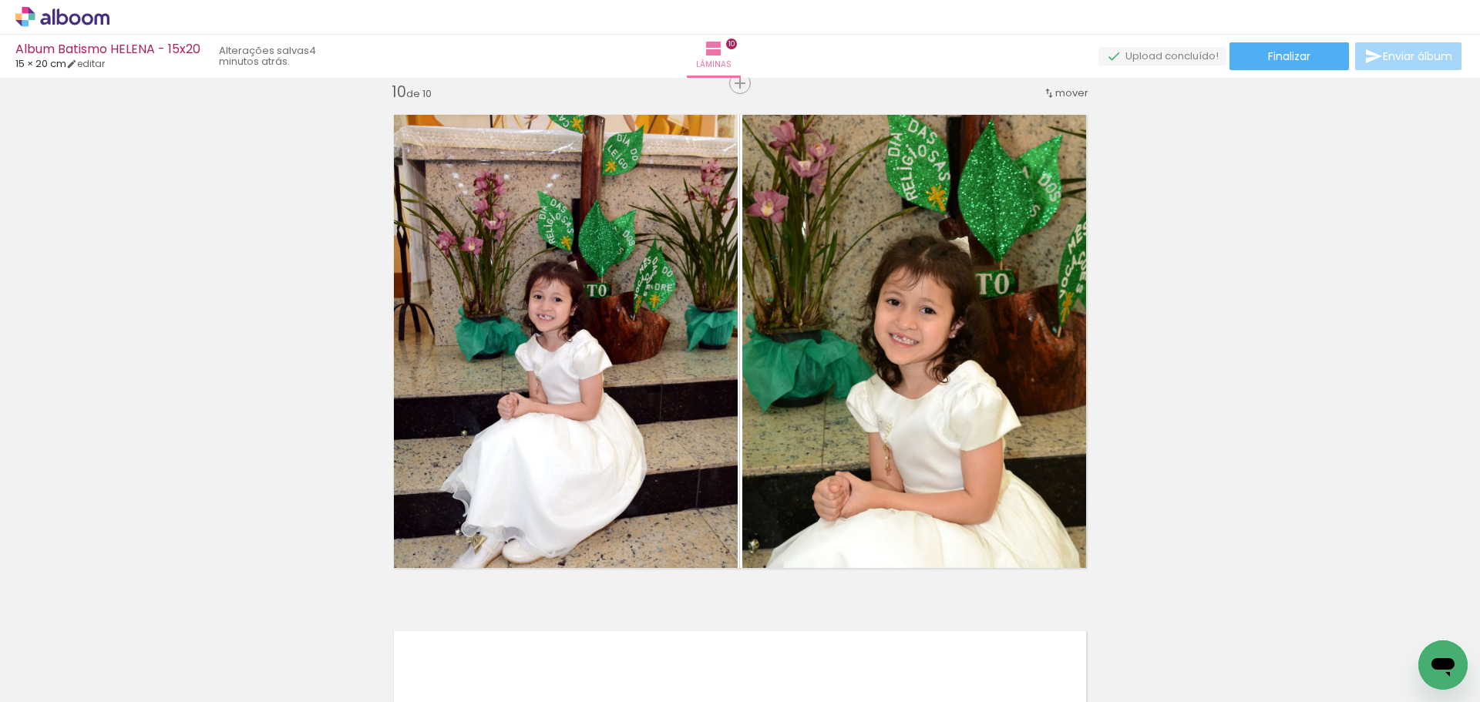
scroll to position [0, 1327]
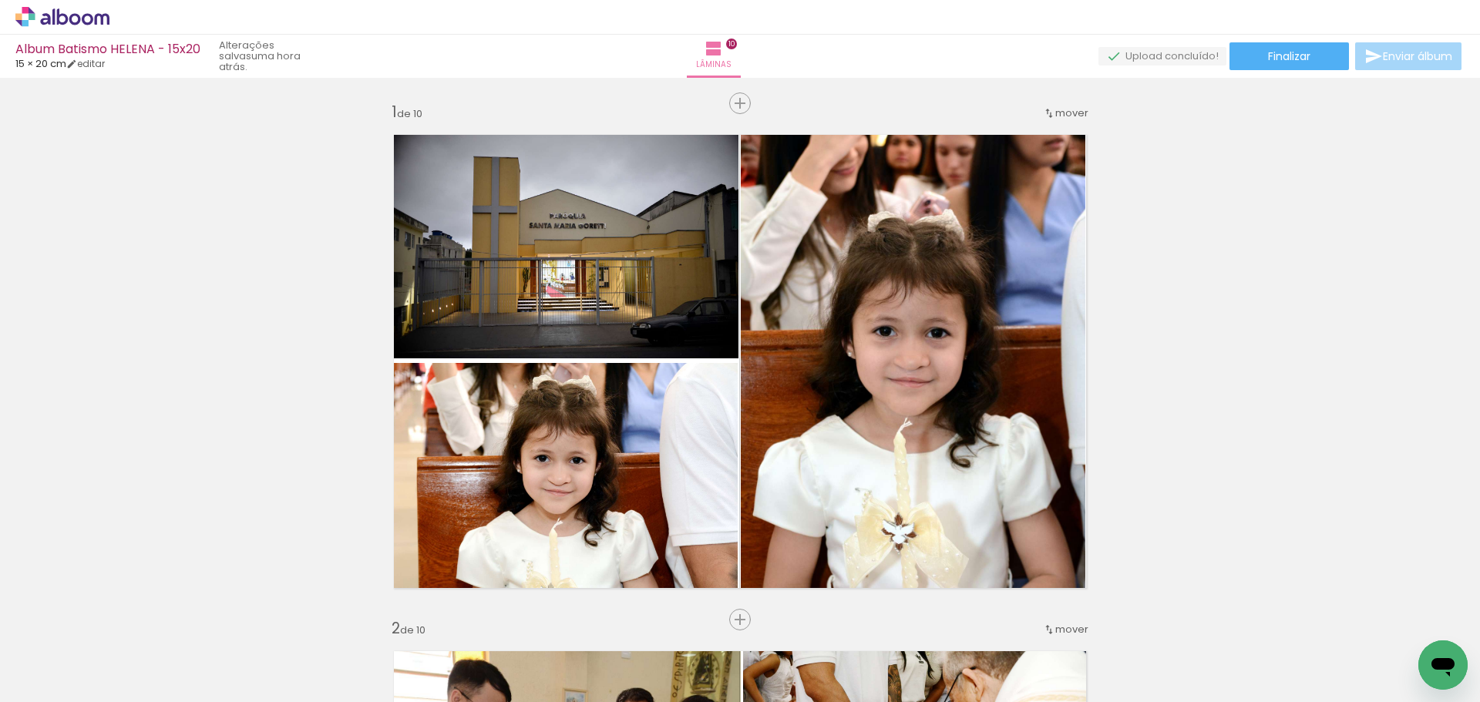
scroll to position [0, 1327]
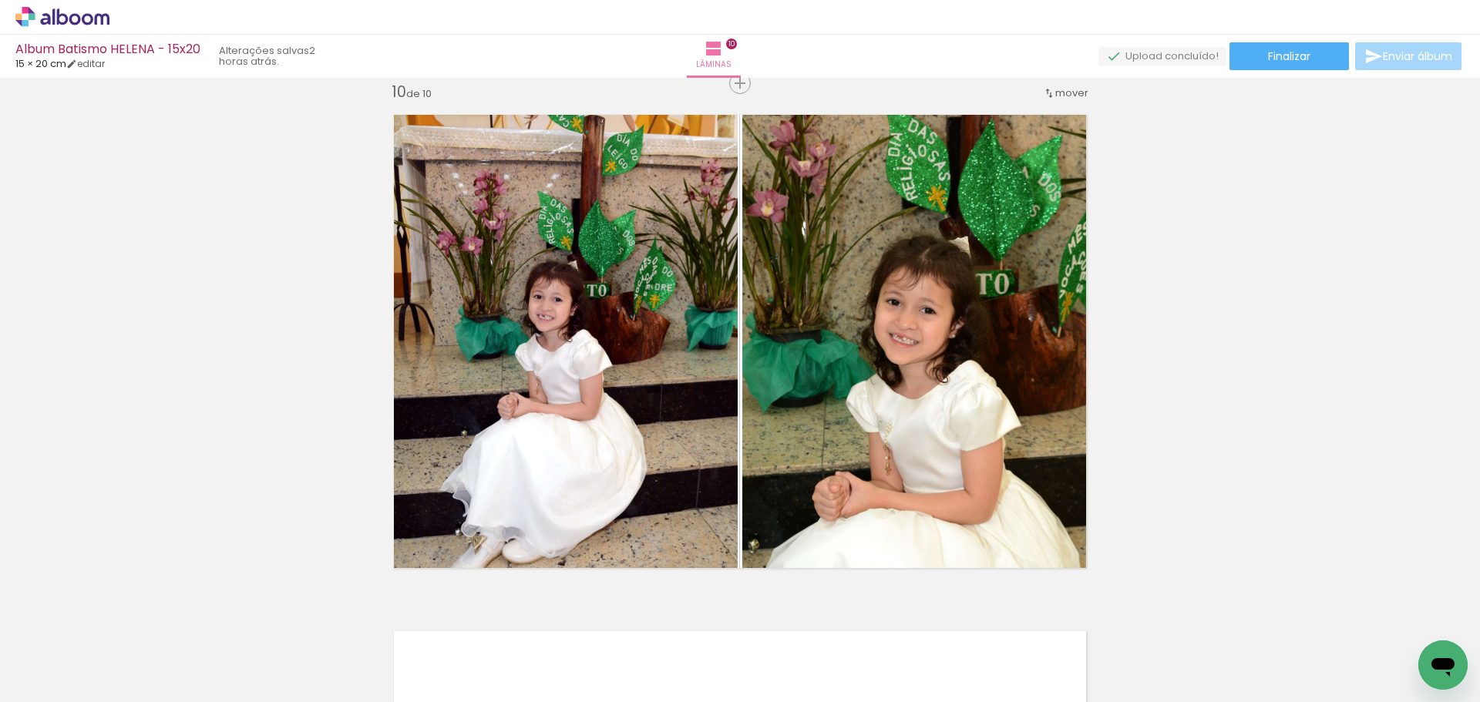
scroll to position [0, 1327]
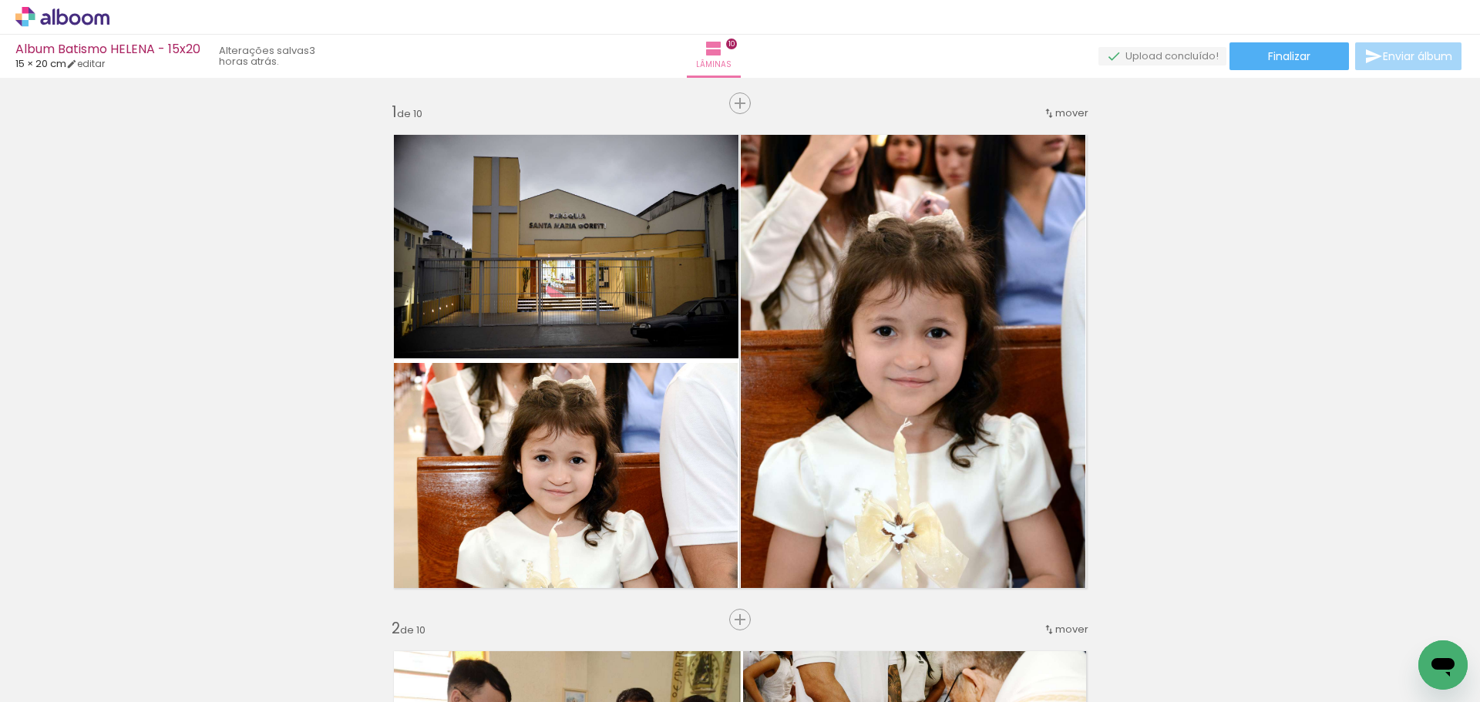
scroll to position [0, 1327]
